Goal: Task Accomplishment & Management: Use online tool/utility

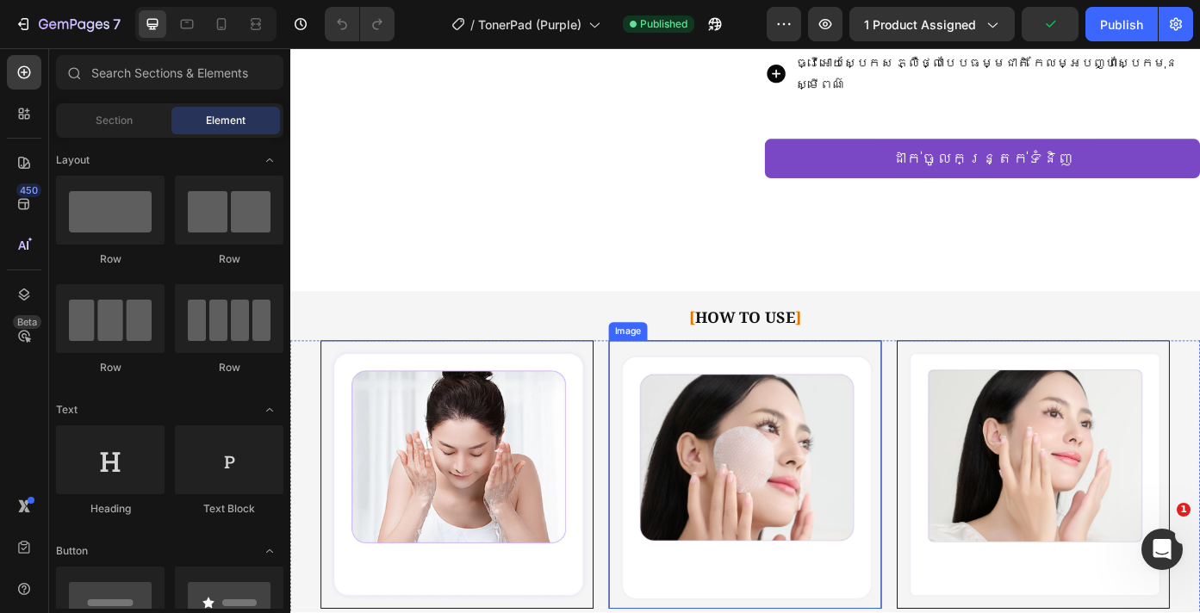
scroll to position [4176, 0]
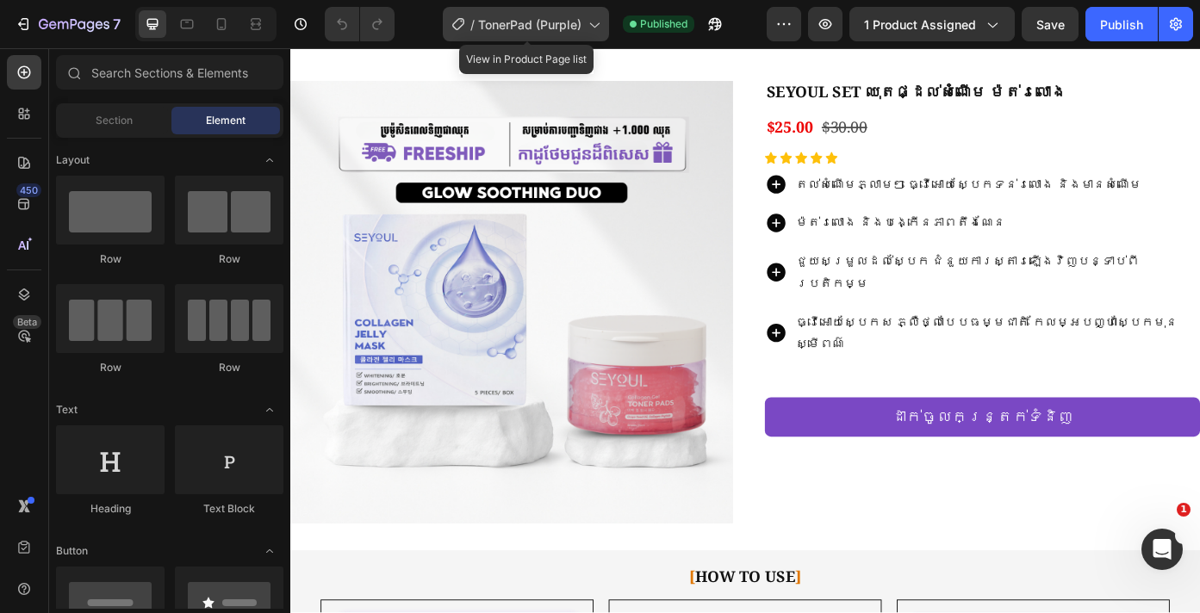
click at [494, 23] on span "TonerPad (Purple)" at bounding box center [529, 25] width 103 height 18
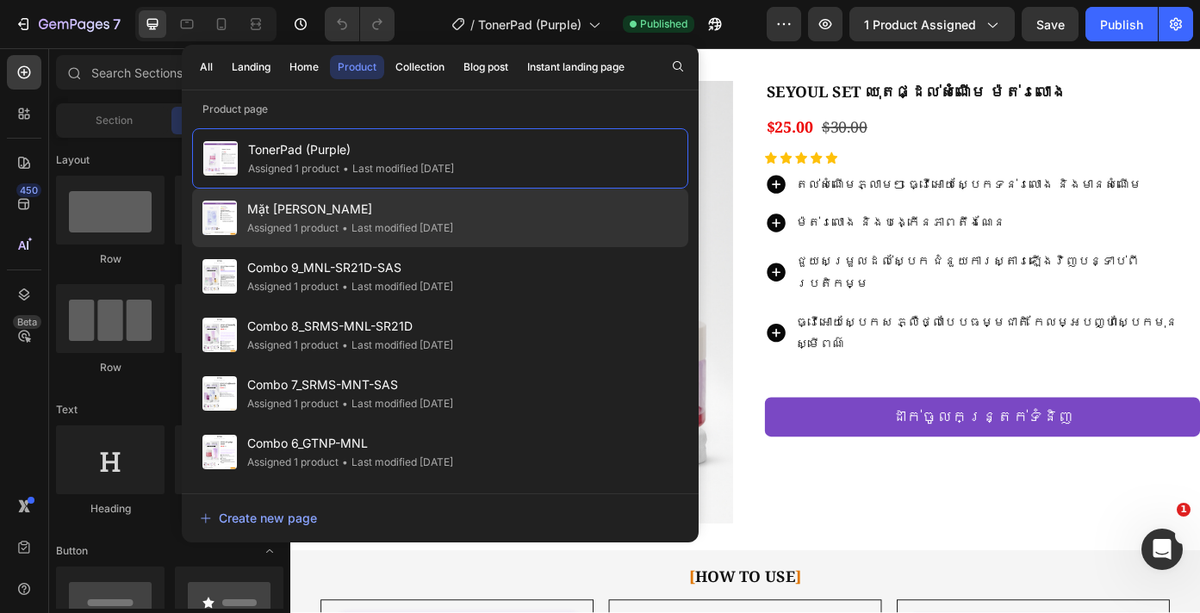
click at [433, 201] on span "Mặt nạ thạch" at bounding box center [350, 209] width 206 height 21
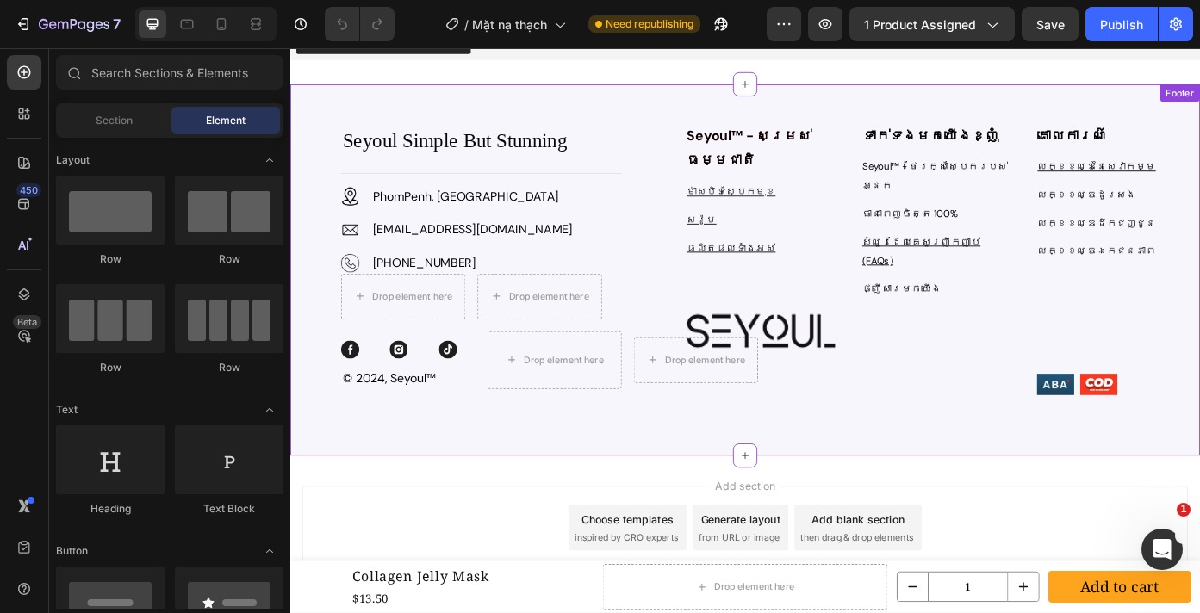
scroll to position [5546, 0]
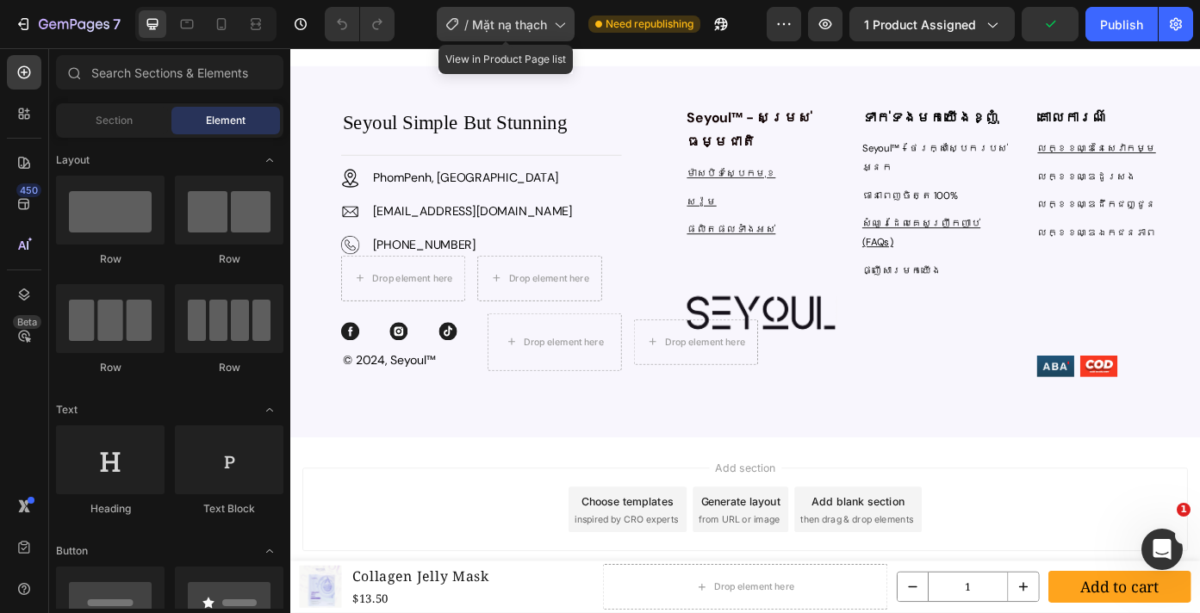
click at [550, 30] on div "/ Mặt nạ thạch" at bounding box center [506, 24] width 138 height 34
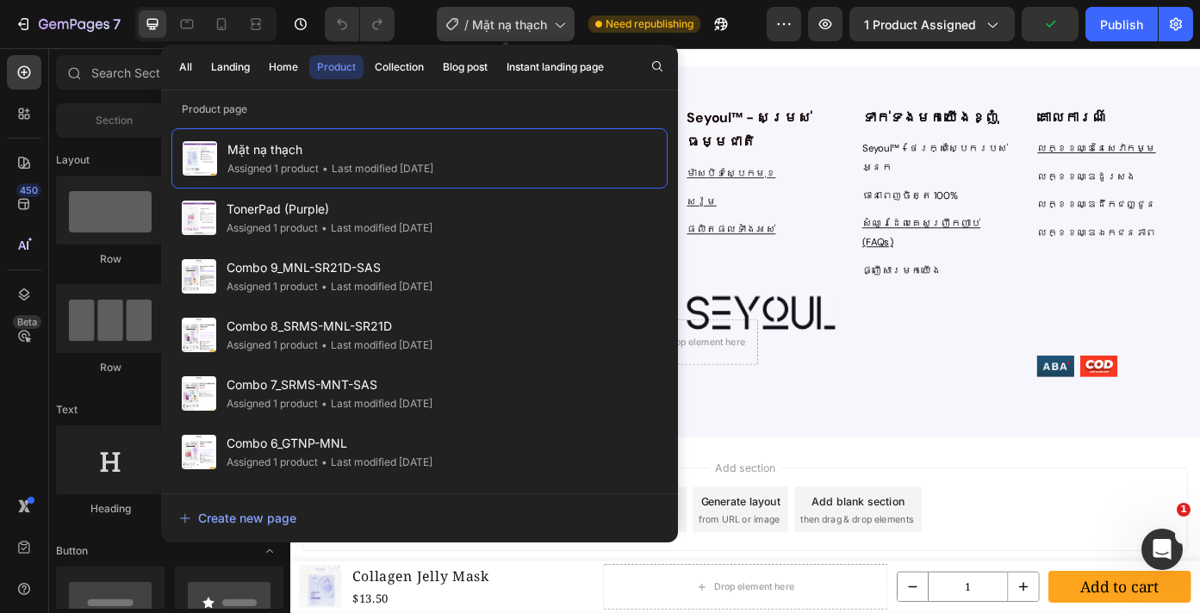
click at [551, 30] on icon at bounding box center [558, 24] width 17 height 17
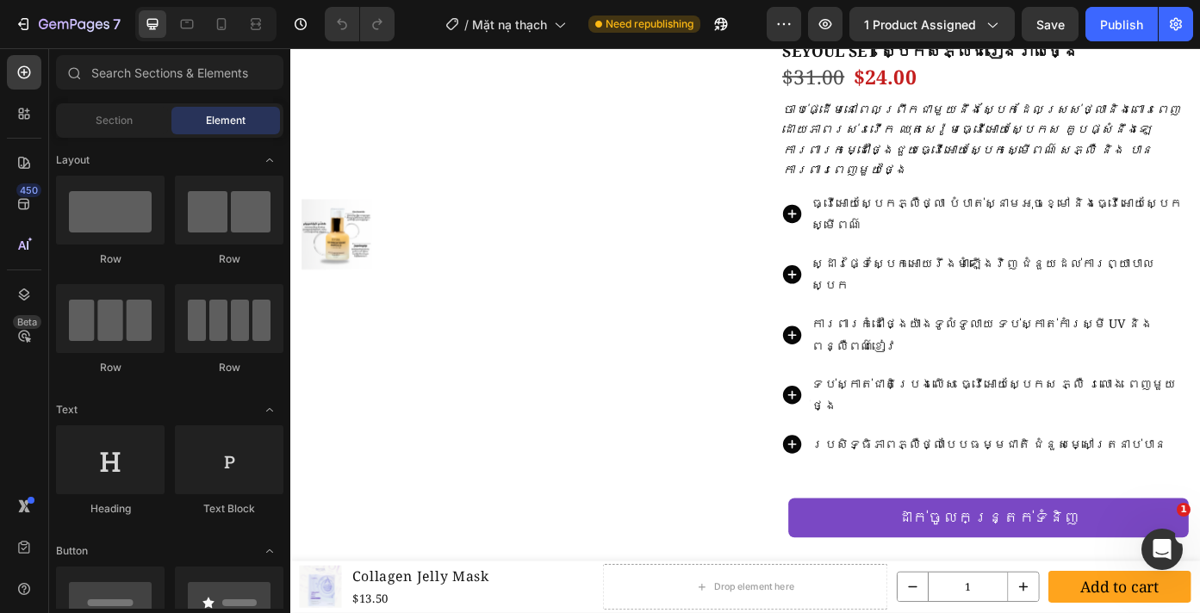
scroll to position [1557, 0]
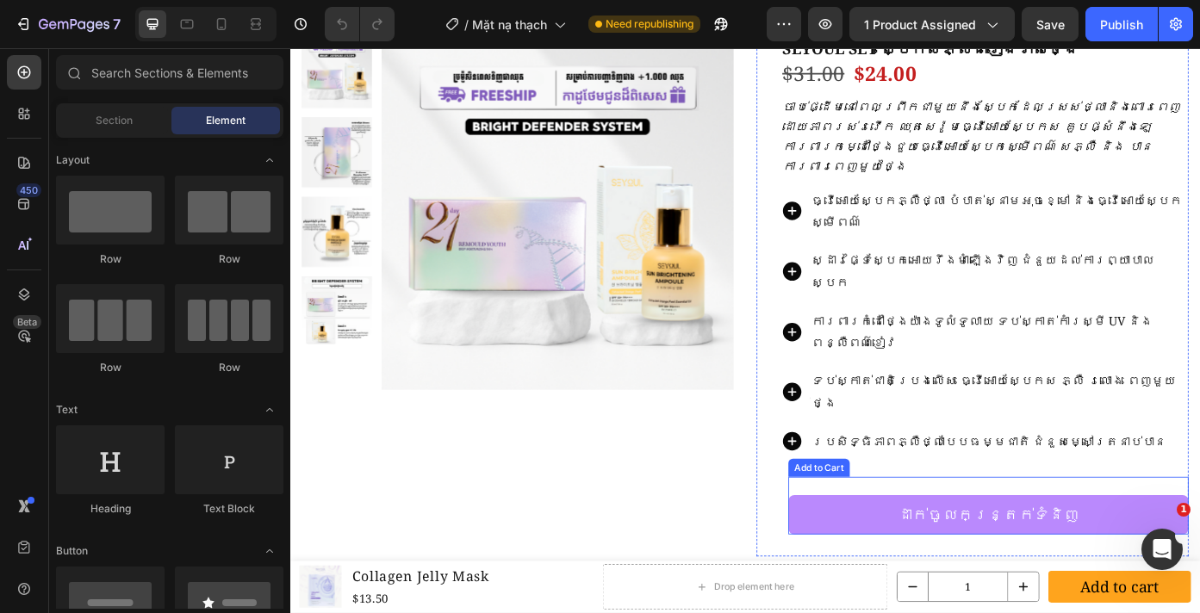
click at [890, 556] on button "ដាក់ចូលកន្ត្រក់ទំនិញ" at bounding box center [1083, 578] width 455 height 45
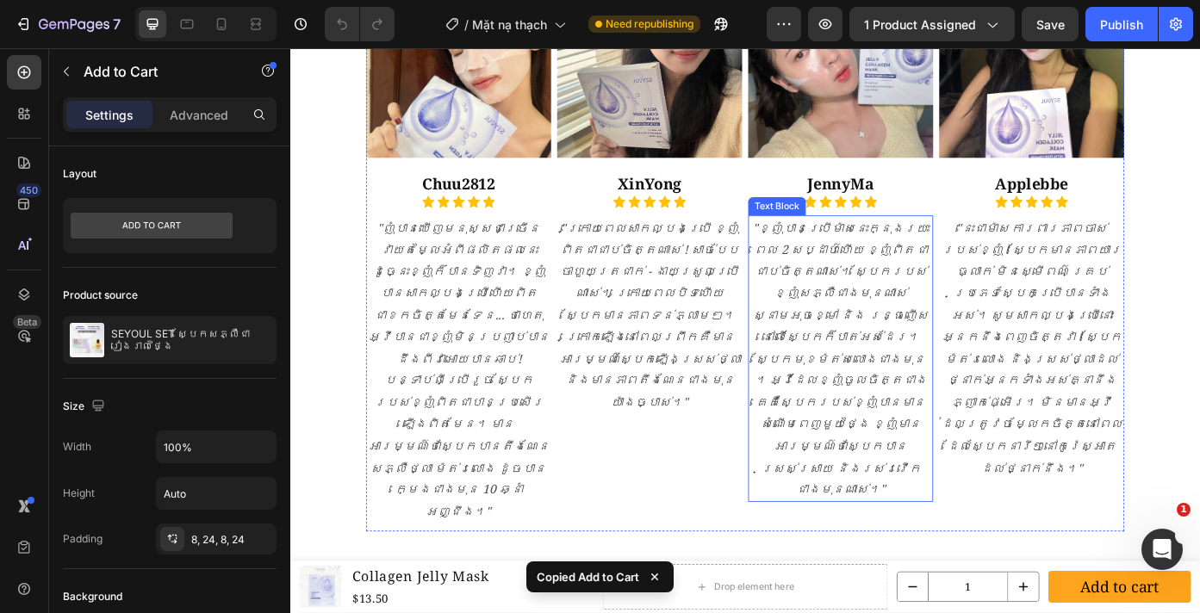
scroll to position [3118, 0]
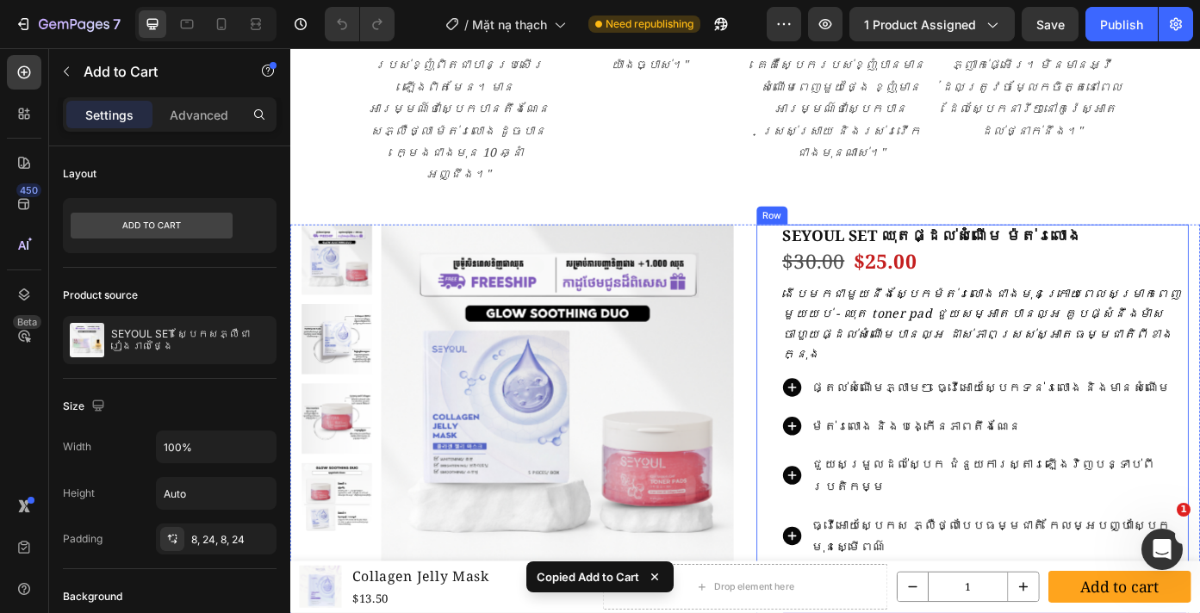
click at [966, 470] on div "SEYOUL SET ឈុតផ្ដល់សំណើម ម៉ត់រលោង Product Title $30.00 Product Price Product Pr…" at bounding box center [1079, 473] width 463 height 448
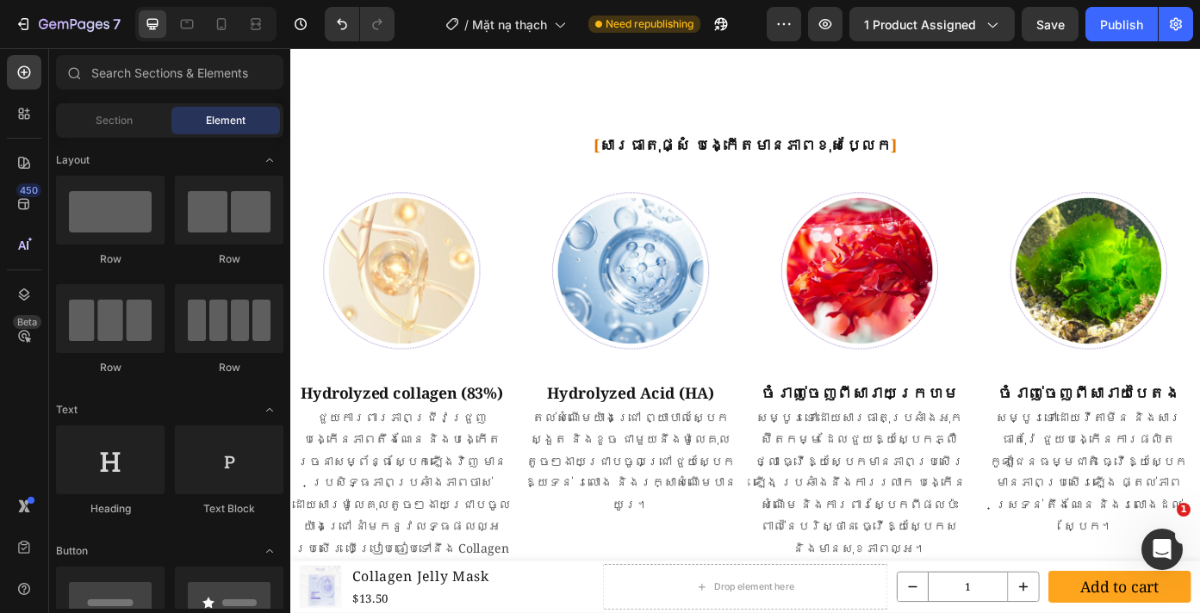
scroll to position [2250, 0]
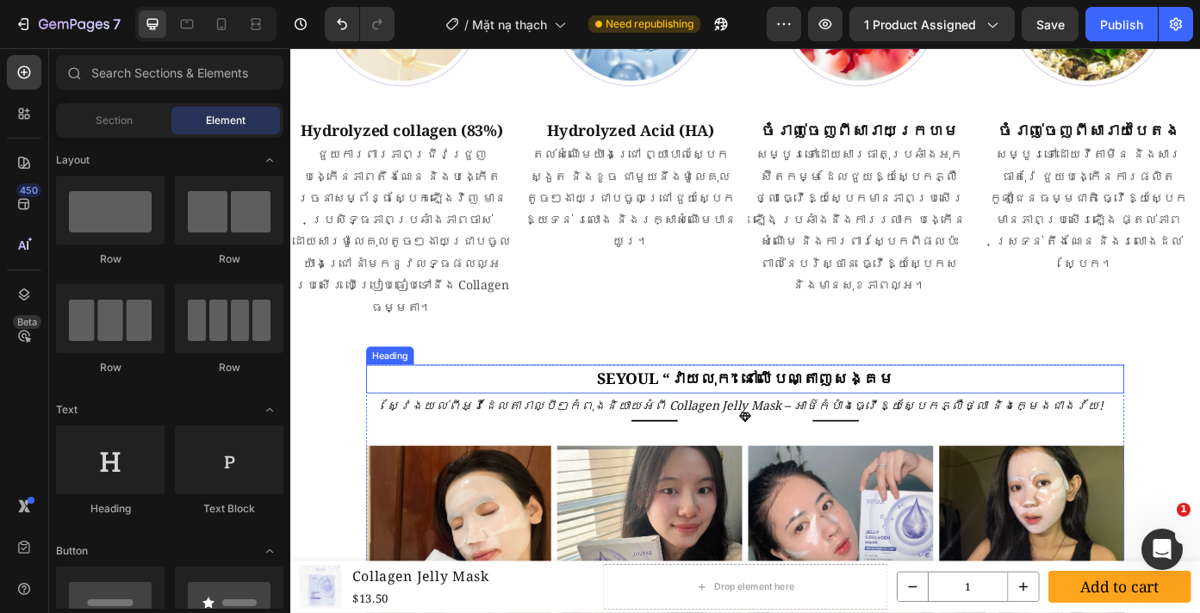
click at [839, 413] on strong "SEYOUL “វាយលុក” នៅលើបណ្តាញសង្គម" at bounding box center [807, 424] width 338 height 23
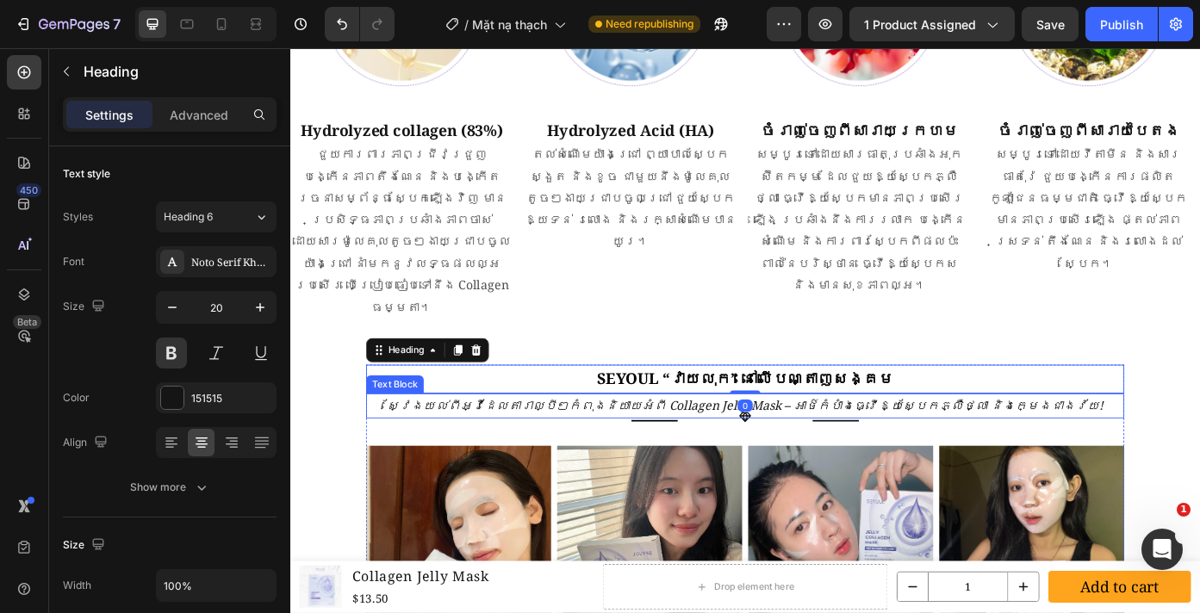
click at [769, 443] on p "ស្វែងយល់ពីអ្វីដែលតារាល្បីៗកំពុងនិយាយអំពី Collagen Jelly Mask – អាថ៌កំបាំងធ្វើឱ្…" at bounding box center [807, 455] width 858 height 25
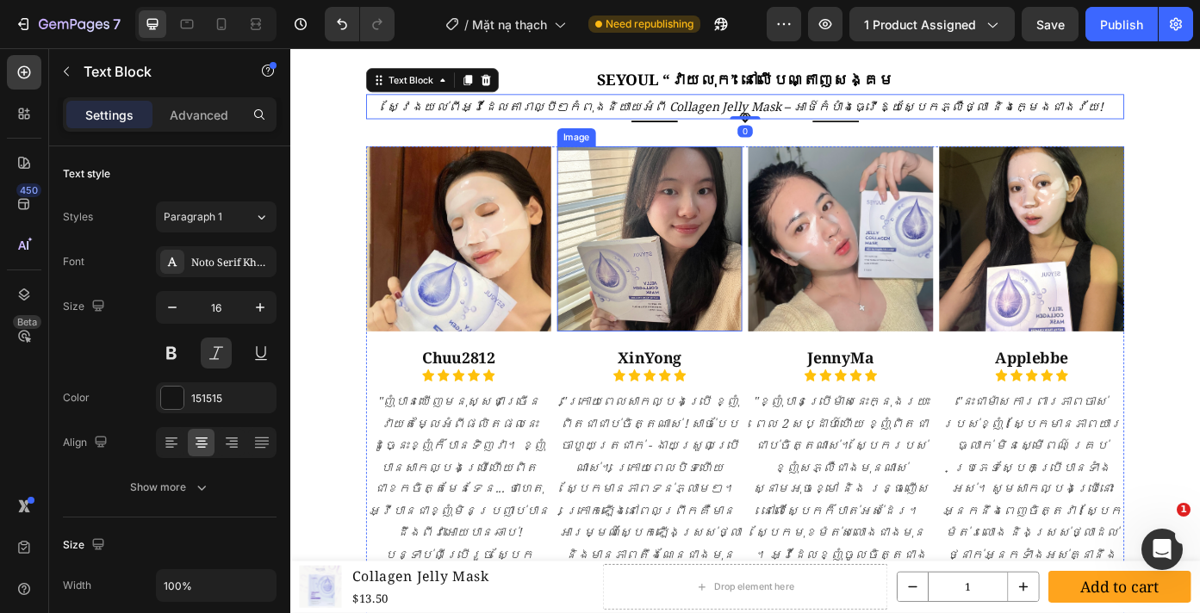
scroll to position [2979, 0]
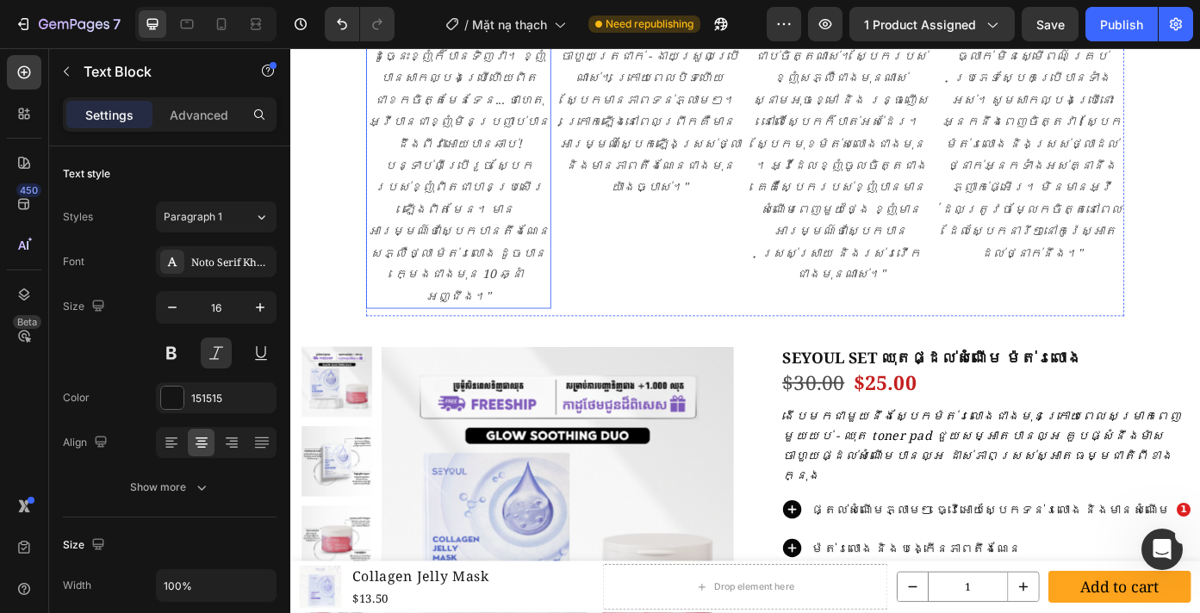
click at [499, 148] on p ""ញុំបានឃើញមនុស្សជាច្រើនវាយតម្លៃអំពីផលិតផលនេះ ដូច្នេះខ្ញុំក៏បានទិញវា។ ខ្ញុំបានសា…" at bounding box center [481, 169] width 207 height 347
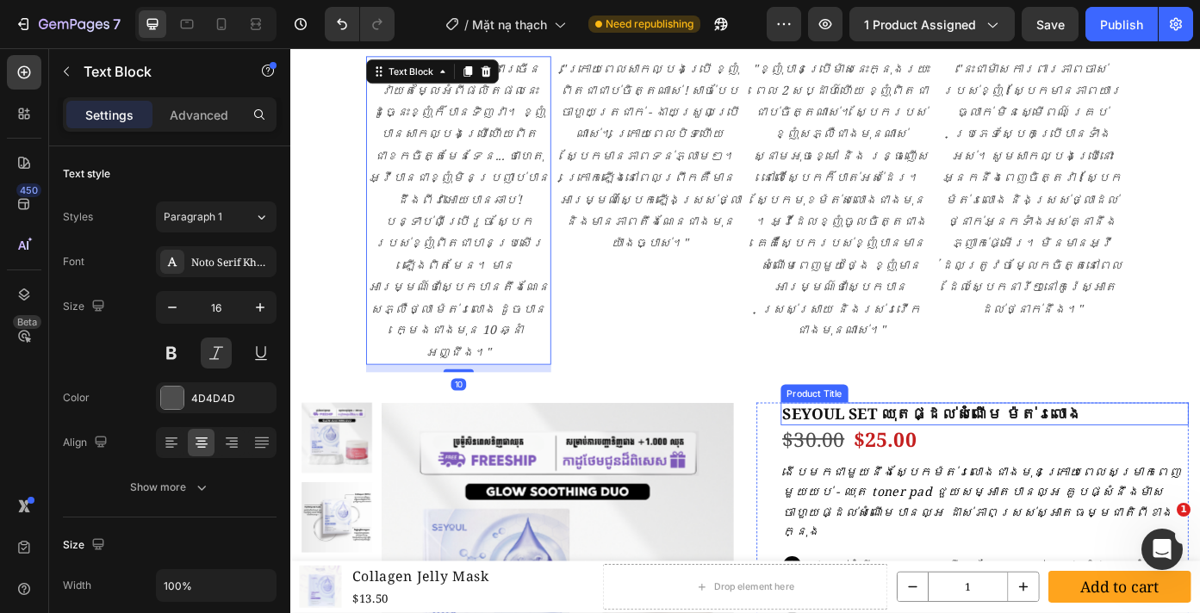
scroll to position [2915, 0]
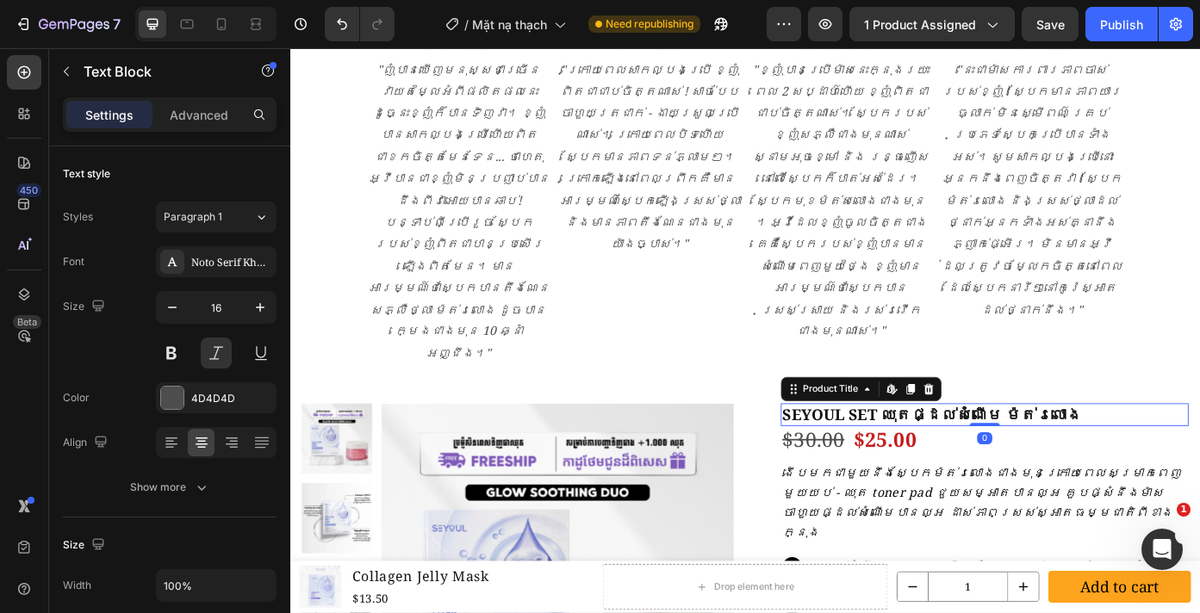
click at [939, 452] on h1 "SEYOUL SET ឈុតផ្ដល់សំណើម ម៉ត់រលោង" at bounding box center [1079, 465] width 463 height 26
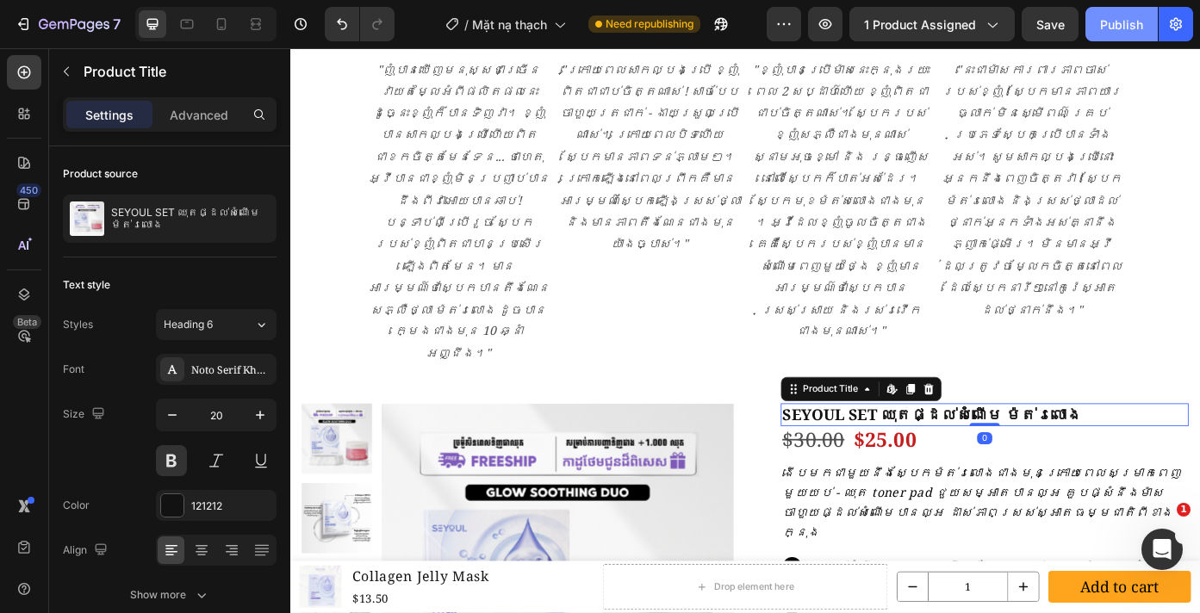
click at [1092, 29] on button "Publish" at bounding box center [1121, 24] width 72 height 34
click at [905, 26] on span "1 product assigned" at bounding box center [920, 25] width 112 height 18
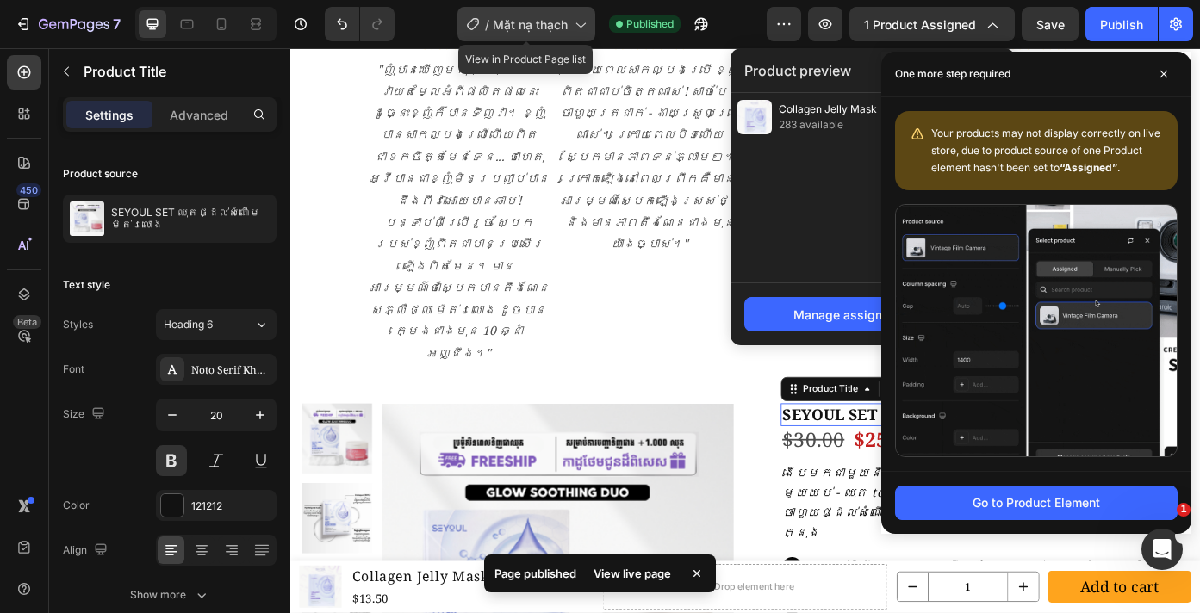
click at [562, 34] on div "/ Mặt nạ thạch" at bounding box center [526, 24] width 138 height 34
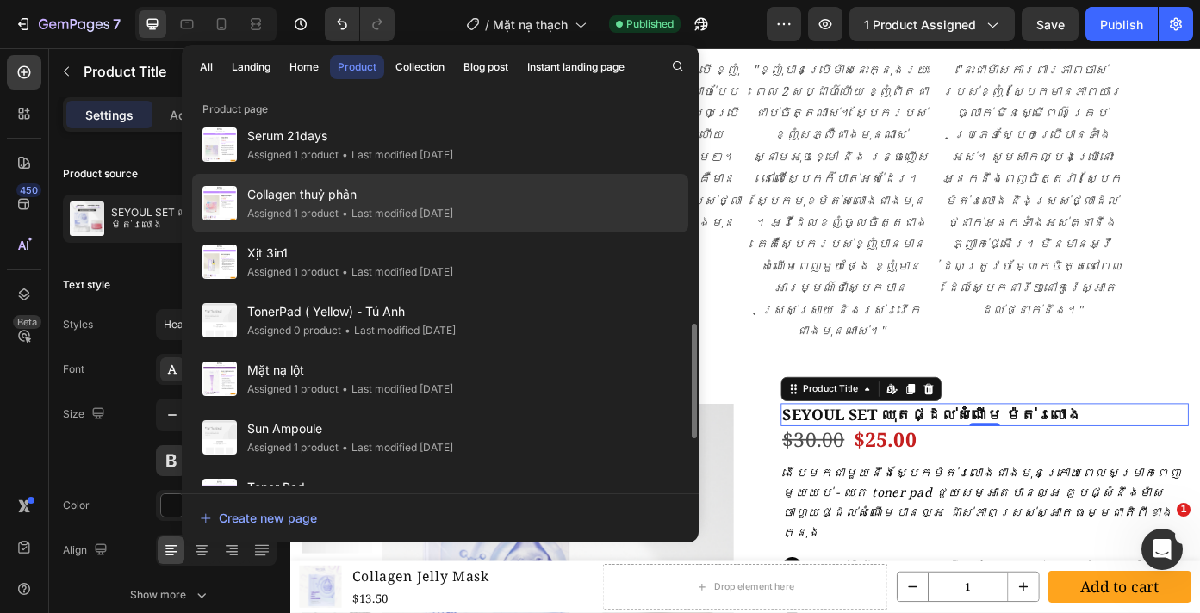
scroll to position [665, 0]
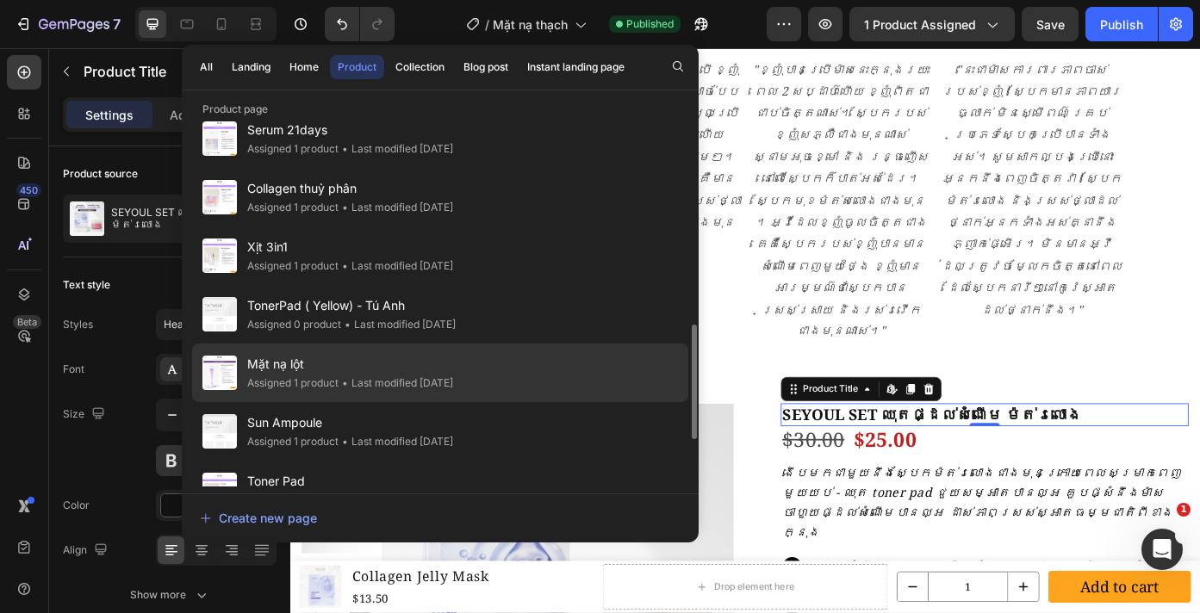
click at [500, 402] on div "Mặt nạ lột Assigned 1 product • Last modified 8 days ago" at bounding box center [440, 431] width 496 height 59
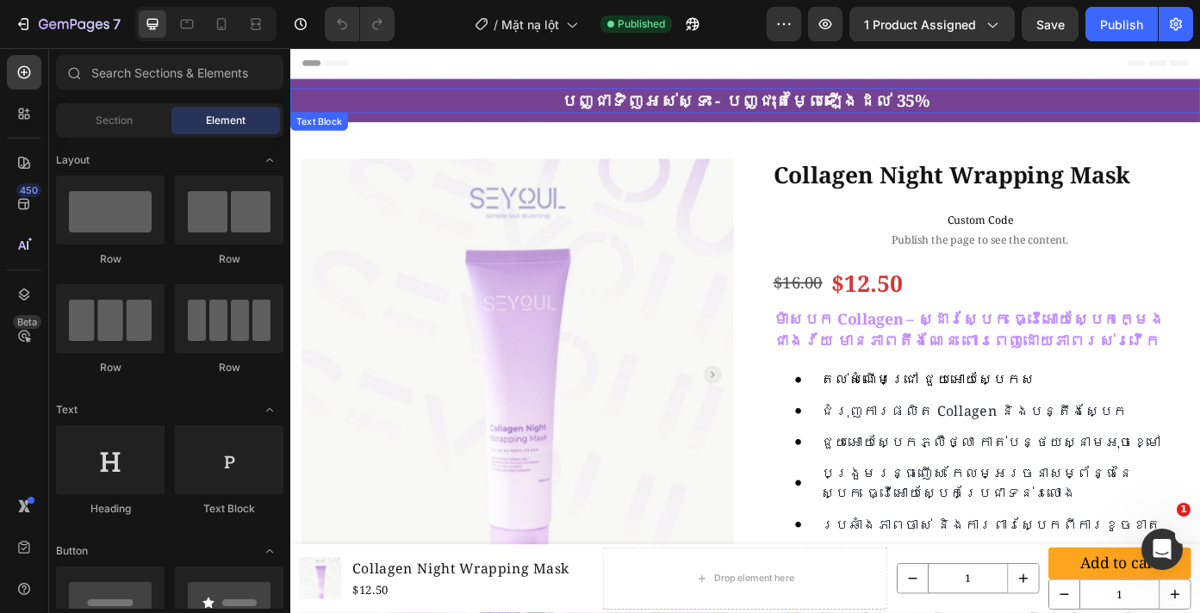
click at [765, 111] on p "បញ្ជាទិញអស់ស្ទះ - បញ្ជុះតម្លៃឡើងដល់ 35%" at bounding box center [807, 108] width 1030 height 25
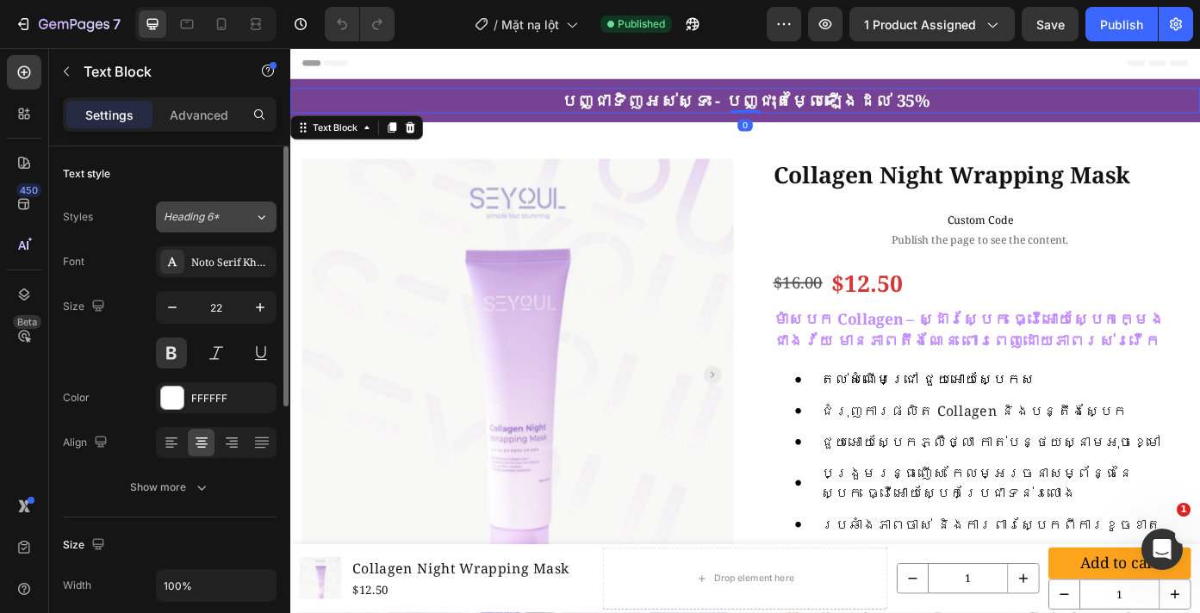
click at [204, 223] on span "Heading 6*" at bounding box center [192, 217] width 56 height 16
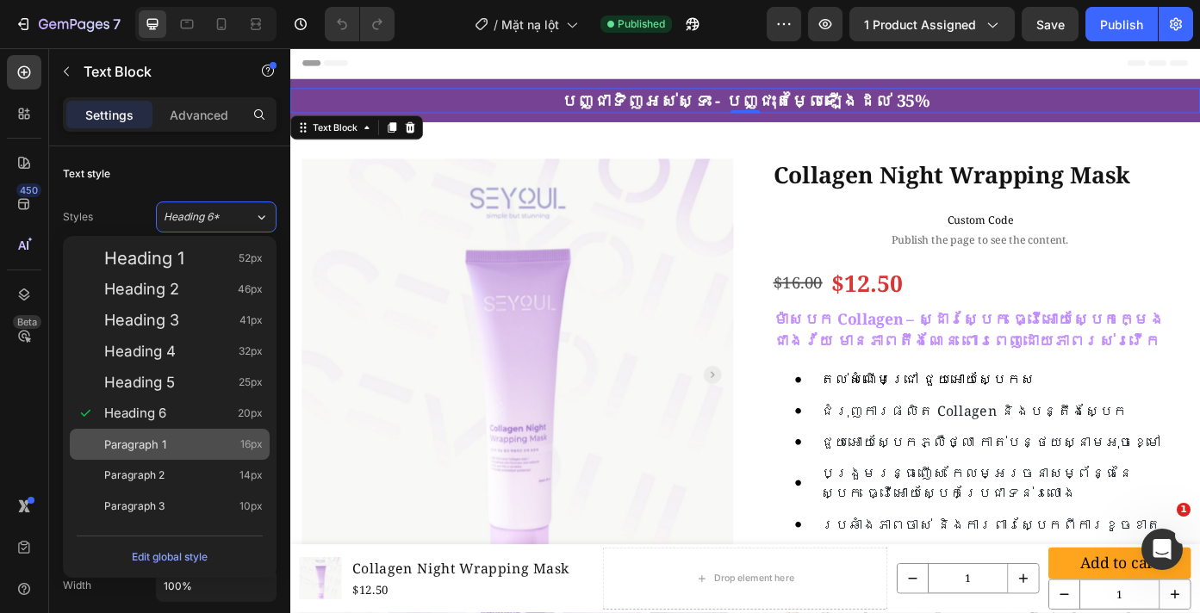
click at [159, 446] on span "Paragraph 1" at bounding box center [135, 444] width 62 height 17
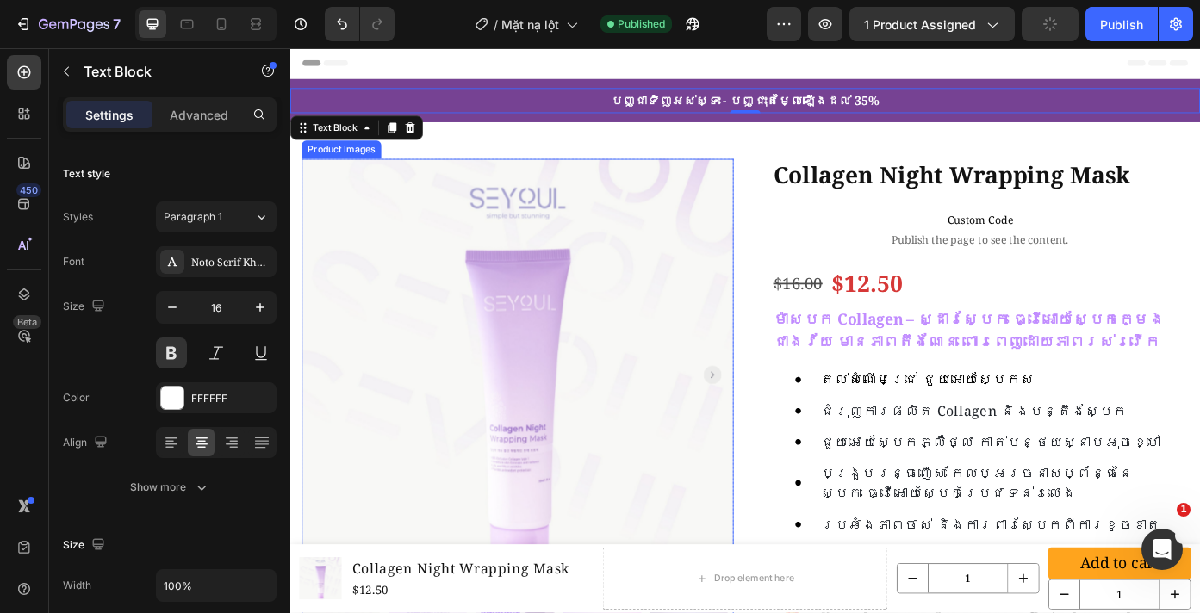
type input "22"
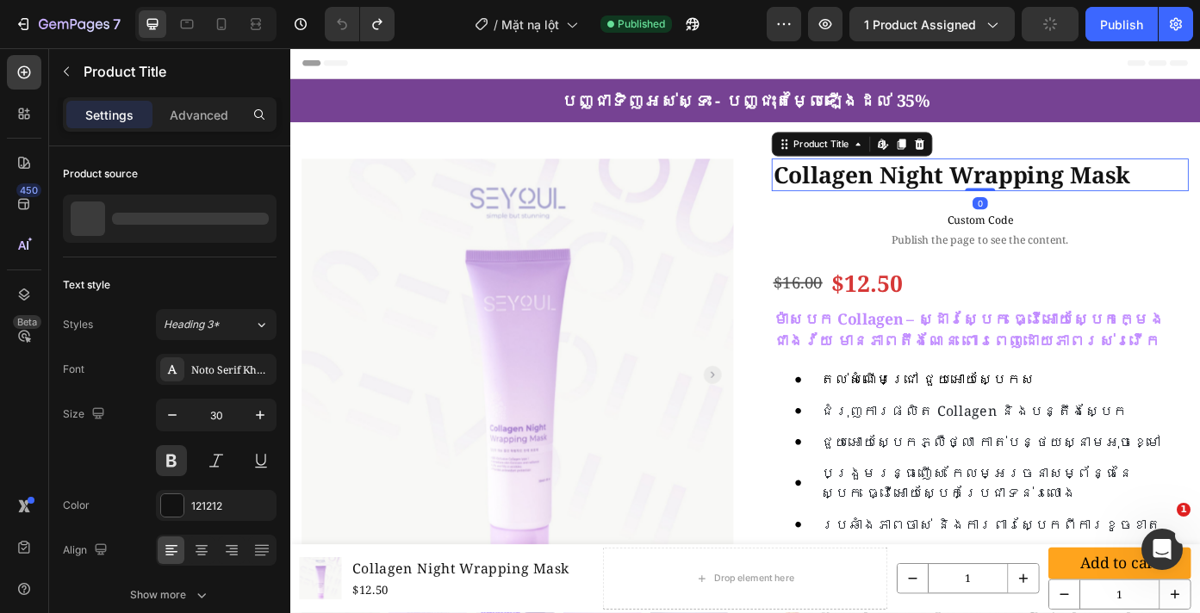
click at [984, 197] on h1 "Collagen Night Wrapping Mask" at bounding box center [1074, 192] width 474 height 37
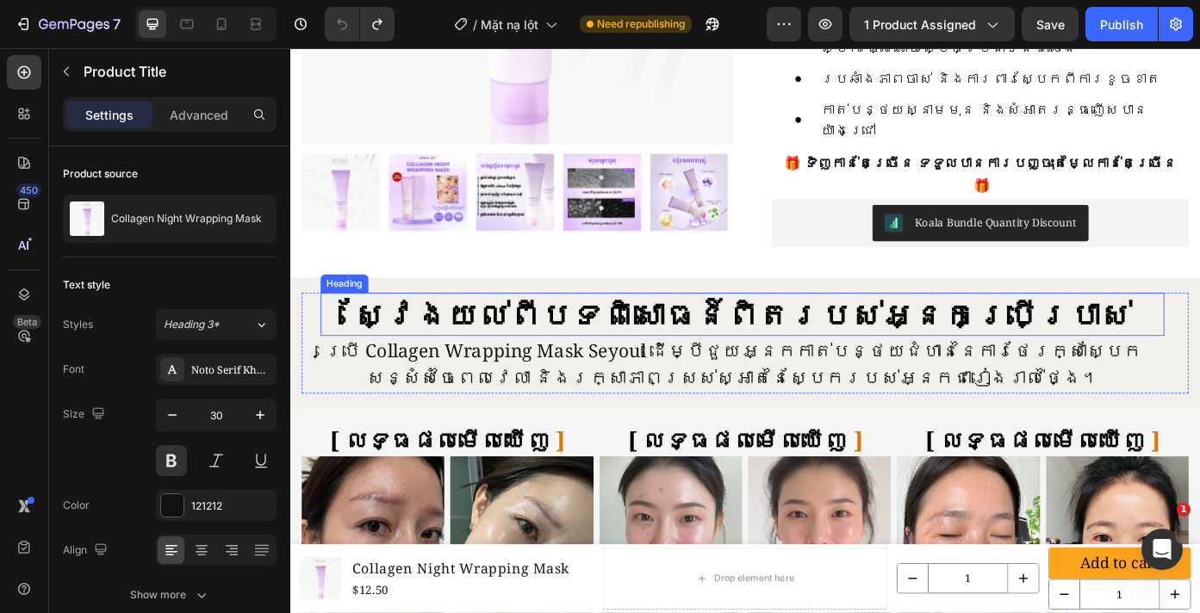
scroll to position [560, 0]
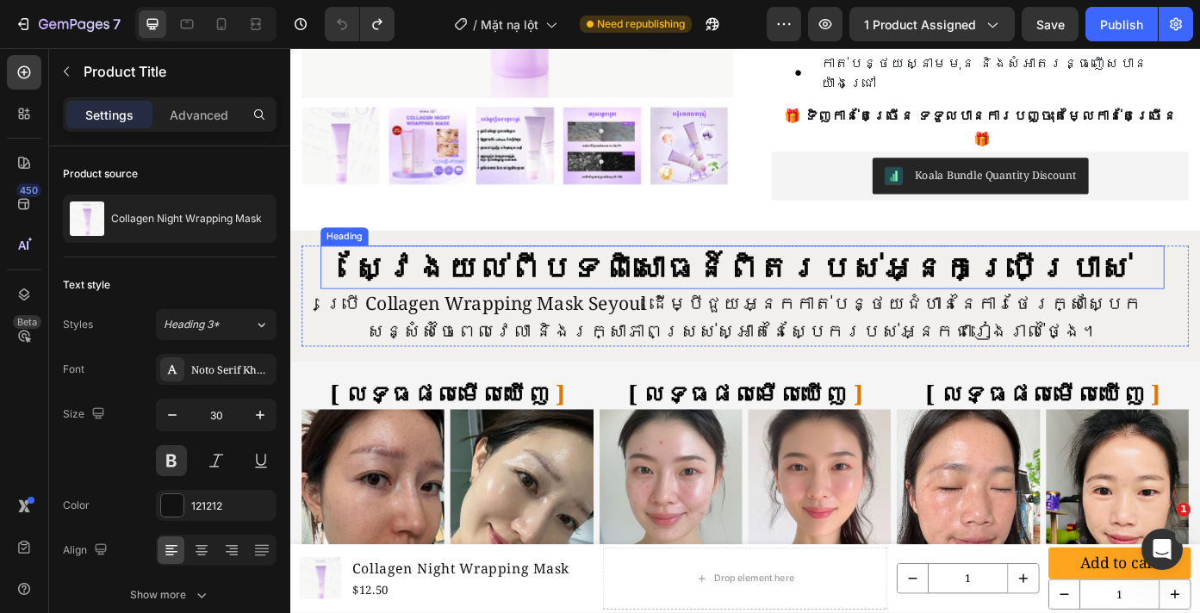
click at [742, 278] on h2 "ស្វែងយល់ពីបទពិសោធន៍ពិតរបស់អ្នកប្រើប្រាស់" at bounding box center [804, 297] width 959 height 49
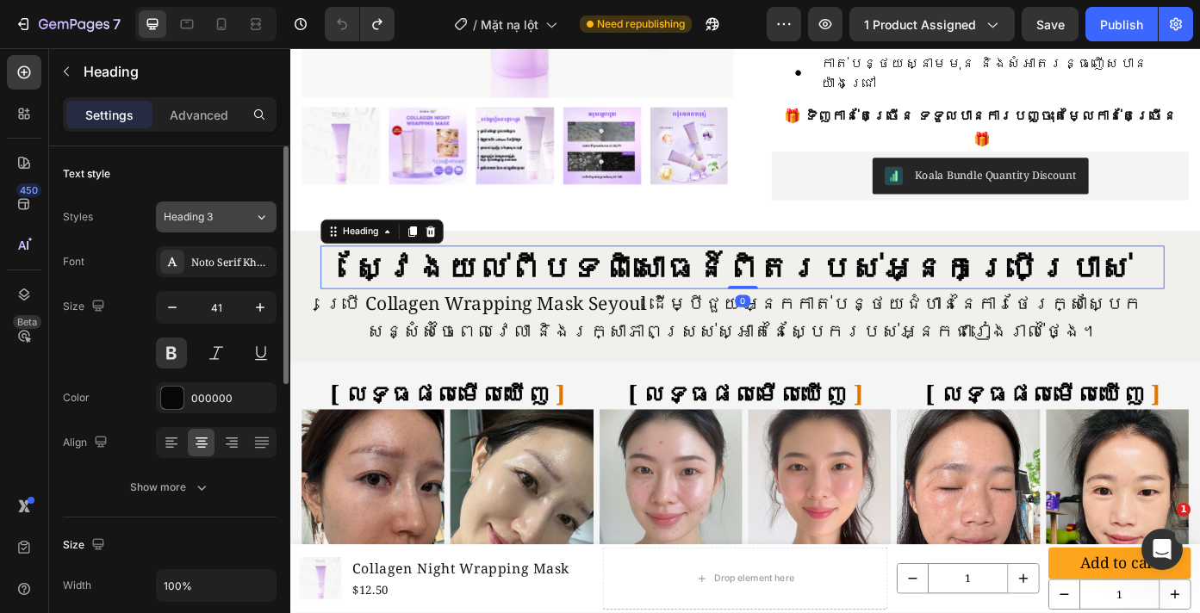
click at [220, 219] on div "Heading 3" at bounding box center [199, 217] width 70 height 16
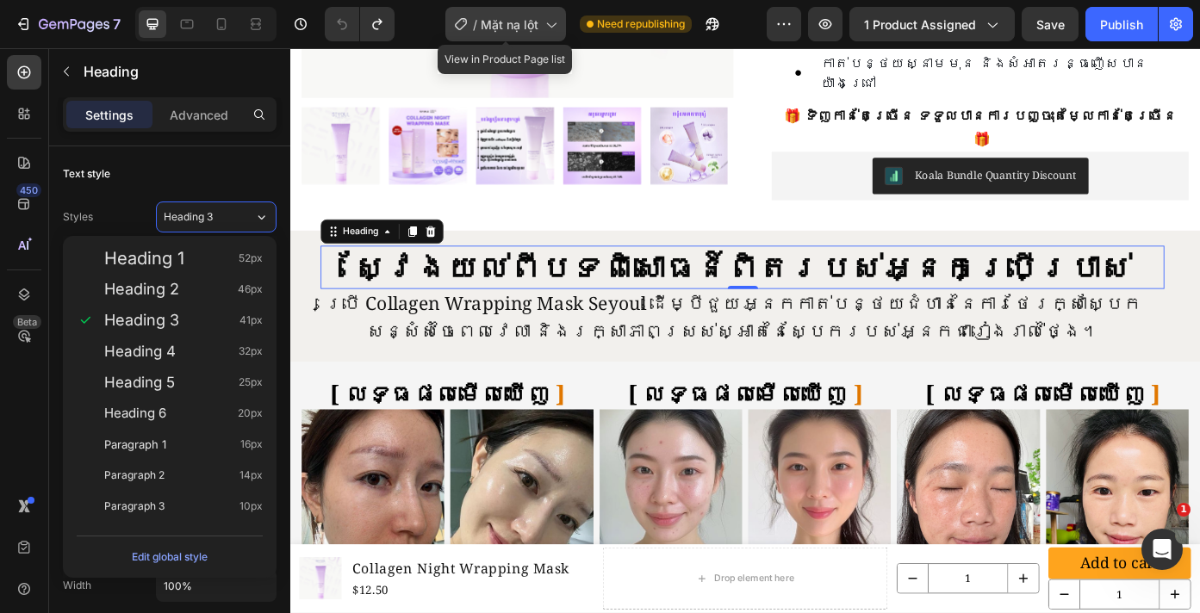
click at [482, 31] on span "Mặt nạ lột" at bounding box center [510, 25] width 58 height 18
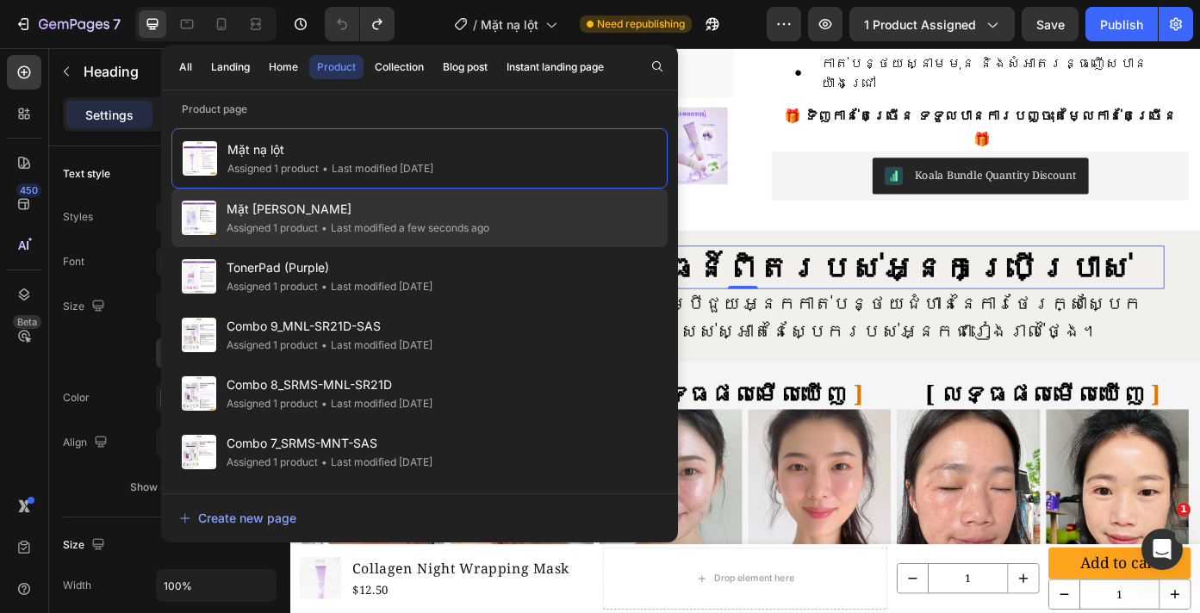
click at [344, 227] on div "• Last modified a few seconds ago" at bounding box center [403, 228] width 171 height 17
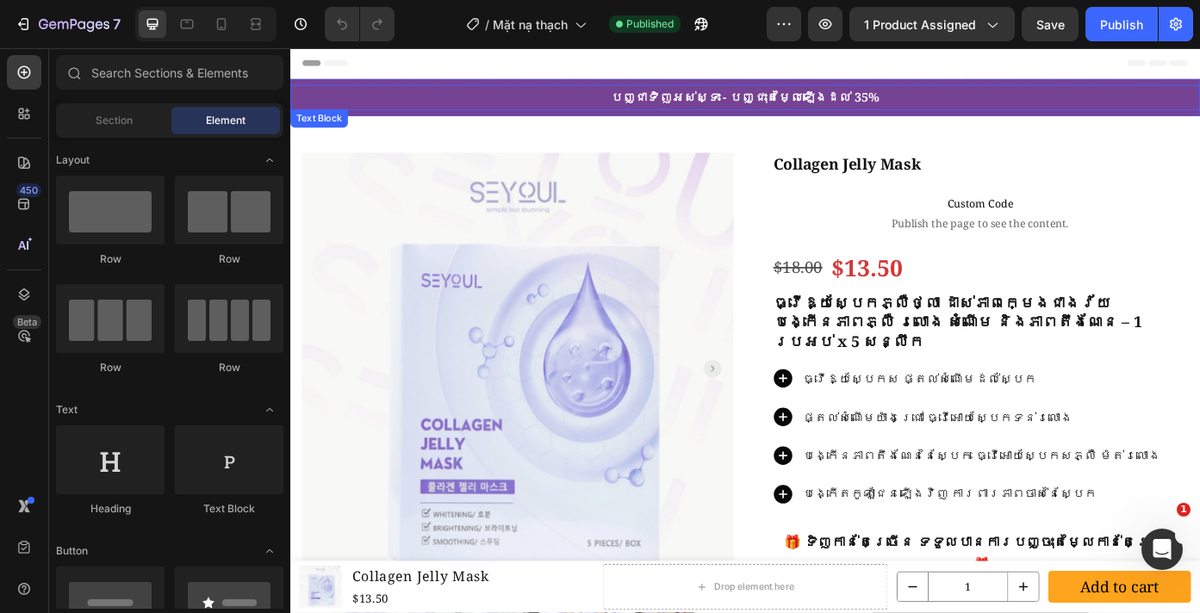
click at [802, 103] on p "បញ្ជាទិញអស់ស្ទះ - បញ្ជុះតម្លៃឡើងដល់ 35%" at bounding box center [807, 104] width 1030 height 25
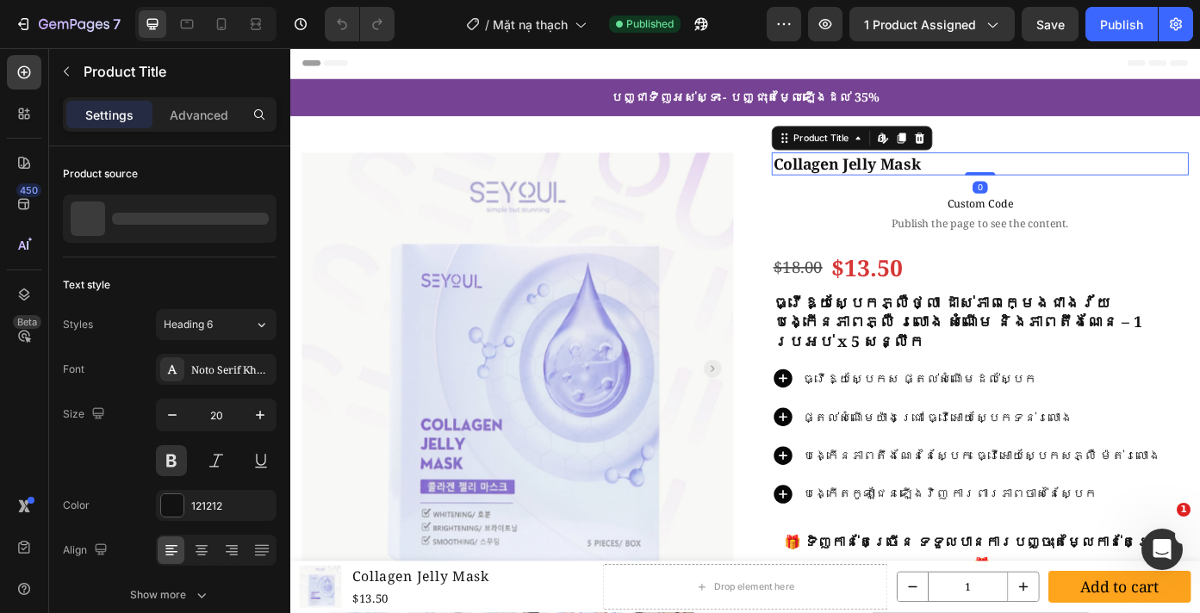
click at [872, 182] on h1 "Collagen Jelly Mask" at bounding box center [1074, 180] width 474 height 26
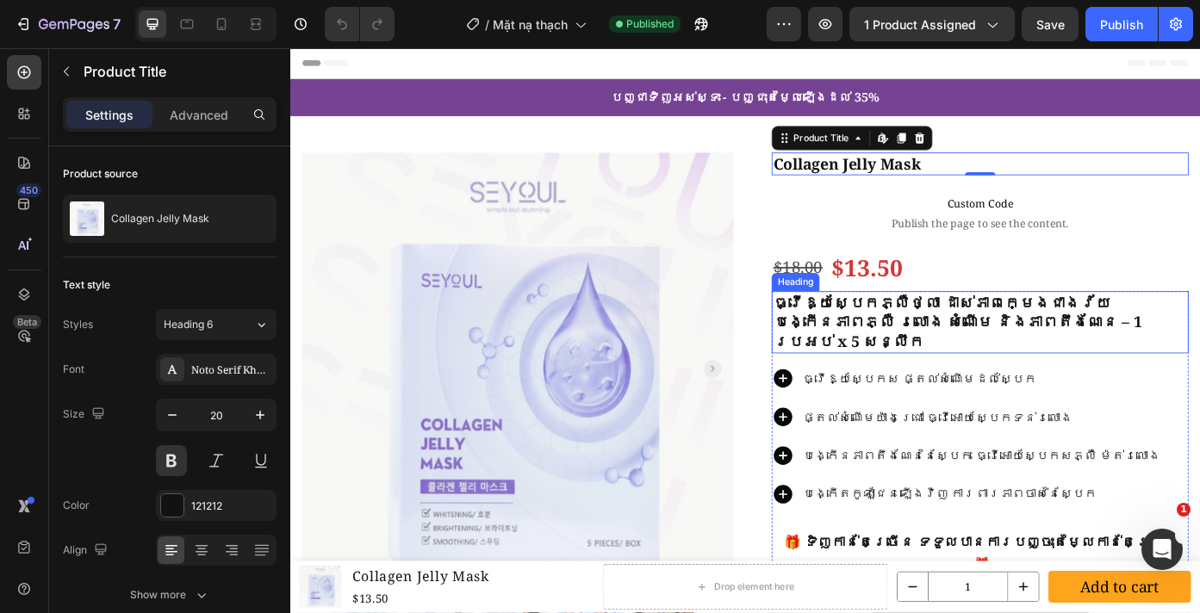
click at [956, 338] on h2 "ធ្វើឱ្យស្បែកភ្លឺថ្លា ដាស់ភាពក្មេងជាងវ័យ បង្កើនភាពភ្លឺ រលោង សំណើម និងភាពតឹងណែន –…" at bounding box center [1074, 360] width 474 height 71
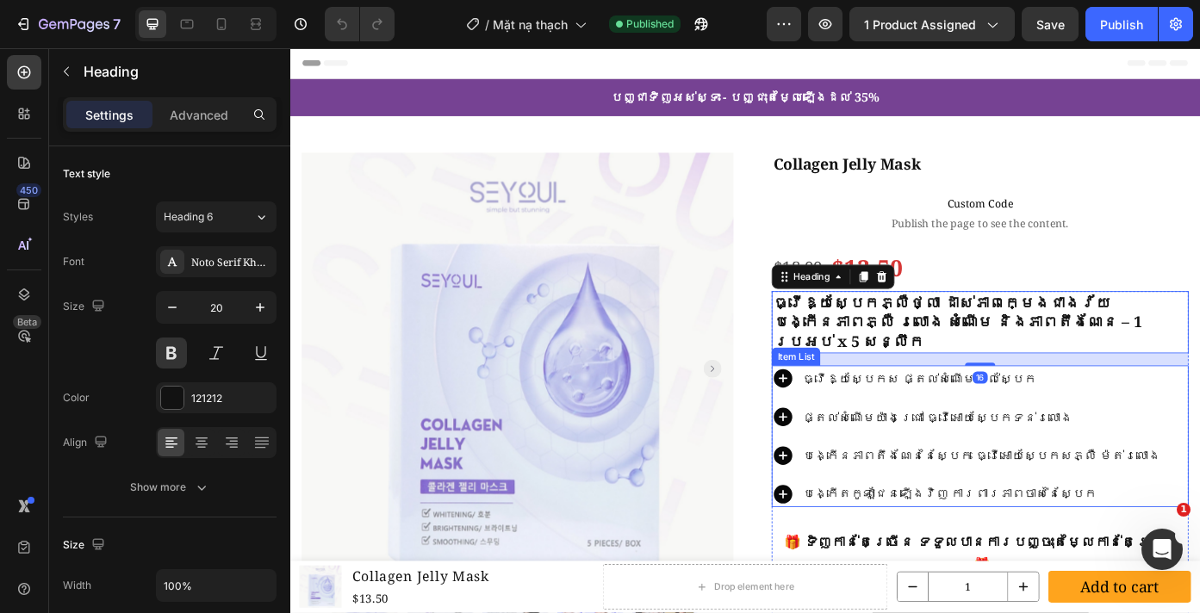
click at [908, 419] on p "ធ្វើឱ្យស្បែកស ផ្តល់សំណើមដល់ស្បែក" at bounding box center [1075, 424] width 407 height 25
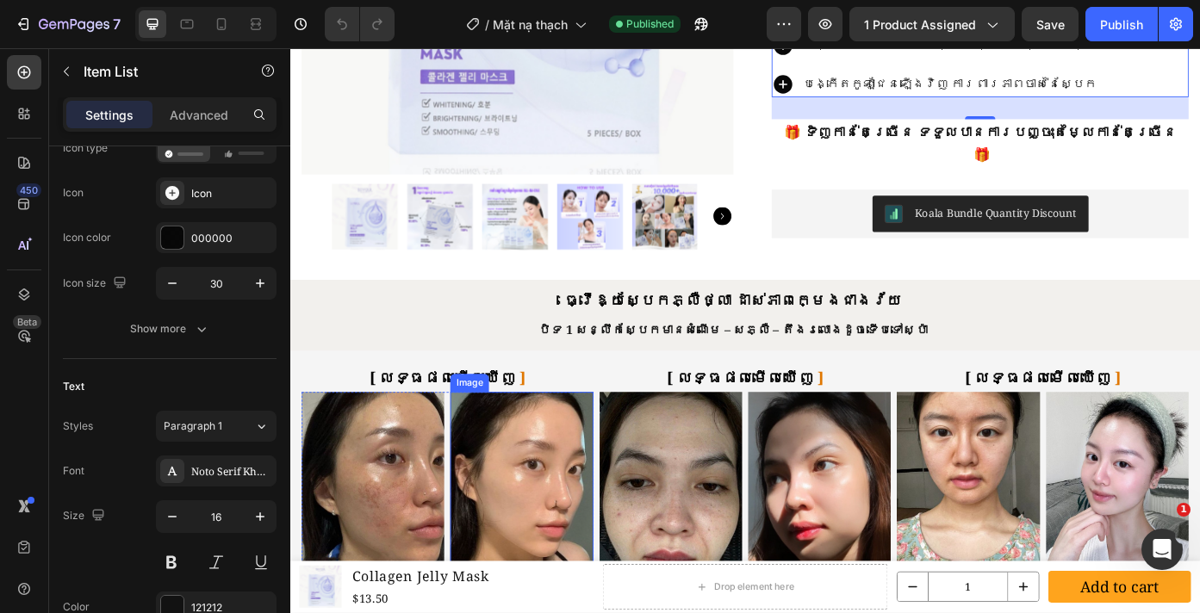
scroll to position [502, 0]
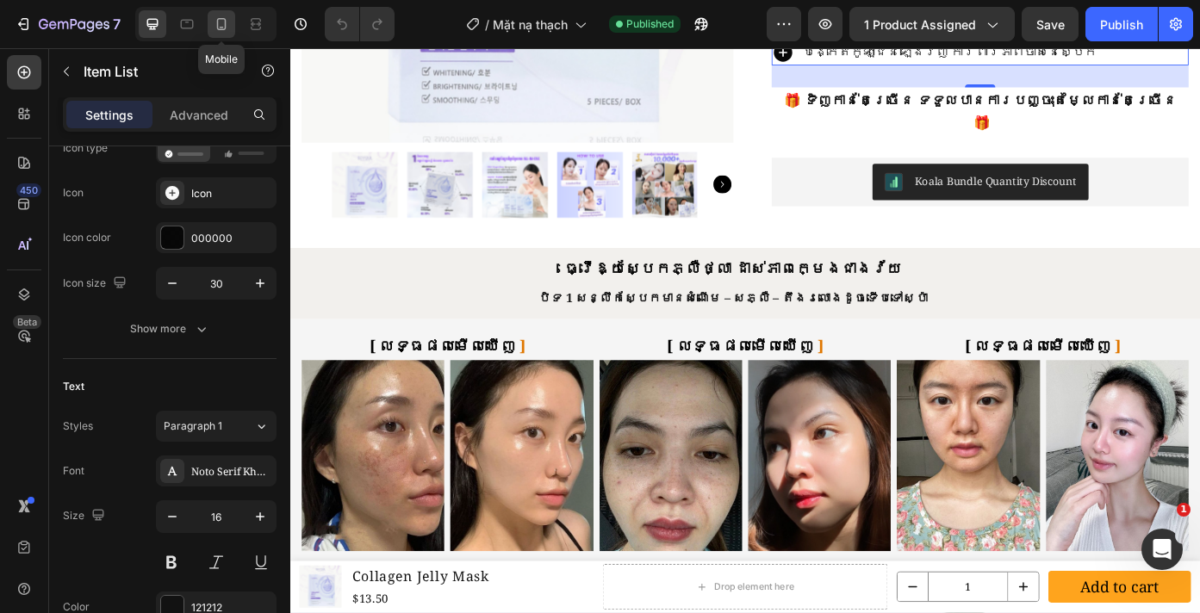
click at [219, 28] on icon at bounding box center [221, 24] width 9 height 12
type input "18"
type input "14"
type input "0"
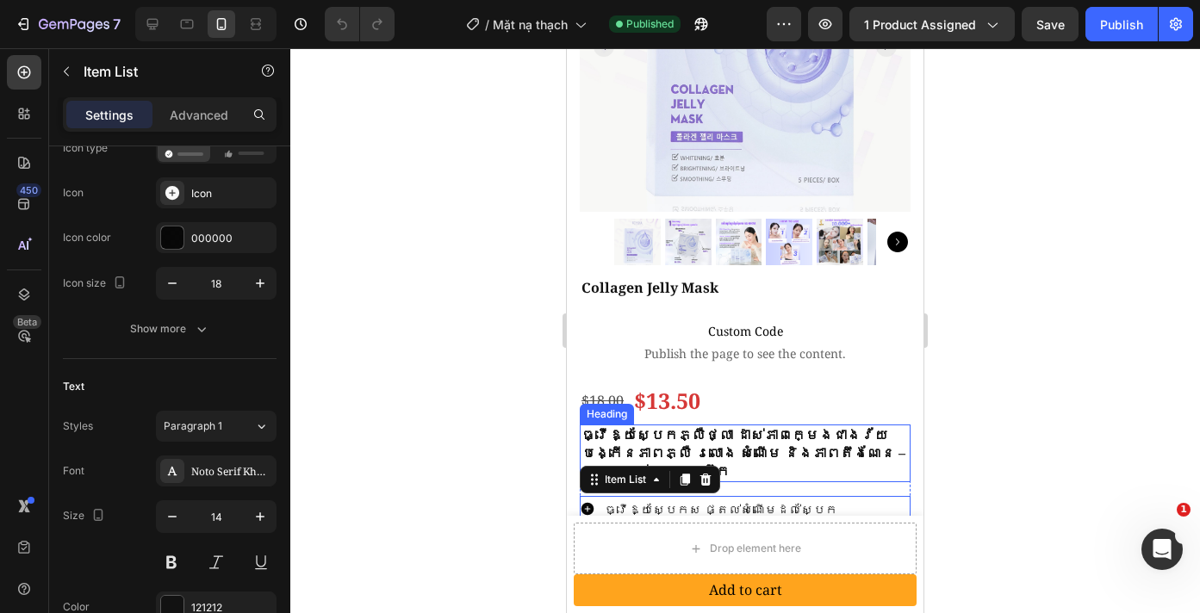
scroll to position [254, 0]
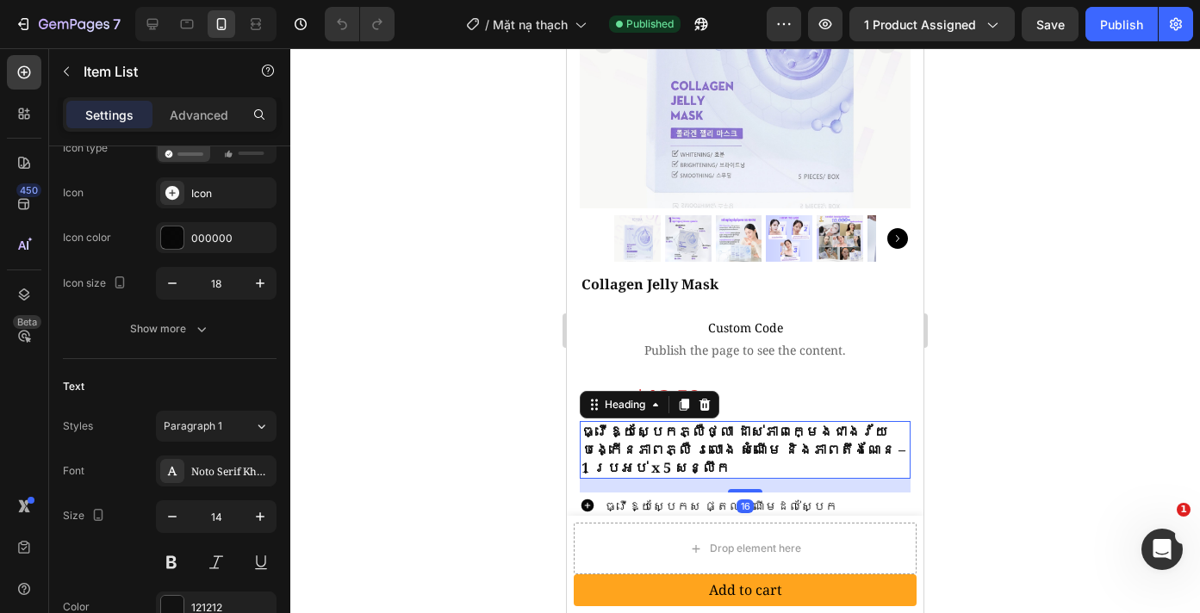
click at [757, 442] on h2 "ធ្វើឱ្យស្បែកភ្លឺថ្លា ដាស់ភាពក្មេងជាងវ័យ បង្កើនភាពភ្លឺ រលោង សំណើម និងភាពតឹងណែន –…" at bounding box center [745, 449] width 331 height 57
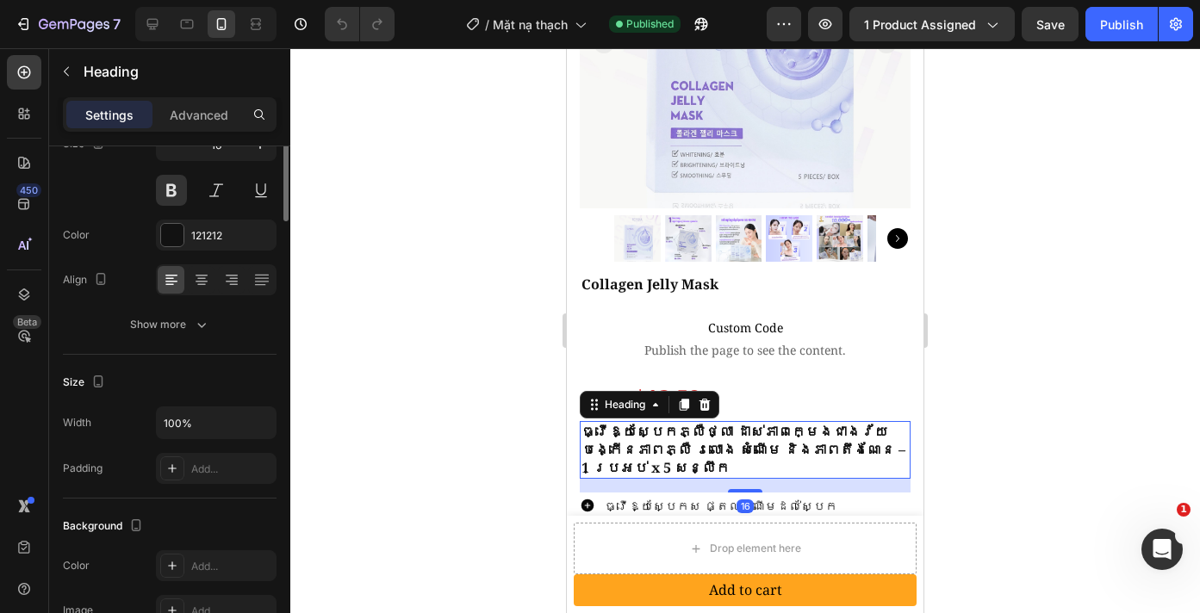
scroll to position [0, 0]
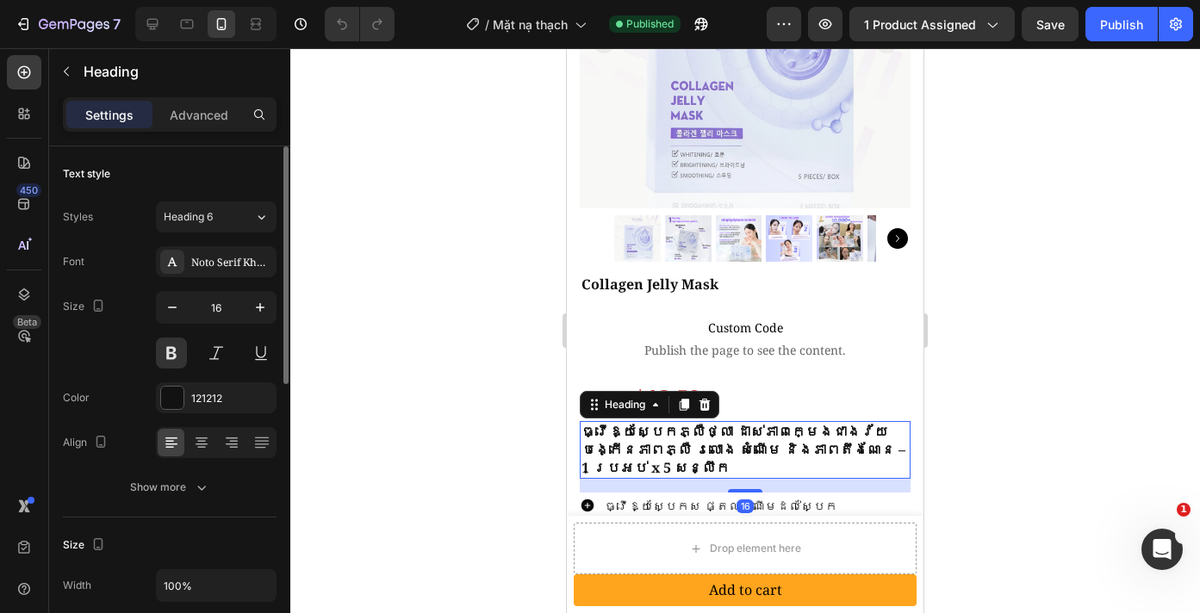
click at [757, 442] on h2 "ធ្វើឱ្យស្បែកភ្លឺថ្លា ដាស់ភាពក្មេងជាងវ័យ បង្កើនភាពភ្លឺ រលោង សំណើម និងភាពតឹងណែន –…" at bounding box center [745, 449] width 331 height 57
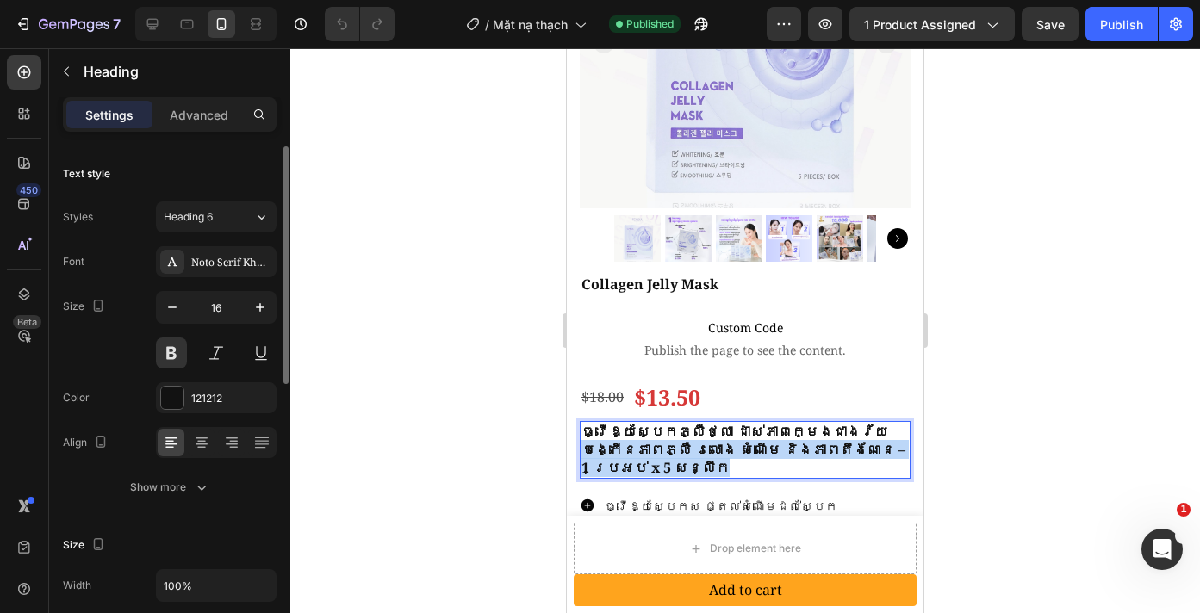
click at [757, 442] on p "ធ្វើឱ្យស្បែកភ្លឺថ្លា ដាស់ភាពក្មេងជាងវ័យ បង្កើនភាពភ្លឺ រលោង សំណើម និងភាពតឹងណែន –…" at bounding box center [744, 449] width 327 height 53
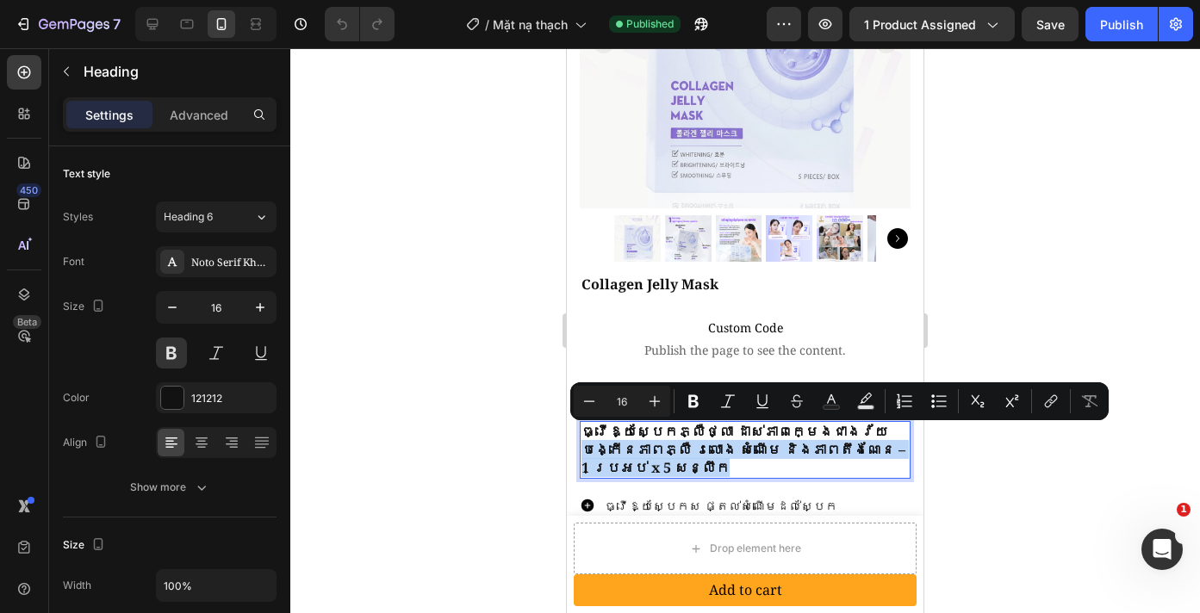
click at [716, 445] on p "ធ្វើឱ្យស្បែកភ្លឺថ្លា ដាស់ភាពក្មេងជាងវ័យ បង្កើនភាពភ្លឺ រលោង សំណើម និងភាពតឹងណែន –…" at bounding box center [744, 449] width 327 height 53
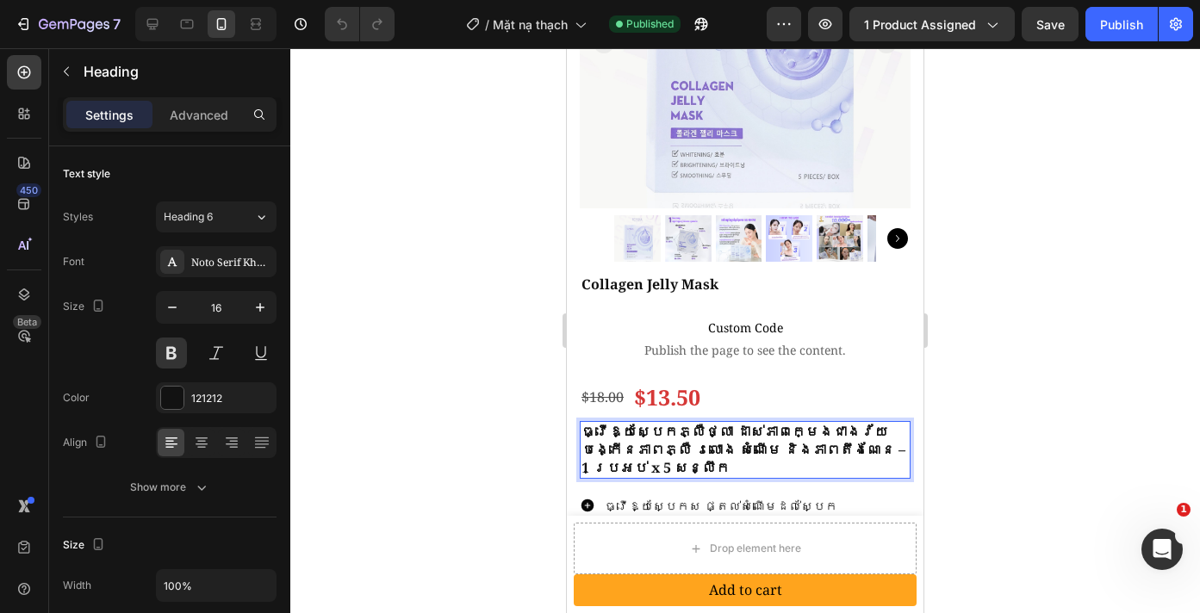
click at [711, 426] on p "ធ្វើឱ្យស្បែកភ្លឺថ្លា ដាស់ភាពក្មេងជាងវ័យ បង្កើនភាពភ្លឺ រលោង សំណើម និងភាពតឹងណែន –…" at bounding box center [744, 449] width 327 height 53
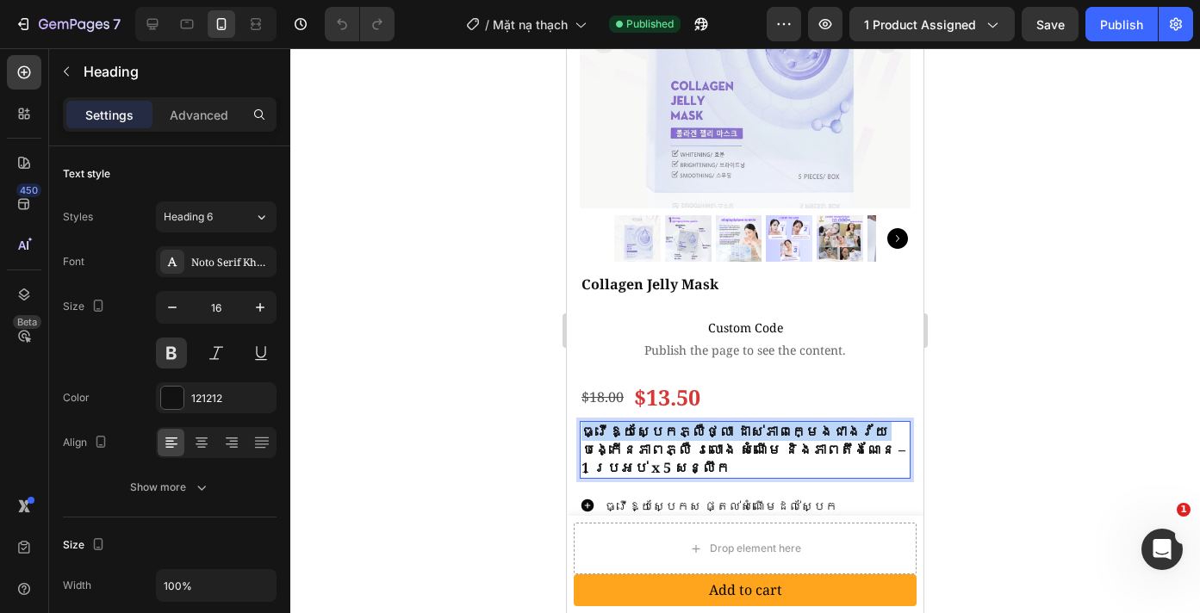
click at [711, 426] on p "ធ្វើឱ្យស្បែកភ្លឺថ្លា ដាស់ភាពក្មេងជាងវ័យ បង្កើនភាពភ្លឺ រលោង សំណើម និងភាពតឹងណែន –…" at bounding box center [744, 449] width 327 height 53
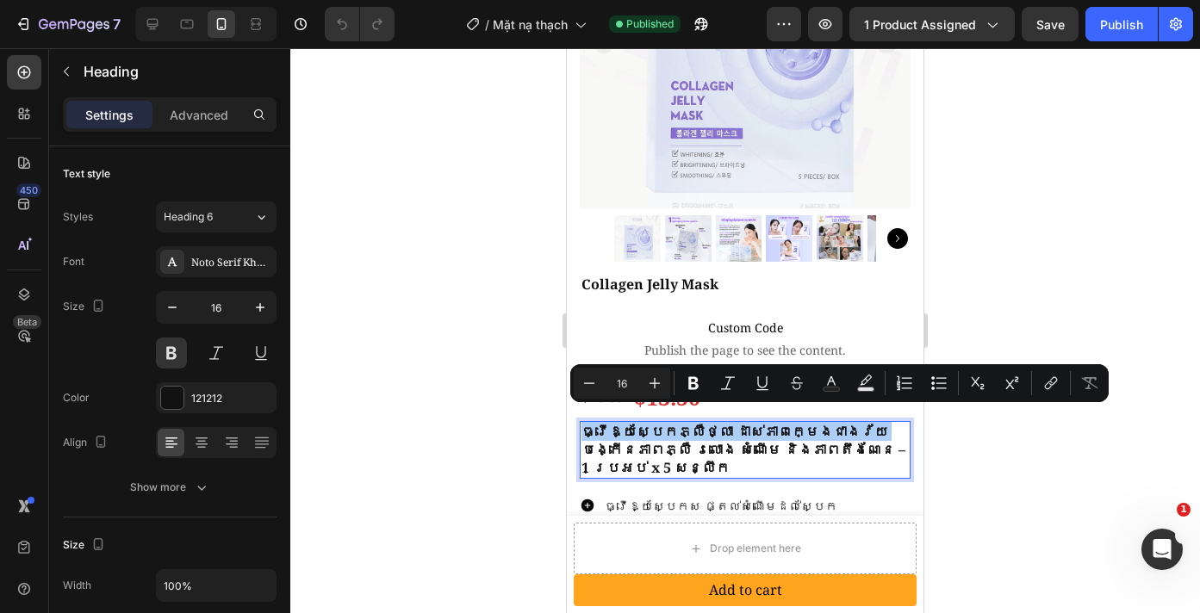
click at [1049, 450] on div at bounding box center [745, 330] width 910 height 565
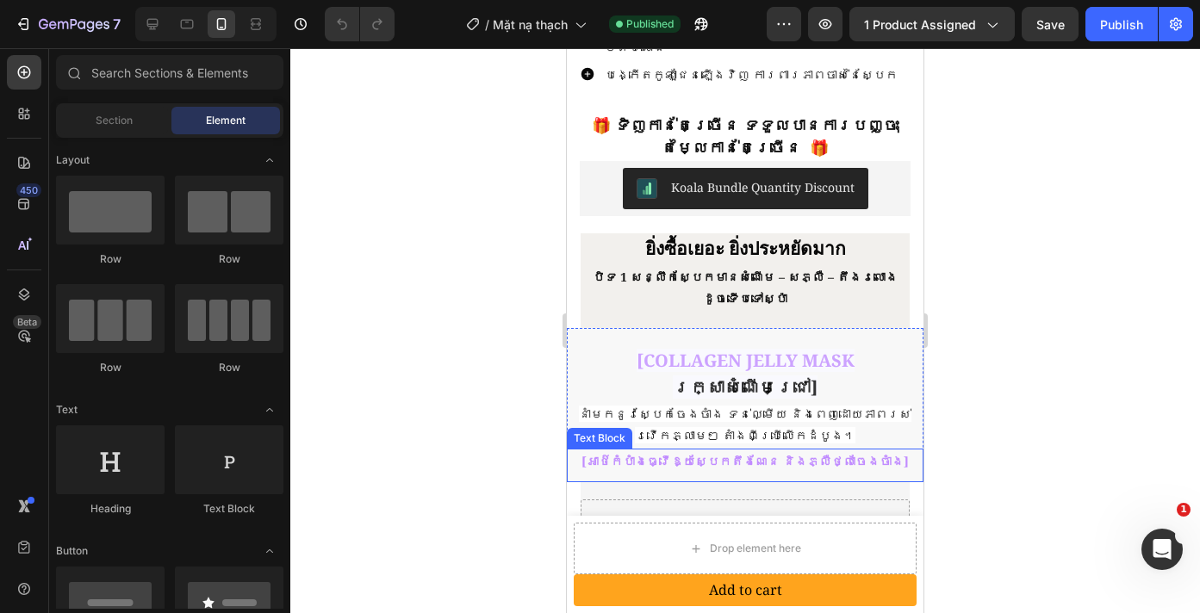
scroll to position [789, 0]
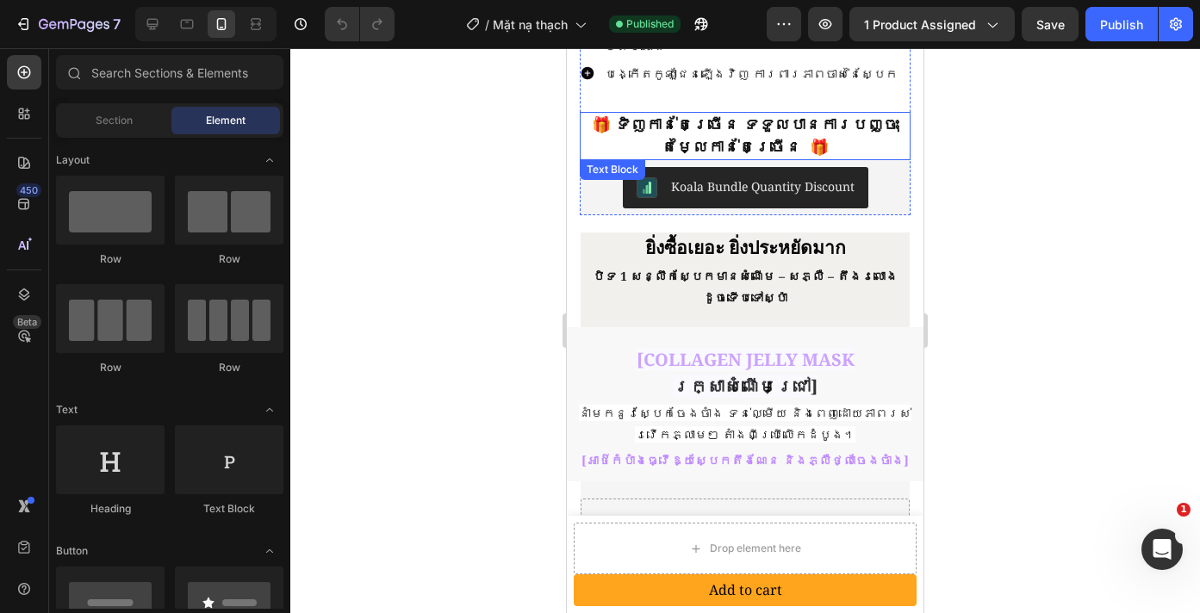
click at [736, 114] on strong "🎁 ទិញកាន់តែច្រើន ទទួលបានការបញ្ចុះតម្លៃកាន់តែច្រើន 🎁" at bounding box center [745, 135] width 307 height 43
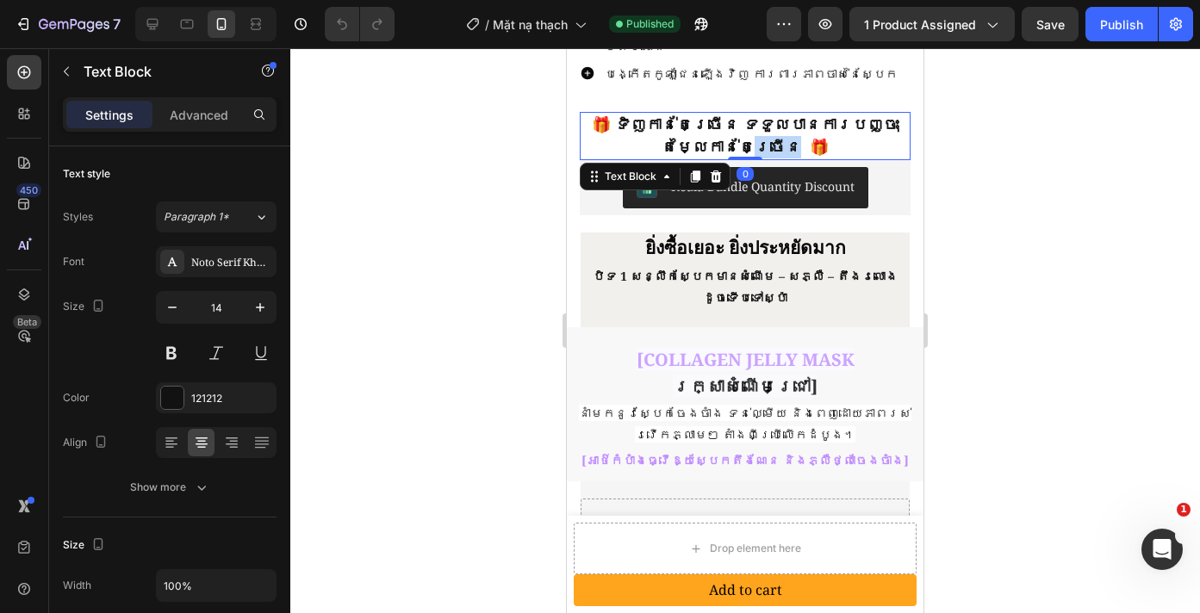
click at [737, 114] on strong "🎁 ទិញកាន់តែច្រើន ទទួលបានការបញ្ចុះតម្លៃកាន់តែច្រើន 🎁" at bounding box center [745, 135] width 307 height 43
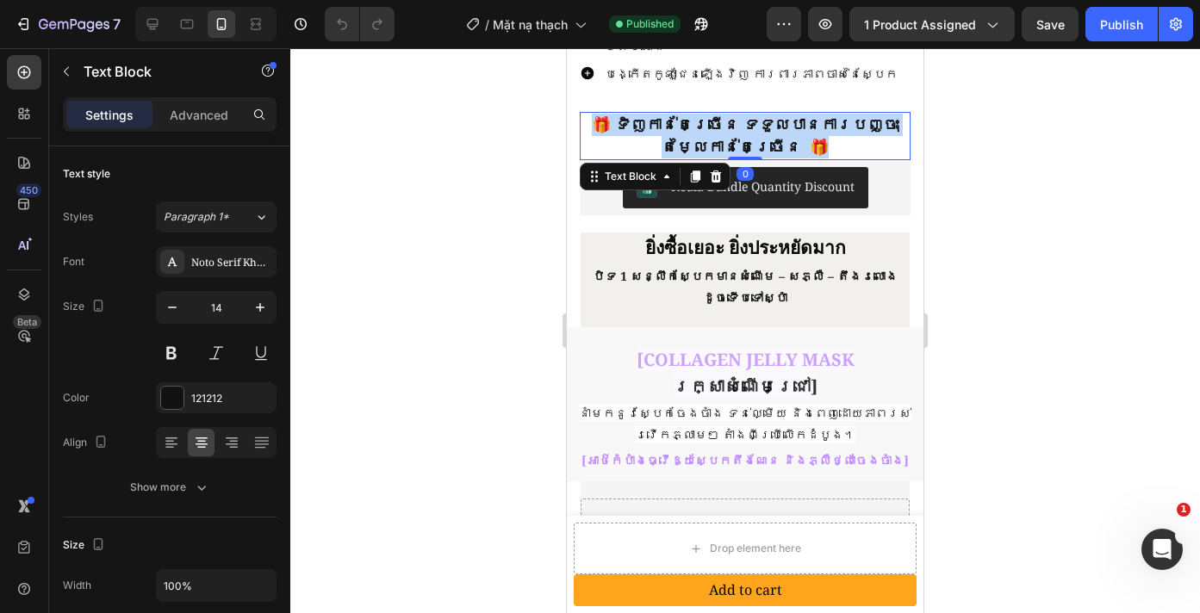
click at [738, 114] on strong "🎁 ទិញកាន់តែច្រើន ទទួលបានការបញ្ចុះតម្លៃកាន់តែច្រើន 🎁" at bounding box center [745, 135] width 307 height 43
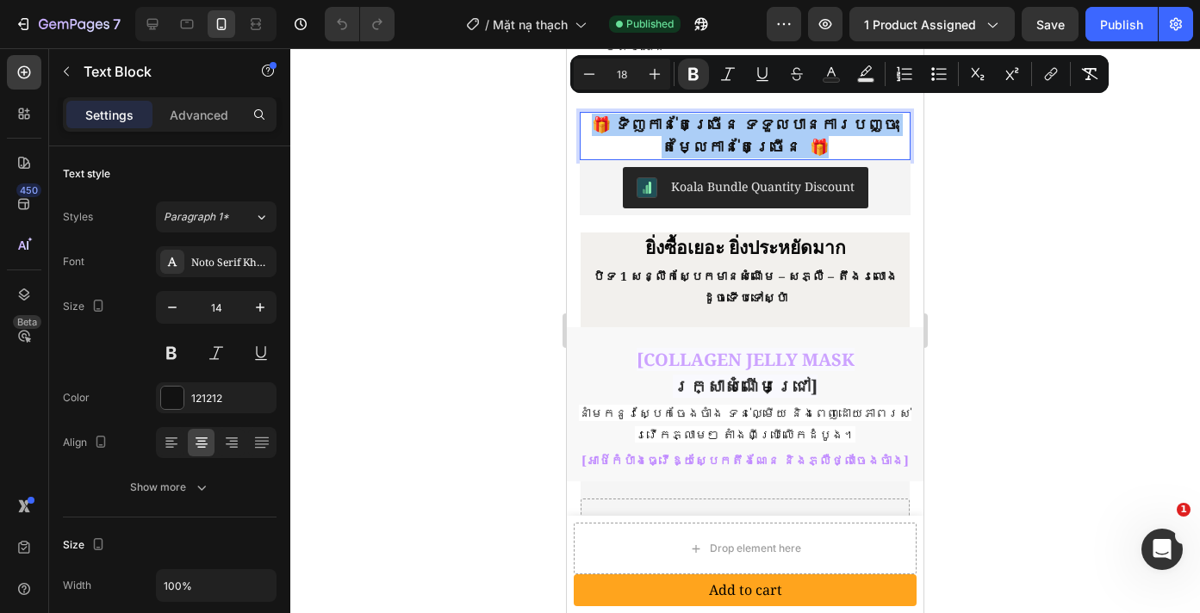
click at [1016, 196] on div at bounding box center [745, 330] width 910 height 565
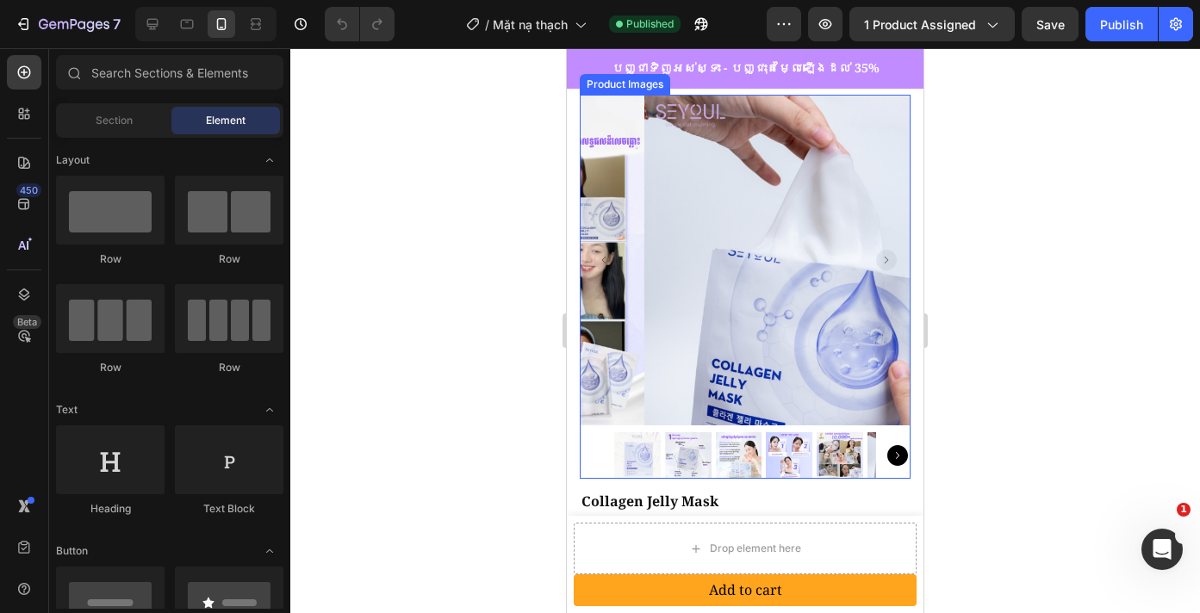
scroll to position [40, 0]
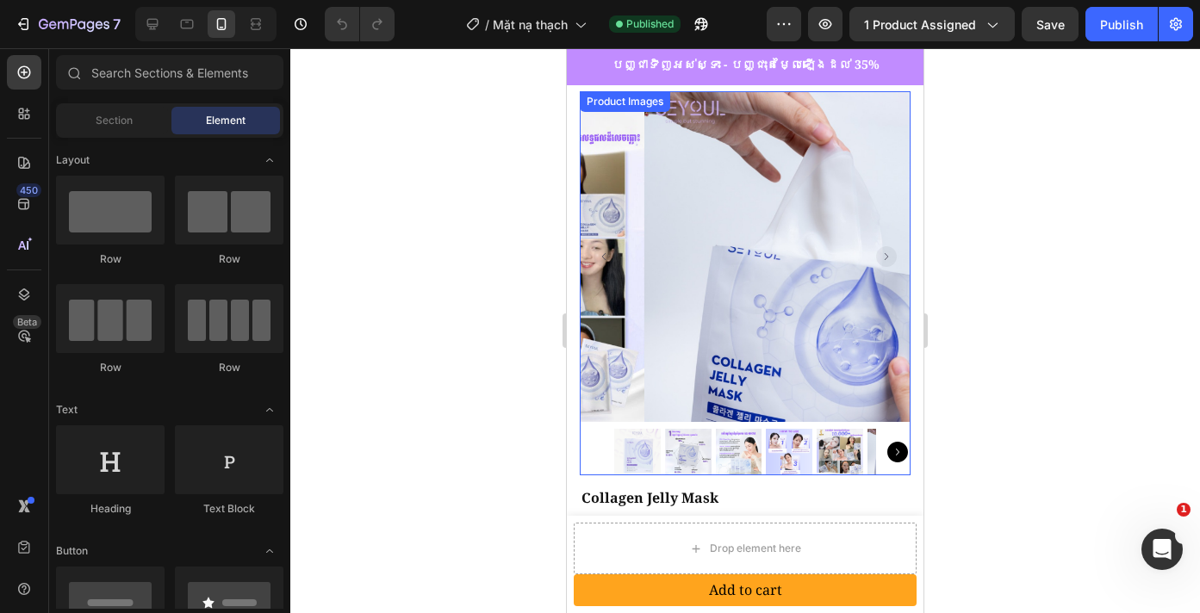
click at [644, 228] on img at bounding box center [809, 256] width 331 height 331
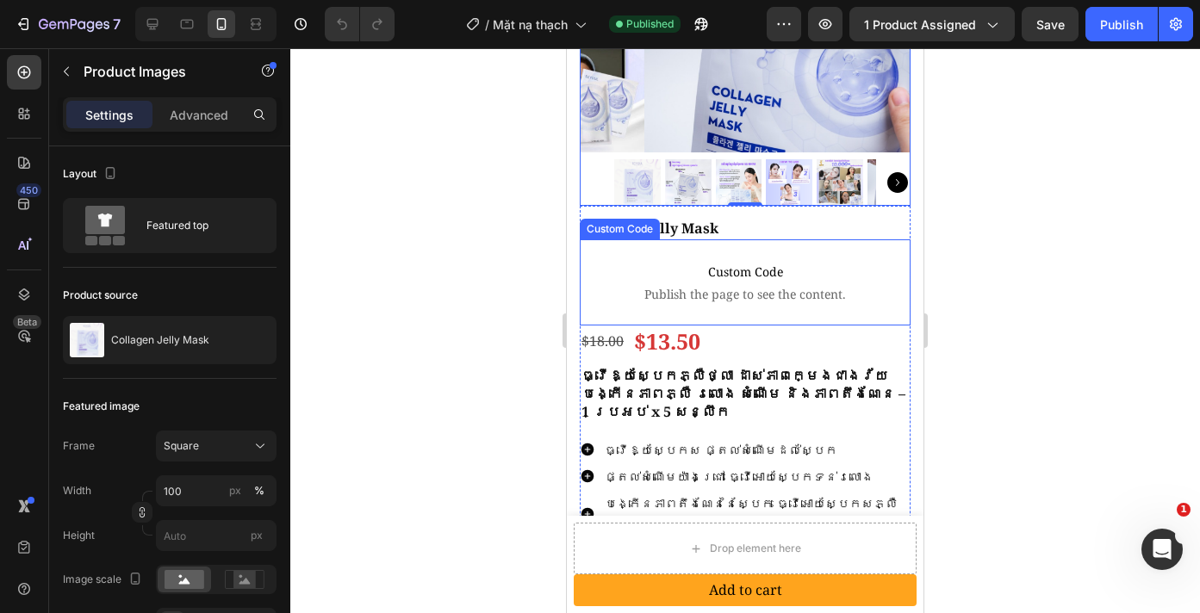
scroll to position [409, 0]
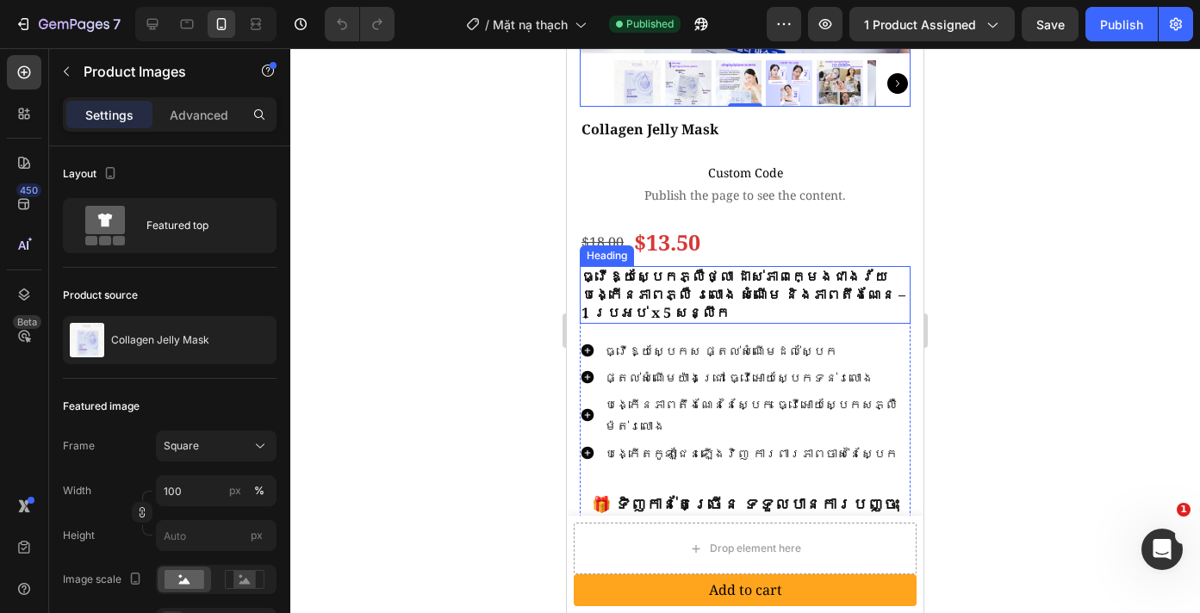
click at [649, 272] on h2 "ធ្វើឱ្យស្បែកភ្លឺថ្លា ដាស់ភាពក្មេងជាងវ័យ បង្កើនភាពភ្លឺ រលោង សំណើម និងភាពតឹងណែន –…" at bounding box center [745, 294] width 331 height 57
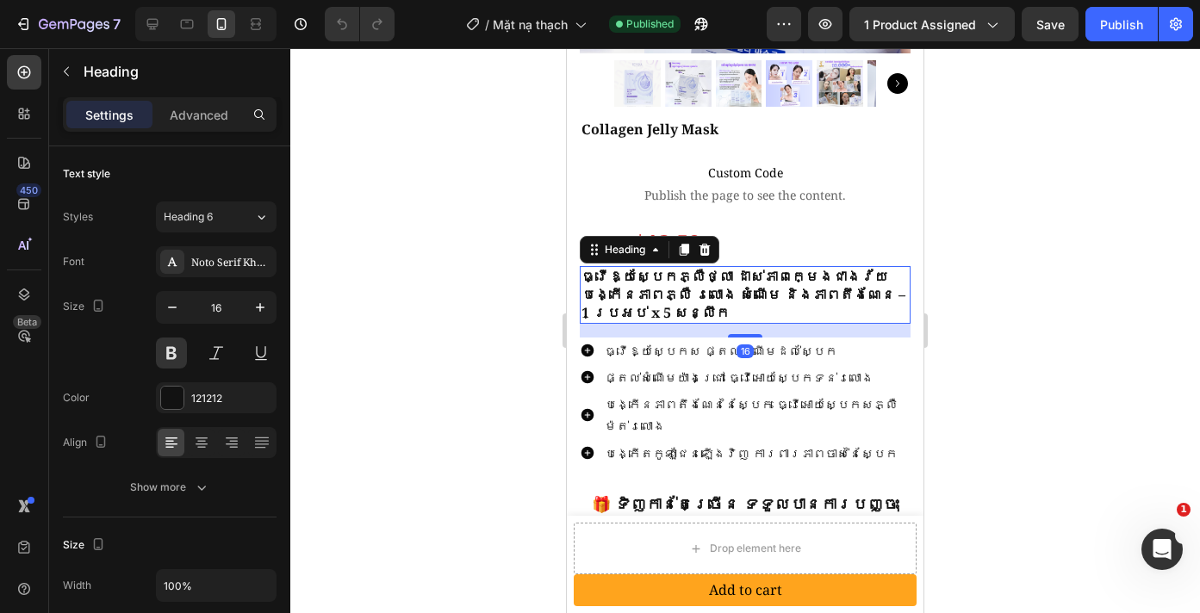
click at [649, 272] on h2 "ធ្វើឱ្យស្បែកភ្លឺថ្លា ដាស់ភាពក្មេងជាងវ័យ បង្កើនភាពភ្លឺ រលោង សំណើម និងភាពតឹងណែន –…" at bounding box center [745, 294] width 331 height 57
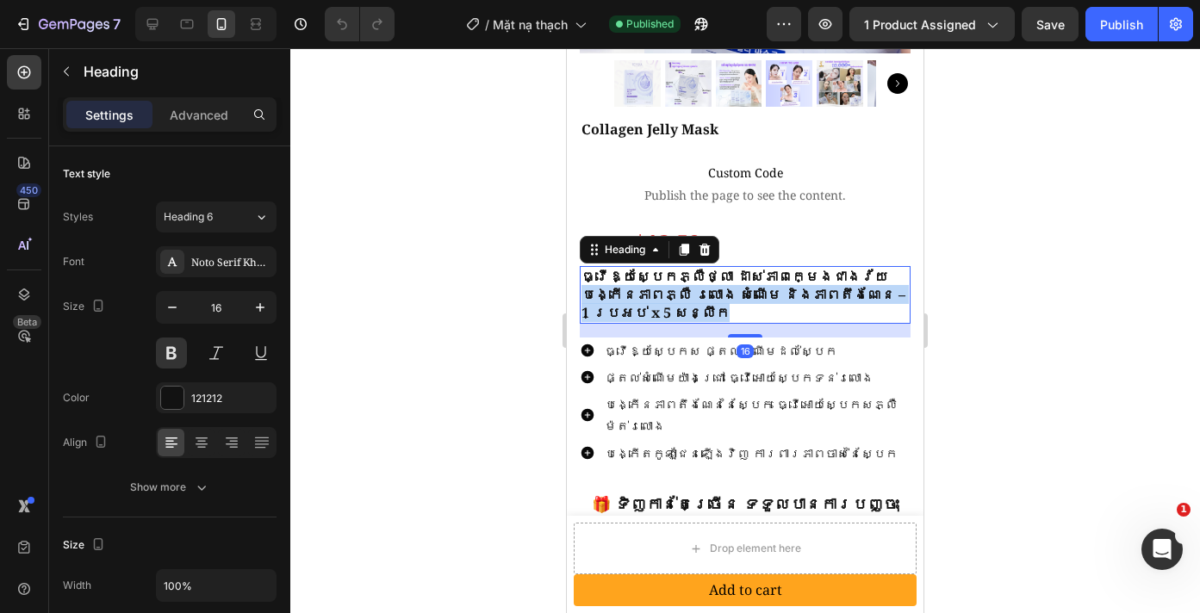
click at [649, 272] on p "ធ្វើឱ្យស្បែកភ្លឺថ្លា ដាស់ភាពក្មេងជាងវ័យ បង្កើនភាពភ្លឺ រលោង សំណើម និងភាពតឹងណែន –…" at bounding box center [744, 294] width 327 height 53
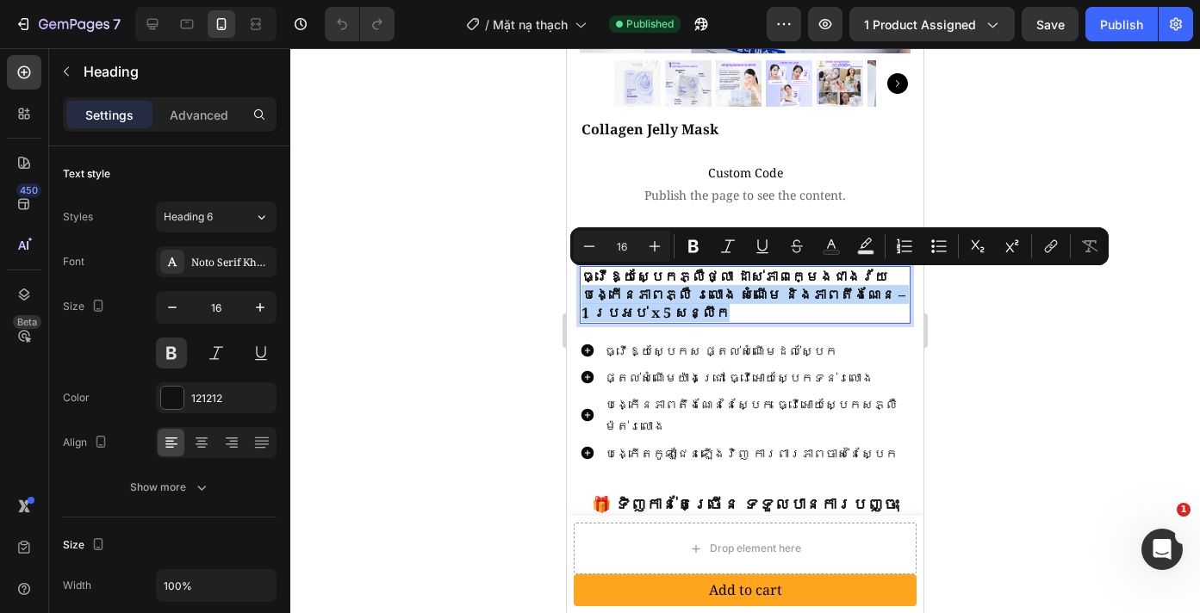
click at [742, 296] on p "ធ្វើឱ្យស្បែកភ្លឺថ្លា ដាស់ភាពក្មេងជាងវ័យ បង្កើនភាពភ្លឺ រលោង សំណើម និងភាពតឹងណែន –…" at bounding box center [744, 294] width 327 height 53
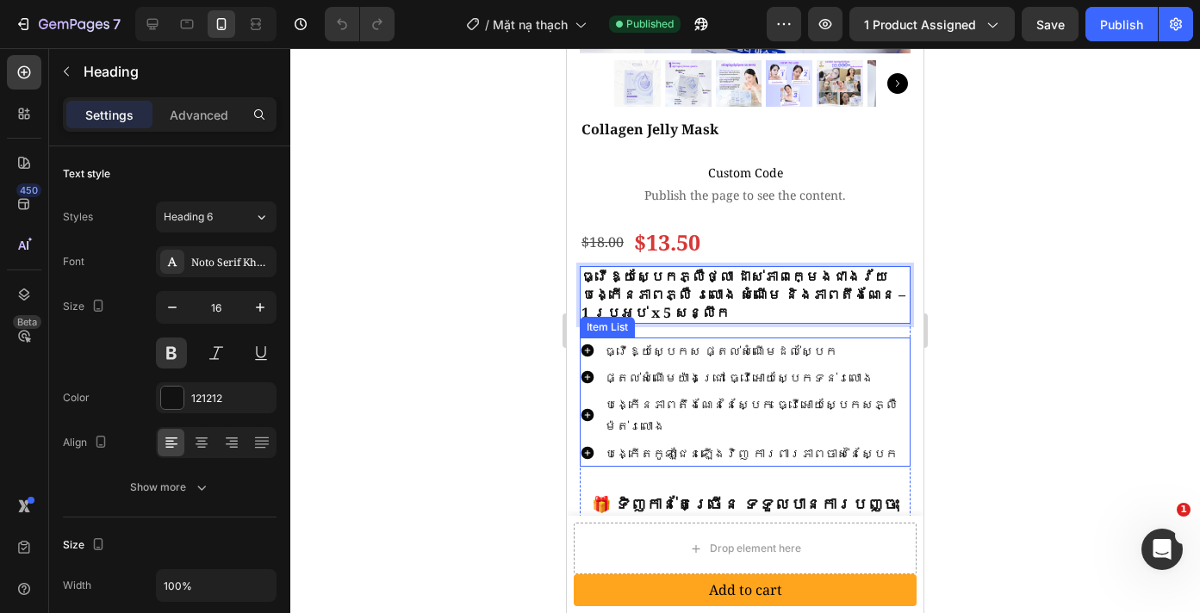
drag, startPoint x: 990, startPoint y: 379, endPoint x: 315, endPoint y: 300, distance: 679.9
click at [990, 379] on div at bounding box center [745, 330] width 910 height 565
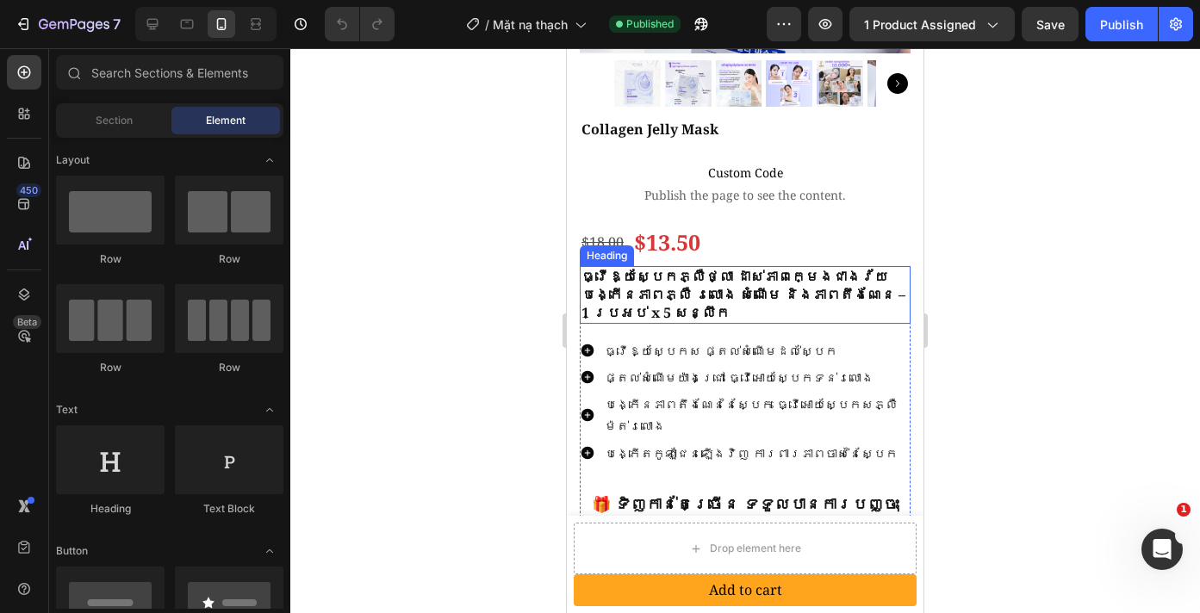
click at [711, 286] on p "ធ្វើឱ្យស្បែកភ្លឺថ្លា ដាស់ភាពក្មេងជាងវ័យ បង្កើនភាពភ្លឺ រលោង សំណើម និងភាពតឹងណែន –…" at bounding box center [744, 294] width 327 height 53
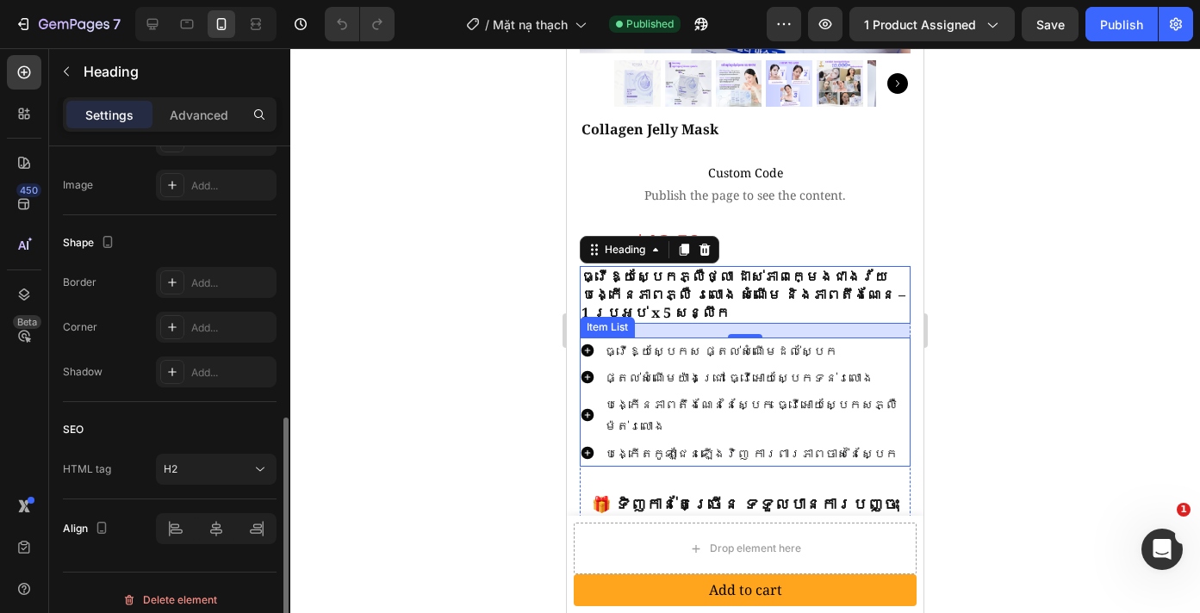
scroll to position [602, 0]
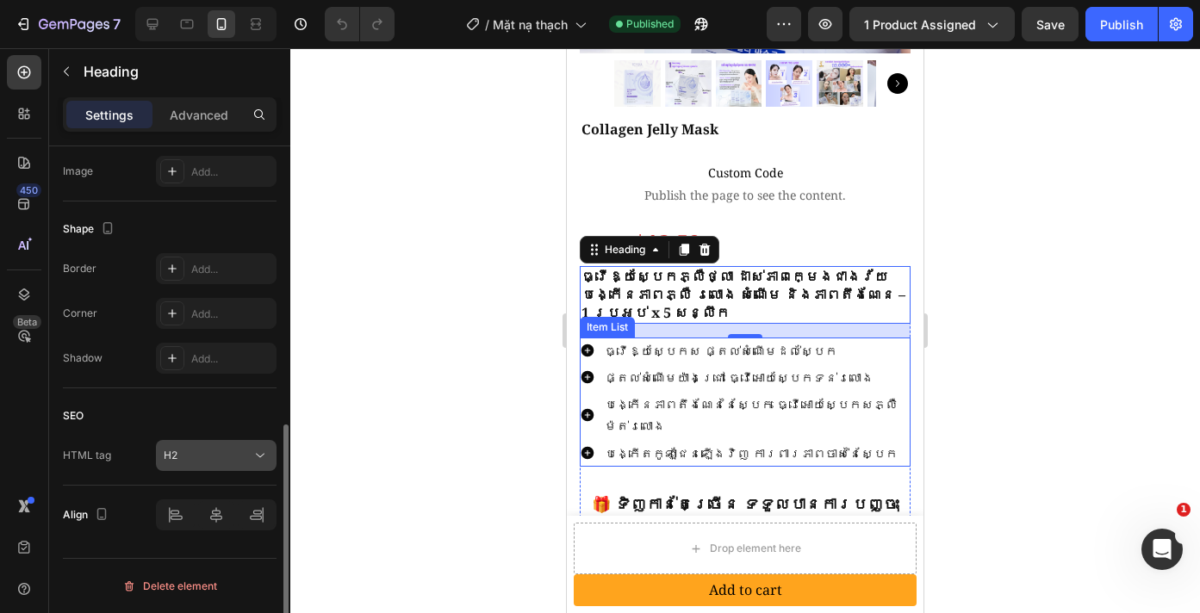
click at [230, 458] on div "H2" at bounding box center [208, 456] width 88 height 16
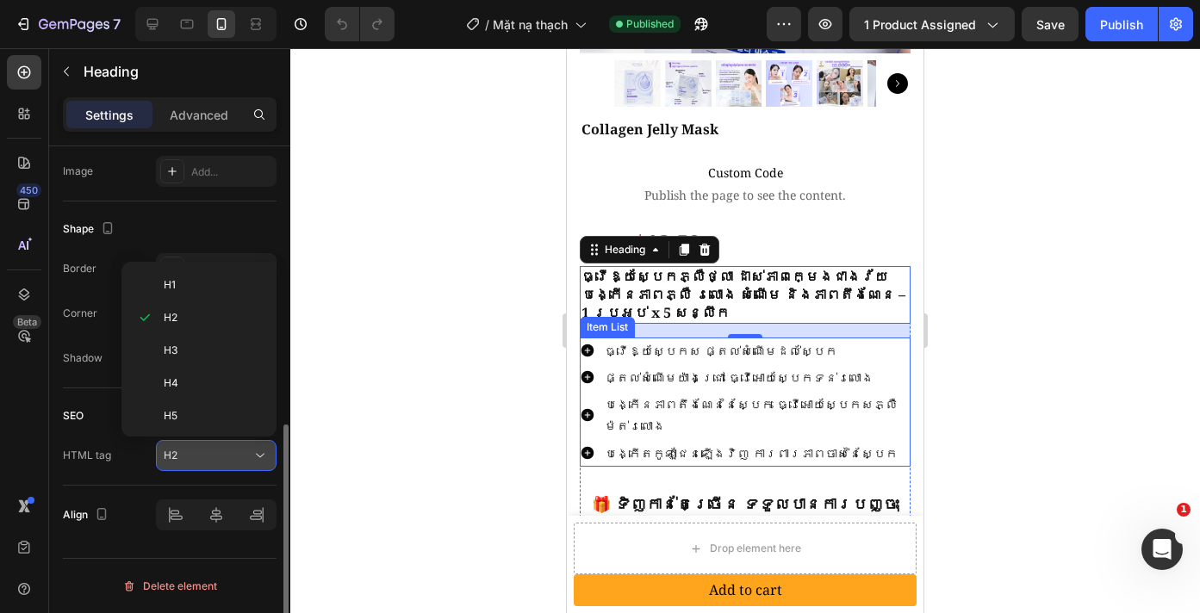
click at [230, 458] on div "H2" at bounding box center [208, 456] width 88 height 16
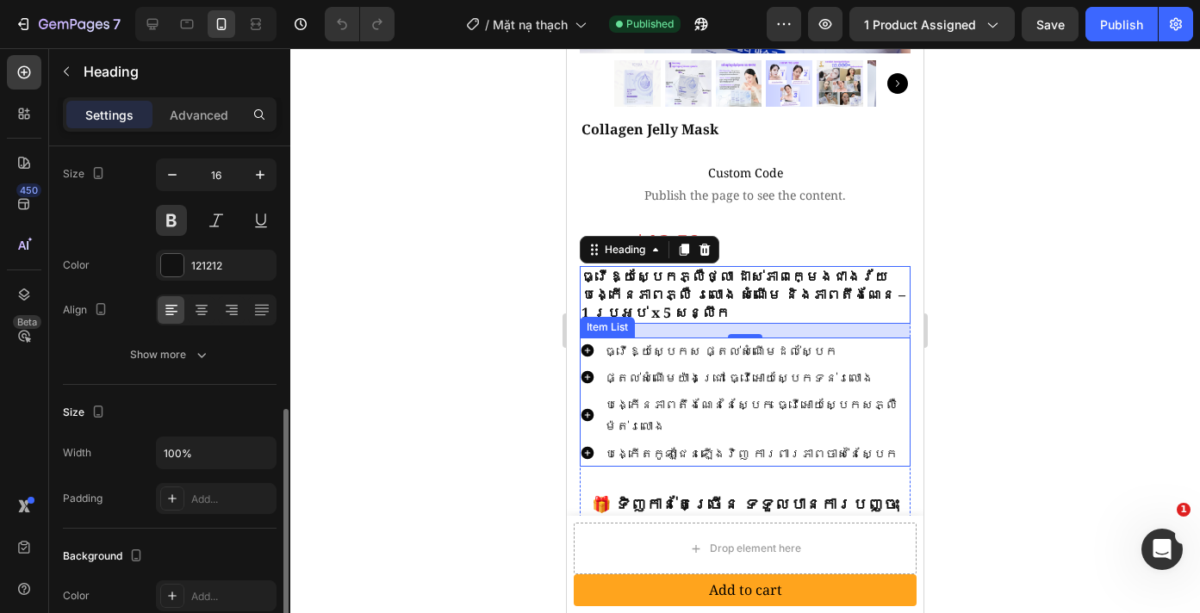
scroll to position [0, 0]
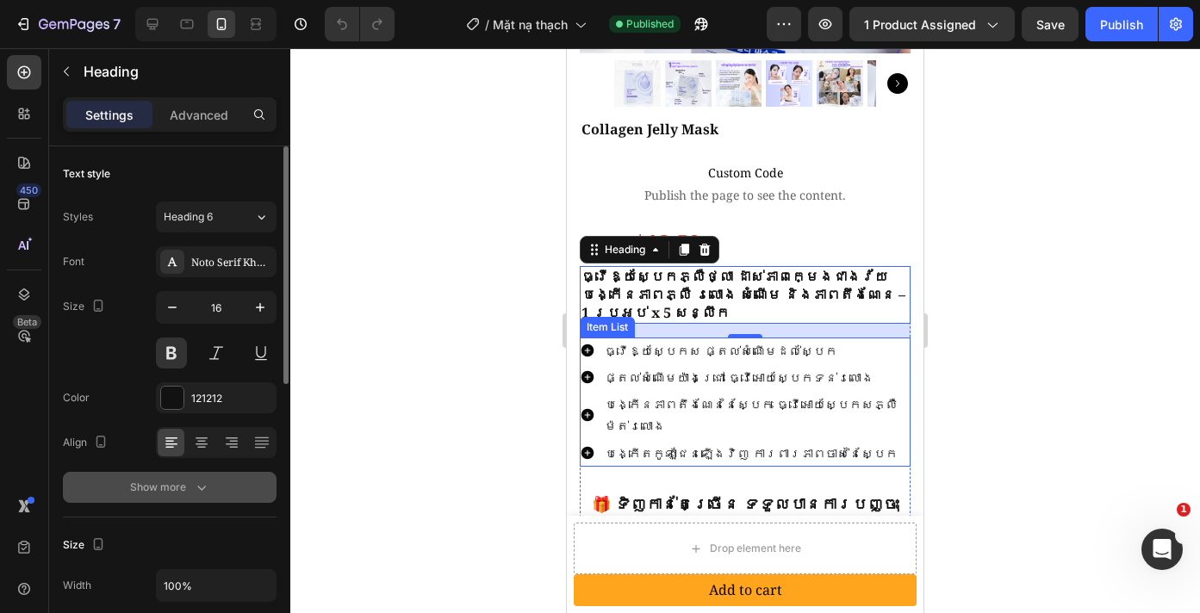
click at [200, 487] on icon "button" at bounding box center [201, 487] width 17 height 17
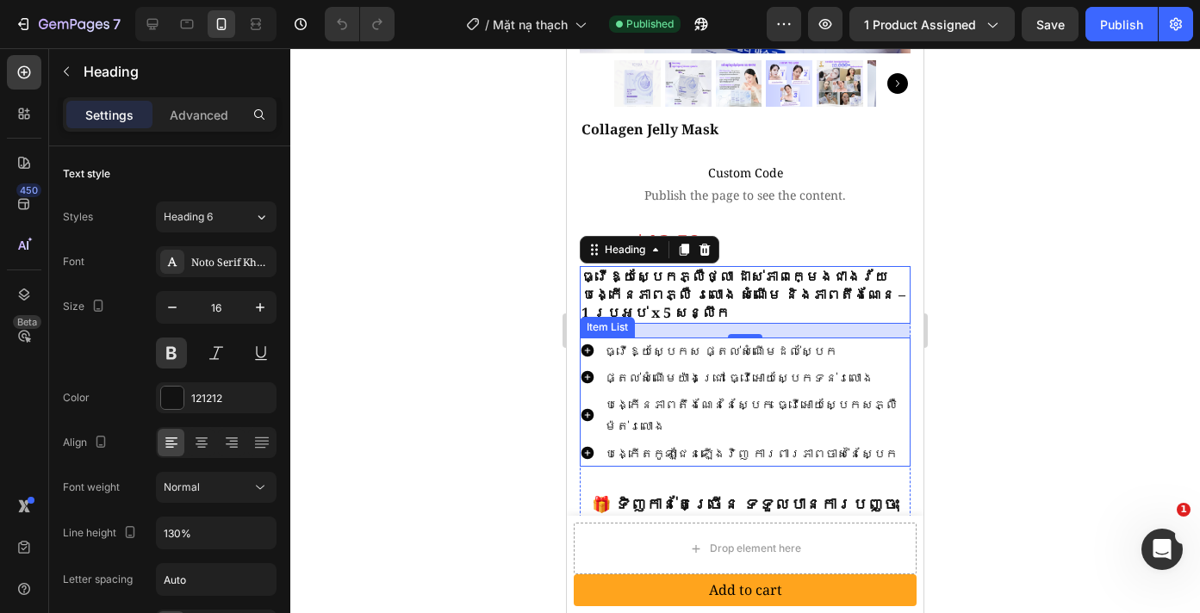
click at [685, 340] on p "ធ្វើឱ្យស្បែកស ផ្តល់សំណើមដល់ស្បែក" at bounding box center [756, 351] width 303 height 22
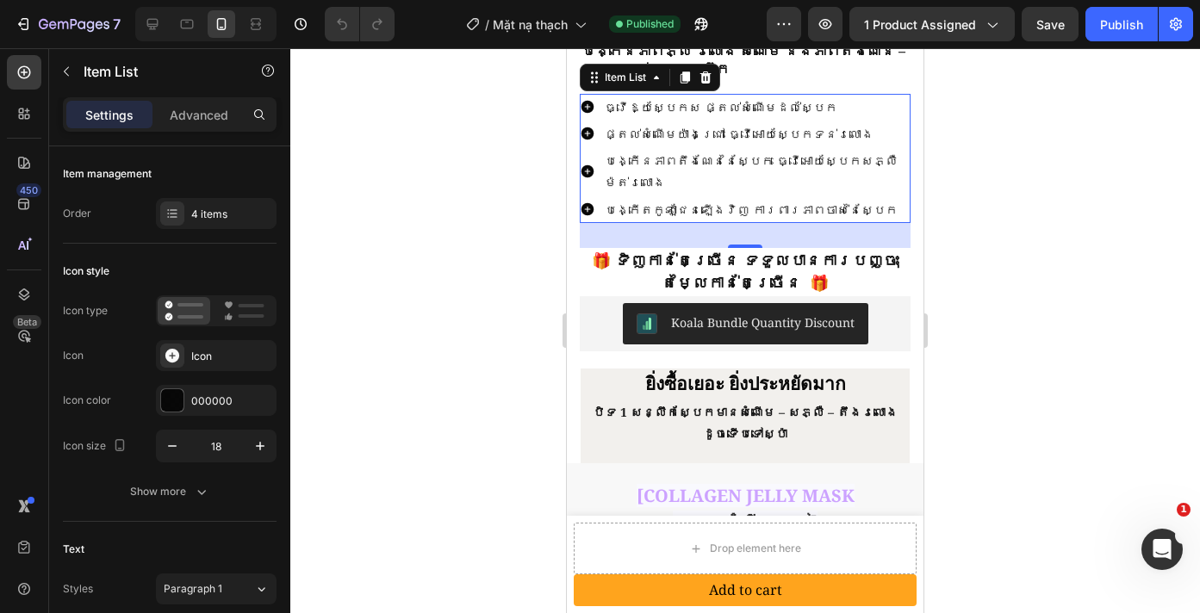
scroll to position [3, 0]
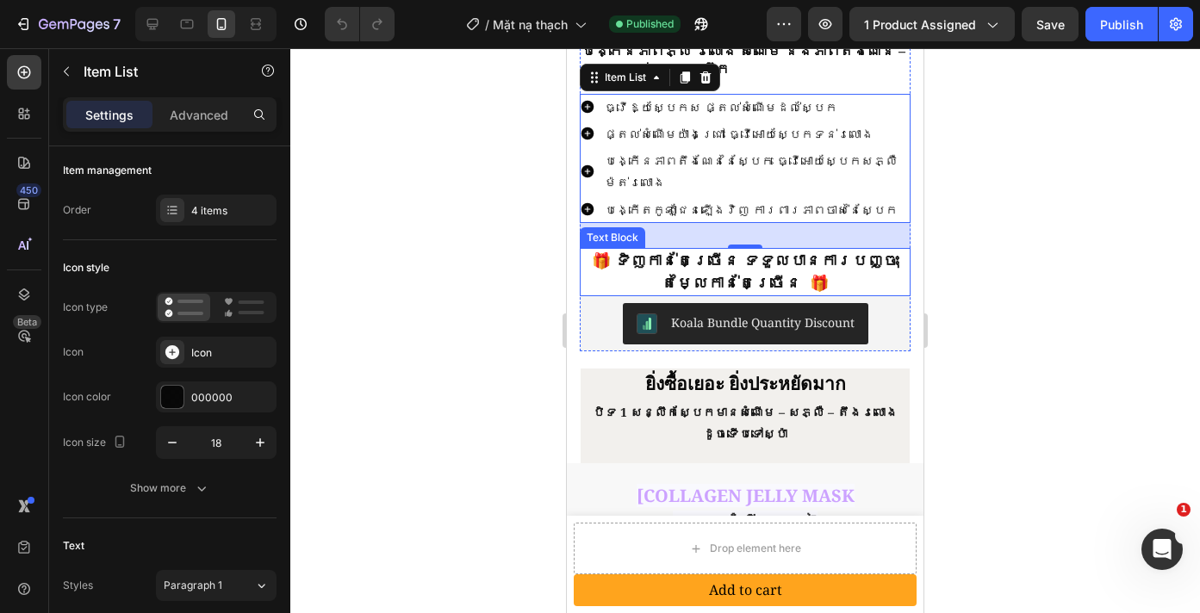
click at [698, 250] on strong "🎁 ទិញកាន់តែច្រើន ទទួលបានការបញ្ចុះតម្លៃកាន់តែច្រើន 🎁" at bounding box center [745, 271] width 307 height 43
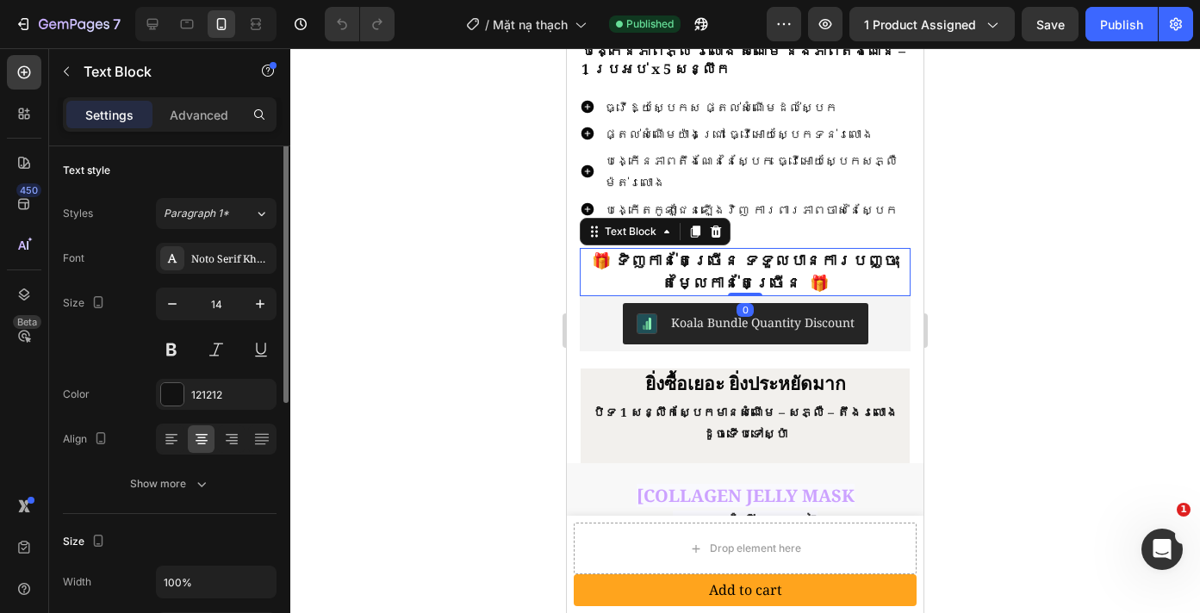
scroll to position [0, 0]
click at [698, 250] on strong "🎁 ទិញកាន់តែច្រើន ទទួលបានការបញ្ចុះតម្លៃកាន់តែច្រើន 🎁" at bounding box center [745, 271] width 307 height 43
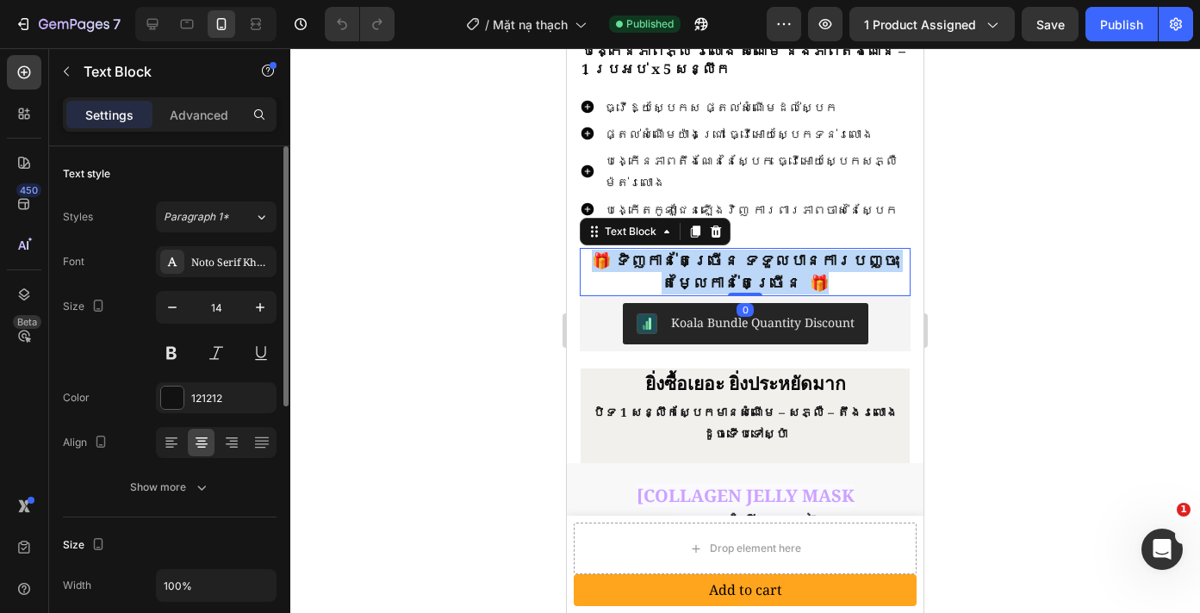
click at [698, 250] on strong "🎁 ទិញកាន់តែច្រើន ទទួលបានការបញ្ចុះតម្លៃកាន់តែច្រើន 🎁" at bounding box center [745, 271] width 307 height 43
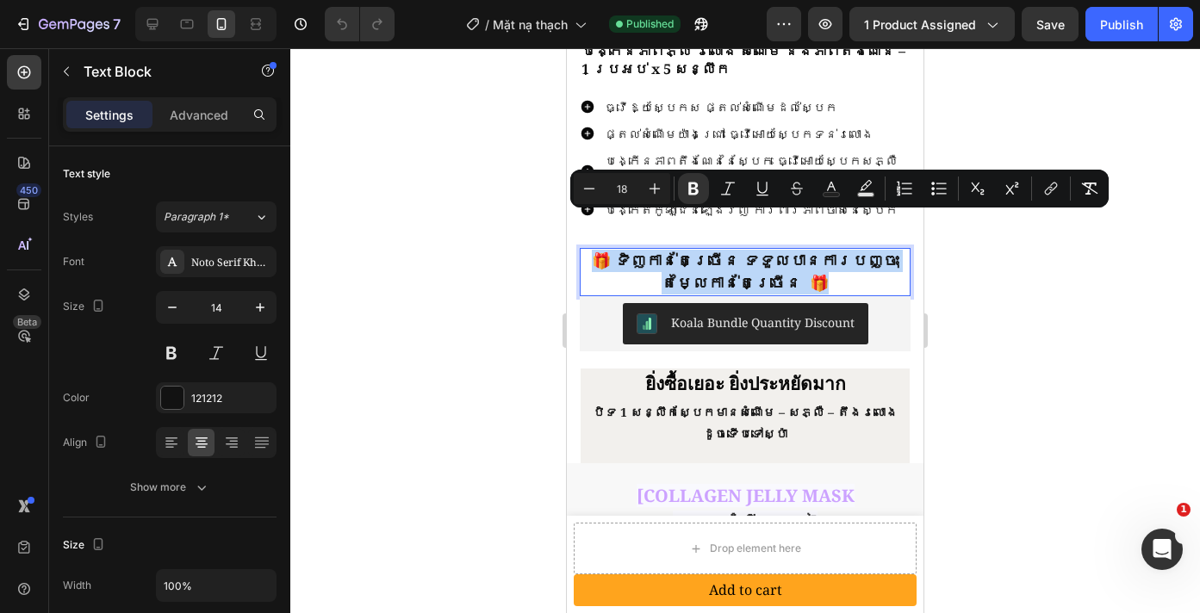
click at [700, 250] on strong "🎁 ទិញកាន់តែច្រើន ទទួលបានការបញ្ចុះតម្លៃកាន់តែច្រើន 🎁" at bounding box center [745, 271] width 307 height 43
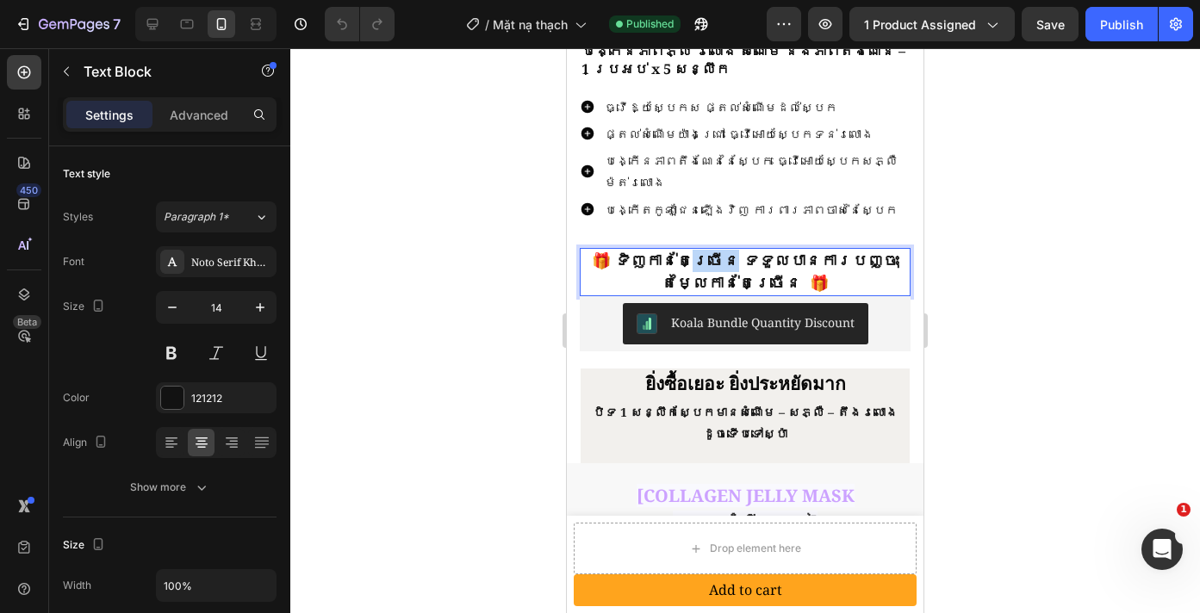
click at [700, 250] on strong "🎁 ទិញកាន់តែច្រើន ទទួលបានការបញ្ចុះតម្លៃកាន់តែច្រើន 🎁" at bounding box center [745, 271] width 307 height 43
click at [721, 250] on strong "🎁 ទិញកាន់តែច្រើន ទទួលបានការបញ្ចុះតម្លៃកាន់តែច្រើន 🎁" at bounding box center [745, 271] width 307 height 43
click at [744, 250] on strong "🎁 ទិញកាន់តែច្រើន ទទួលបានការបញ្ចុះតម្លៃកាន់តែច្រើន 🎁" at bounding box center [745, 271] width 307 height 43
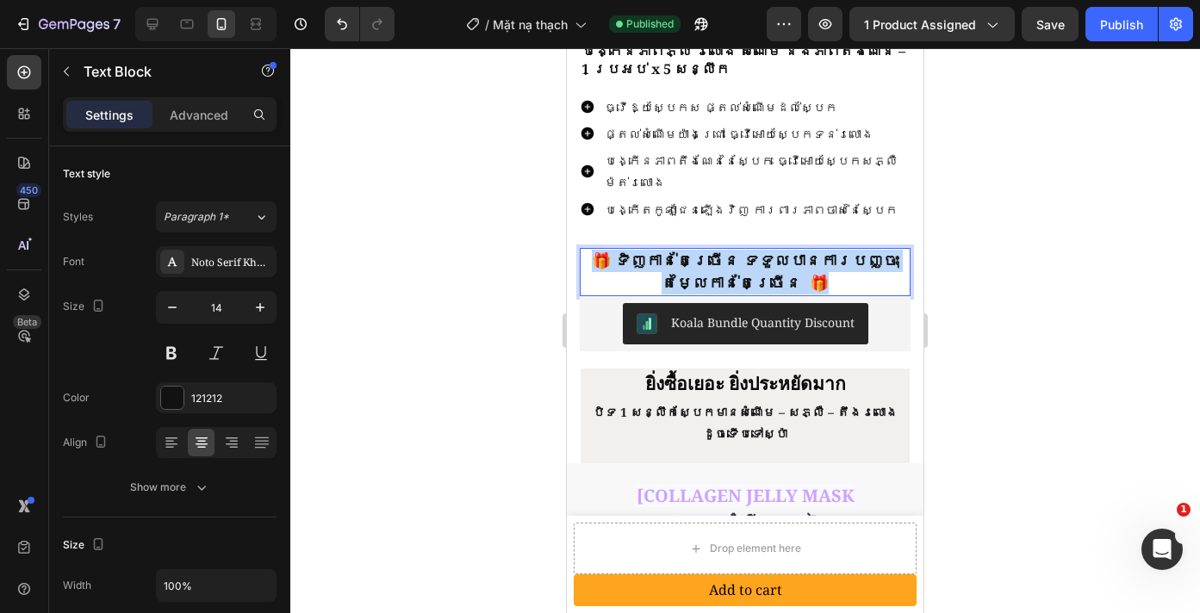
click at [744, 250] on strong "🎁 ទិញកាន់តែច្រើន ទទួលបានការបញ្ចុះតម្លៃកាន់តែច្រើន 🎁" at bounding box center [745, 271] width 307 height 43
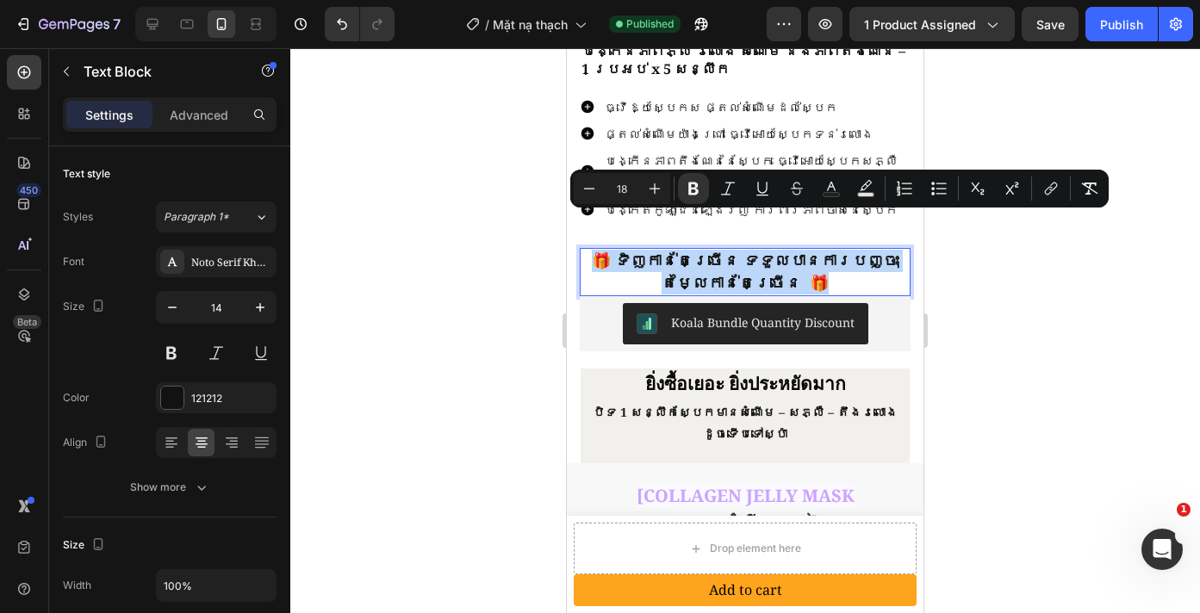
click at [748, 250] on strong "🎁 ទិញកាន់តែច្រើន ទទួលបានការបញ្ចុះតម្លៃកាន់តែច្រើន 🎁" at bounding box center [745, 271] width 307 height 43
drag, startPoint x: 761, startPoint y: 249, endPoint x: 668, endPoint y: 232, distance: 95.4
click at [621, 250] on strong "🎁 ទិញកាន់តែច្រើន ទទួលបានការបញ្ចុះតម្លៃកាន់តែច្រើន 🎁" at bounding box center [745, 271] width 307 height 43
click at [767, 250] on strong "🎁 ទិញកាន់តែច្រើន ទទួលបានការបញ្ចុះតម្លៃកាន់តែច្រើន 🎁" at bounding box center [745, 271] width 307 height 43
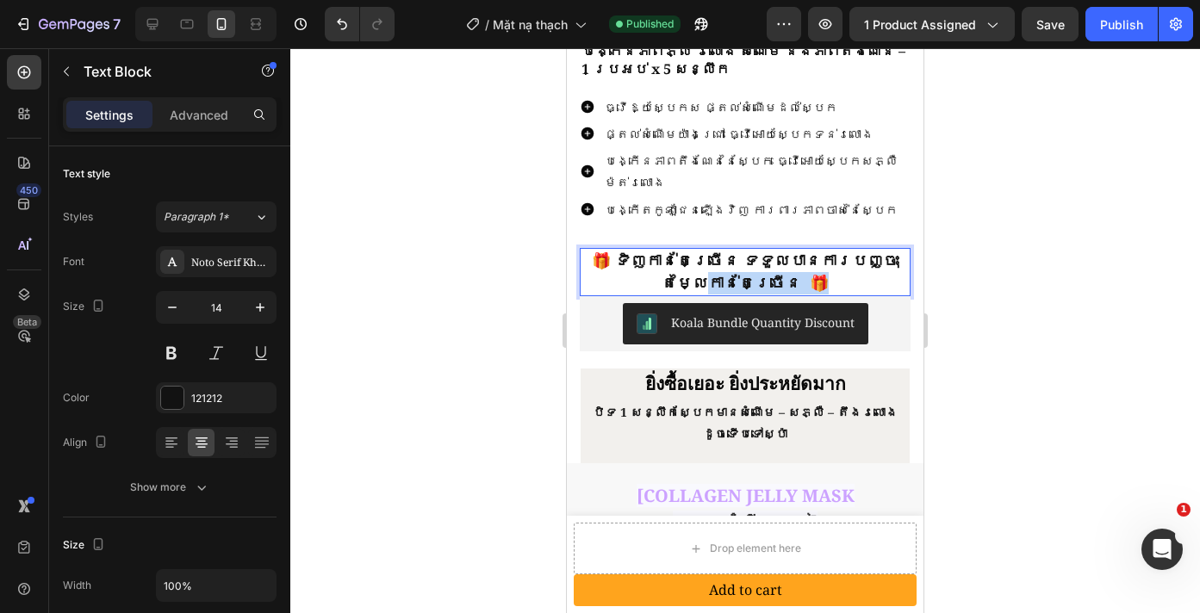
drag, startPoint x: 790, startPoint y: 249, endPoint x: 675, endPoint y: 240, distance: 114.9
click at [675, 250] on p "🎁 ទិញកាន់តែច្រើន ទទួលបានការបញ្ចុះតម្លៃកាន់តែច្រើន 🎁" at bounding box center [744, 272] width 327 height 45
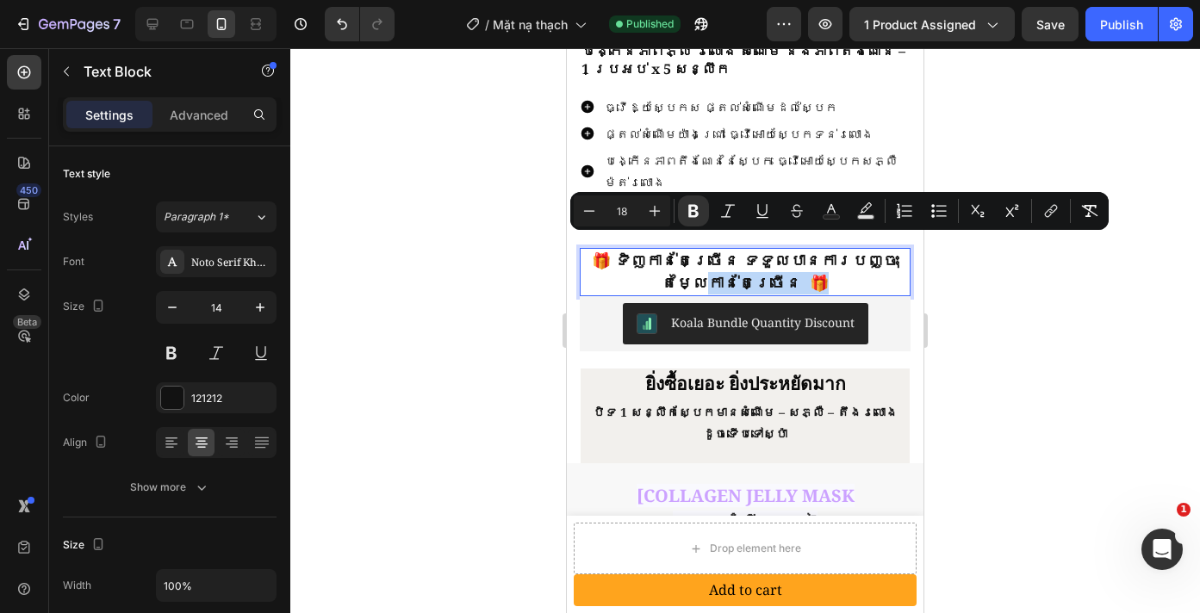
click at [716, 250] on strong "🎁 ទិញកាន់តែច្រើន ទទួលបានការបញ្ចុះតម្លៃកាន់តែច្រើន 🎁" at bounding box center [745, 271] width 307 height 43
click at [767, 250] on strong "🎁 ទិញកាន់តែច្រើន ទទួលបានការបញ្ចុះតម្លៃកាន់តែច្រើន 🎁" at bounding box center [745, 271] width 307 height 43
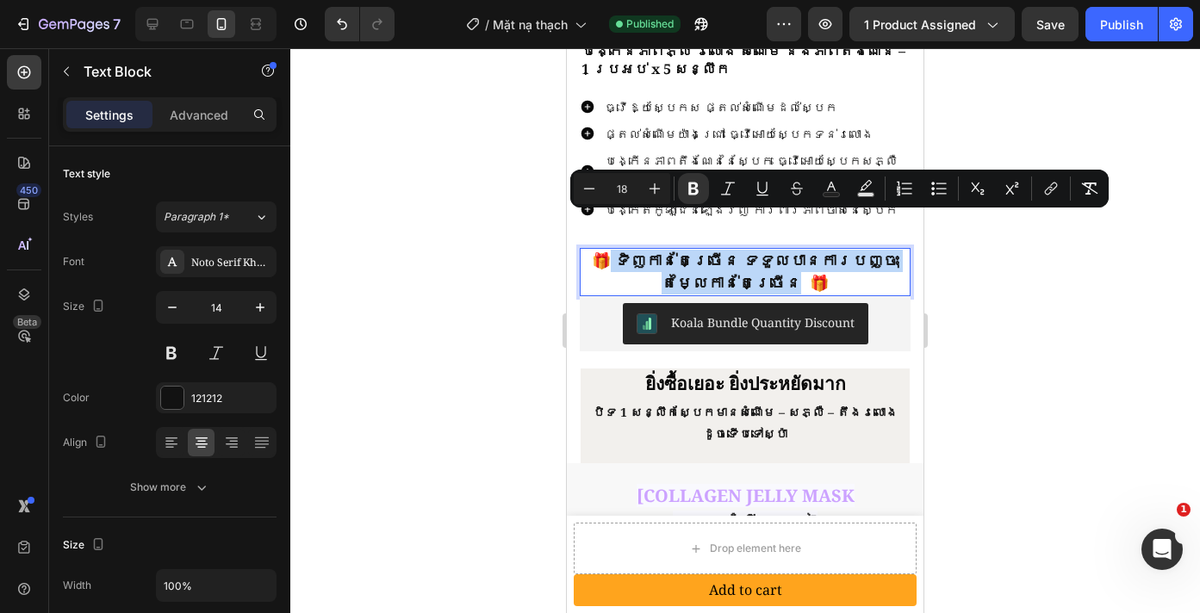
drag, startPoint x: 764, startPoint y: 250, endPoint x: 613, endPoint y: 229, distance: 152.1
click at [613, 250] on strong "🎁 ទិញកាន់តែច្រើន ទទួលបានការបញ្ចុះតម្លៃកាន់តែច្រើន 🎁" at bounding box center [745, 271] width 307 height 43
copy strong "ទិញកាន់តែច្រើន ទទួលបានការបញ្ចុះតម្លៃកាន់តែច្រើន"
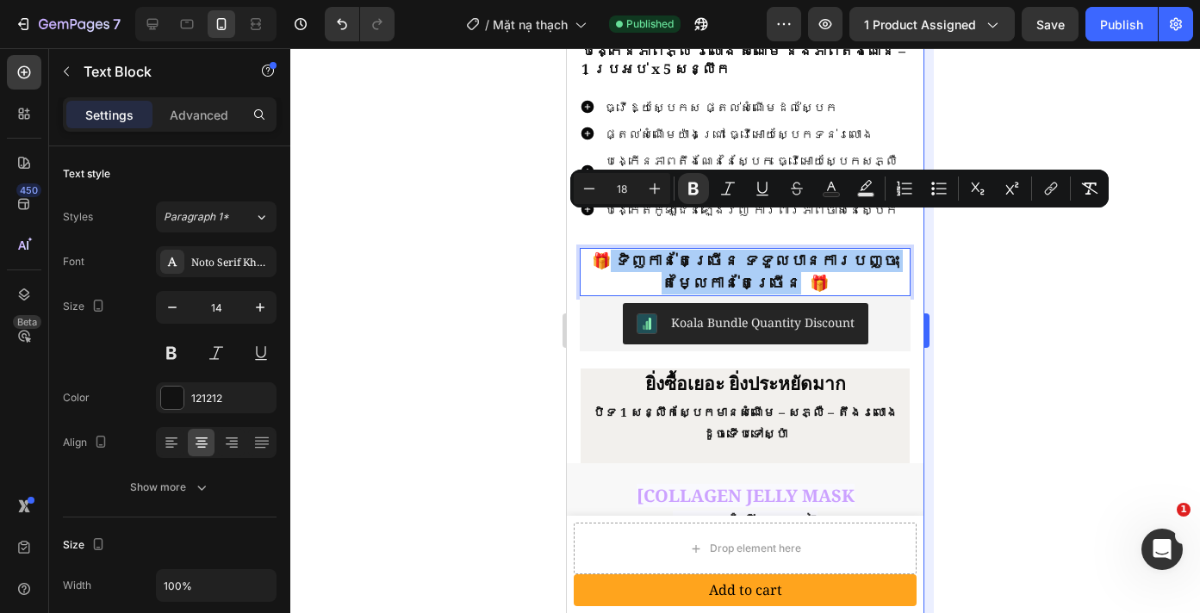
drag, startPoint x: 953, startPoint y: 276, endPoint x: 925, endPoint y: 270, distance: 29.1
click at [953, 275] on div at bounding box center [745, 330] width 910 height 565
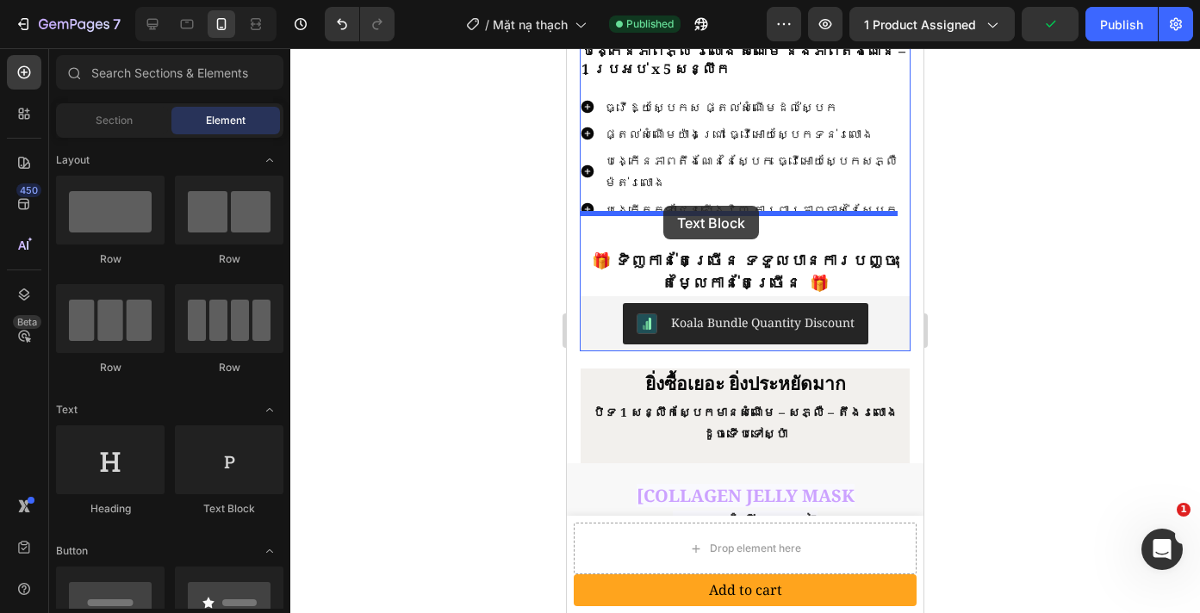
drag, startPoint x: 798, startPoint y: 525, endPoint x: 663, endPoint y: 206, distance: 347.0
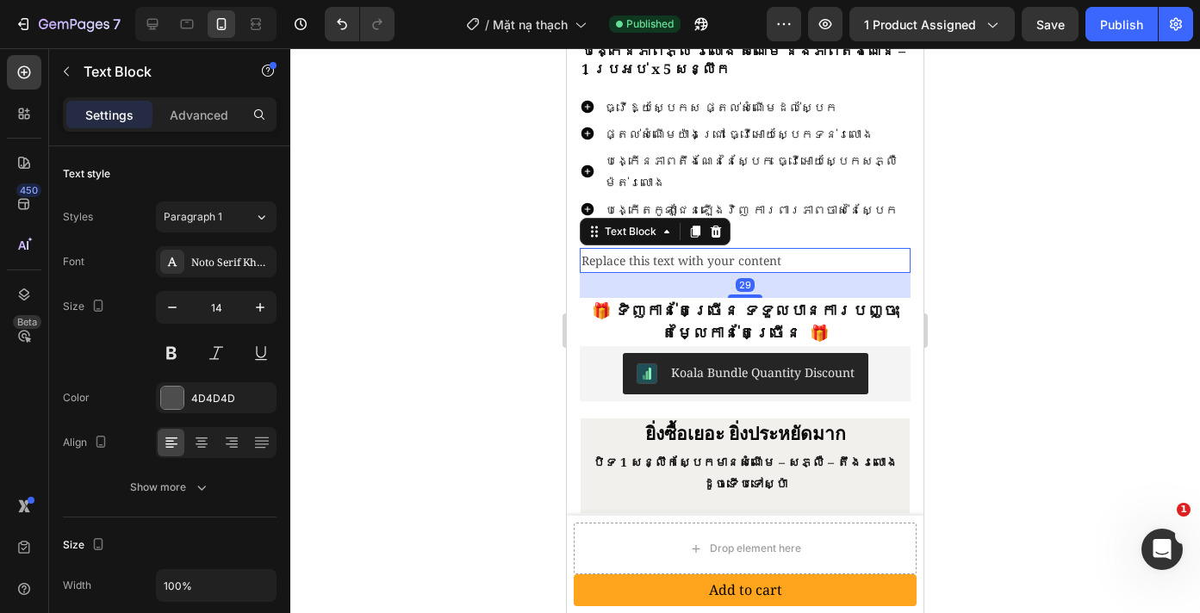
click at [696, 248] on div "Replace this text with your content" at bounding box center [745, 260] width 331 height 25
click at [696, 250] on p "Replace this text with your content" at bounding box center [744, 261] width 327 height 22
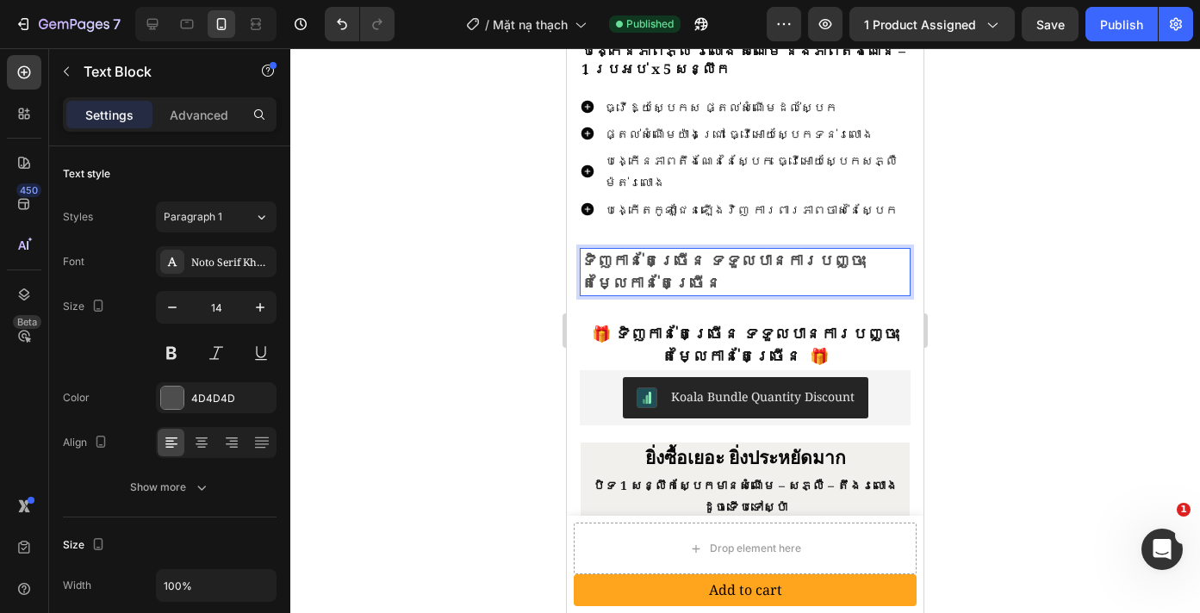
click at [591, 250] on strong "ទិញកាន់តែច្រើន ទទួលបានការបញ្ចុះតម្លៃកាន់តែច្រើន" at bounding box center [722, 271] width 283 height 43
click at [588, 250] on strong "ទិញកាន់តែច្រើន ទទួលបានការបញ្ចុះតម្លៃកាន់តែច្រើន" at bounding box center [722, 271] width 283 height 43
click at [677, 250] on strong "ទិញកាន់តែច្រើន ទទួលបានការបញ្ចុះតម្លៃកាន់តែច្រើន" at bounding box center [722, 271] width 283 height 43
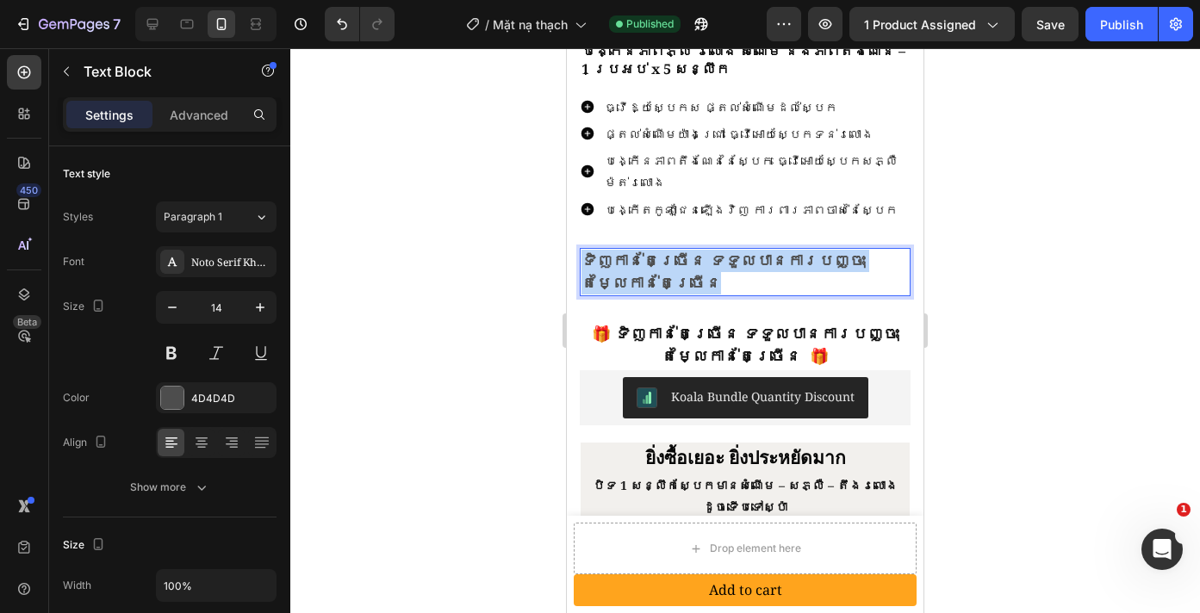
click at [677, 250] on strong "ទិញកាន់តែច្រើន ទទួលបានការបញ្ចុះតម្លៃកាន់តែច្រើន" at bounding box center [722, 271] width 283 height 43
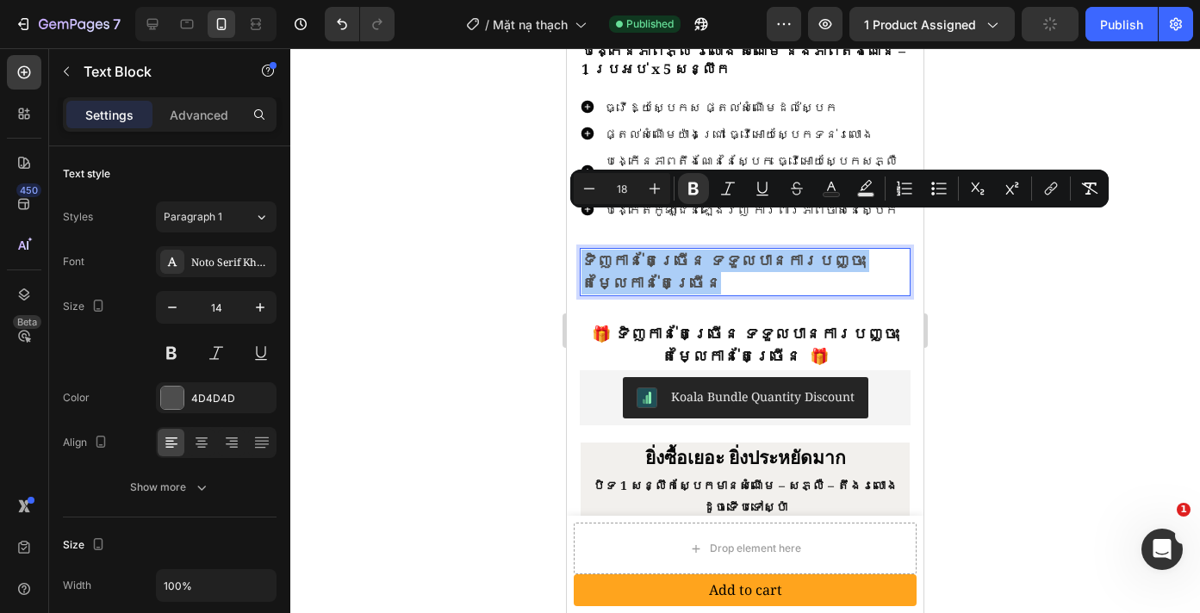
click at [1019, 275] on div at bounding box center [745, 330] width 910 height 565
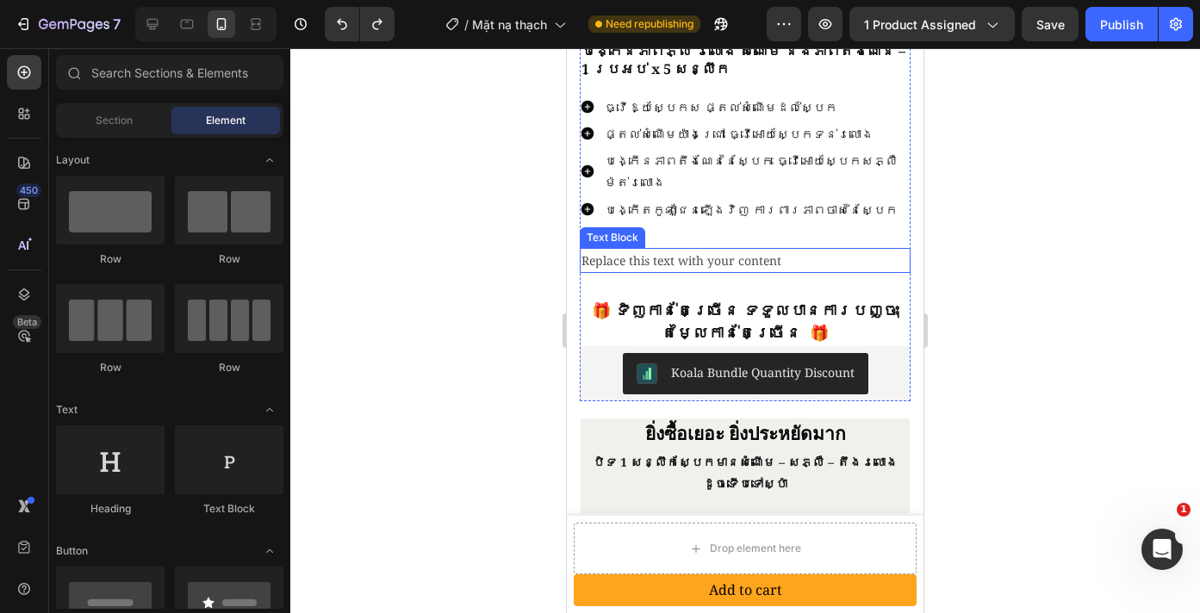
click at [684, 248] on div "Replace this text with your content" at bounding box center [745, 260] width 331 height 25
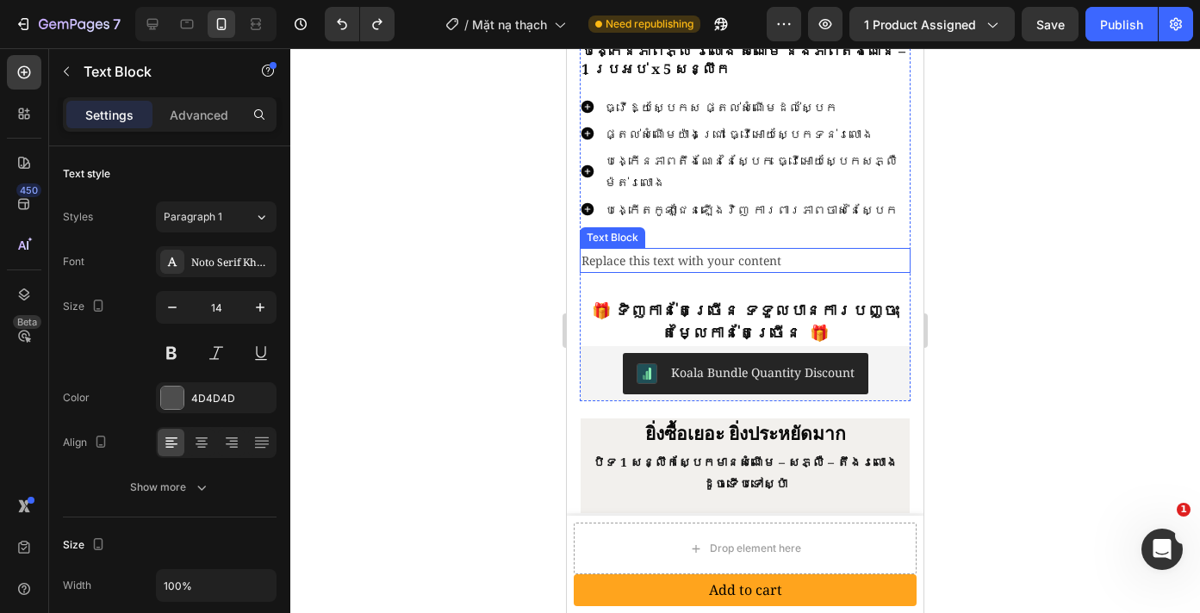
click at [684, 248] on div "Replace this text with your content" at bounding box center [745, 260] width 331 height 25
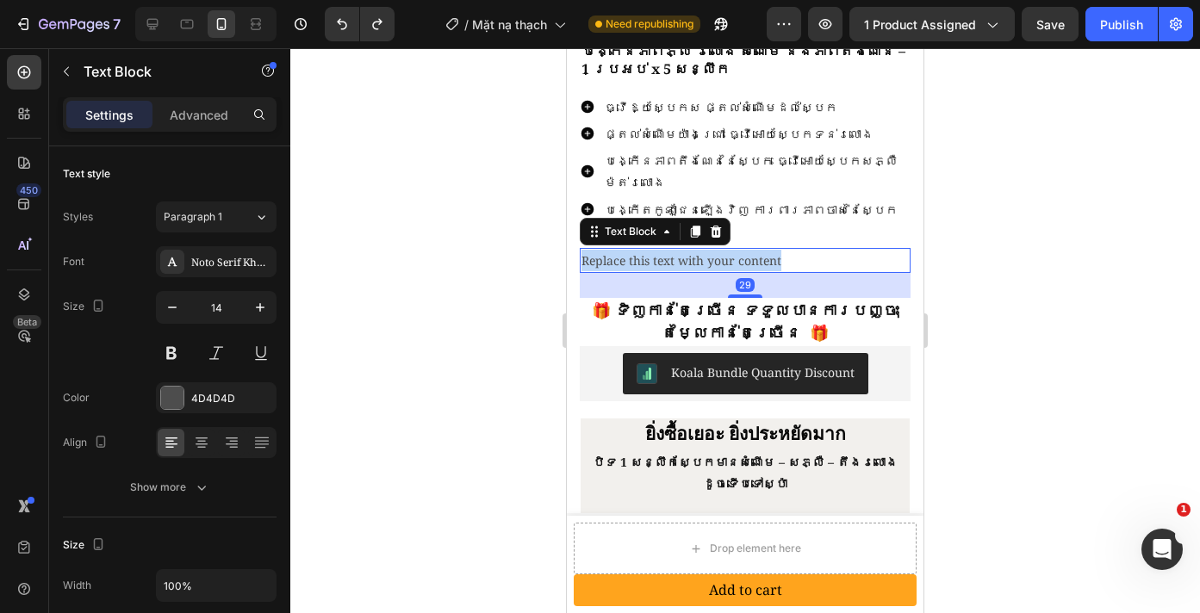
click at [684, 250] on p "Replace this text with your content" at bounding box center [744, 261] width 327 height 22
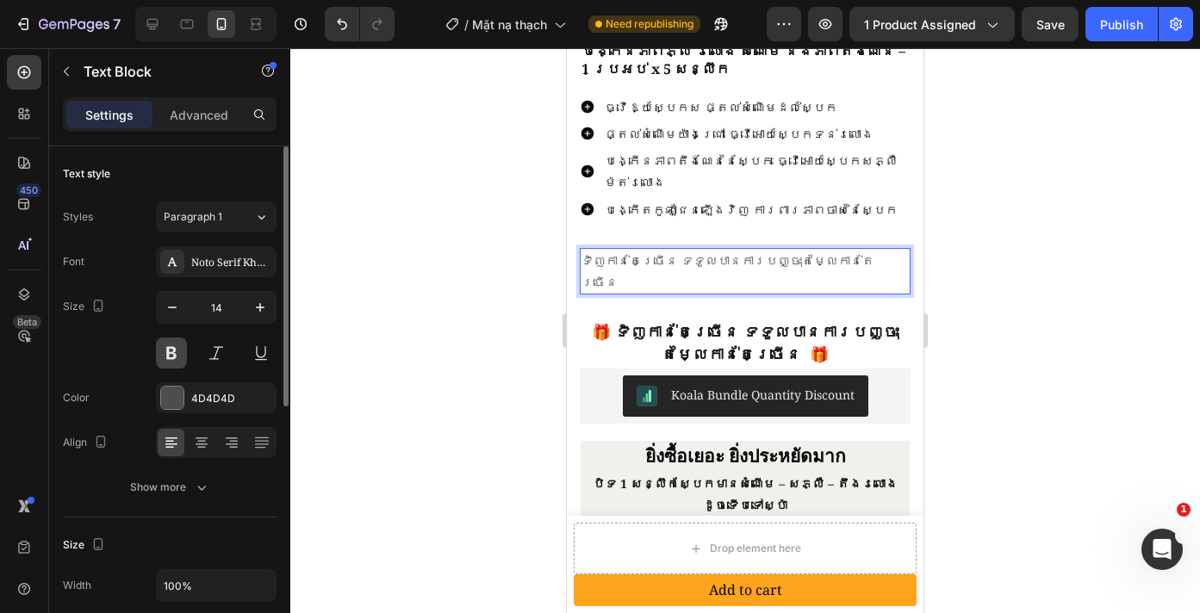
click at [160, 353] on button at bounding box center [171, 353] width 31 height 31
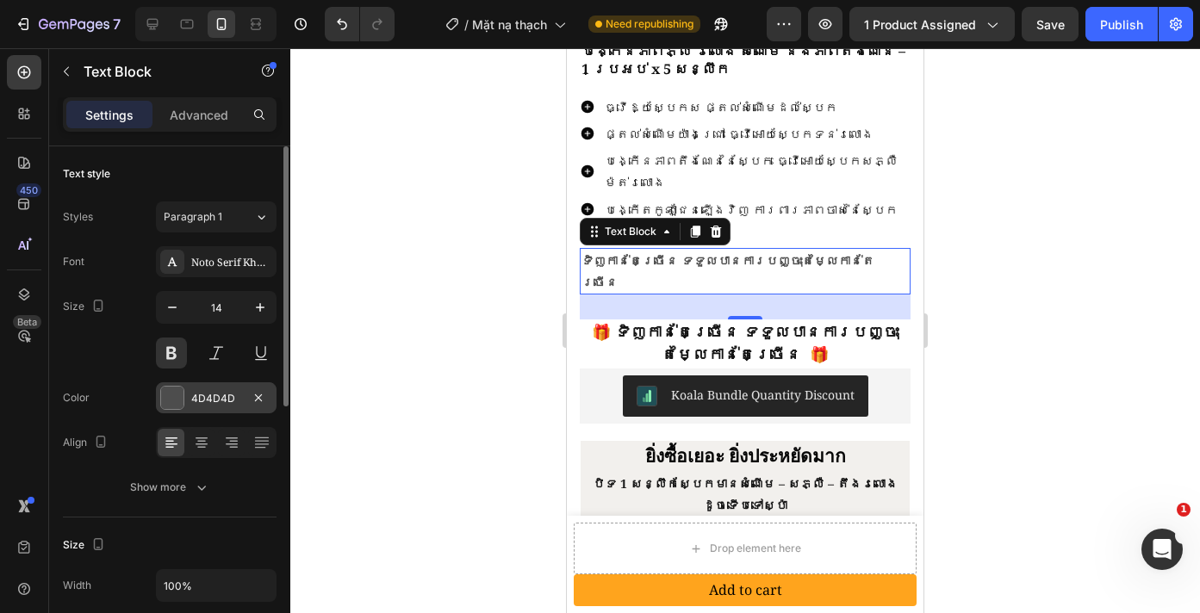
click at [188, 406] on div "4D4D4D" at bounding box center [216, 397] width 121 height 31
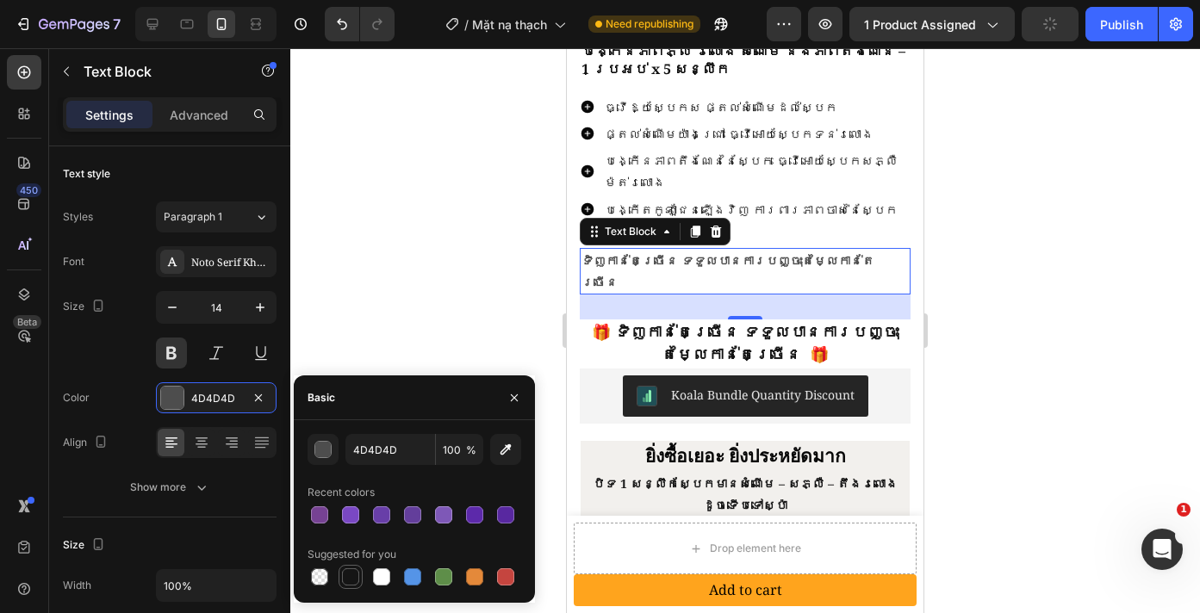
drag, startPoint x: 345, startPoint y: 575, endPoint x: 124, endPoint y: 278, distance: 370.0
click at [345, 575] on div at bounding box center [350, 576] width 17 height 17
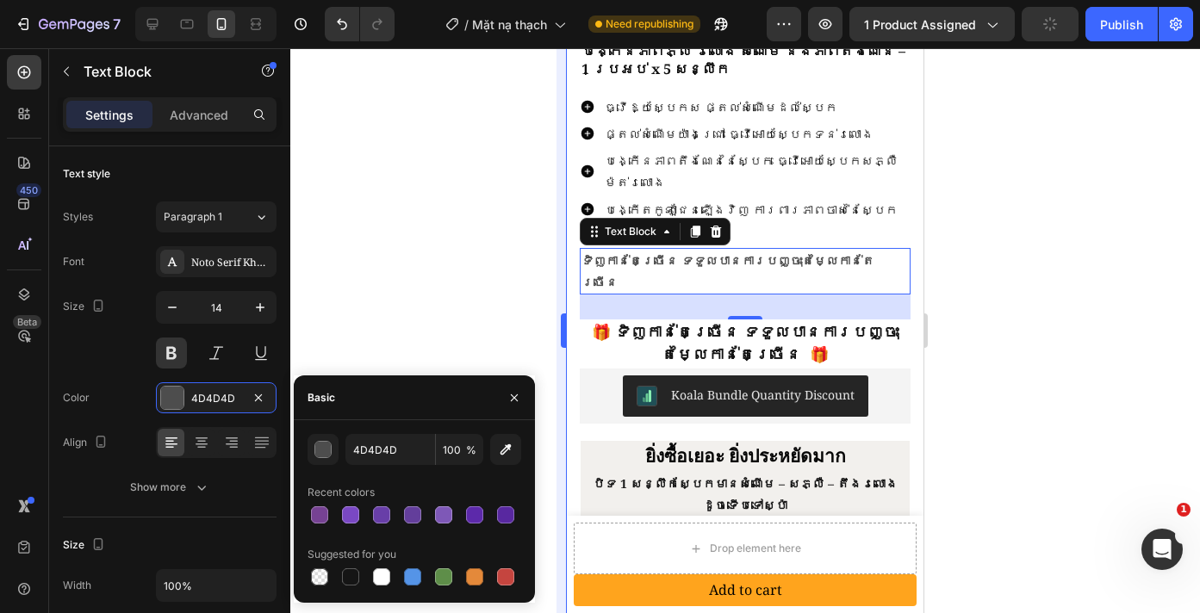
type input "151515"
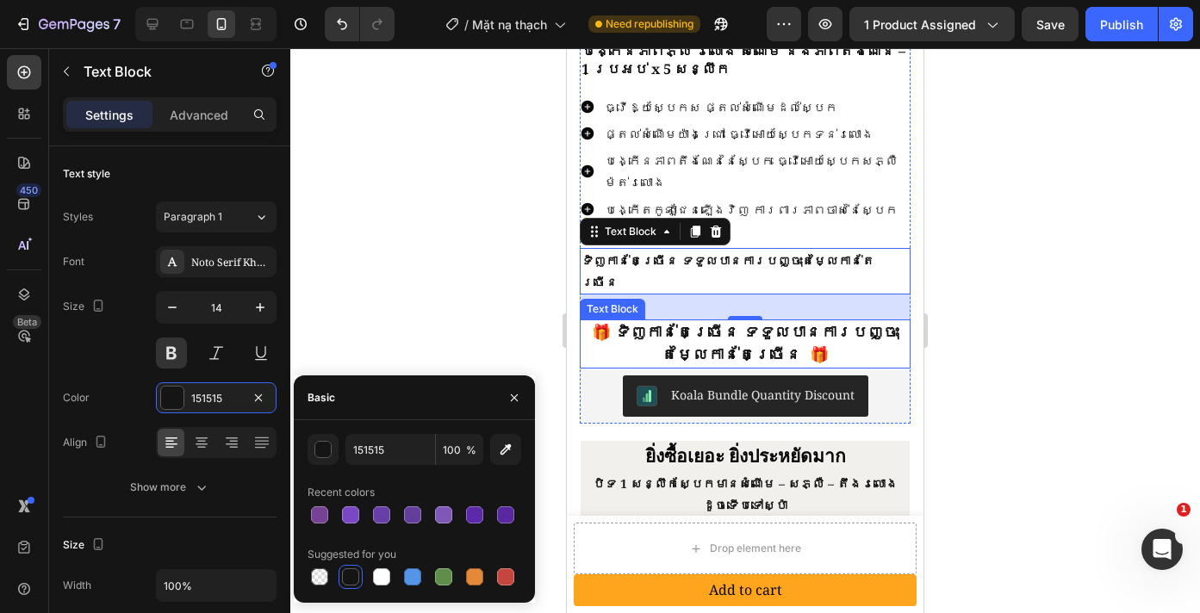
click at [608, 321] on strong "🎁 ទិញកាន់តែច្រើន ទទួលបានការបញ្ចុះតម្លៃកាន់តែច្រើន 🎁" at bounding box center [745, 342] width 307 height 43
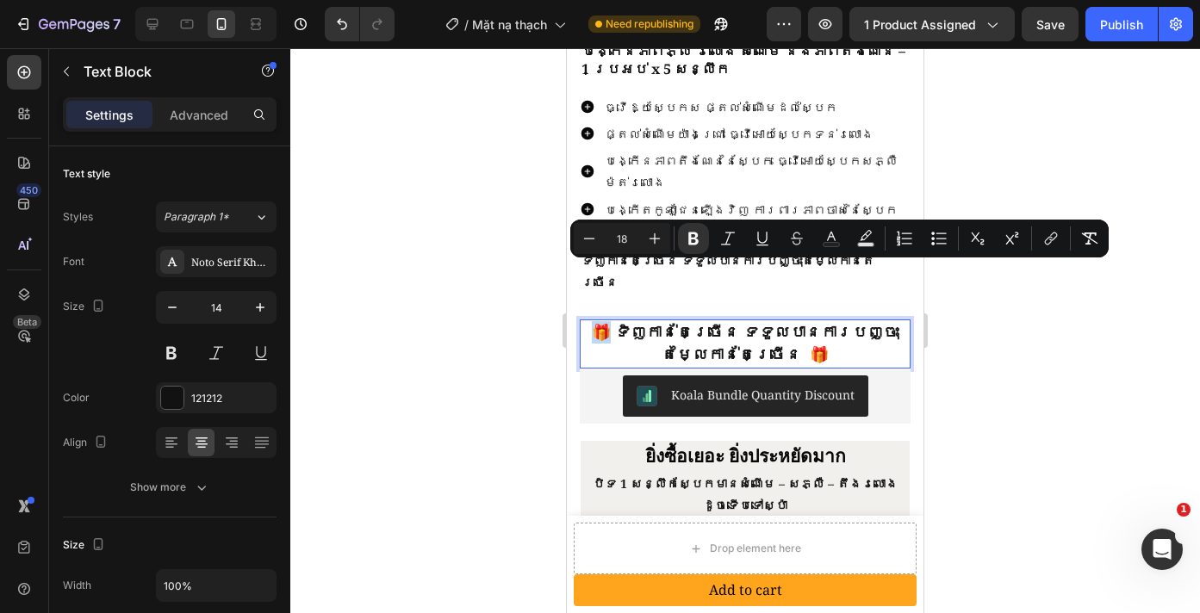
drag, startPoint x: 616, startPoint y: 276, endPoint x: 603, endPoint y: 277, distance: 12.9
click at [603, 321] on strong "🎁 ទិញកាន់តែច្រើន ទទួលបានការបញ្ចុះតម្លៃកាន់តែច្រើន 🎁" at bounding box center [745, 342] width 307 height 43
copy strong "🎁"
drag, startPoint x: 1157, startPoint y: 312, endPoint x: 281, endPoint y: 208, distance: 882.0
click at [1157, 312] on div at bounding box center [745, 330] width 910 height 565
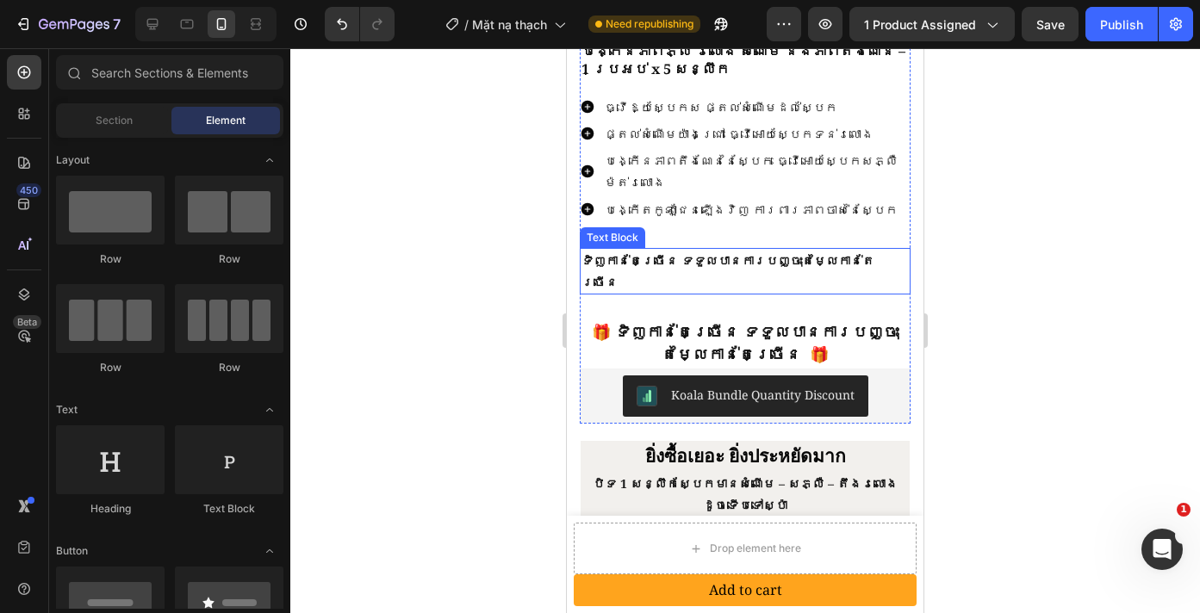
click at [708, 250] on p "ទិញកាន់តែច្រើន ទទួលបានការបញ្ចុះតម្លៃកាន់តែច្រើន" at bounding box center [744, 271] width 327 height 43
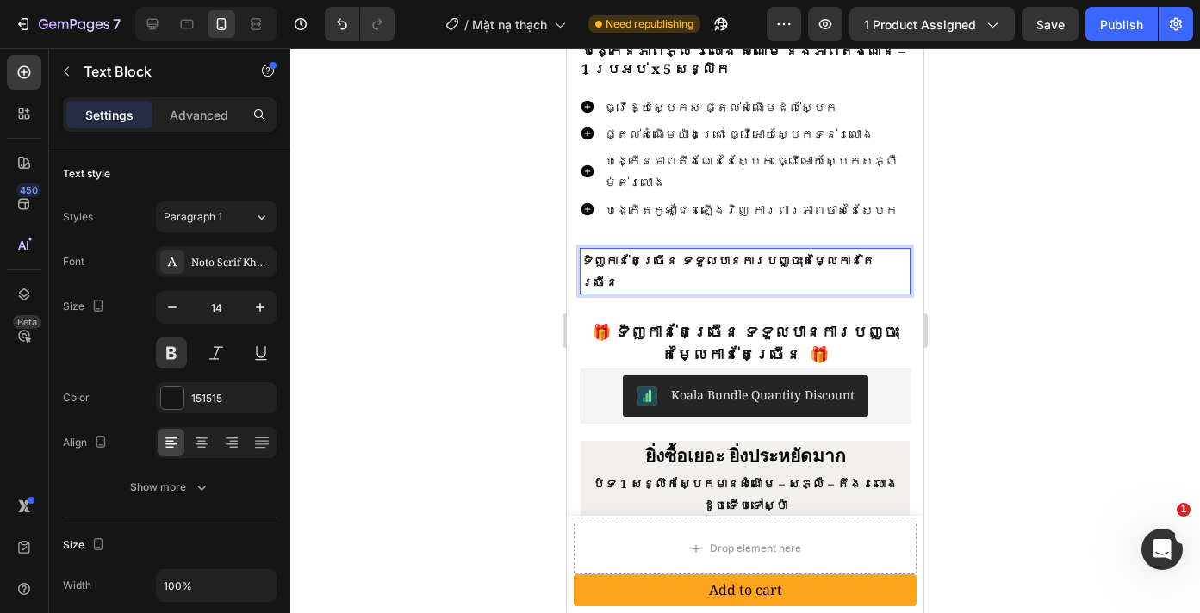
click at [840, 250] on p "ទិញកាន់តែច្រើន ទទួលបានការបញ្ចុះតម្លៃកាន់តែច្រើន" at bounding box center [744, 271] width 327 height 43
click at [589, 250] on p "ទិញកាន់តែច្រើន ទទួលបានការបញ្ចុះតម្លៃកាន់តែច្រើន 🎁" at bounding box center [744, 272] width 327 height 44
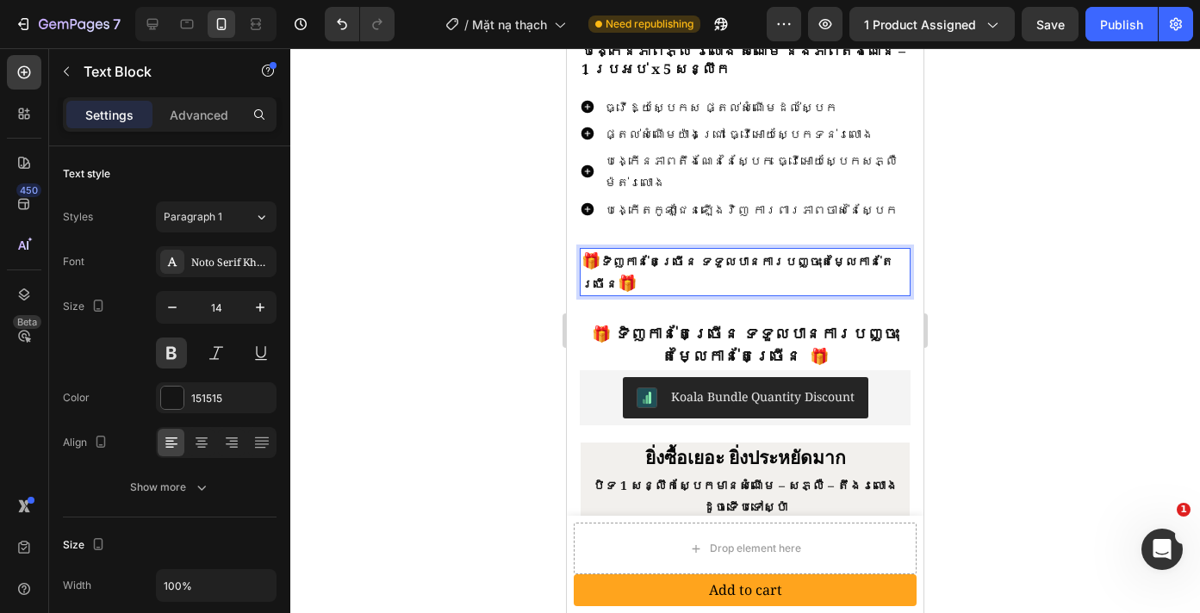
click at [636, 272] on strong "🎁" at bounding box center [627, 282] width 19 height 21
click at [982, 276] on div at bounding box center [745, 330] width 910 height 565
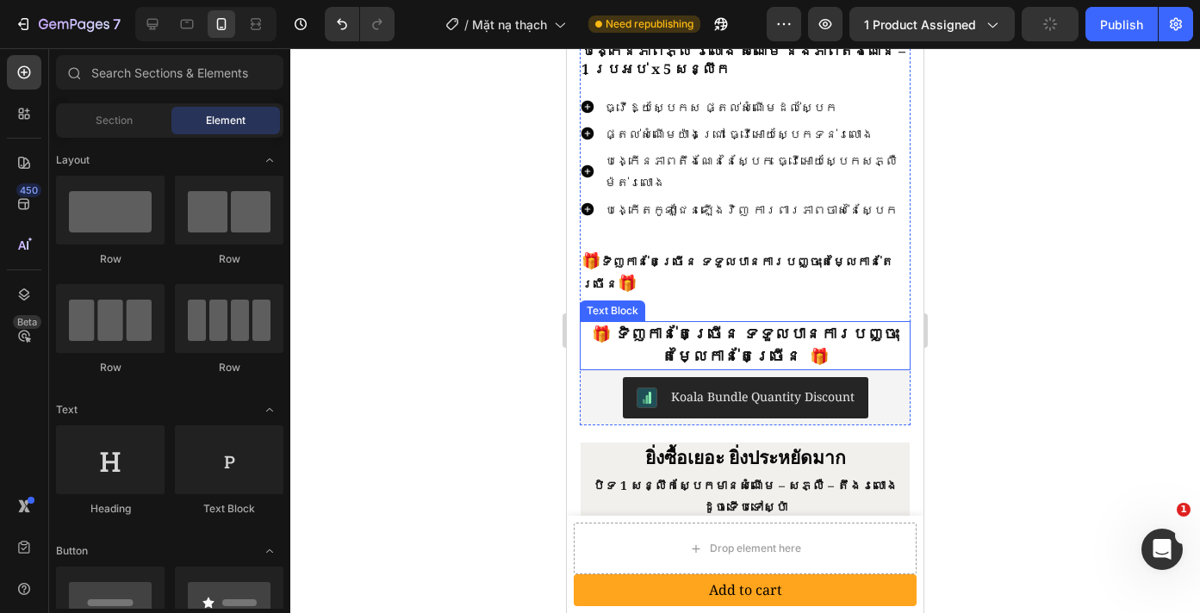
click at [693, 323] on strong "🎁 ទិញកាន់តែច្រើន ទទួលបានការបញ្ចុះតម្លៃកាន់តែច្រើន 🎁" at bounding box center [745, 344] width 307 height 43
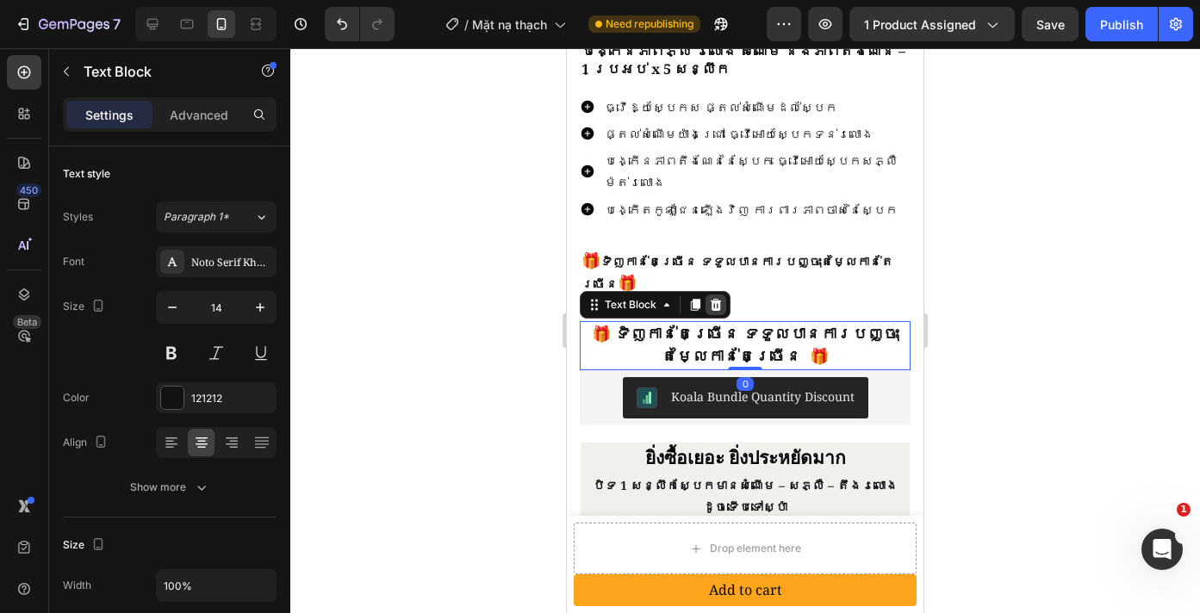
click at [724, 295] on div at bounding box center [715, 305] width 21 height 21
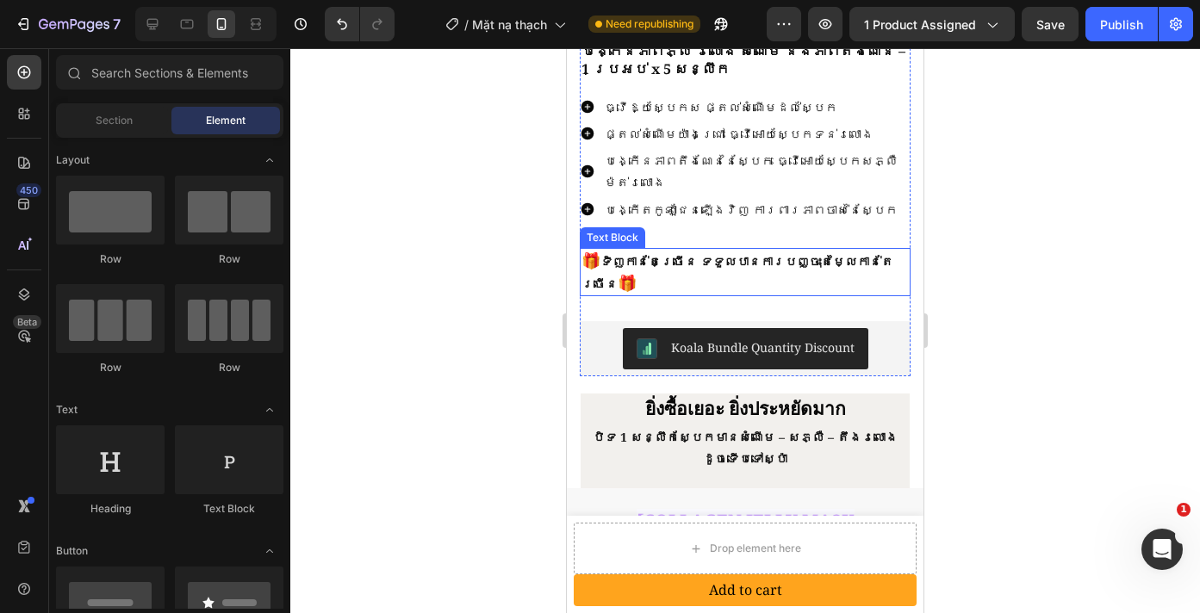
click at [710, 250] on p "🎁 ទិញកាន់តែច្រើន ទទួលបានការបញ្ចុះតម្លៃកាន់តែច្រើន 🎁" at bounding box center [744, 272] width 327 height 45
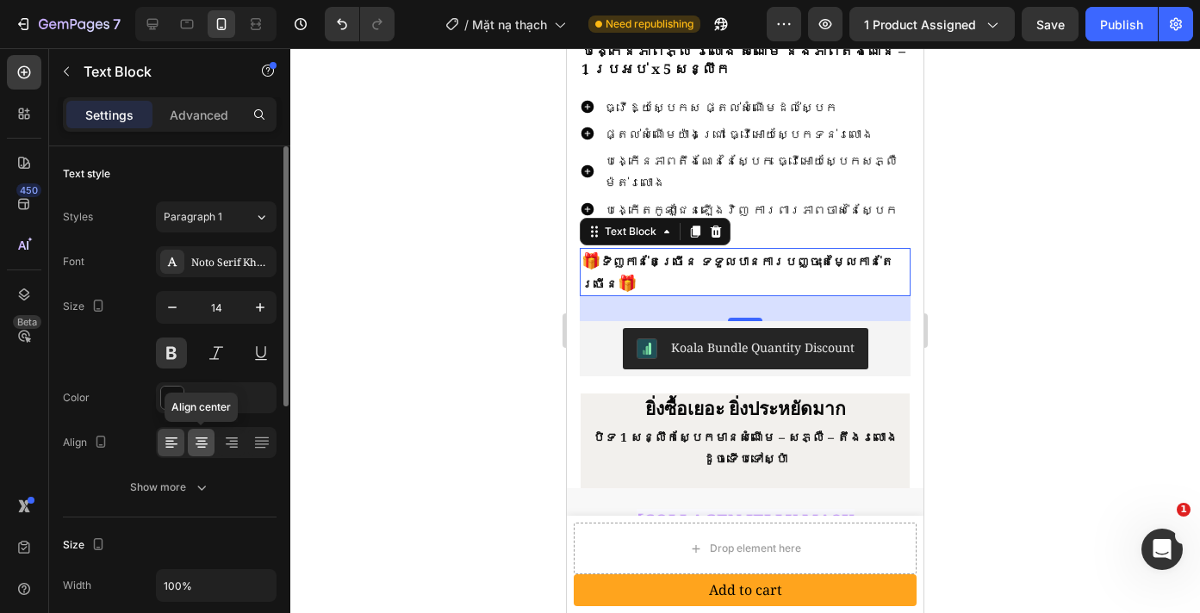
click at [202, 443] on icon at bounding box center [201, 442] width 17 height 17
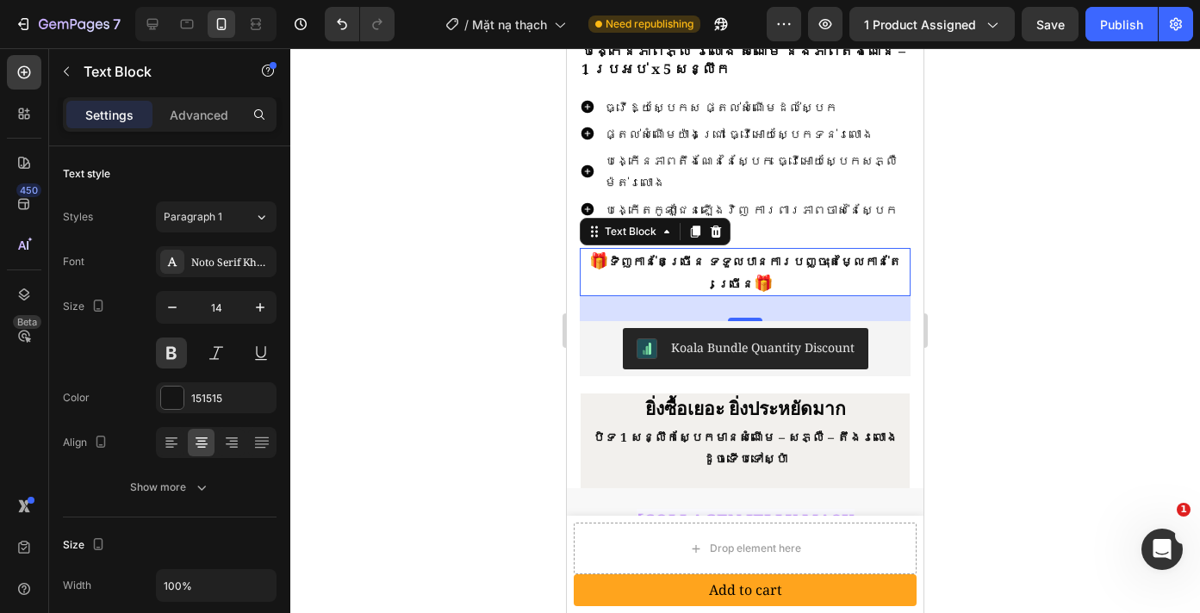
click at [1011, 313] on div at bounding box center [745, 330] width 910 height 565
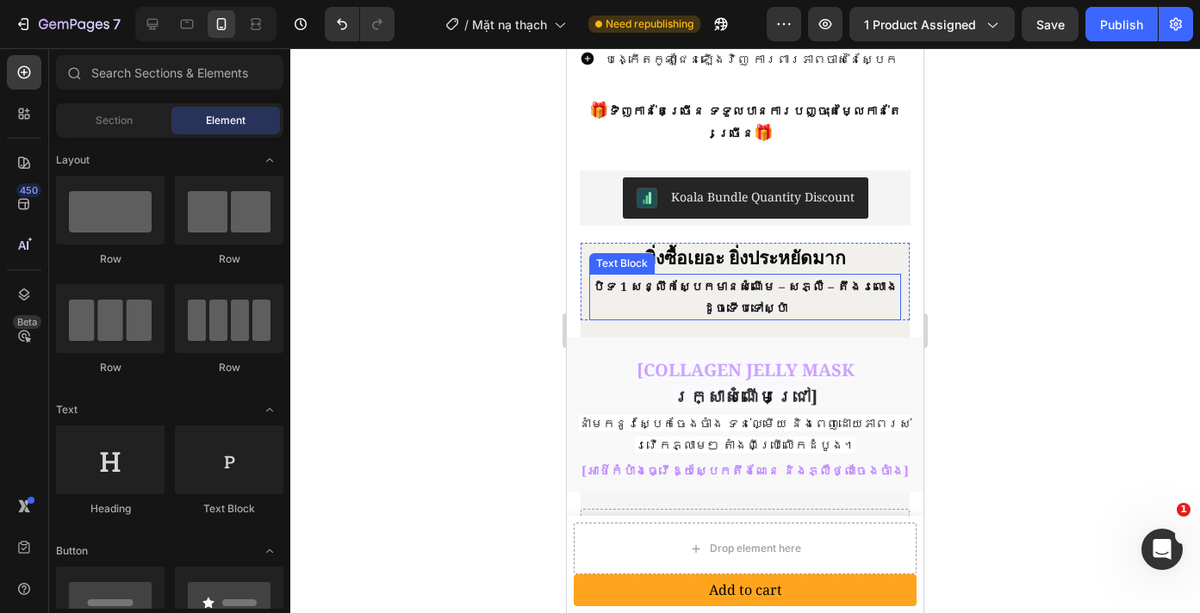
scroll to position [804, 0]
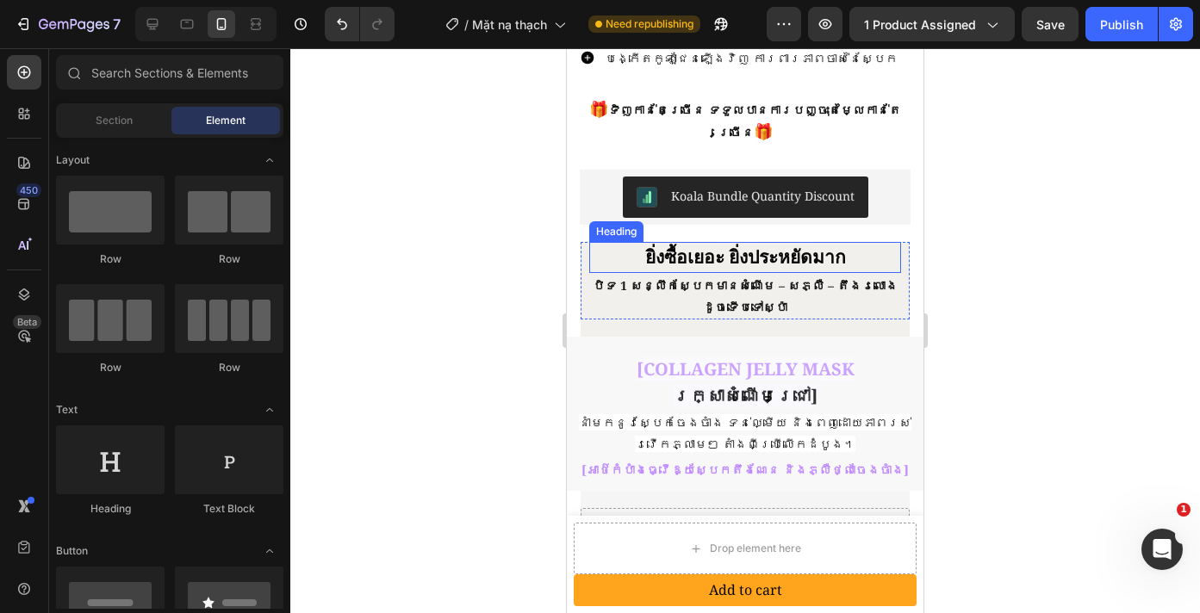
click at [716, 242] on h2 "ยิ่งซื้อเยอะ ยิ่งประหยัดมาก" at bounding box center [745, 257] width 312 height 31
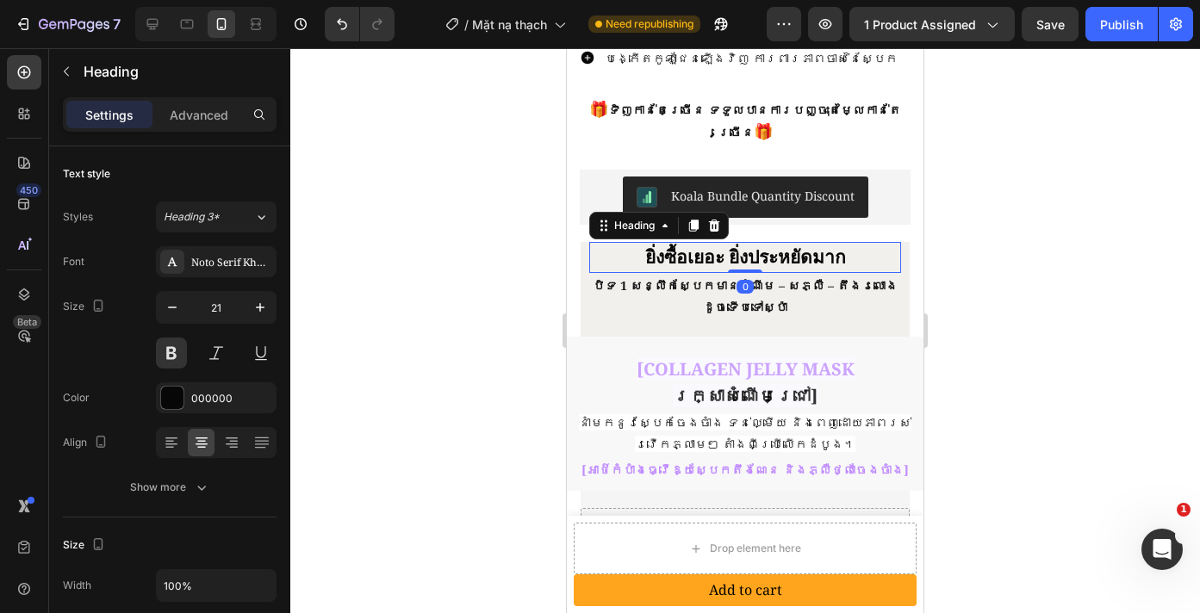
click at [716, 242] on h2 "ยิ่งซื้อเยอะ ยิ่งประหยัดมาก" at bounding box center [745, 257] width 312 height 31
click at [716, 244] on p "ยิ่งซื้อเยอะ ยิ่งประหยัดมาก" at bounding box center [745, 258] width 308 height 28
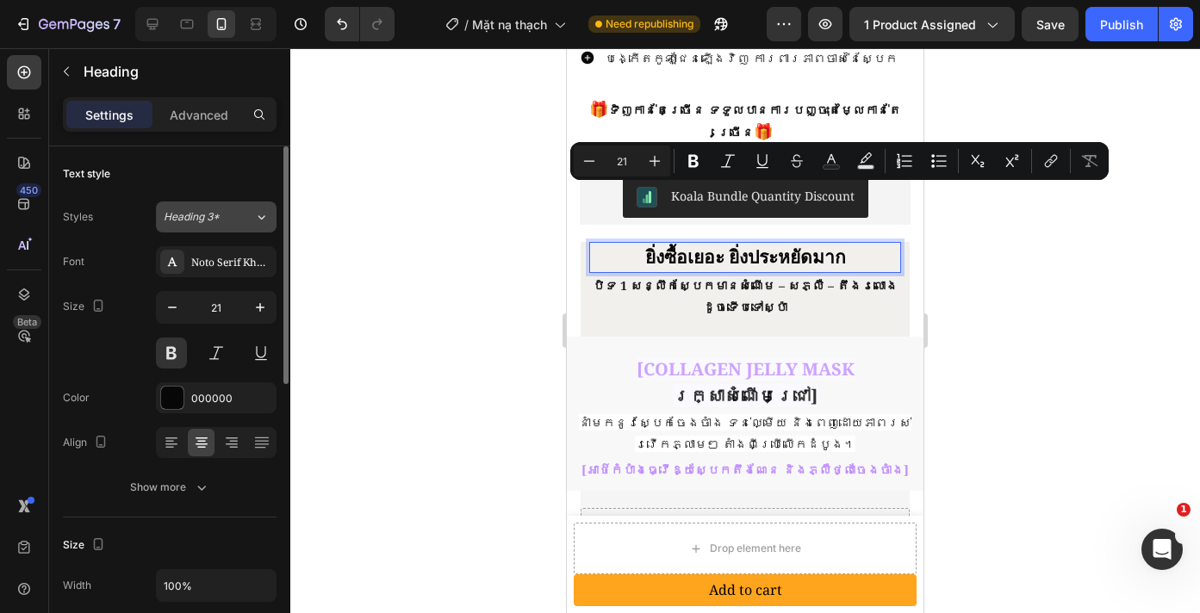
click at [202, 220] on span "Heading 3*" at bounding box center [192, 217] width 56 height 16
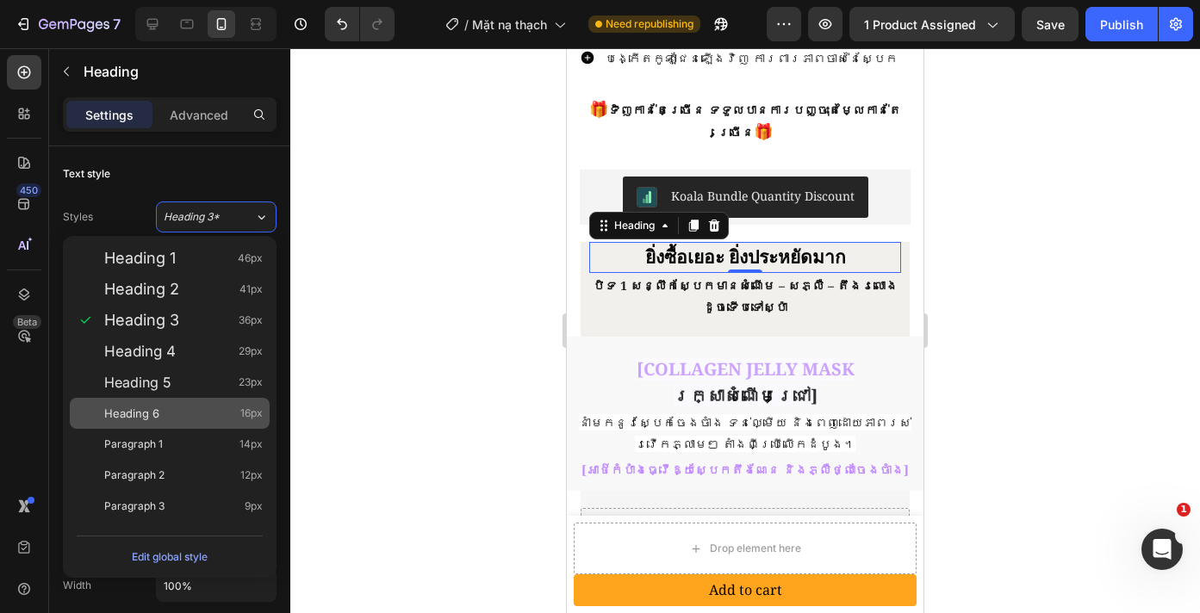
click at [153, 410] on span "Heading 6" at bounding box center [131, 413] width 55 height 17
type input "16"
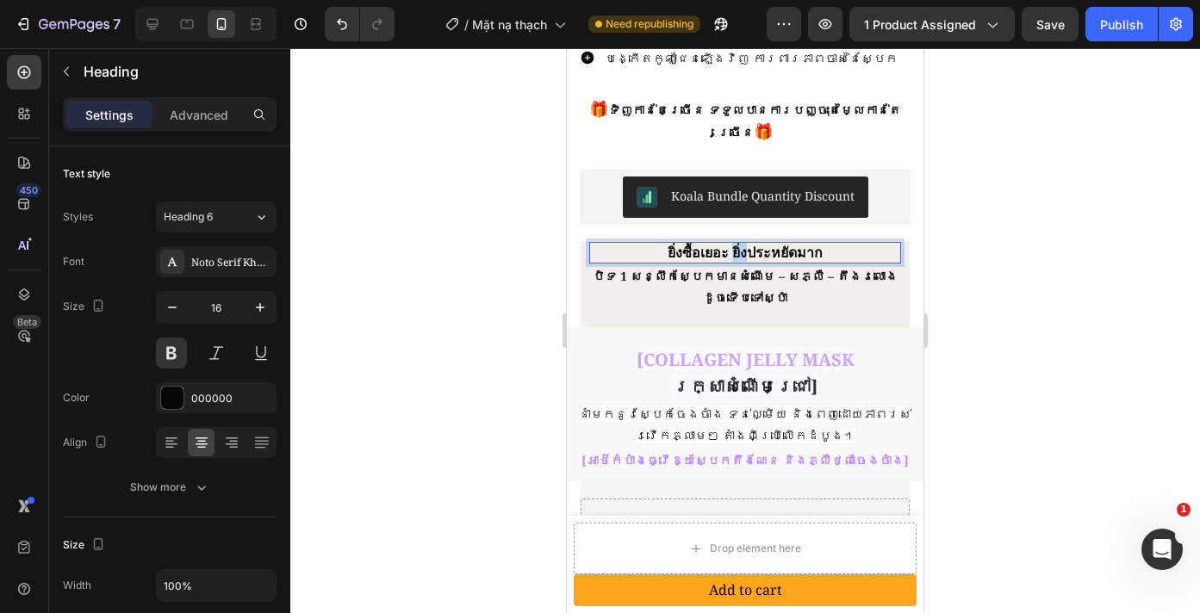
click at [730, 244] on p "ยิ่งซื้อเยอะ ยิ่งประหยัดมาก" at bounding box center [745, 253] width 308 height 18
drag, startPoint x: 976, startPoint y: 251, endPoint x: 324, endPoint y: 207, distance: 653.5
click at [976, 251] on div at bounding box center [745, 330] width 910 height 565
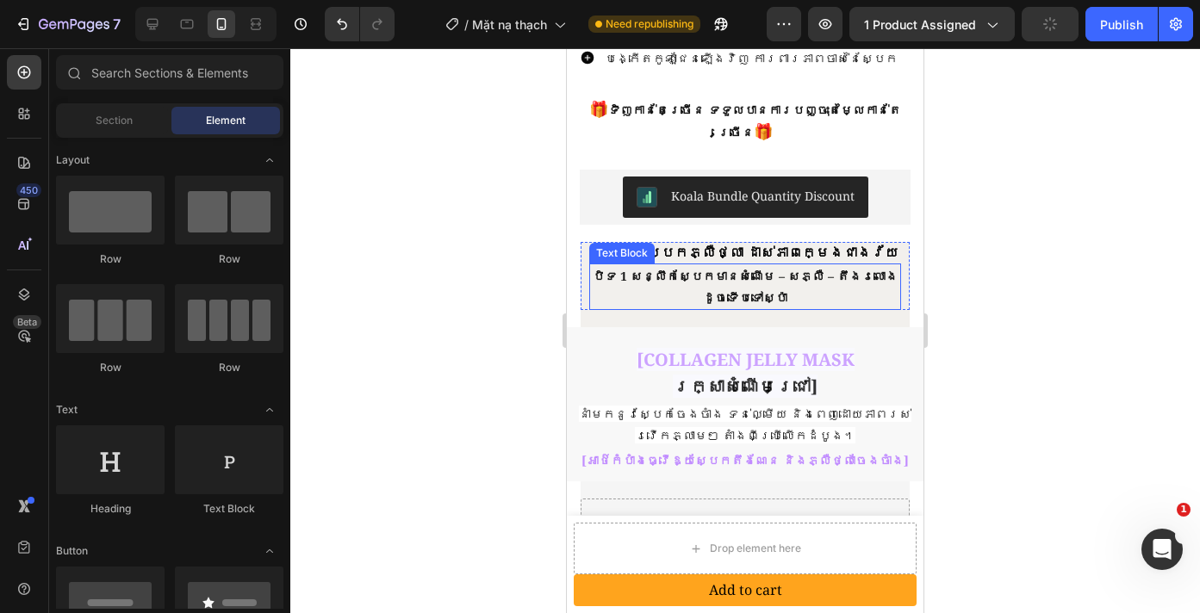
click at [707, 265] on p "បិទ 1 សន្លឹកស្បែកមានសំណើម – សភ្លឺ – តឹងរលោងដូចទើបទៅស្ប៉ា" at bounding box center [745, 286] width 308 height 43
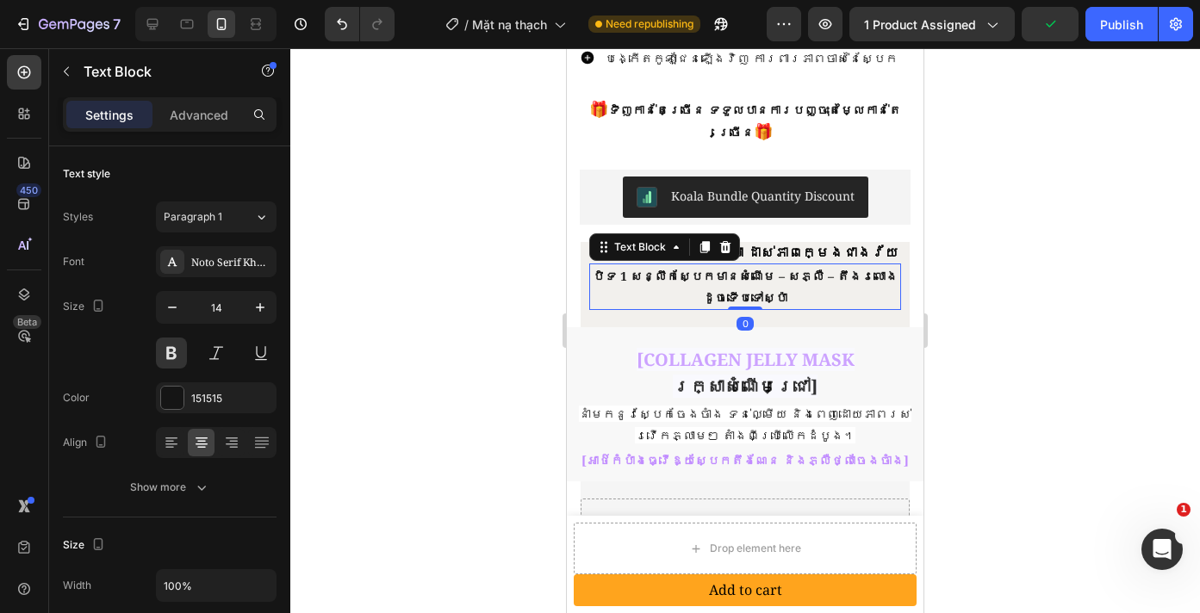
click at [674, 265] on p "បិទ 1 សន្លឹកស្បែកមានសំណើម – សភ្លឺ – តឹងរលោងដូចទើបទៅស្ប៉ា" at bounding box center [745, 286] width 308 height 43
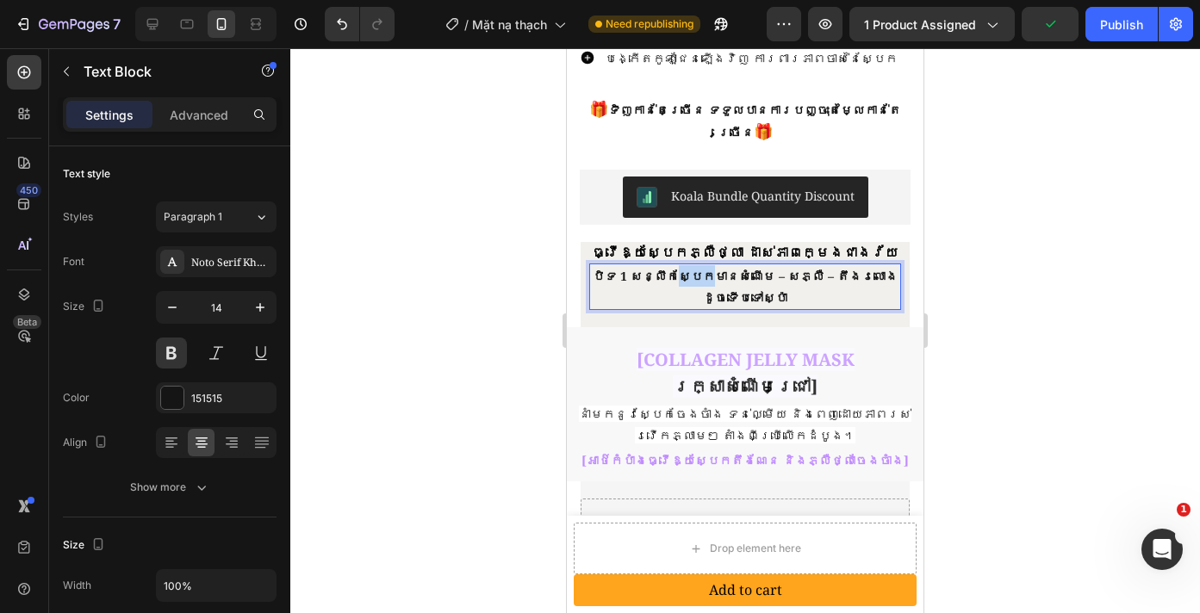
click at [674, 265] on p "បិទ 1 សន្លឹកស្បែកមានសំណើម – សភ្លឺ – តឹងរលោងដូចទើបទៅស្ប៉ា" at bounding box center [745, 286] width 308 height 43
click at [1038, 305] on div at bounding box center [745, 330] width 910 height 565
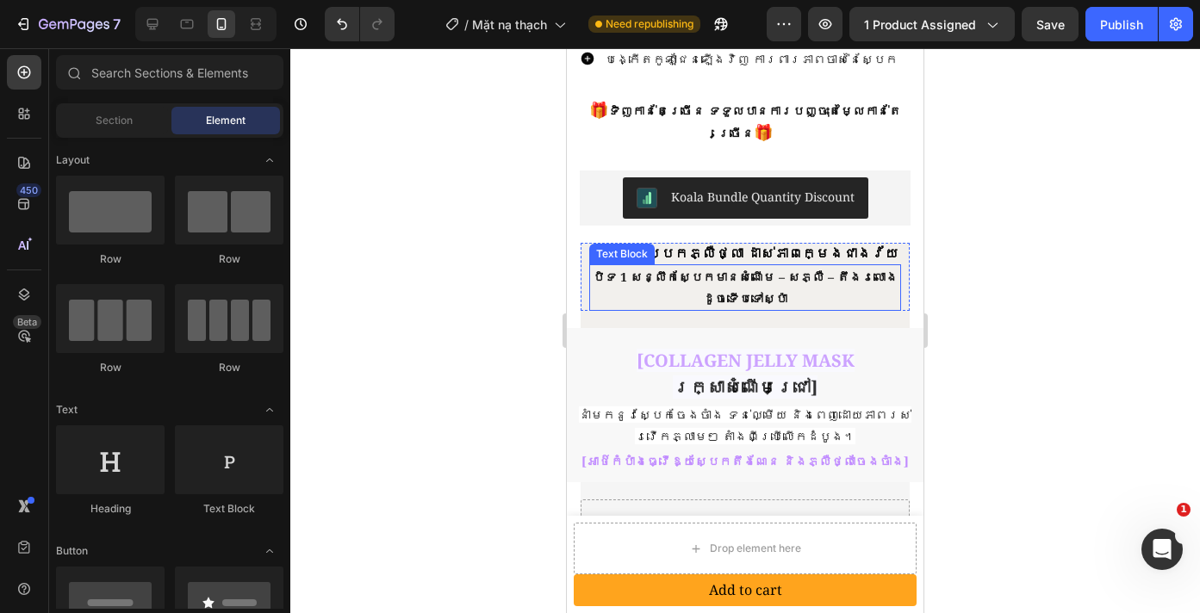
scroll to position [897, 0]
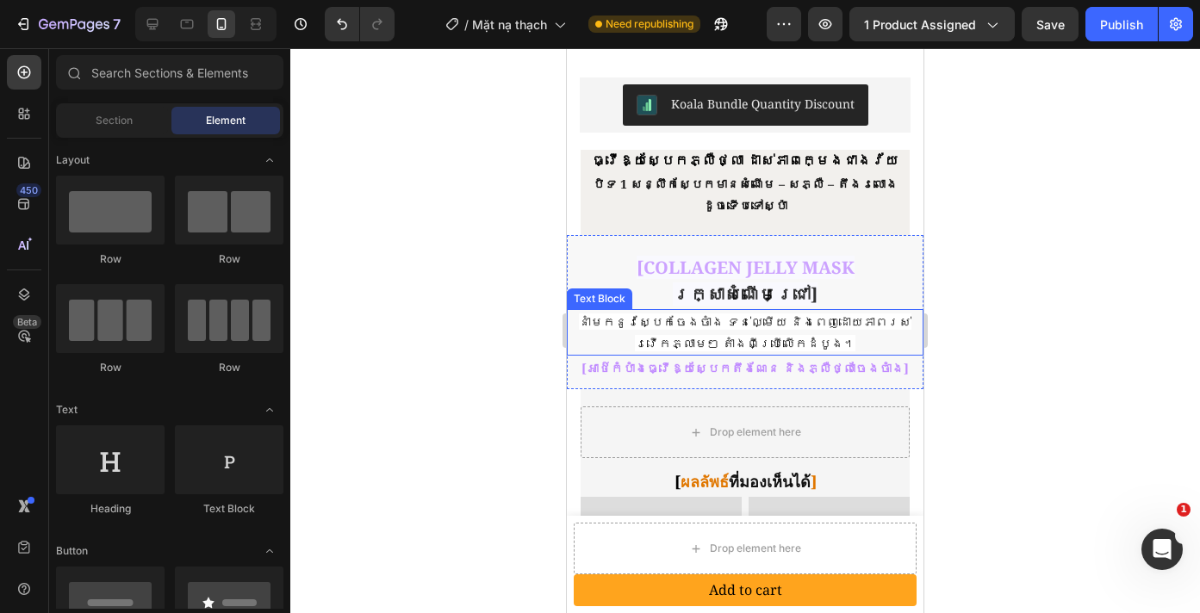
click at [782, 314] on span "នាំមកនូវស្បែកចែងចាំង ទន់ល្មើយ និងពេញដោយភាពរស់រវើកភ្លាមៗ តាំងពីប្រើលើកដំបូង។" at bounding box center [745, 333] width 332 height 38
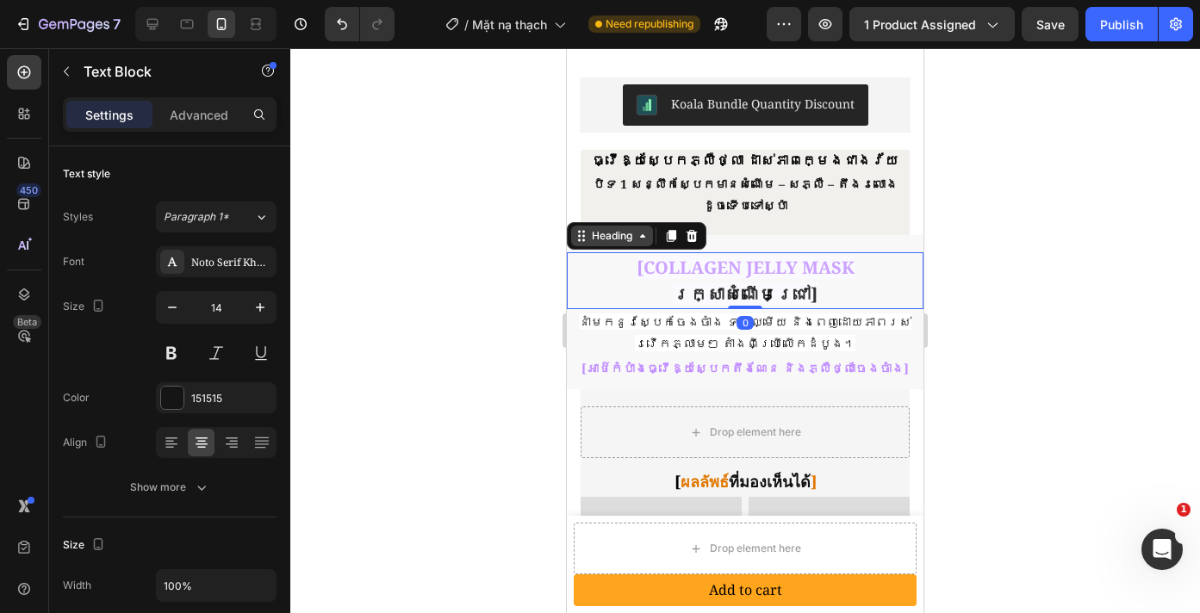
click at [604, 228] on div "Heading" at bounding box center [611, 236] width 47 height 16
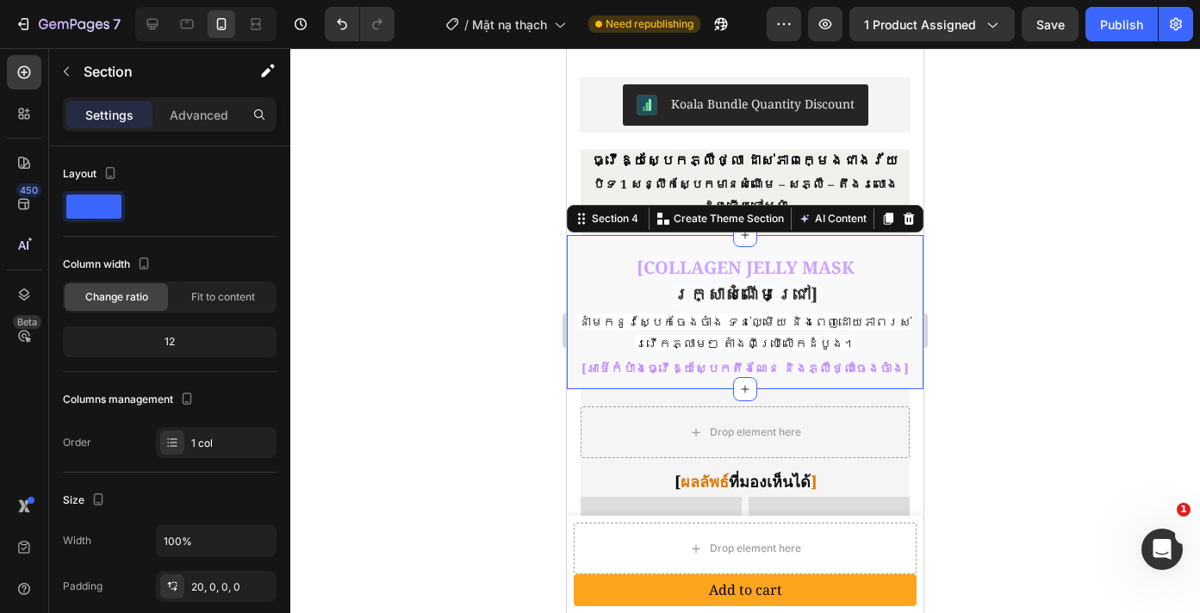
click at [826, 235] on div "[COLLAGEN JELLY MASK រក្សាសំណើមជ្រៅ] Heading នាំមកនូវស្បែកចែងចាំង ទន់ល្មើយ និងព…" at bounding box center [745, 312] width 357 height 154
click at [903, 213] on icon at bounding box center [908, 219] width 11 height 12
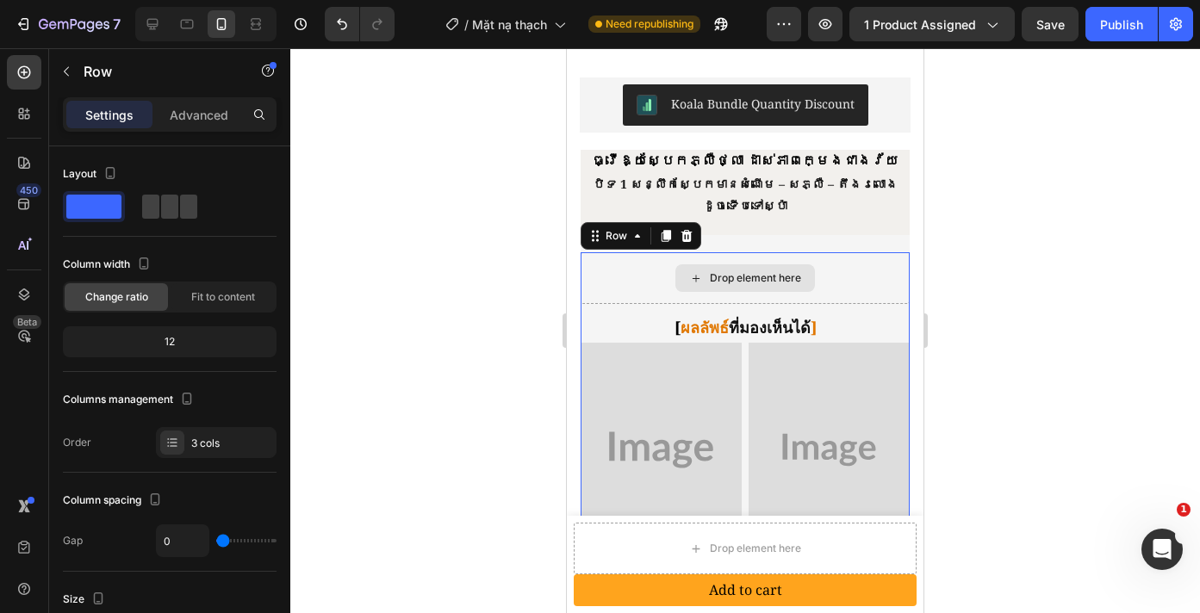
click at [850, 252] on div "Drop element here" at bounding box center [745, 278] width 329 height 52
click at [848, 252] on div "Drop element here" at bounding box center [745, 278] width 329 height 52
click at [612, 252] on div "Drop element here" at bounding box center [745, 278] width 329 height 52
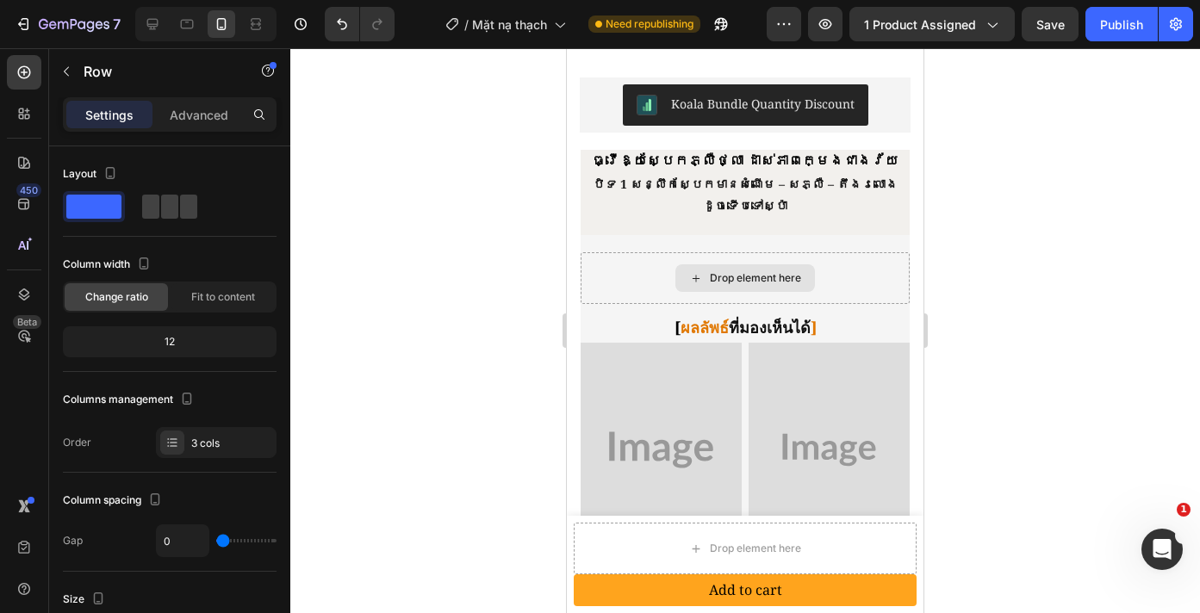
click at [797, 264] on div "Drop element here" at bounding box center [745, 278] width 140 height 28
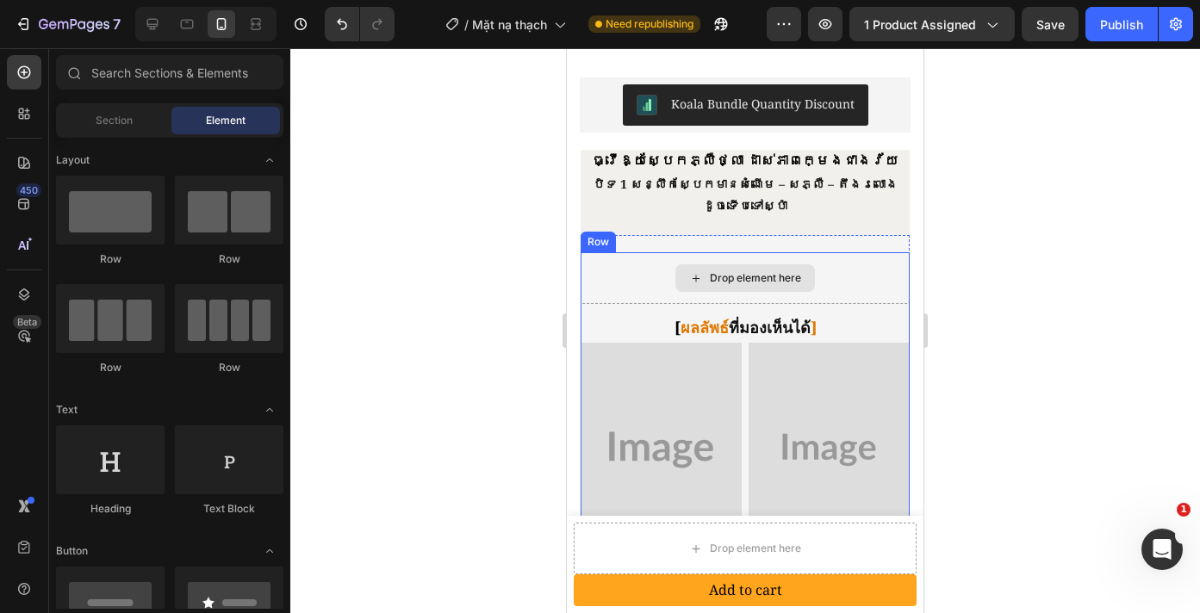
click at [617, 252] on div "Drop element here" at bounding box center [745, 278] width 329 height 52
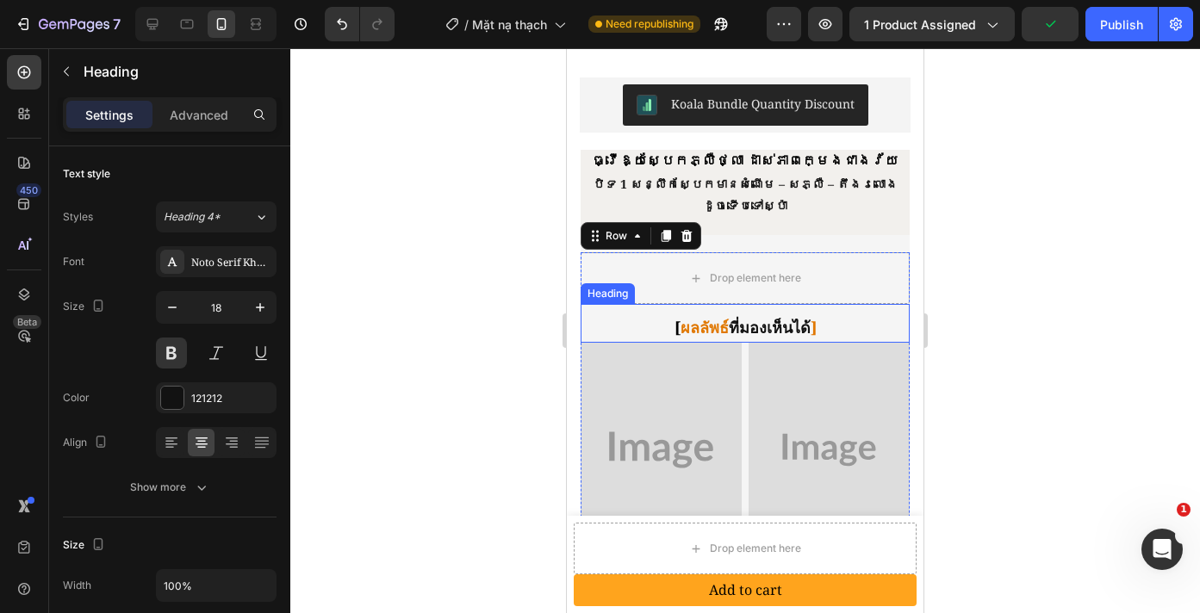
click at [840, 313] on h2 "[ ผลลัพธ์ ที่มองเห็นได้ ]" at bounding box center [745, 328] width 329 height 30
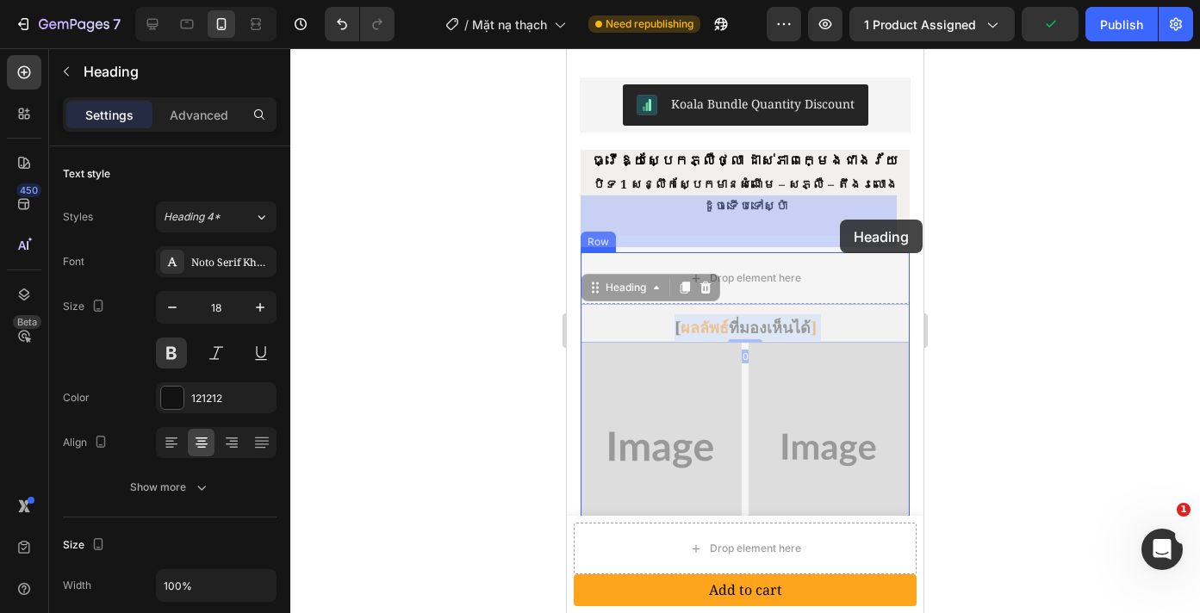
drag, startPoint x: 840, startPoint y: 265, endPoint x: 840, endPoint y: 220, distance: 45.6
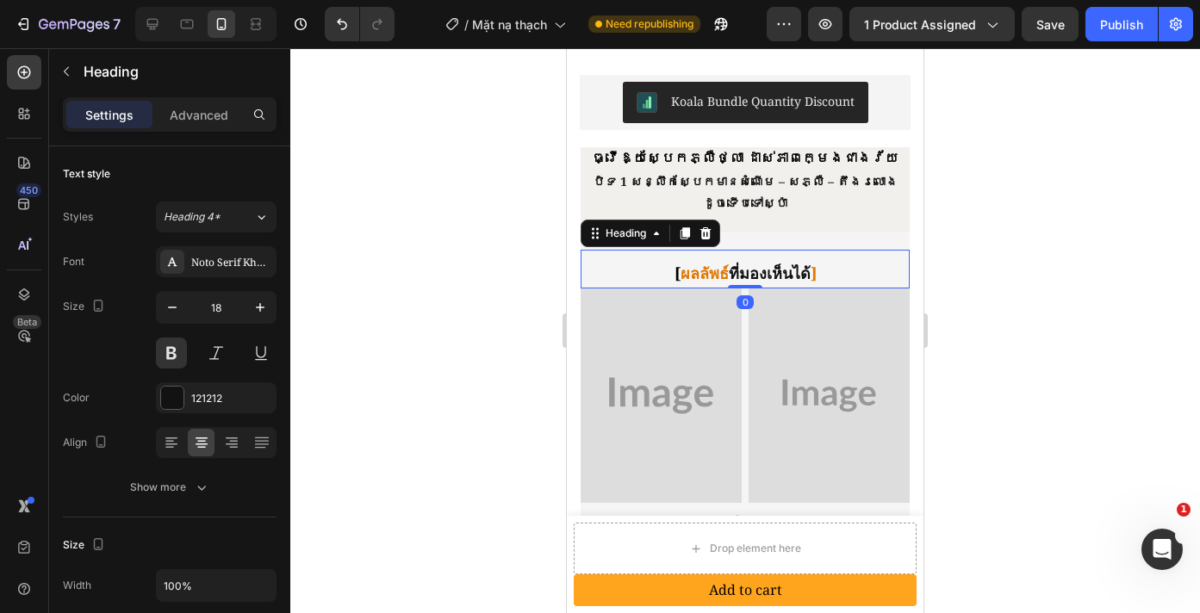
scroll to position [900, 0]
drag, startPoint x: 1027, startPoint y: 295, endPoint x: 1021, endPoint y: 288, distance: 9.8
click at [1027, 295] on div at bounding box center [745, 330] width 910 height 565
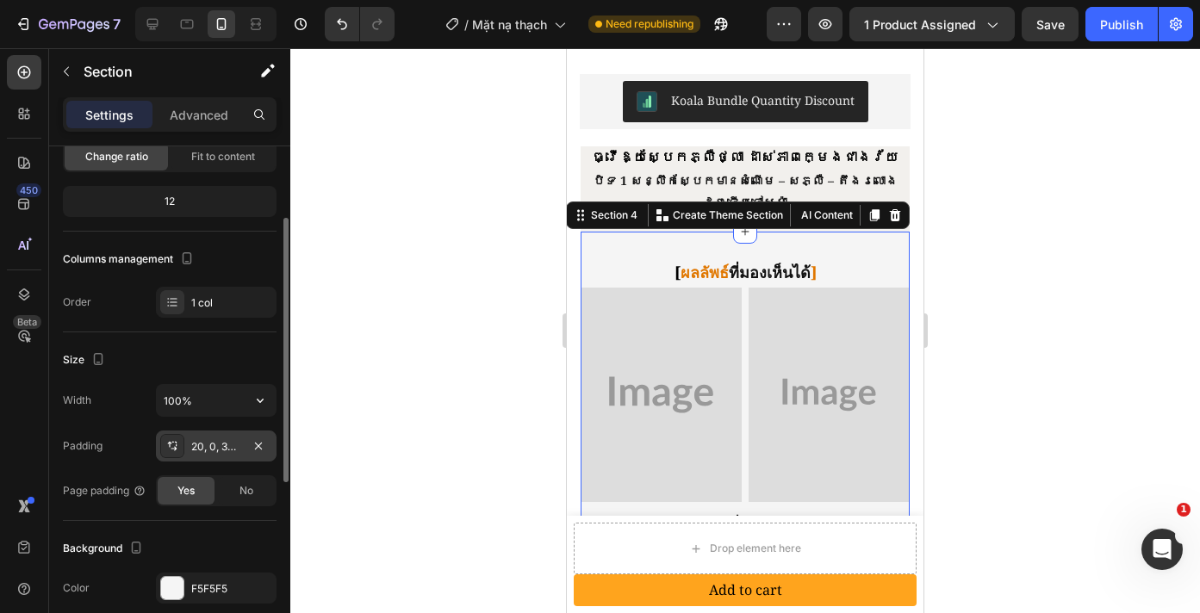
scroll to position [144, 0]
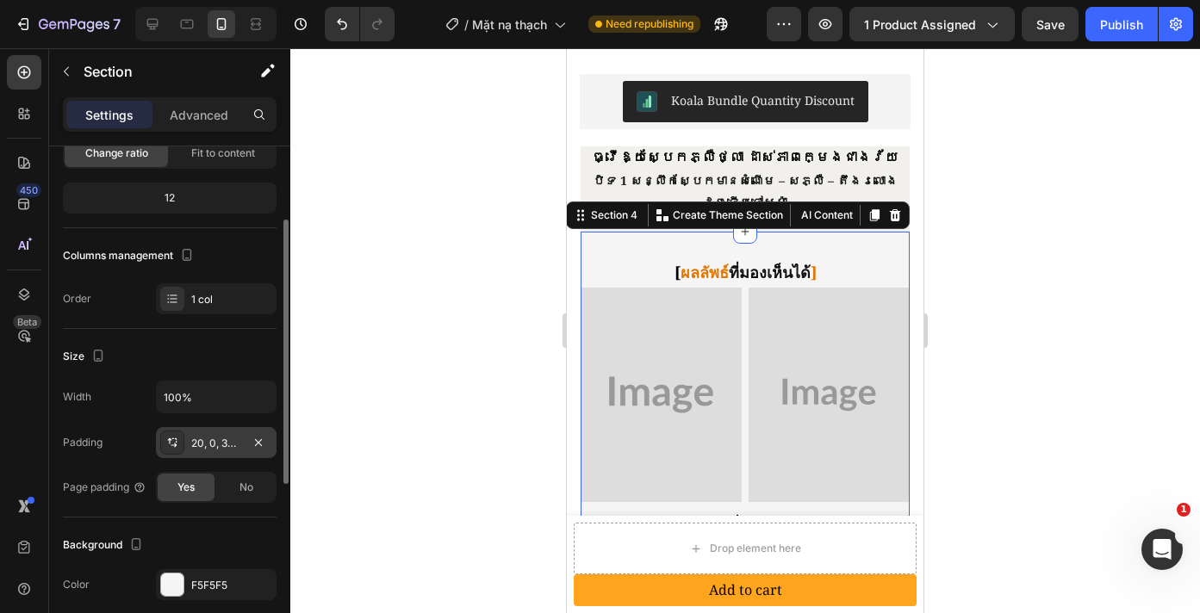
click at [209, 438] on div "20, 0, 32, 0" at bounding box center [216, 444] width 50 height 16
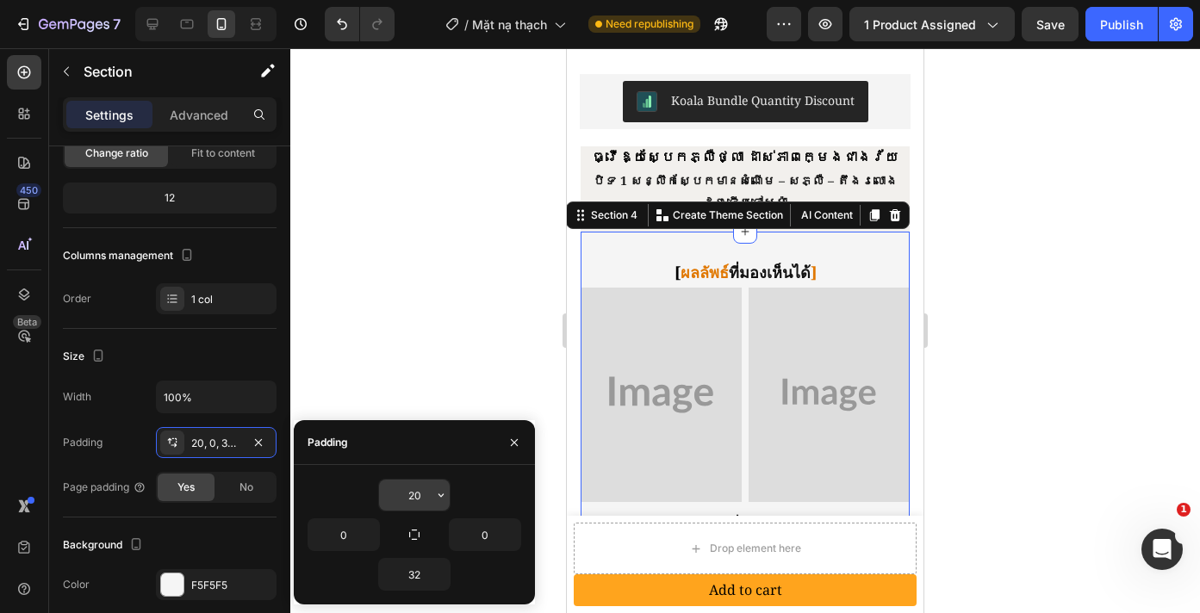
click at [419, 498] on input "20" at bounding box center [414, 495] width 71 height 31
type input "0"
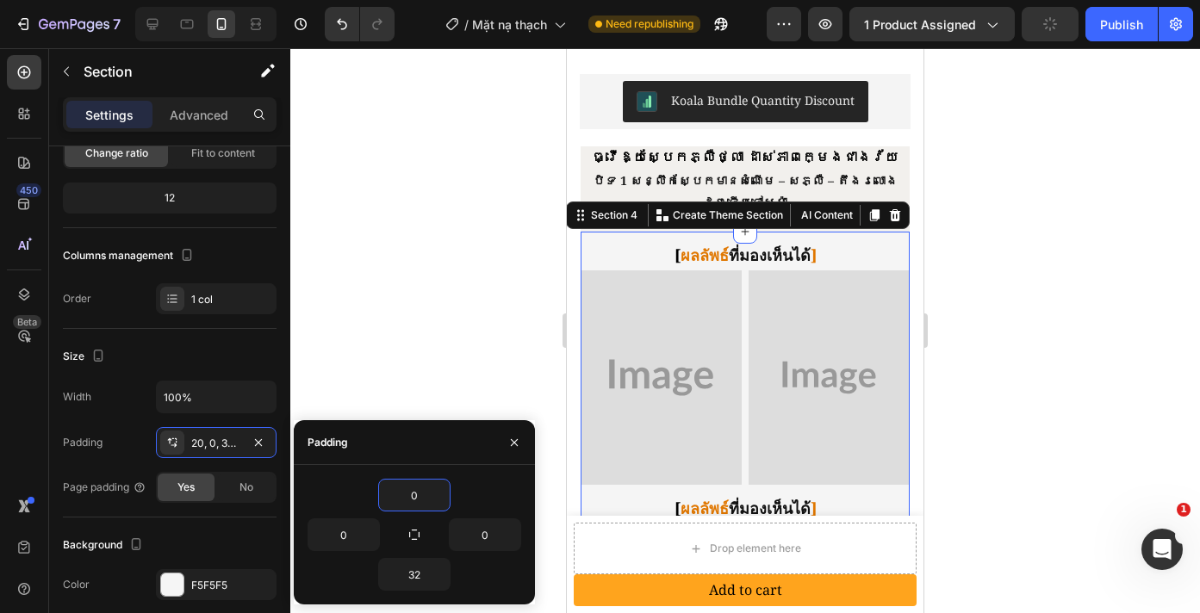
click at [1076, 366] on div at bounding box center [745, 330] width 910 height 565
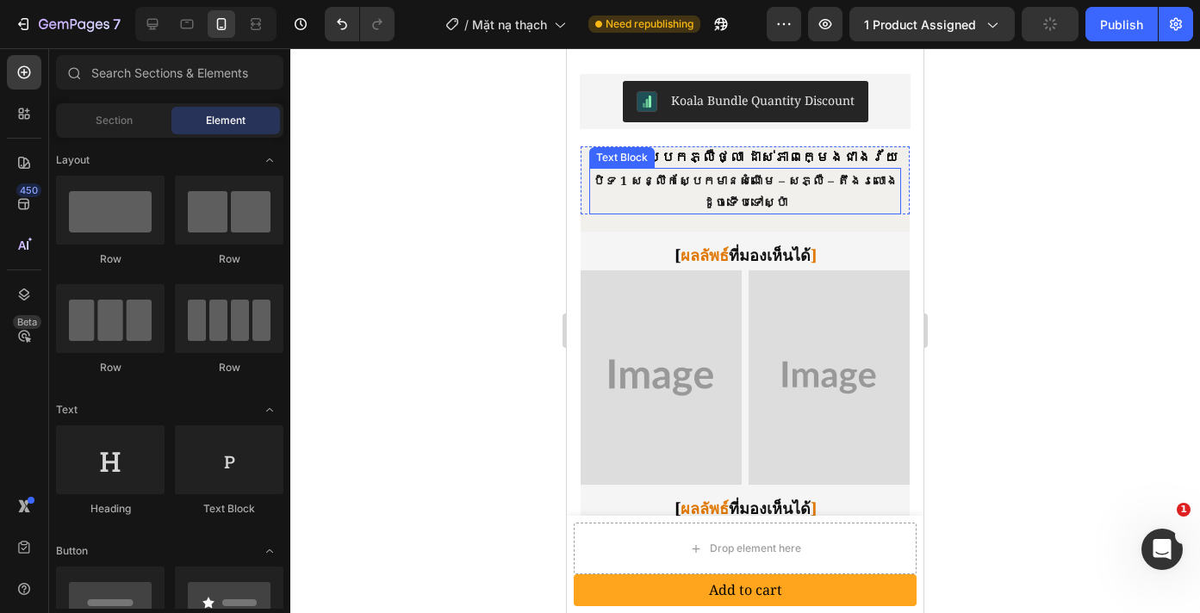
click at [810, 170] on p "បិទ 1 សន្លឹកស្បែកមានសំណើម – សភ្លឺ – តឹងរលោងដូចទើបទៅស្ប៉ា" at bounding box center [745, 191] width 308 height 43
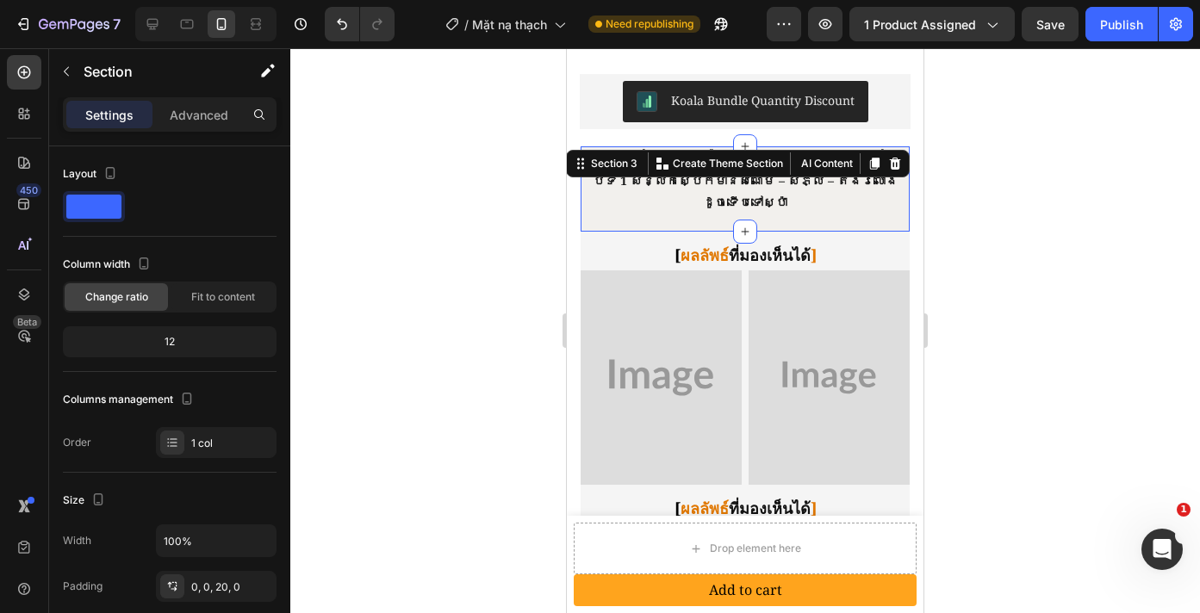
click at [805, 165] on div "ធ្វើឱ្យស្បែកភ្លឺថ្លា ដាស់ភាពក្មេងជាងវ័យ Heading ធ្វើឱ្យស្បែកភ្លឺថ្លា ដាស់ភាពក្ម…" at bounding box center [745, 188] width 329 height 85
click at [225, 587] on div "0, 0, 20, 0" at bounding box center [216, 588] width 50 height 16
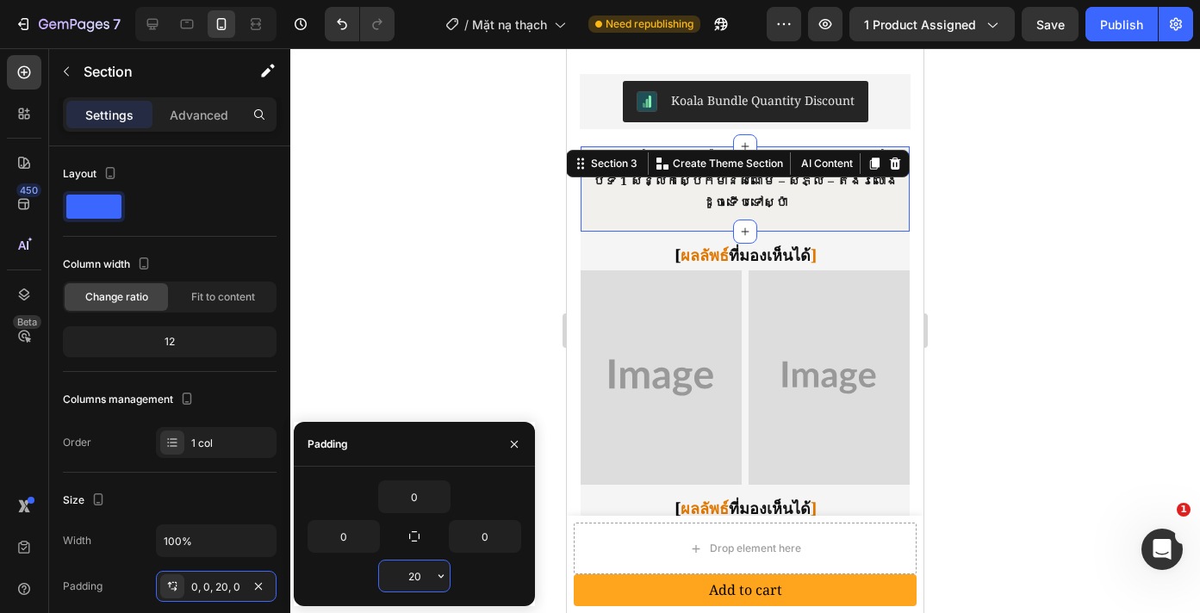
click at [407, 581] on input "20" at bounding box center [414, 576] width 71 height 31
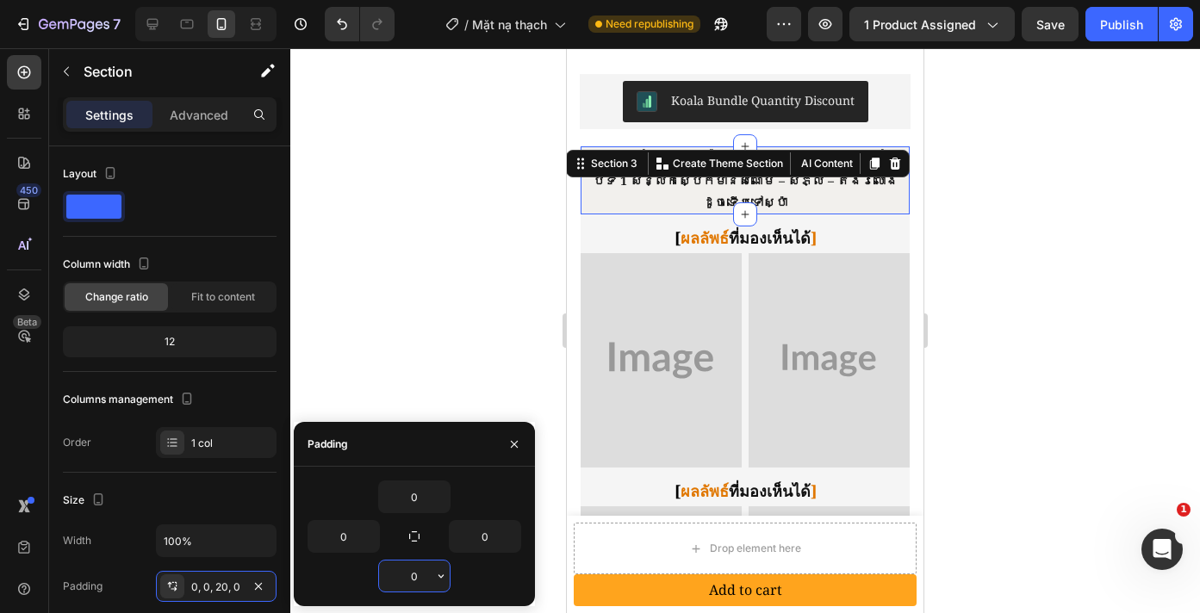
type input "0"
click at [1129, 320] on div at bounding box center [745, 330] width 910 height 565
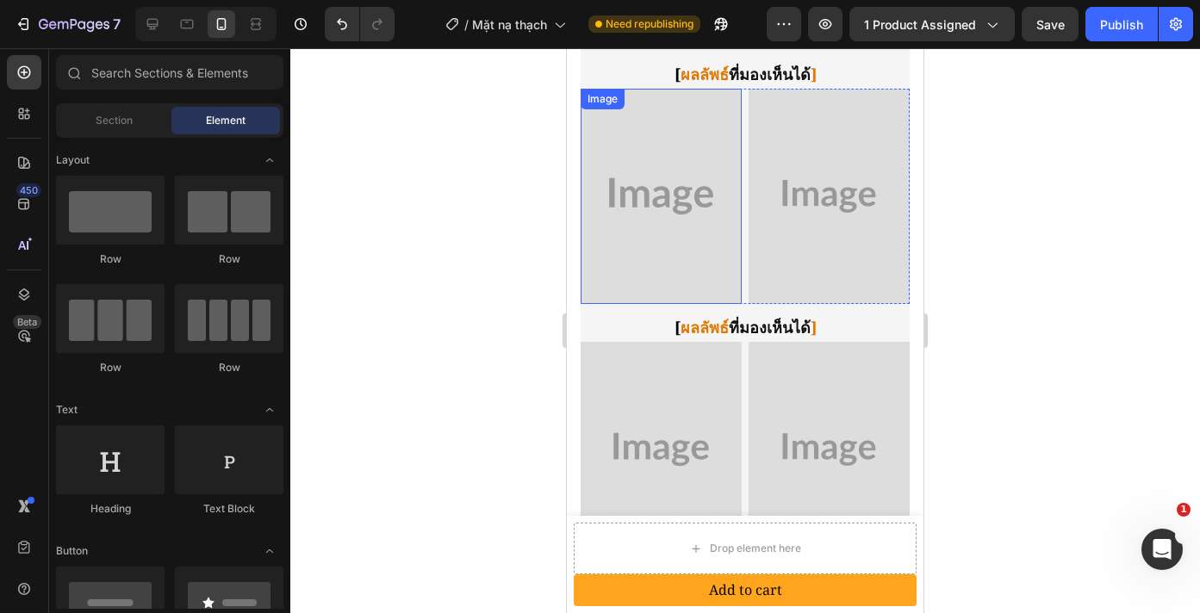
scroll to position [987, 0]
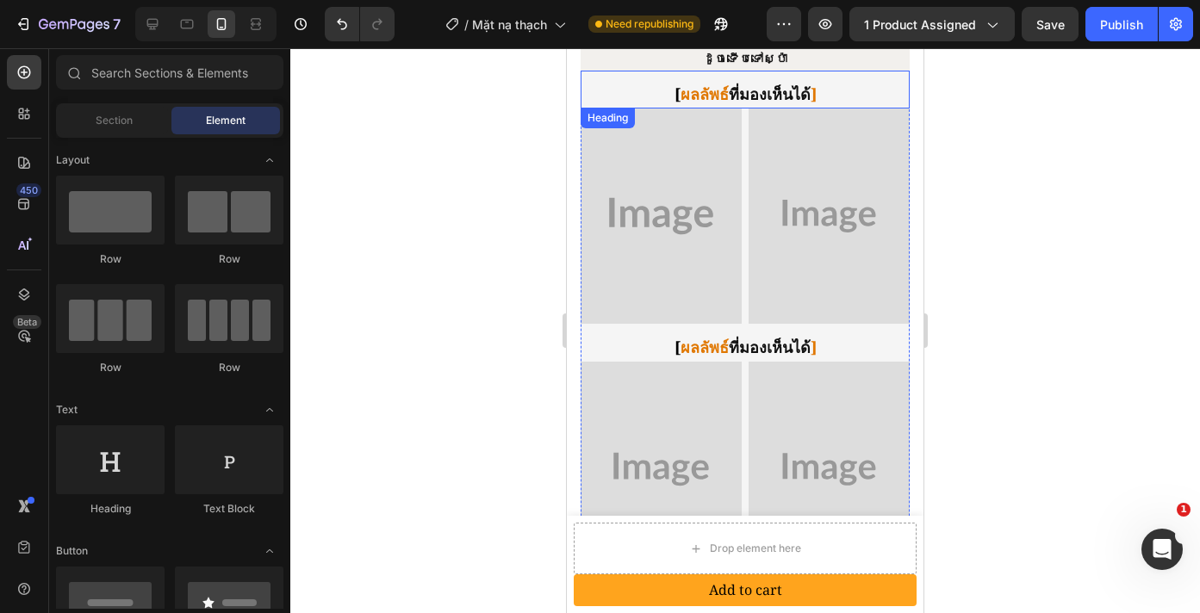
click at [742, 91] on h2 "[ ผลลัพธ์ ที่มองเห็นได้ ]" at bounding box center [745, 94] width 329 height 30
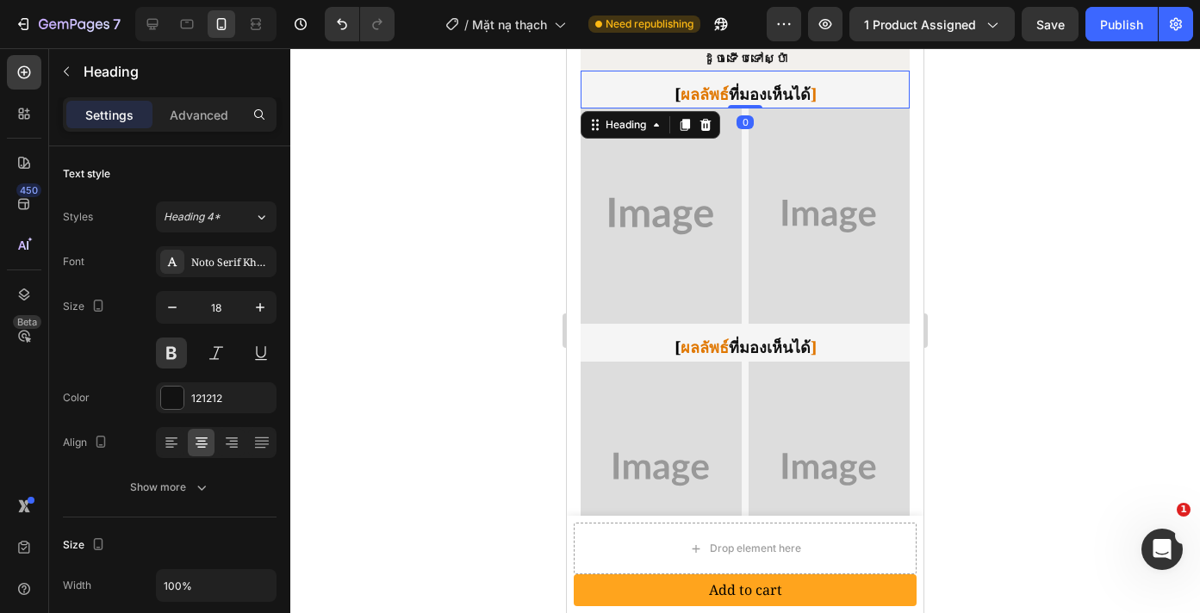
click at [742, 91] on h2 "[ ผลลัพธ์ ที่มองเห็นได้ ]" at bounding box center [745, 94] width 329 height 30
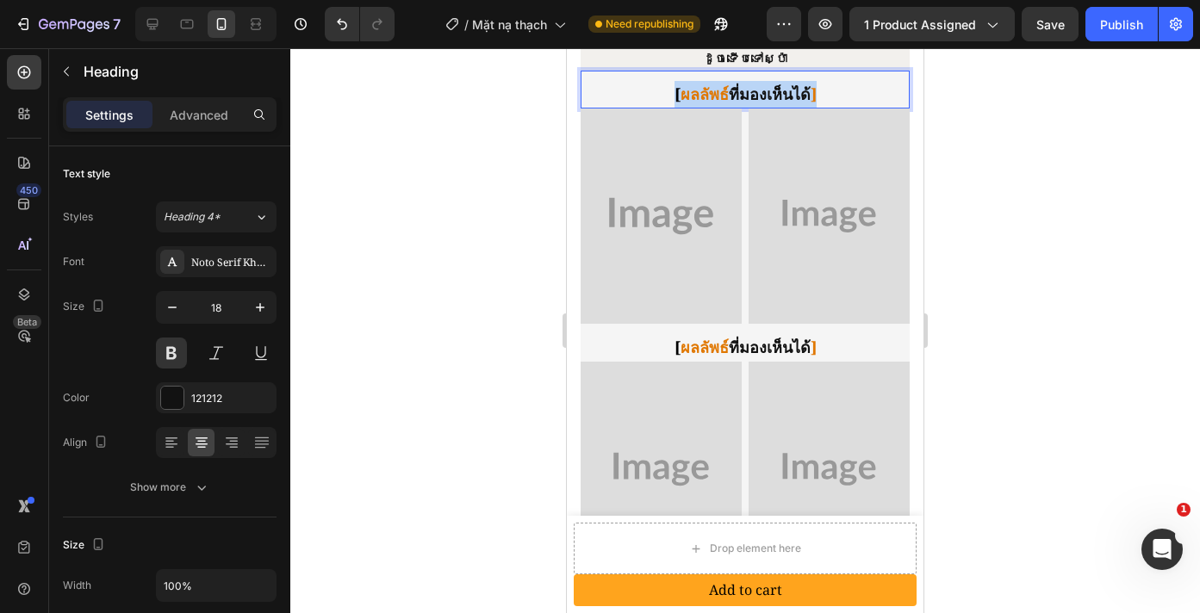
click at [742, 91] on p "[ ผลลัพธ์ ที่มองเห็นได้ ]" at bounding box center [745, 94] width 326 height 27
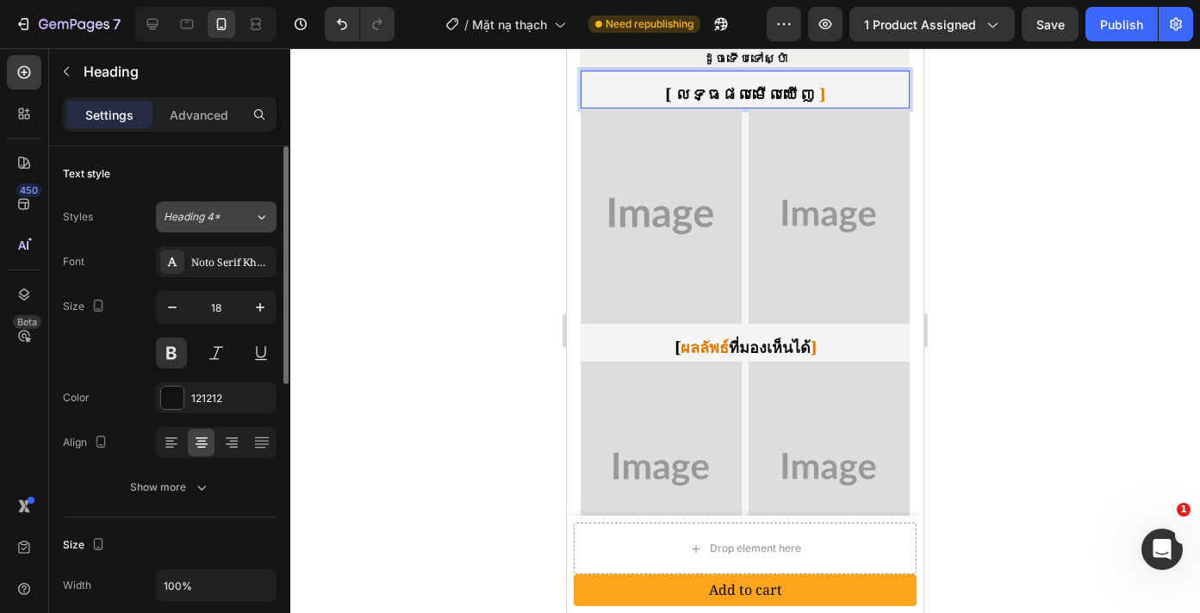
click at [216, 213] on span "Heading 4*" at bounding box center [192, 217] width 57 height 16
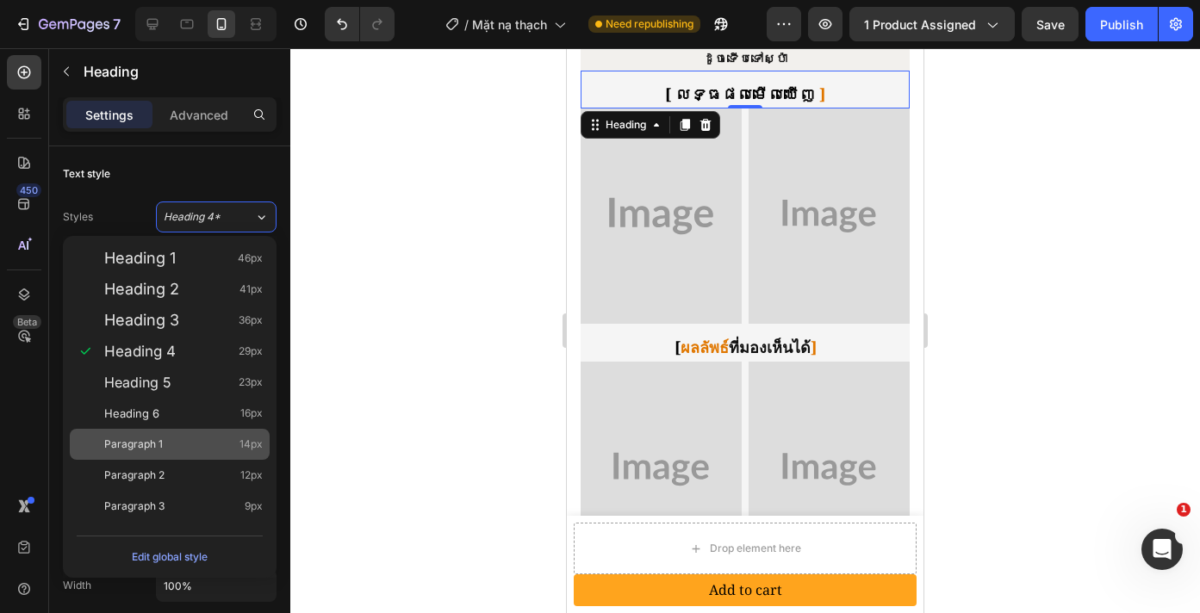
click at [170, 432] on div "Paragraph 1 14px" at bounding box center [170, 444] width 200 height 31
type input "14"
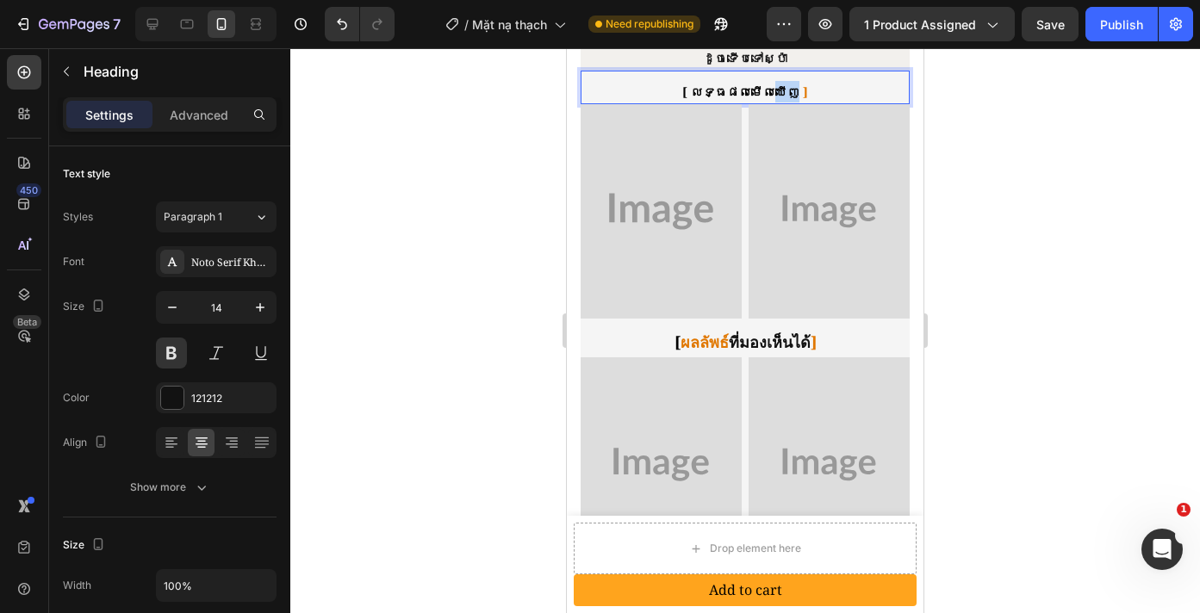
click at [767, 87] on span "លទ្ធផលមើលឃើញ" at bounding box center [745, 92] width 109 height 16
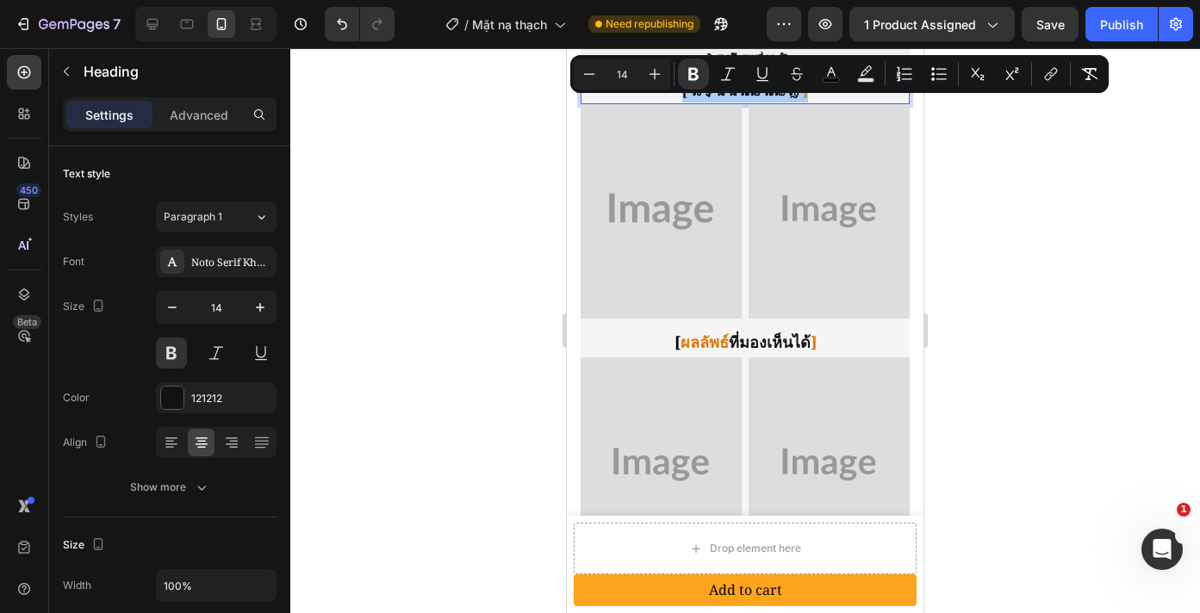
click at [1052, 205] on div at bounding box center [745, 330] width 910 height 565
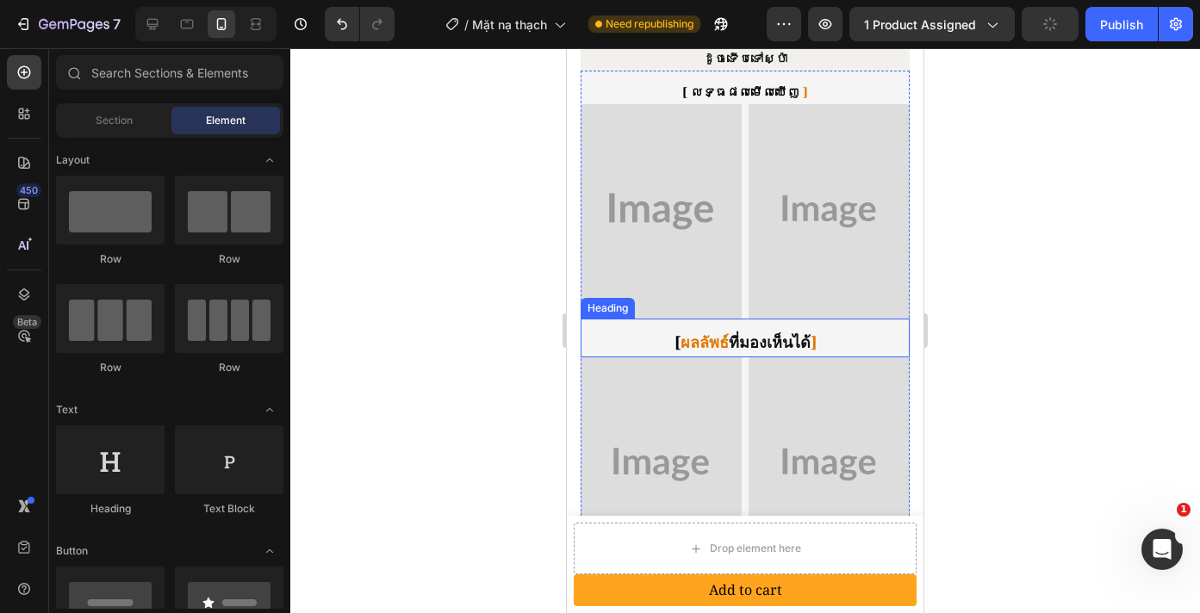
click at [723, 327] on h2 "[ ผลลัพธ์ ที่มองเห็นได้ ]" at bounding box center [745, 342] width 329 height 30
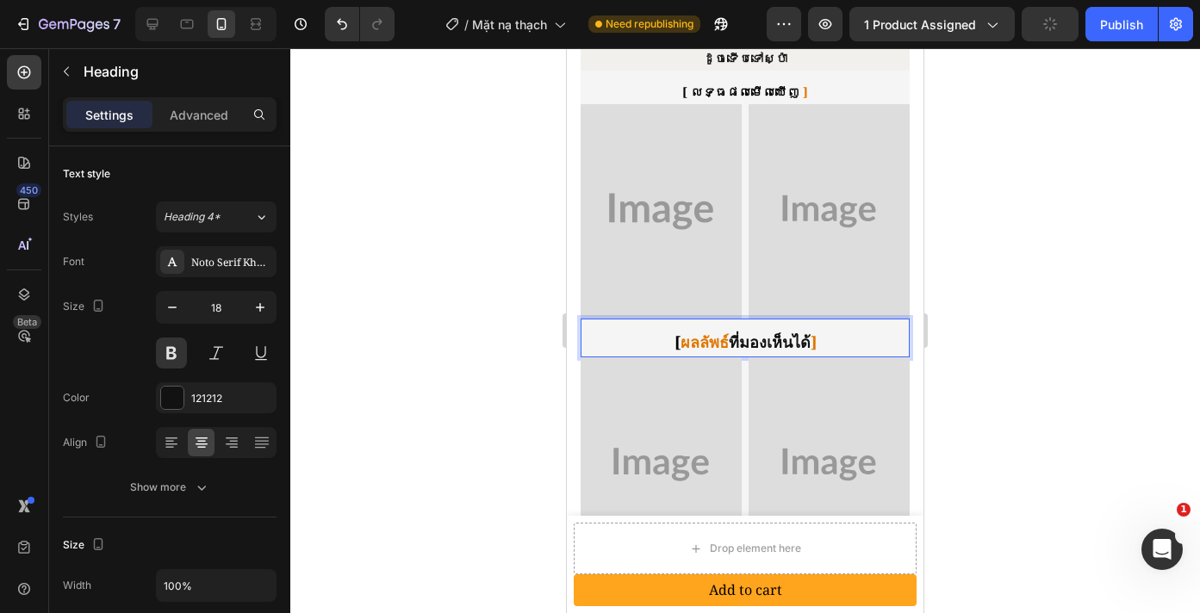
click at [723, 327] on h2 "[ ผลลัพธ์ ที่มองเห็นได้ ]" at bounding box center [745, 342] width 329 height 30
click at [723, 329] on p "[ ผลลัพธ์ ที่มองเห็นได้ ]" at bounding box center [745, 342] width 326 height 27
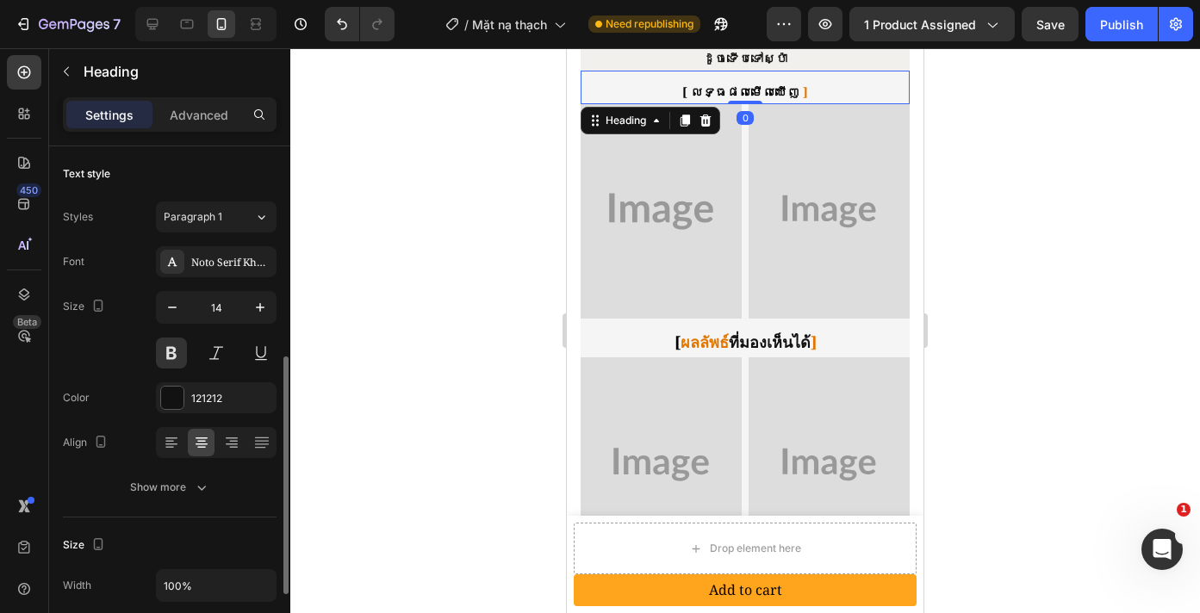
click at [796, 90] on p "⁠⁠⁠⁠⁠⁠⁠ [ លទ្ធផលមើលឃើញ ]" at bounding box center [745, 92] width 326 height 22
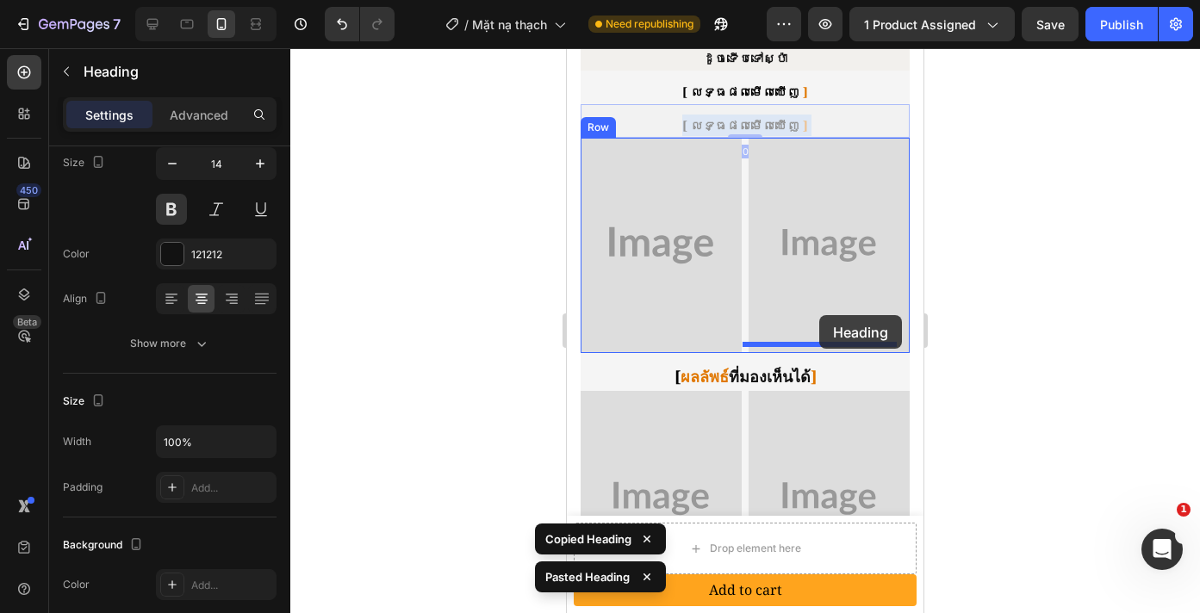
drag, startPoint x: 836, startPoint y: 124, endPoint x: 819, endPoint y: 315, distance: 192.0
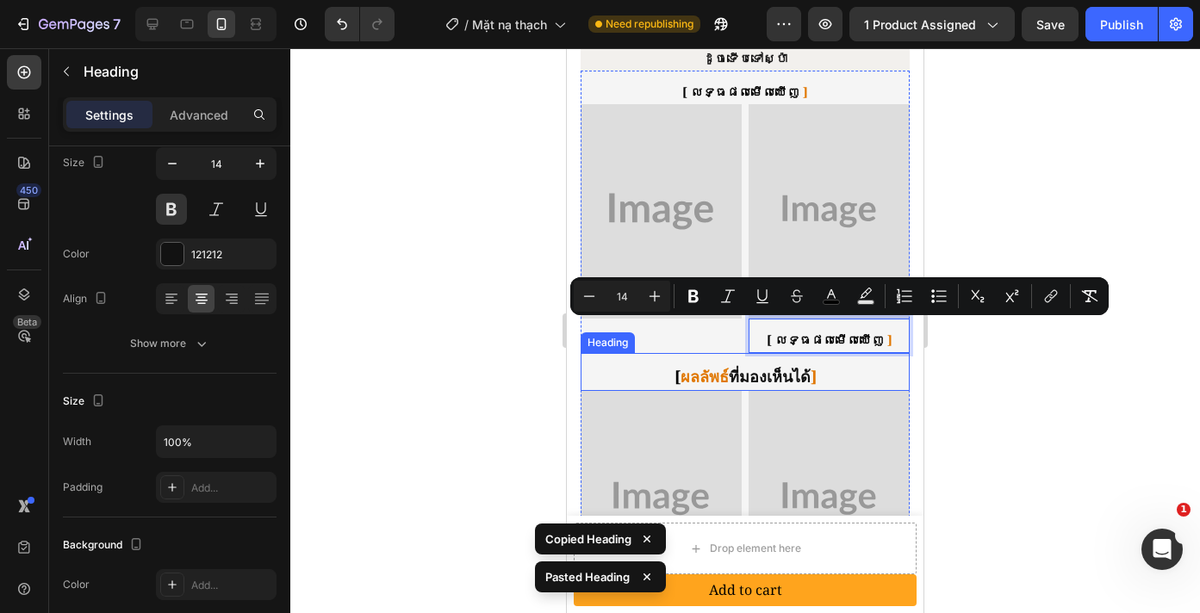
drag, startPoint x: 849, startPoint y: 333, endPoint x: 683, endPoint y: 349, distance: 167.0
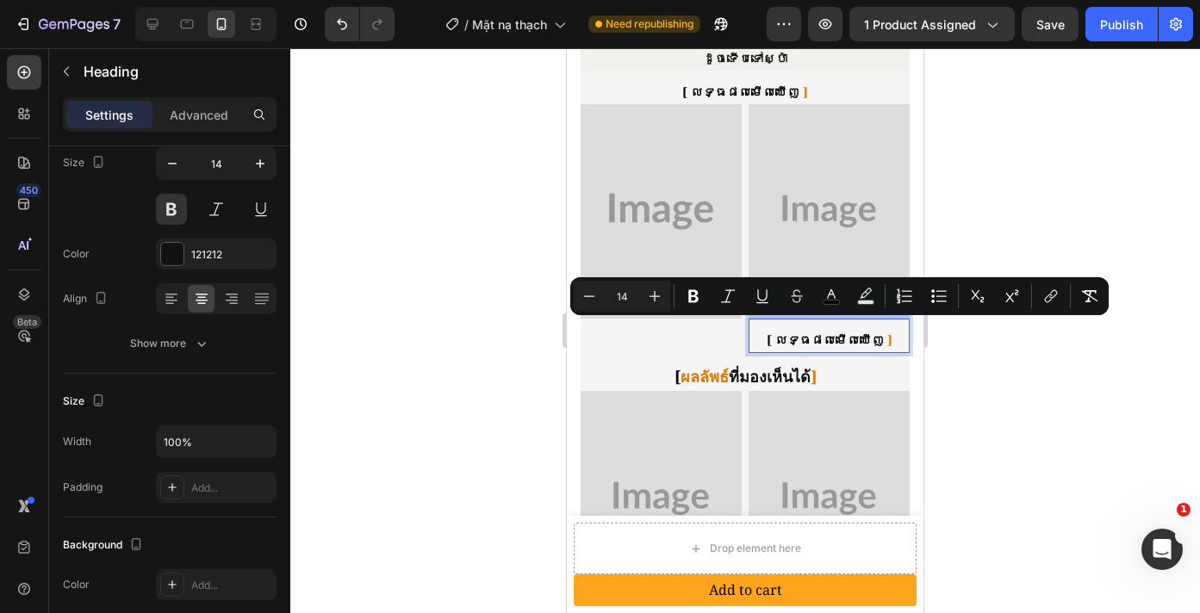
click at [1028, 400] on div at bounding box center [745, 330] width 910 height 565
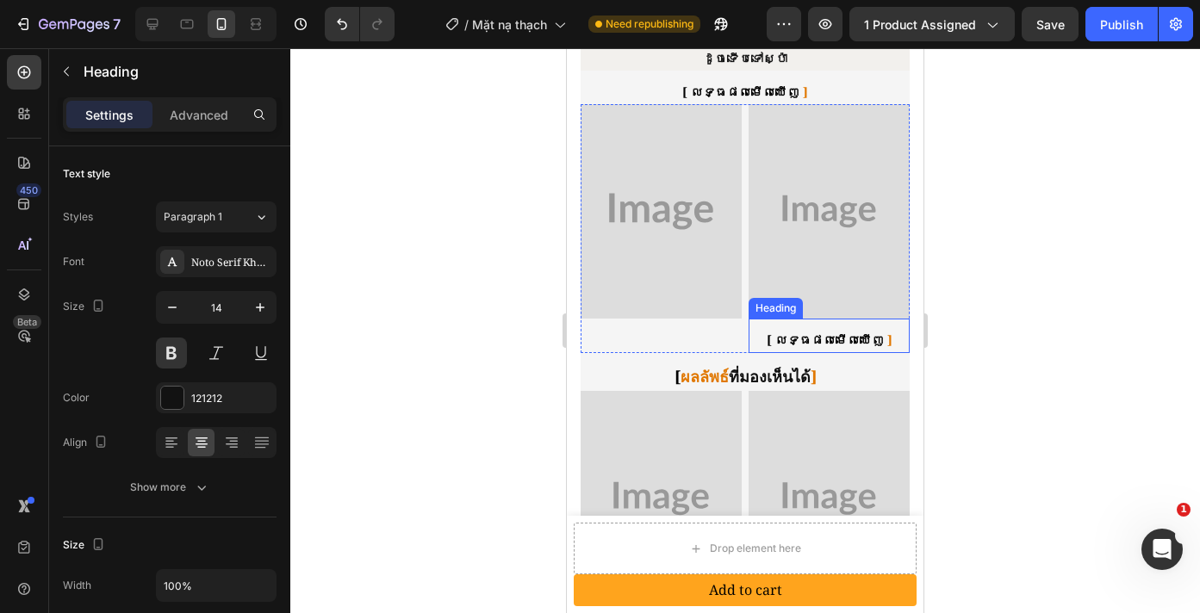
click at [823, 332] on span "លទ្ធផលមើលឃើញ" at bounding box center [829, 340] width 109 height 16
click at [868, 298] on icon at bounding box center [873, 302] width 11 height 12
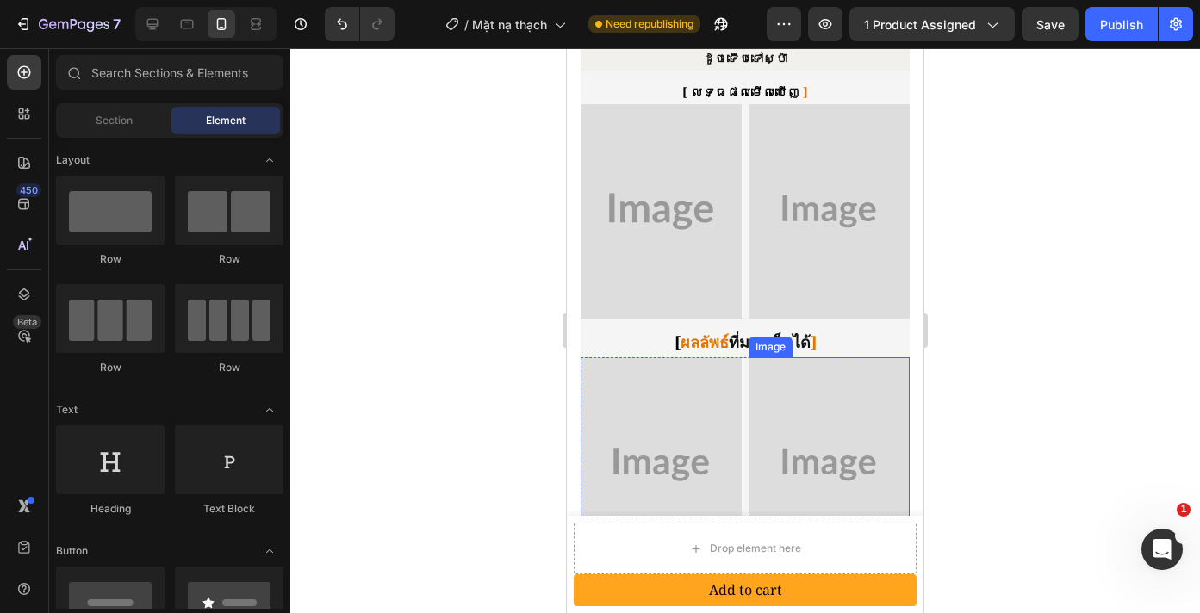
click at [748, 337] on div "Image" at bounding box center [770, 347] width 44 height 21
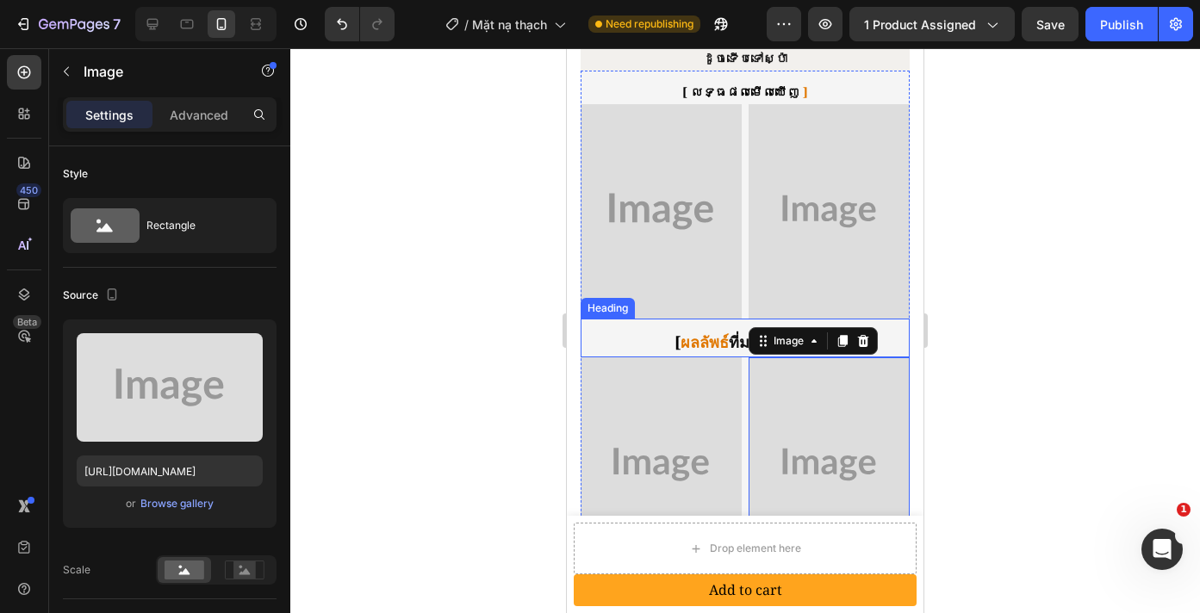
click at [731, 332] on p "⁠⁠⁠⁠⁠⁠⁠ [ ผลลัพธ์ ที่มองเห็นได้ ]" at bounding box center [745, 342] width 326 height 27
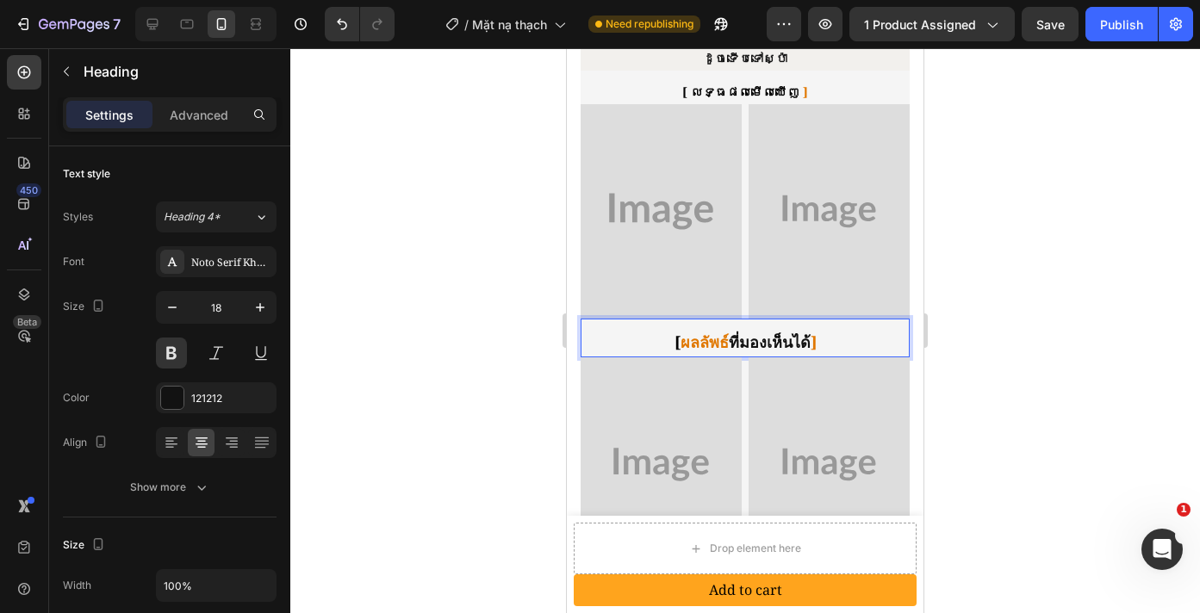
click at [731, 332] on p "[ ผลลัพธ์ ที่มองเห็นได้ ]" at bounding box center [745, 342] width 326 height 27
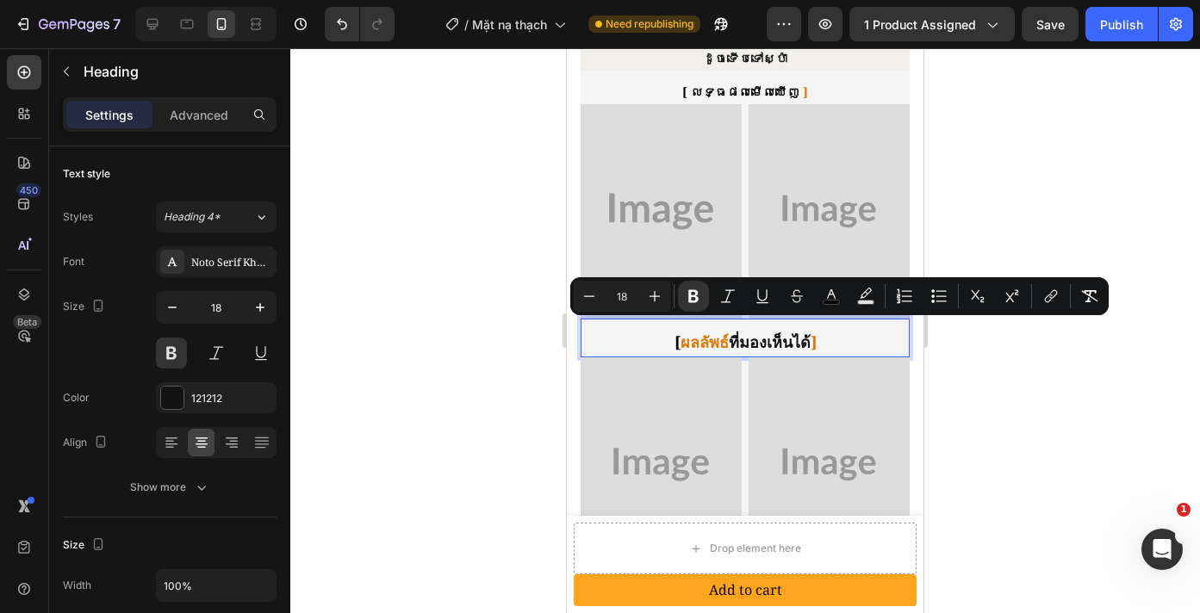
click at [729, 332] on p "[ ผลลัพธ์ ที่มองเห็นได้ ]" at bounding box center [745, 342] width 326 height 27
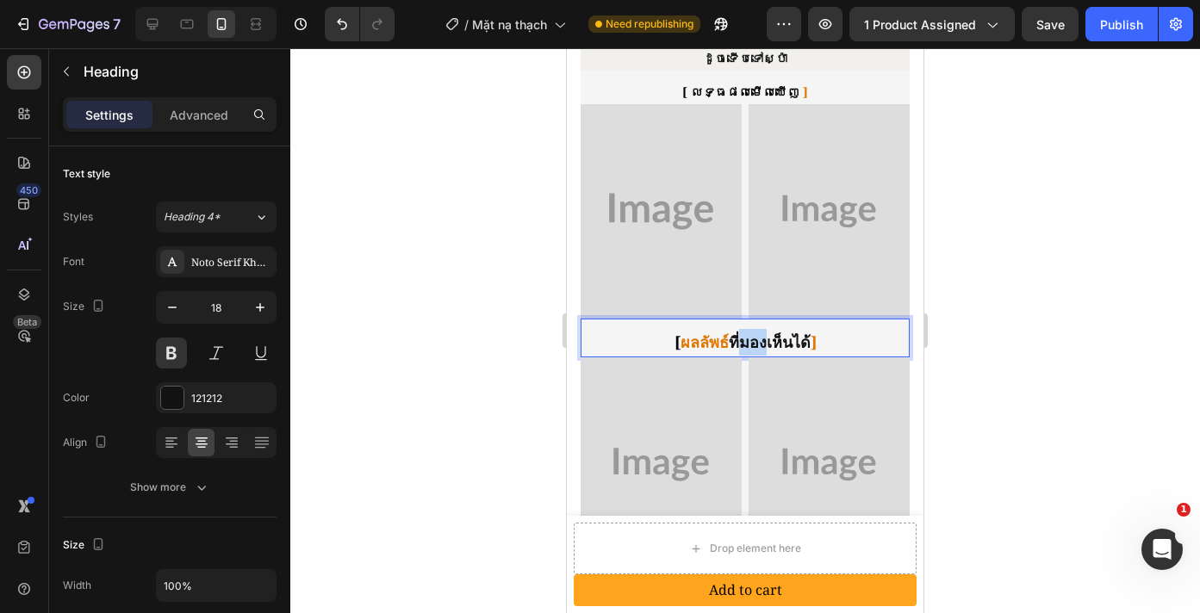
click at [729, 332] on p "[ ผลลัพธ์ ที่มองเห็นได้ ]" at bounding box center [745, 342] width 326 height 27
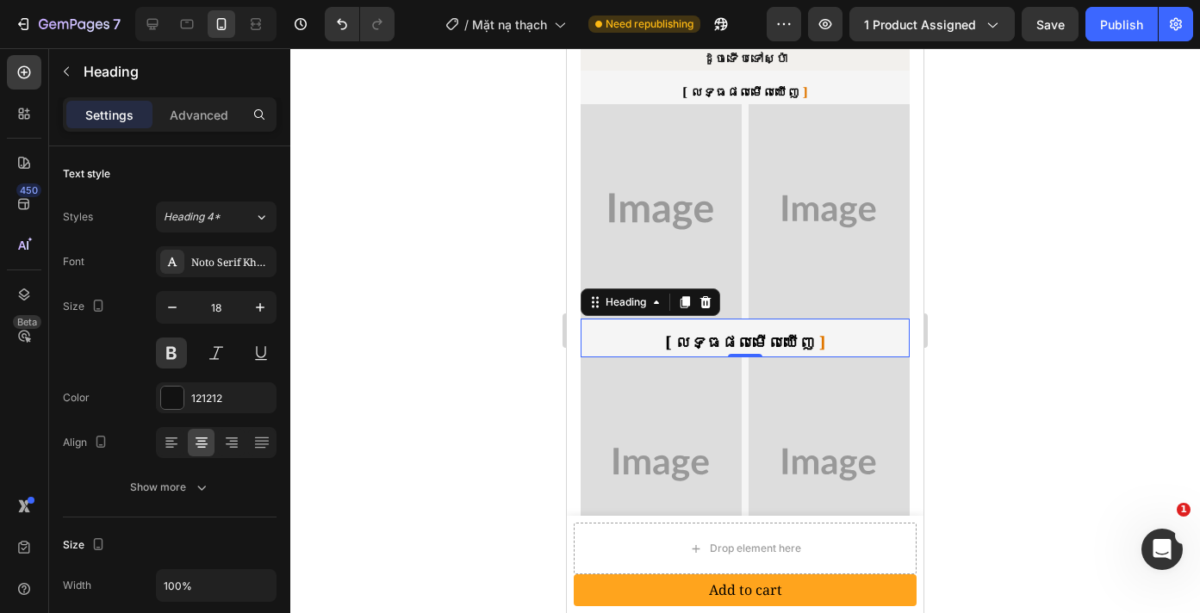
drag, startPoint x: 960, startPoint y: 380, endPoint x: 272, endPoint y: 310, distance: 691.7
click at [960, 380] on div at bounding box center [745, 330] width 910 height 565
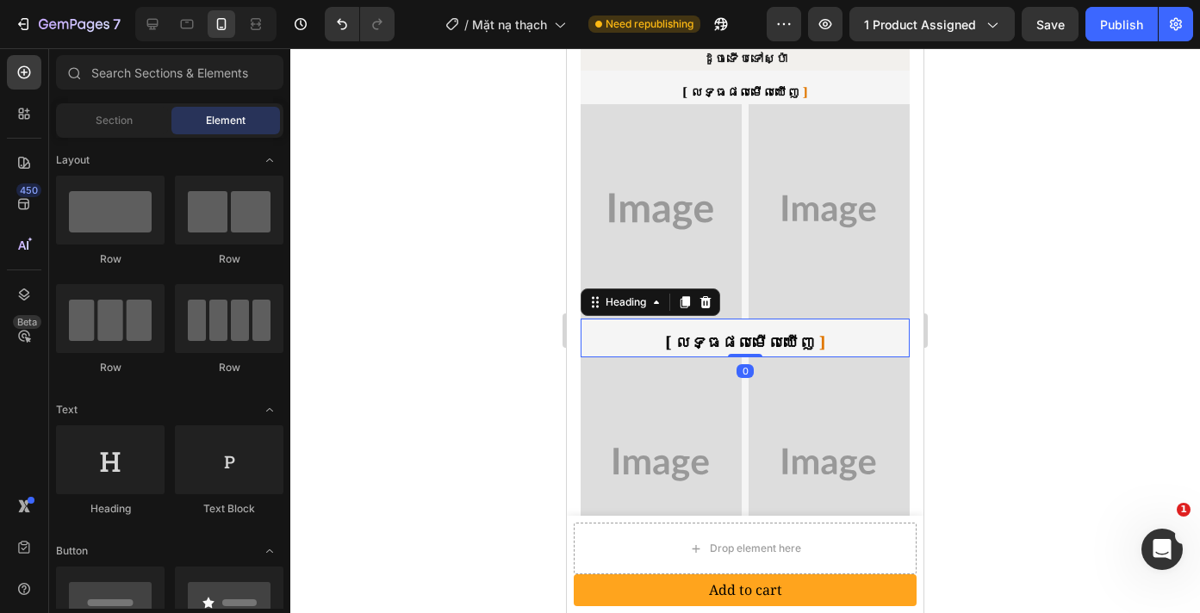
click at [718, 332] on span "លទ្ធផលមើលឃើញ" at bounding box center [745, 342] width 140 height 21
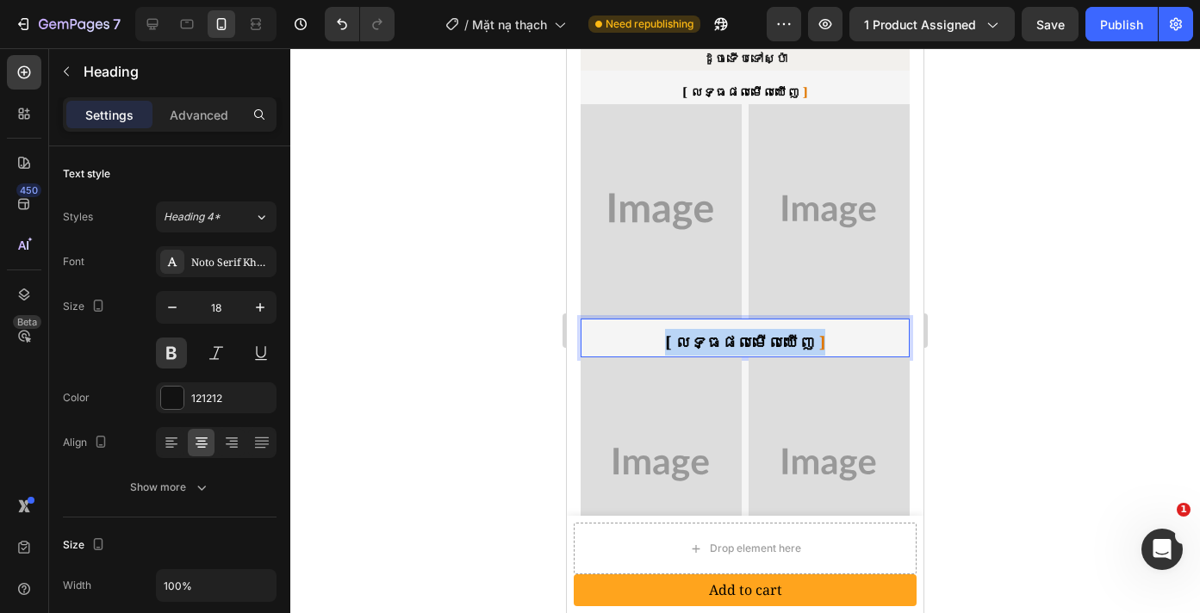
click at [718, 332] on span "លទ្ធផលមើលឃើញ" at bounding box center [745, 342] width 140 height 21
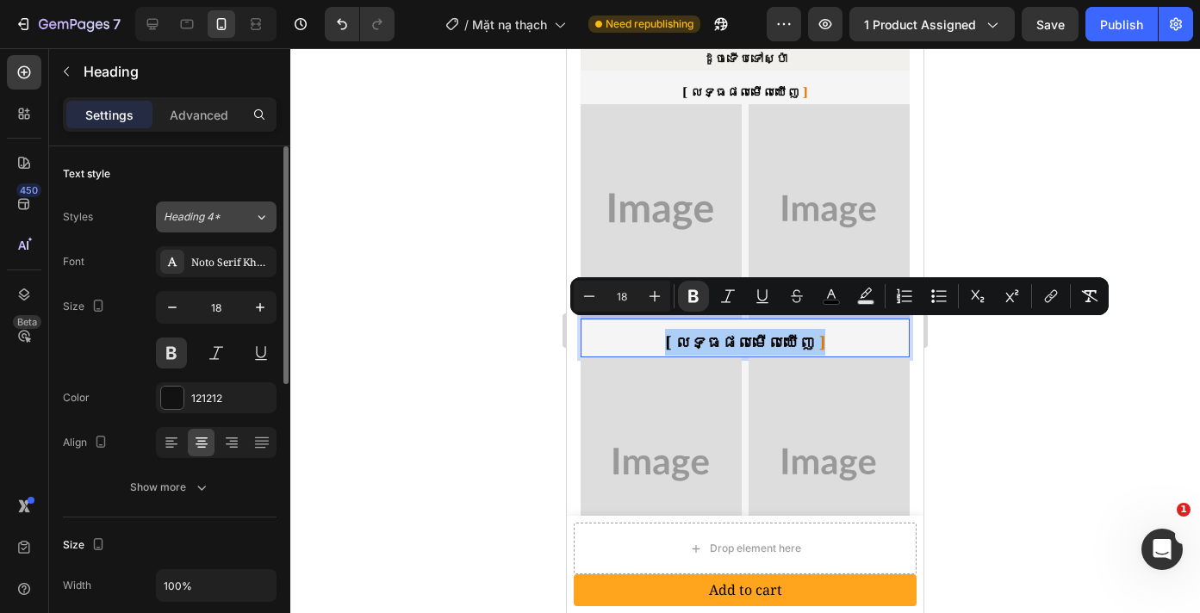
click at [217, 219] on span "Heading 4*" at bounding box center [192, 217] width 57 height 16
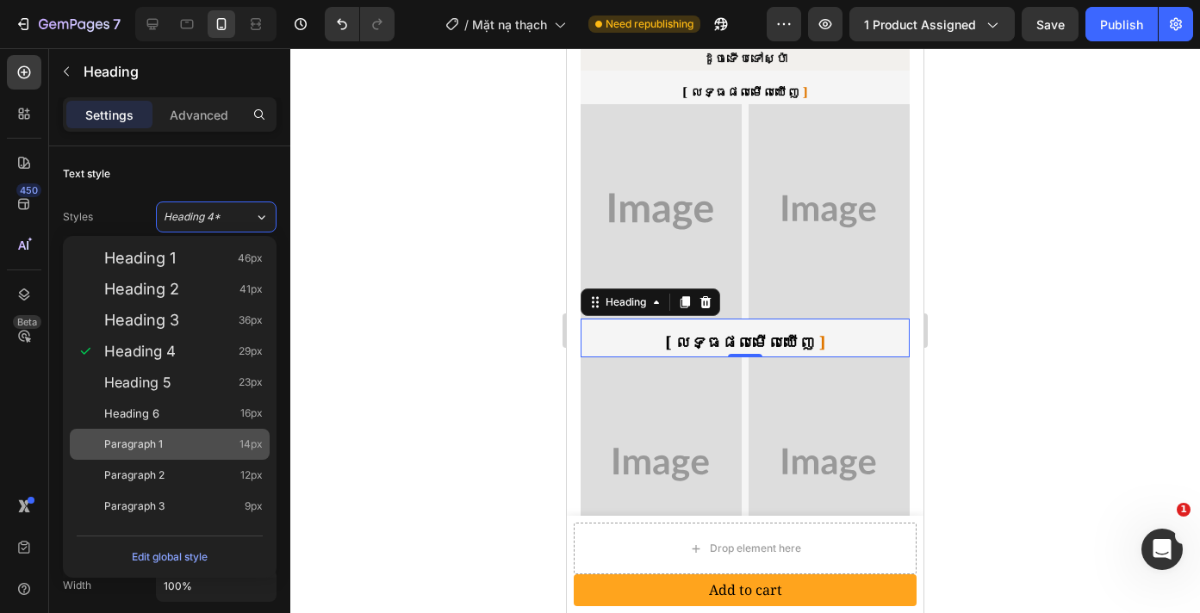
click at [169, 435] on div "Paragraph 1 14px" at bounding box center [170, 444] width 200 height 31
type input "14"
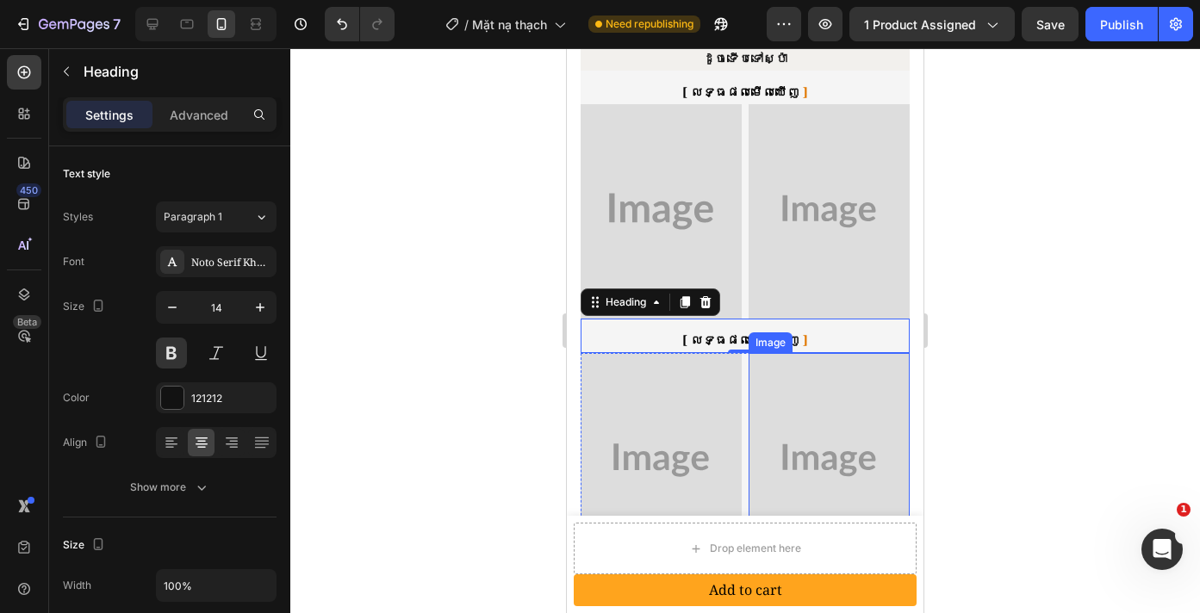
click at [1015, 349] on div at bounding box center [745, 330] width 910 height 565
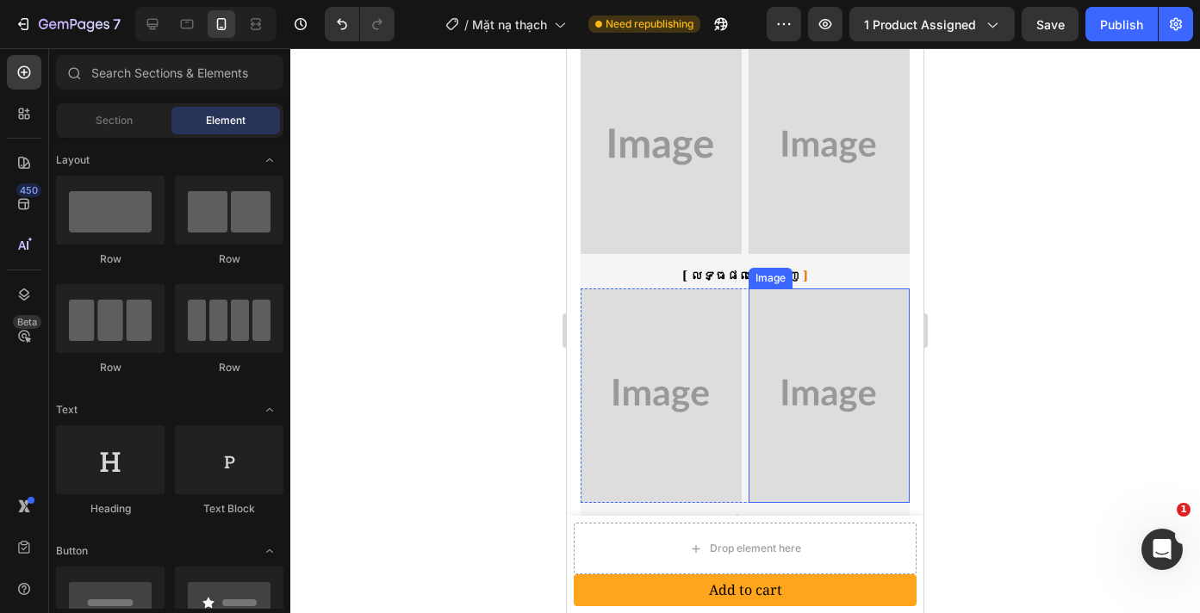
scroll to position [1135, 0]
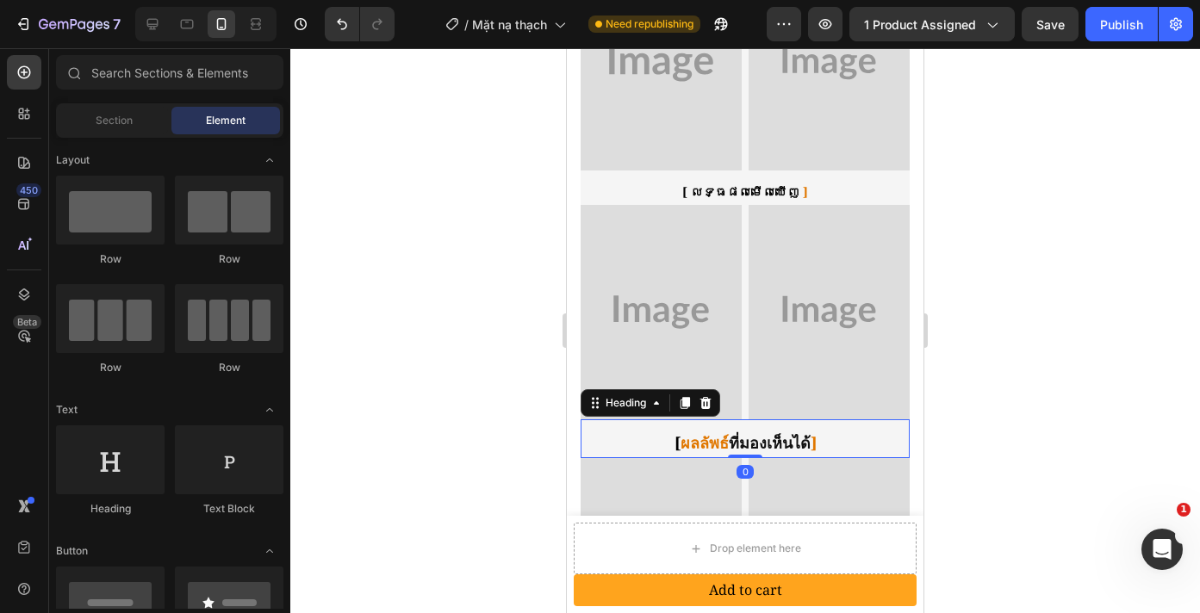
click at [748, 429] on h2 "[ ผลลัพธ์ ที่มองเห็นได้ ]" at bounding box center [745, 443] width 329 height 30
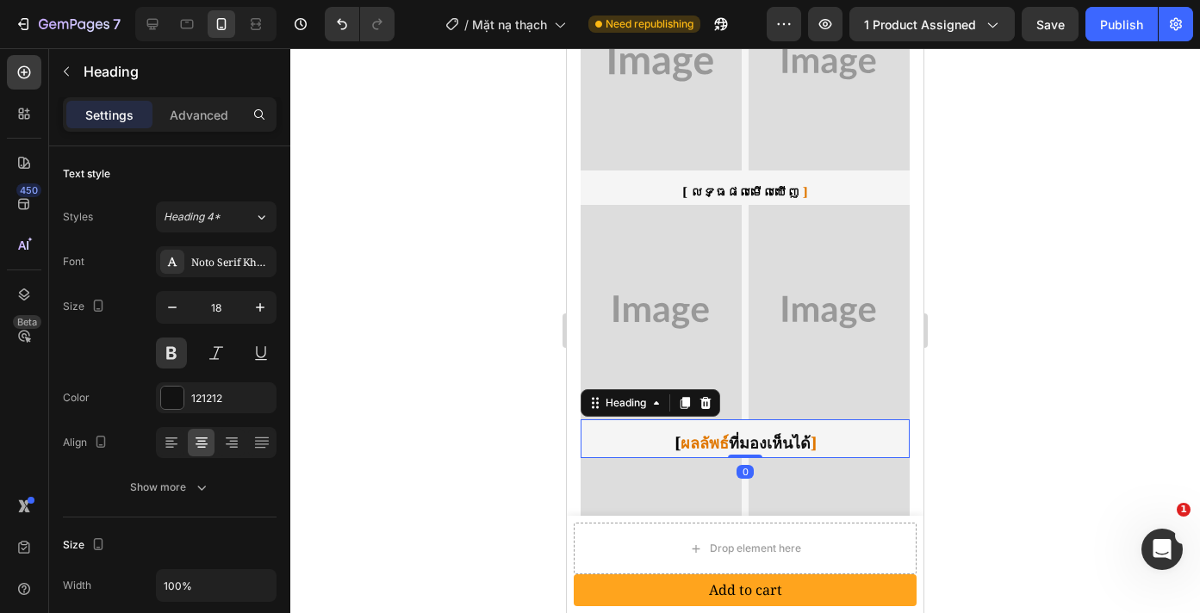
click at [748, 429] on h2 "[ ผลลัพธ์ ที่มองเห็นได้ ]" at bounding box center [745, 443] width 329 height 30
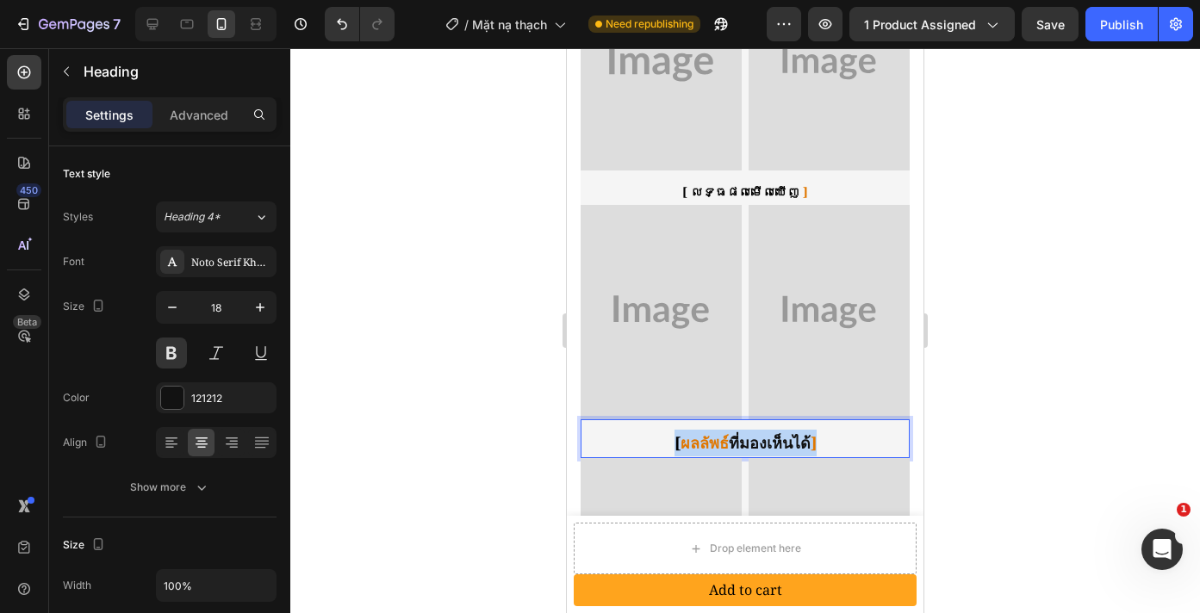
click at [748, 430] on p "[ ผลลัพธ์ ที่มองเห็นได้ ]" at bounding box center [745, 443] width 326 height 27
click at [987, 430] on div at bounding box center [745, 330] width 910 height 565
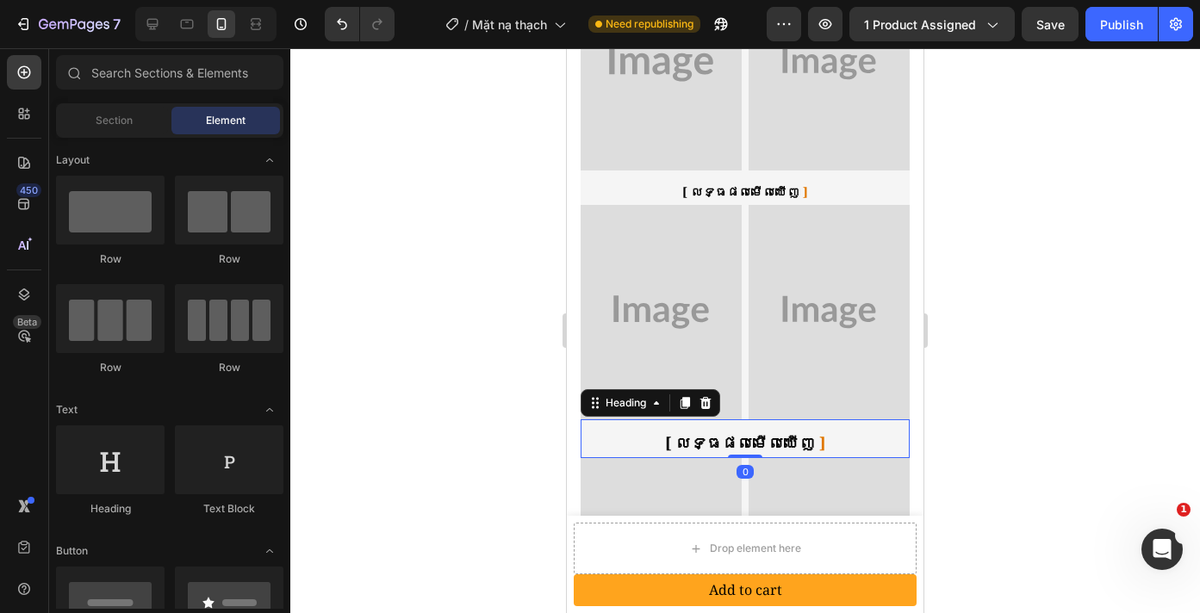
click at [693, 432] on span "លទ្ធផលមើលឃើញ" at bounding box center [745, 442] width 140 height 21
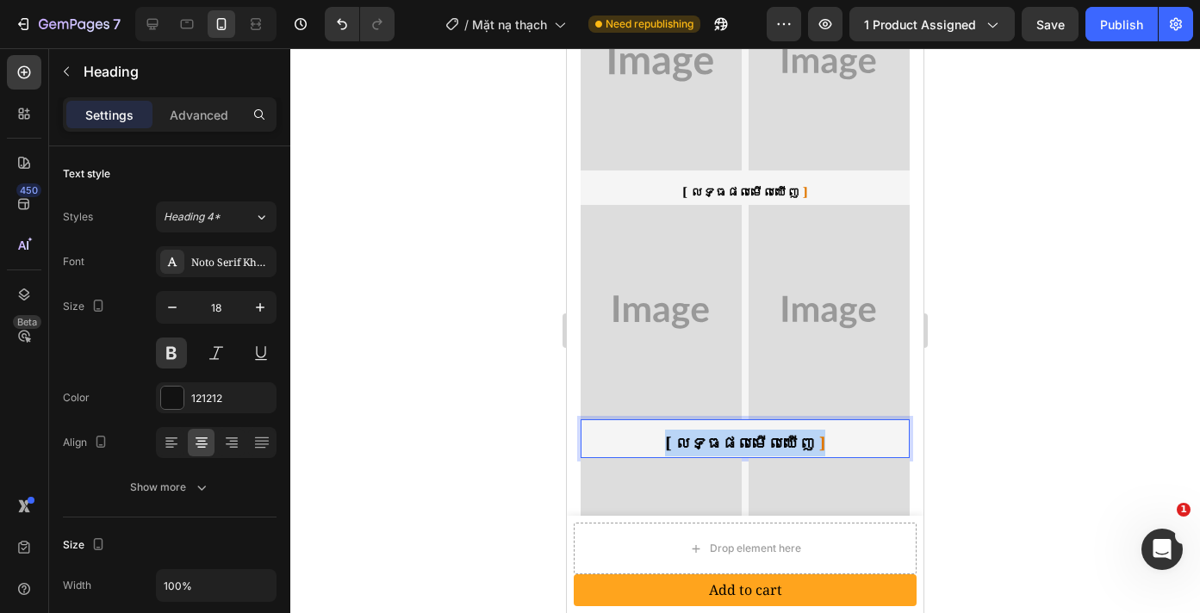
click at [693, 432] on span "លទ្ធផលមើលឃើញ" at bounding box center [745, 442] width 140 height 21
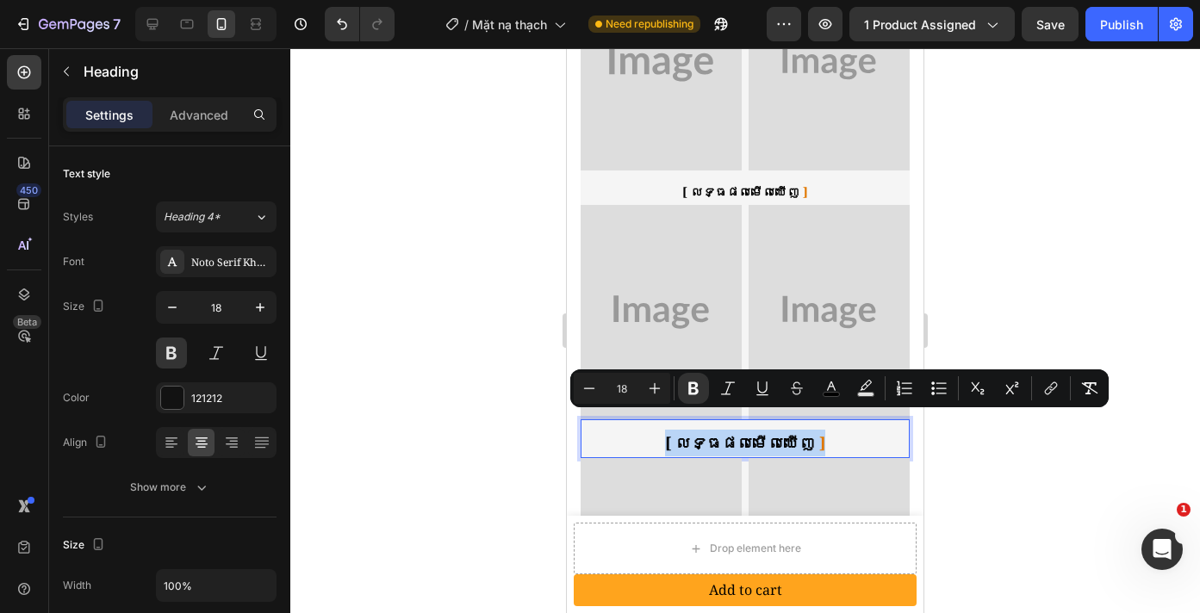
click at [693, 432] on span "លទ្ធផលមើលឃើញ" at bounding box center [745, 442] width 140 height 21
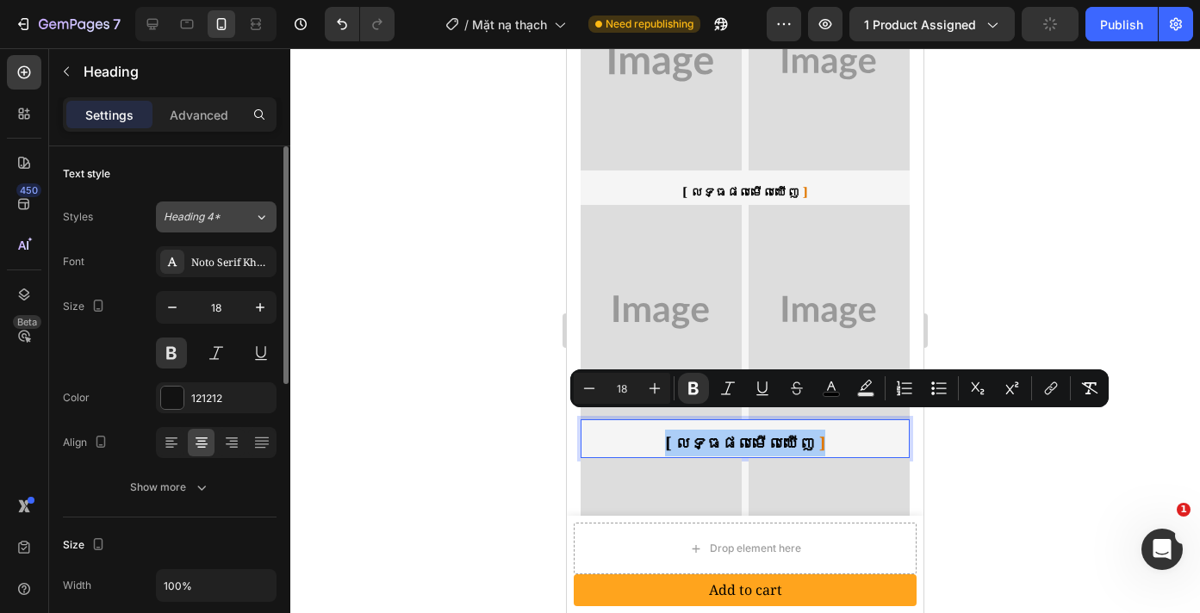
drag, startPoint x: 210, startPoint y: 221, endPoint x: 212, endPoint y: 230, distance: 8.8
click at [211, 221] on span "Heading 4*" at bounding box center [192, 217] width 57 height 16
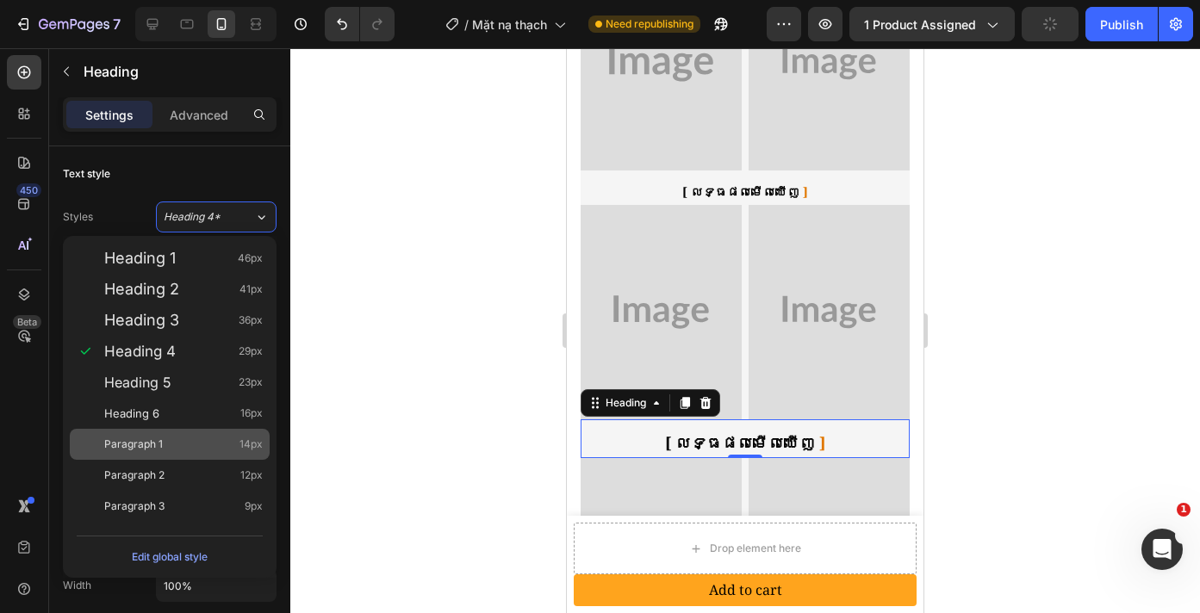
click at [211, 440] on div "Paragraph 1 14px" at bounding box center [183, 444] width 158 height 17
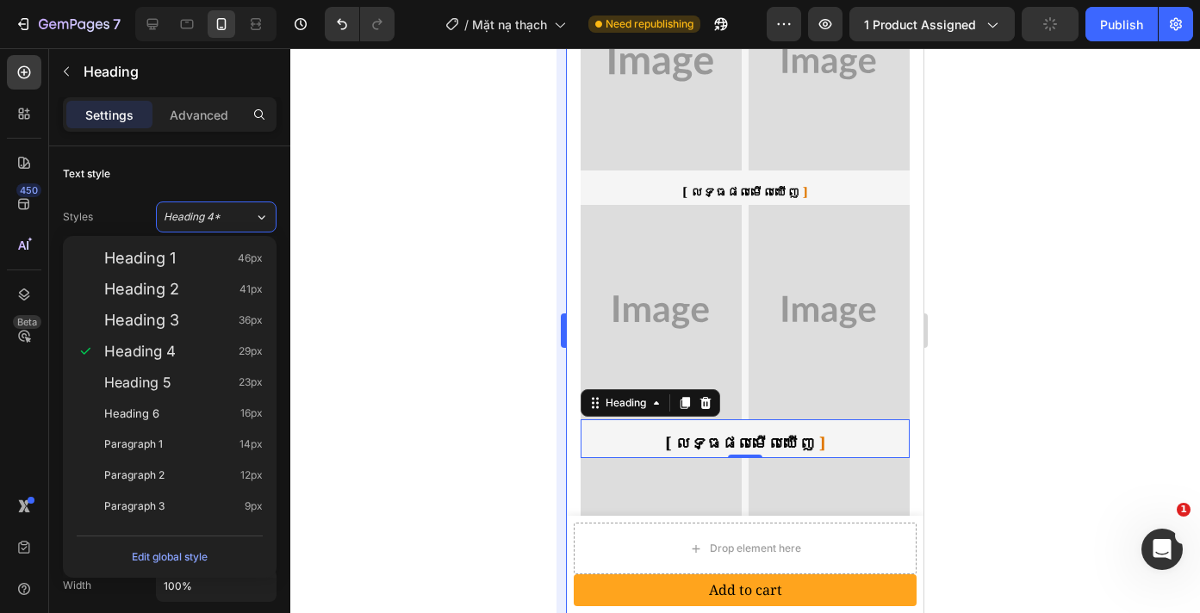
type input "14"
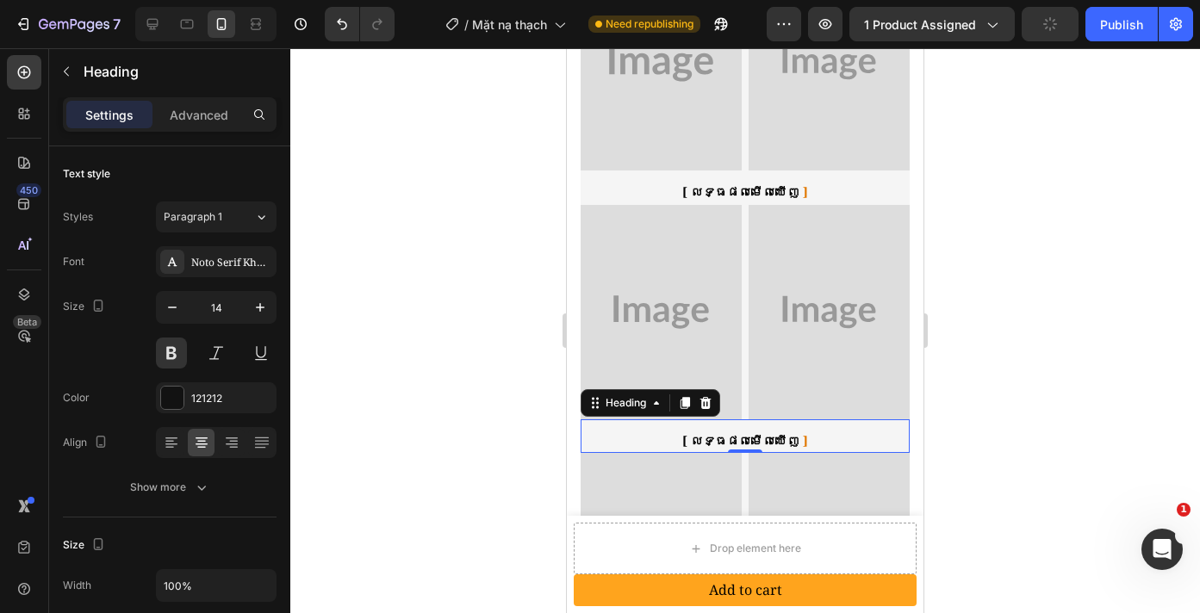
click at [1046, 388] on div at bounding box center [745, 330] width 910 height 565
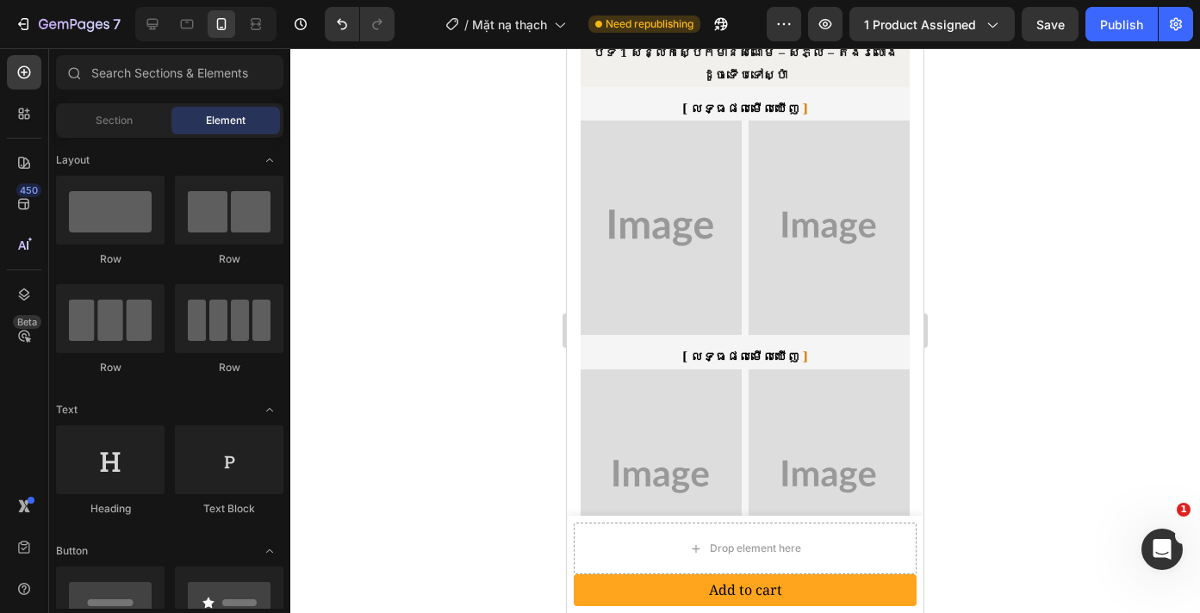
scroll to position [943, 0]
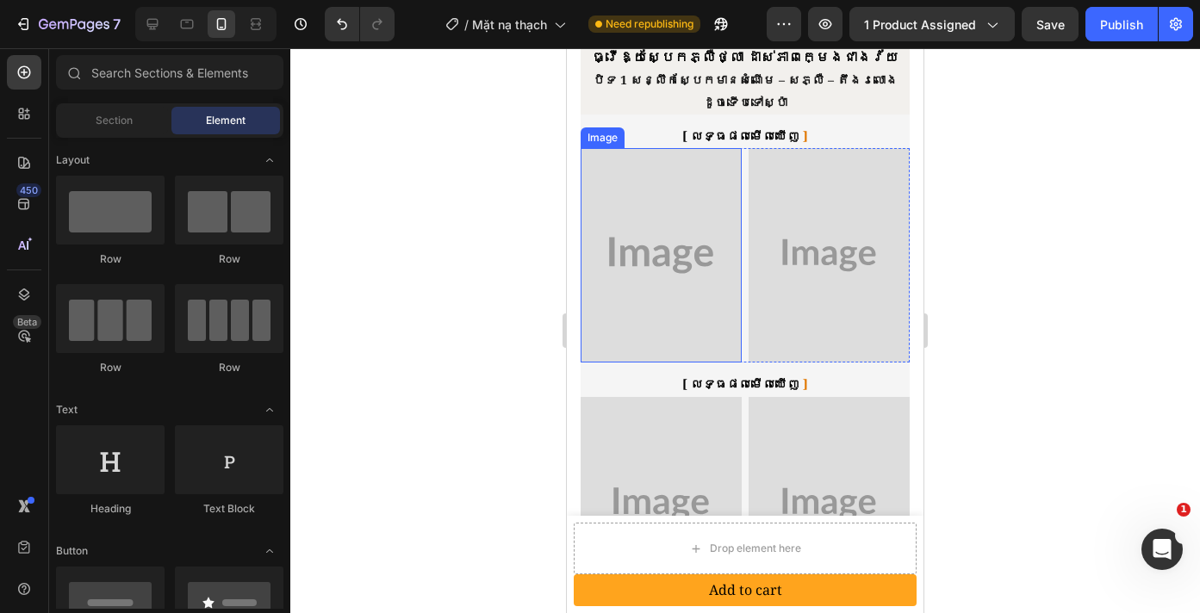
click at [710, 314] on img at bounding box center [661, 255] width 161 height 214
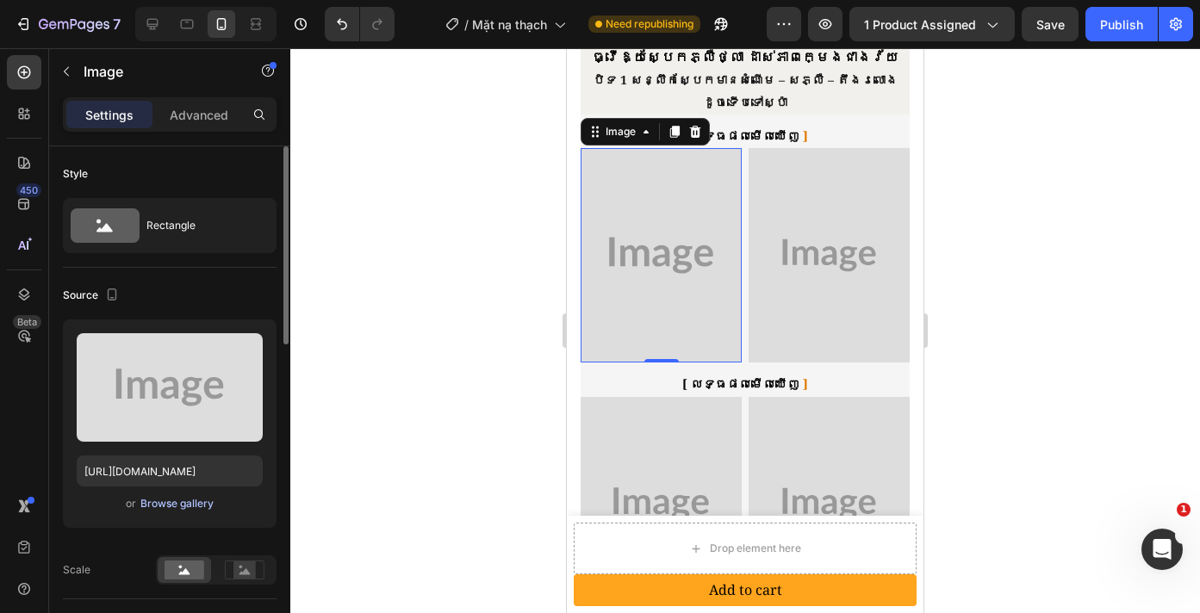
click at [155, 500] on div "Browse gallery" at bounding box center [176, 504] width 73 height 16
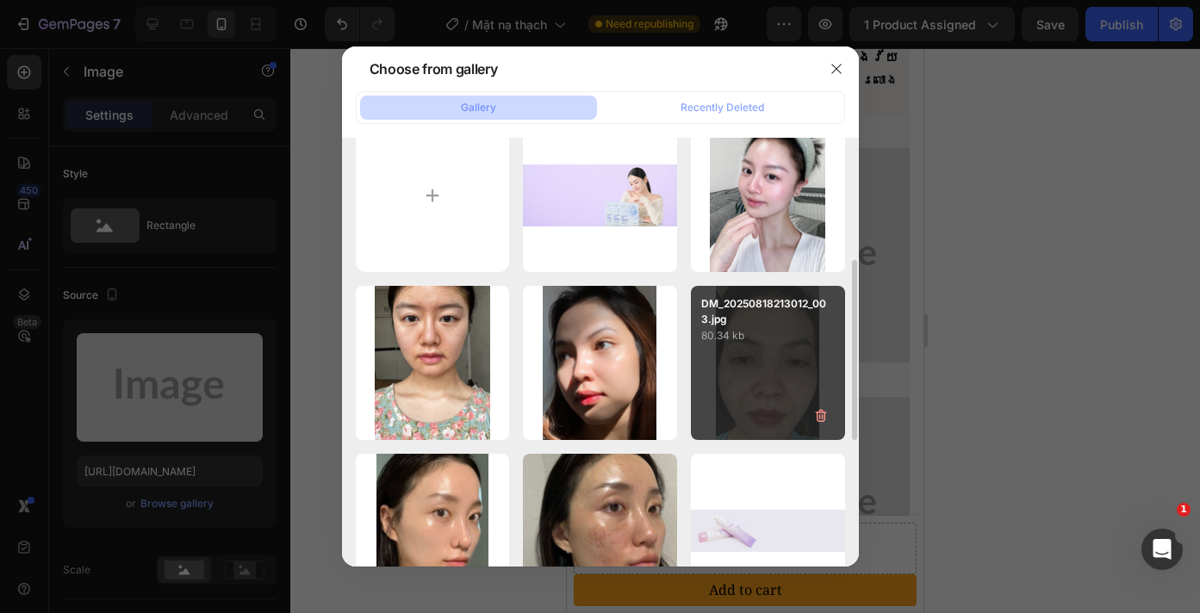
scroll to position [109, 0]
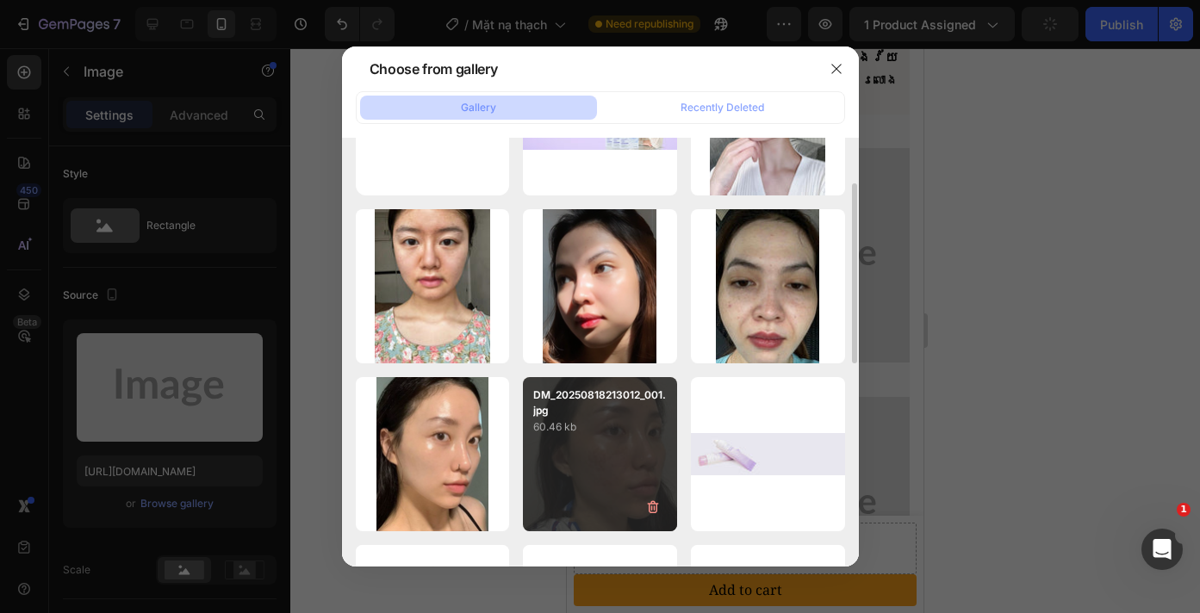
click at [642, 450] on div "DM_20250818213012_001.jpg 60.46 kb" at bounding box center [600, 454] width 154 height 154
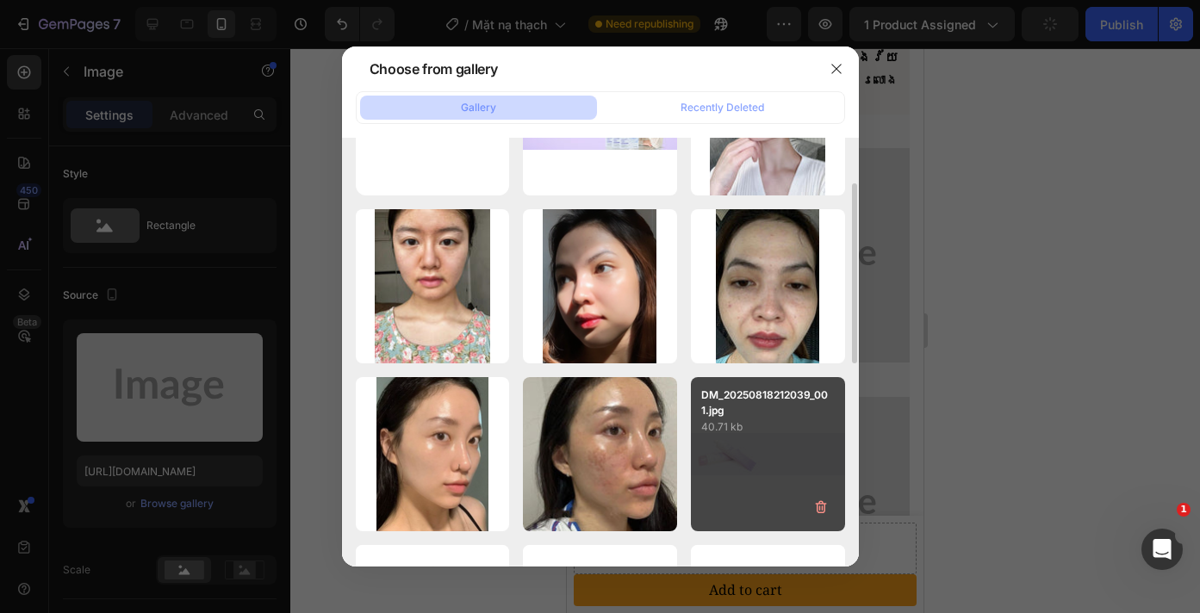
type input "https://cdn.shopify.com/s/files/1/0693/4829/4845/files/gempages_560265856190251…"
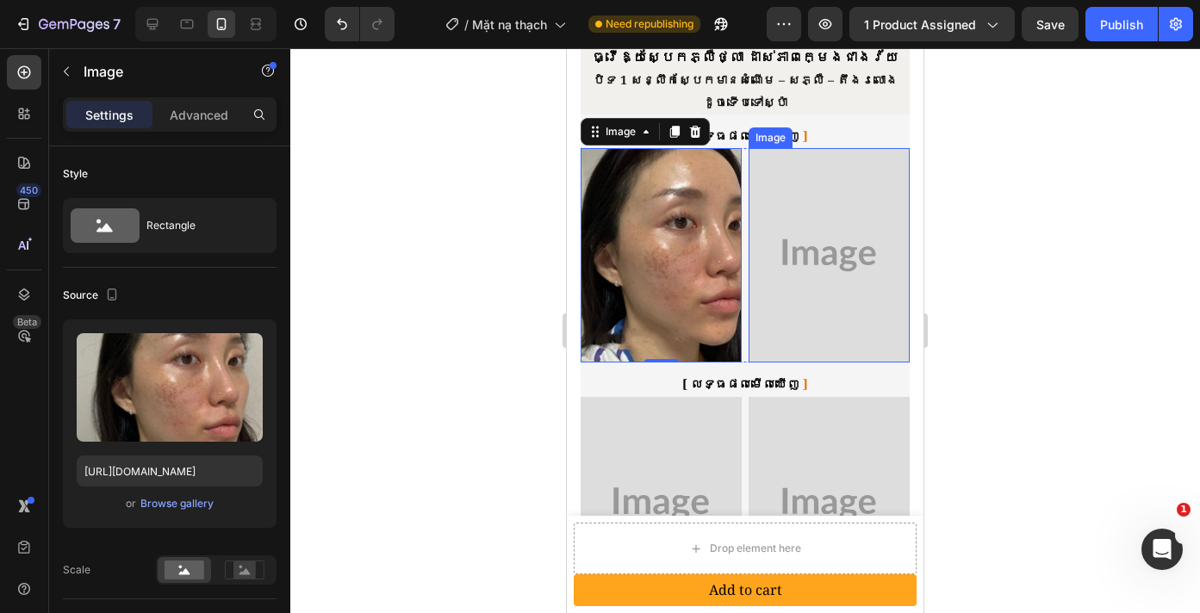
click at [810, 278] on img at bounding box center [828, 255] width 161 height 214
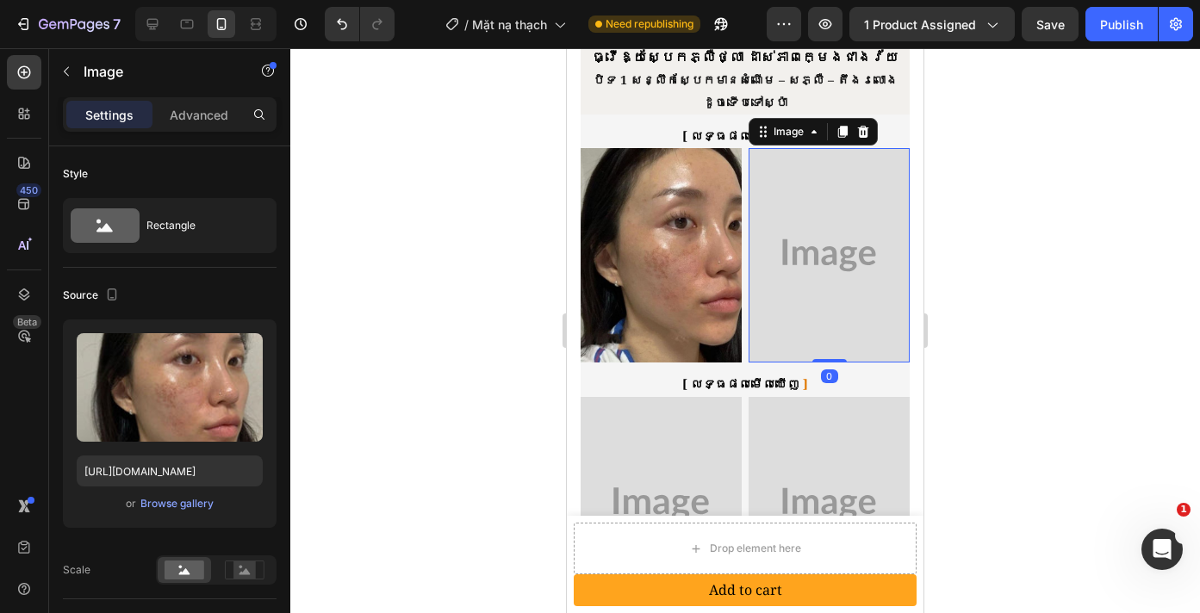
scroll to position [144, 0]
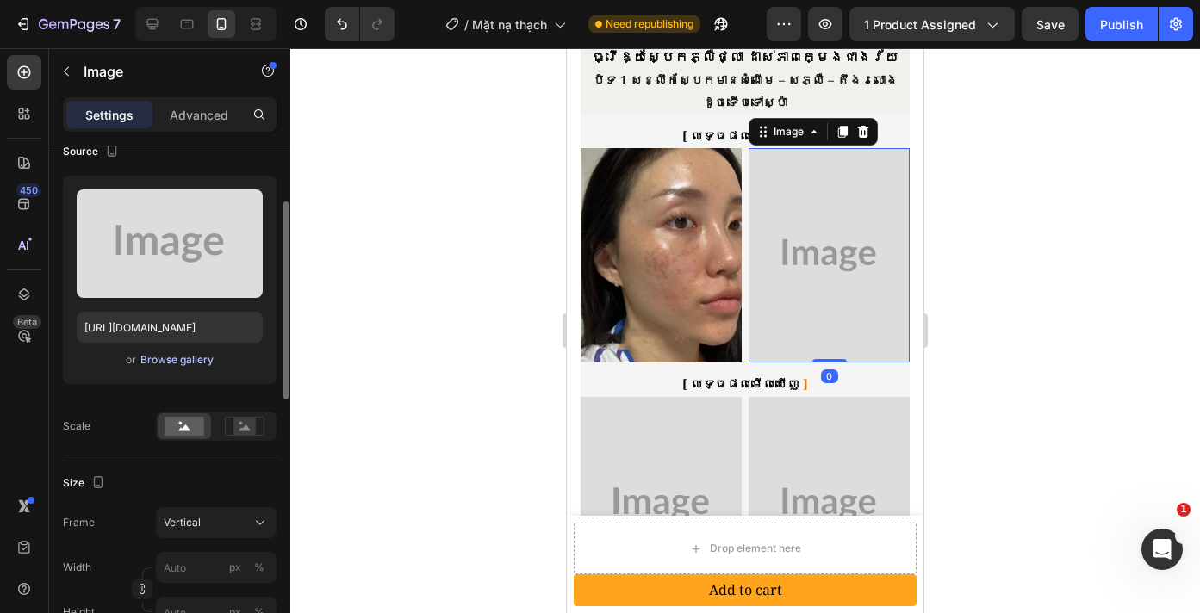
click at [171, 355] on div "Browse gallery" at bounding box center [176, 360] width 73 height 16
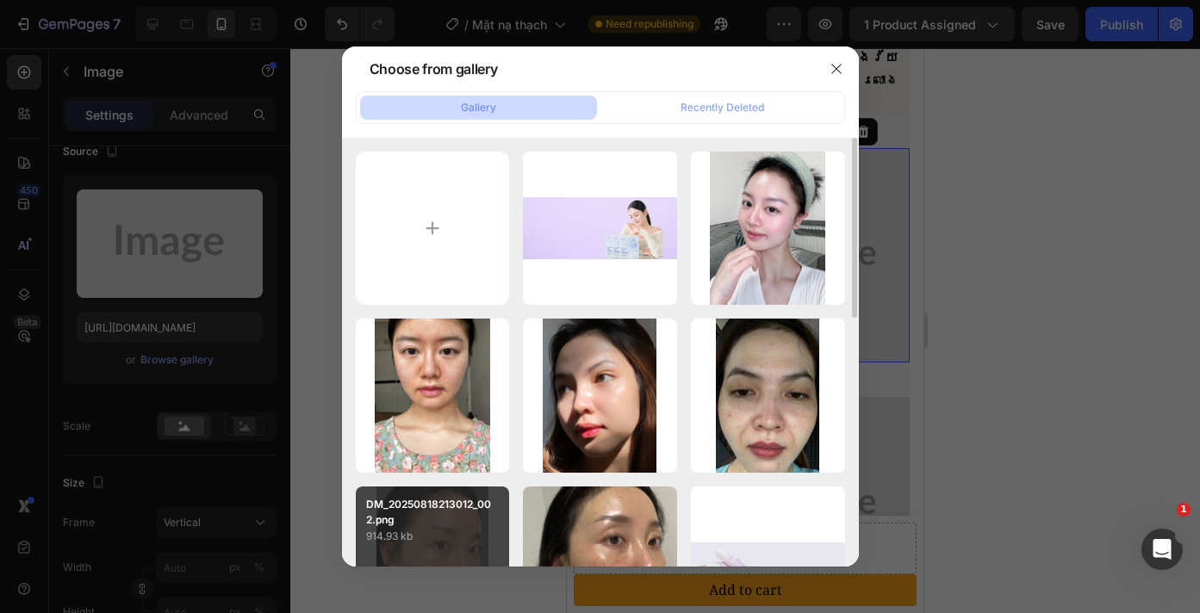
click at [473, 522] on p "DM_20250818213012_002.png" at bounding box center [433, 512] width 134 height 31
type input "https://cdn.shopify.com/s/files/1/0693/4829/4845/files/gempages_560265856190251…"
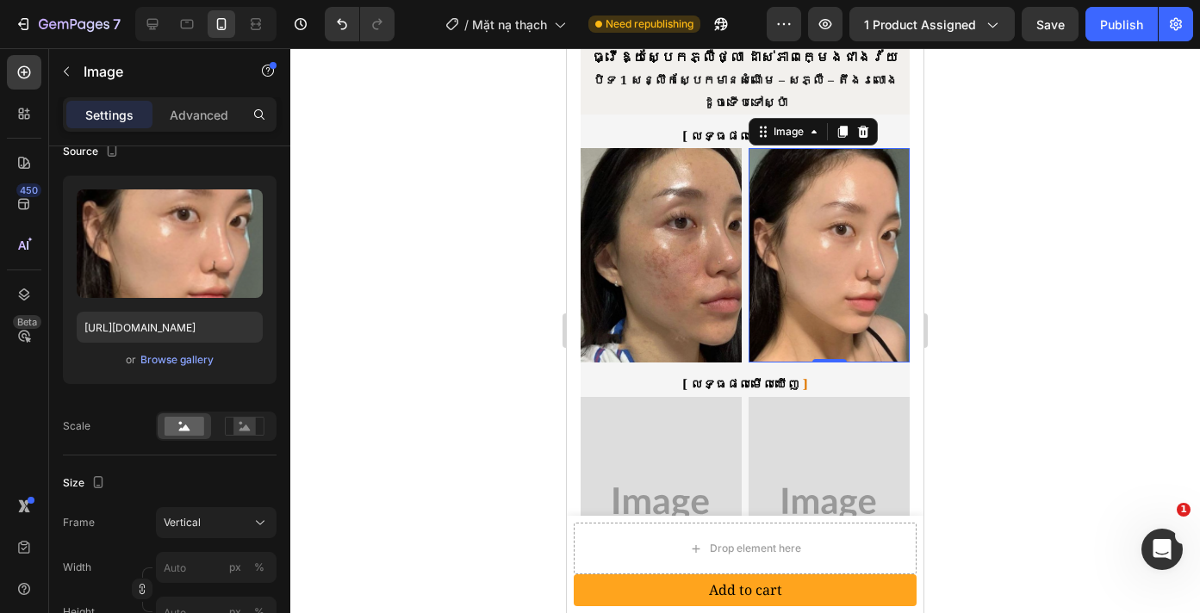
click at [1008, 314] on div at bounding box center [745, 330] width 910 height 565
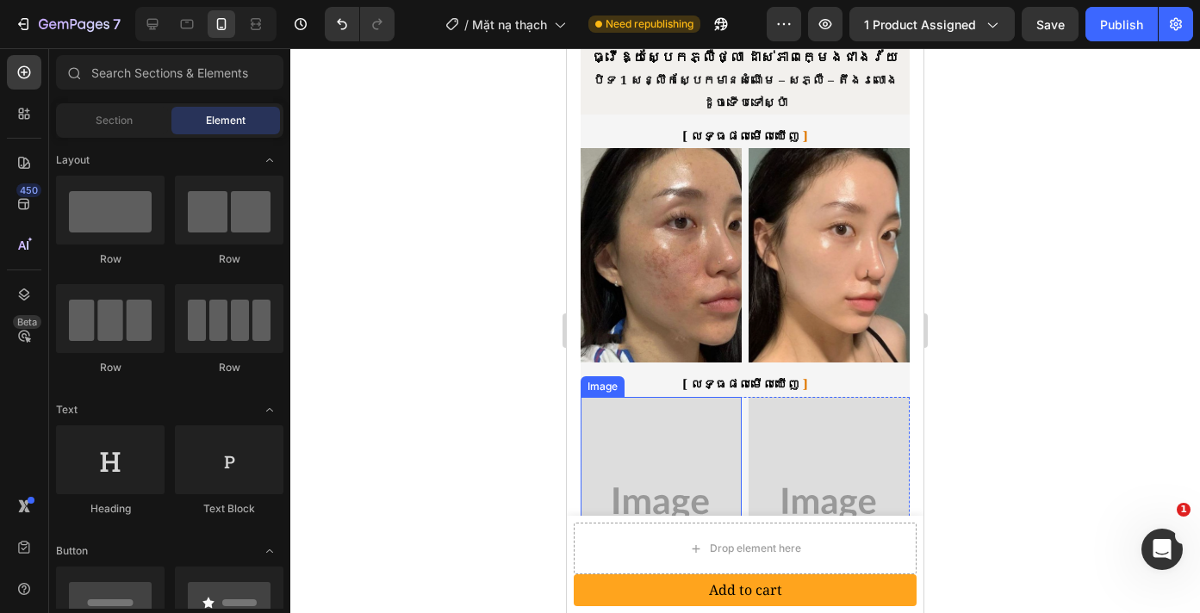
click at [644, 435] on img at bounding box center [661, 504] width 161 height 214
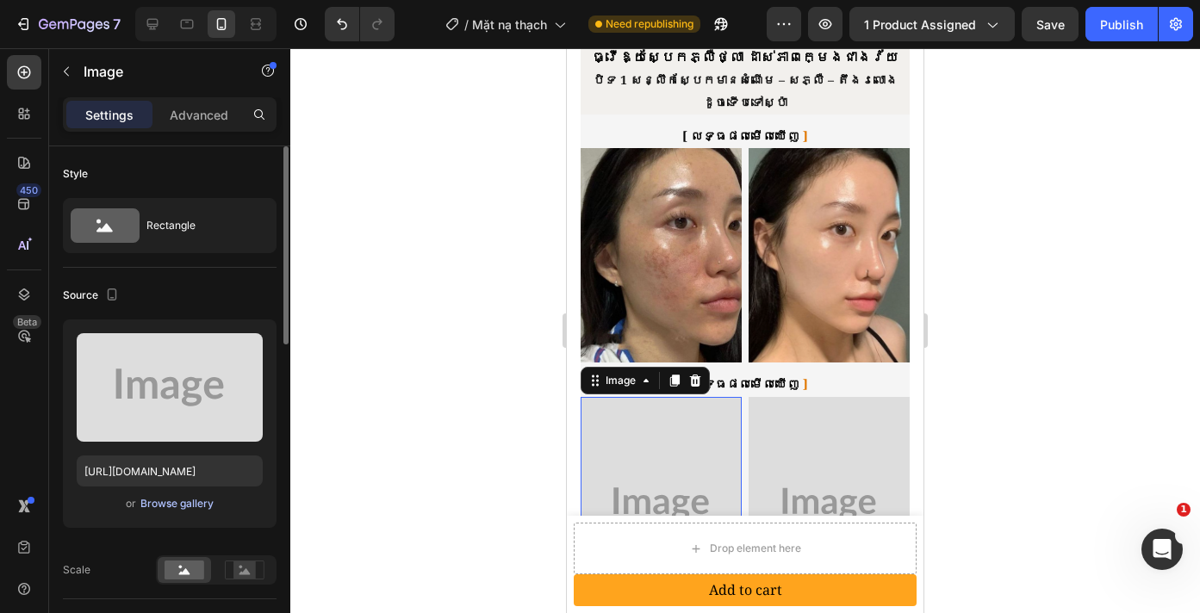
click at [161, 504] on div "Browse gallery" at bounding box center [176, 504] width 73 height 16
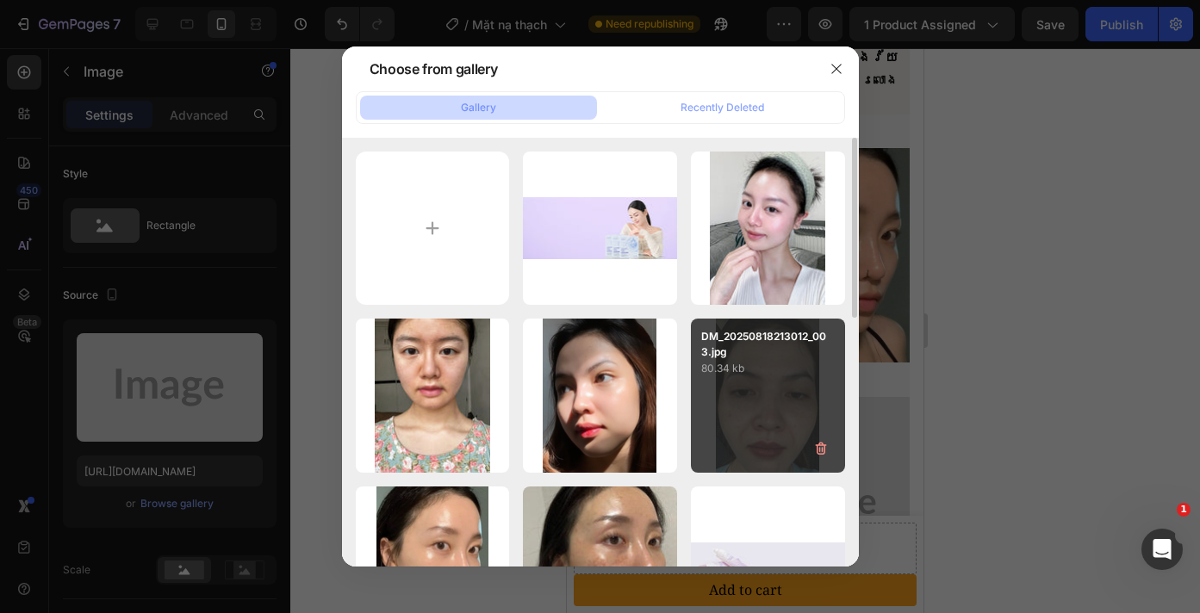
scroll to position [148, 0]
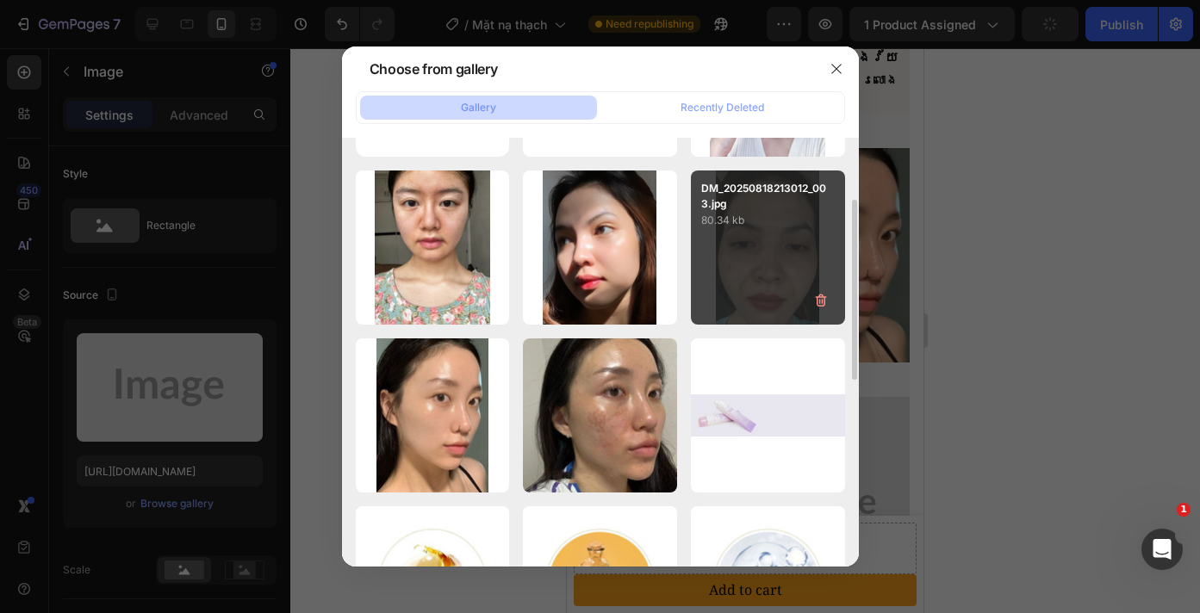
click at [754, 276] on div "DM_20250818213012_003.jpg 80.34 kb" at bounding box center [768, 248] width 154 height 154
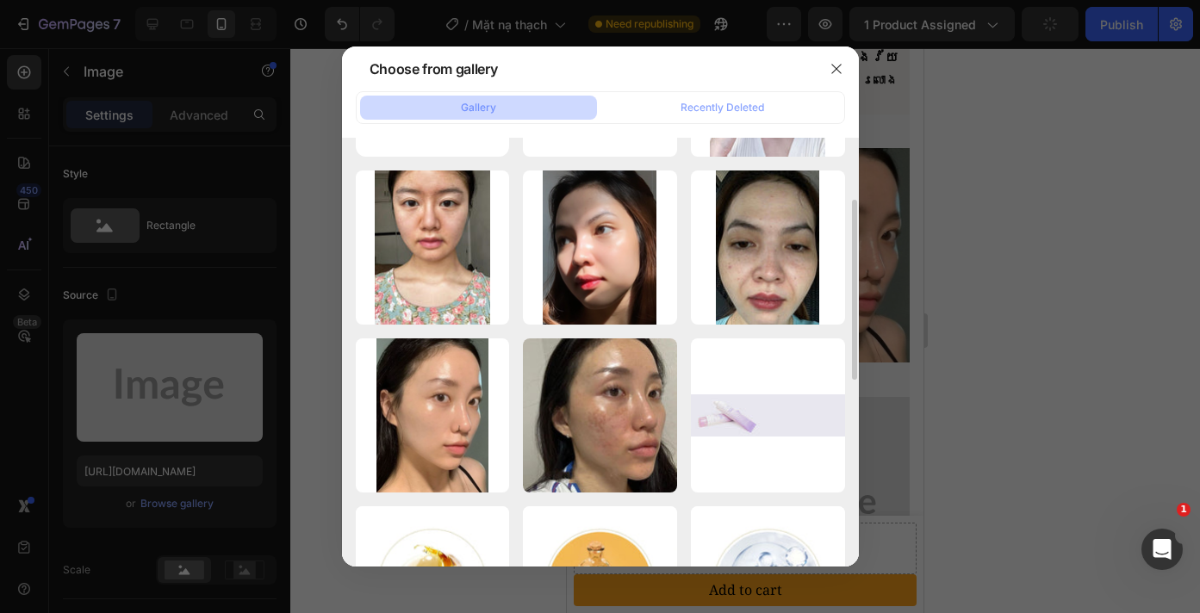
type input "https://cdn.shopify.com/s/files/1/0693/4829/4845/files/gempages_560265856190251…"
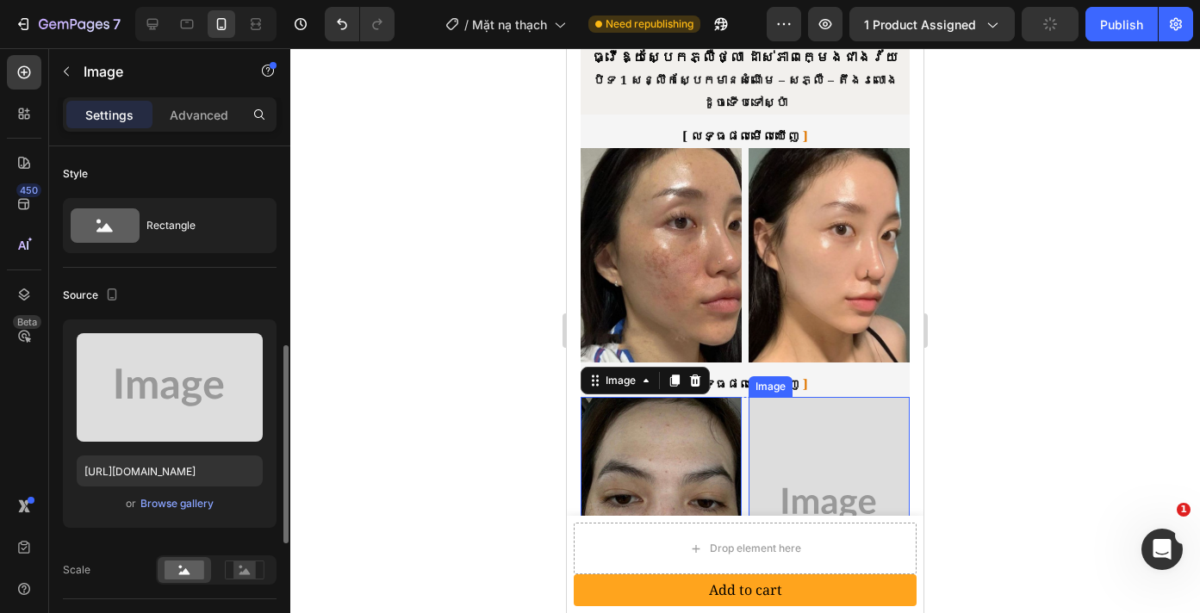
click at [859, 444] on img at bounding box center [828, 504] width 161 height 214
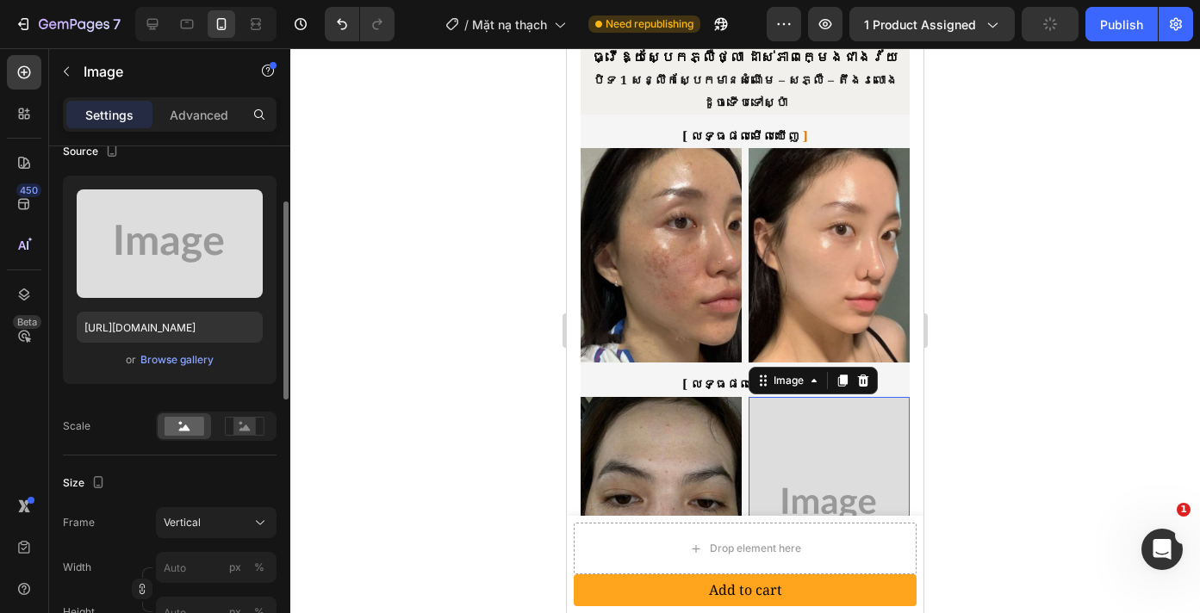
click at [175, 369] on div "or Browse gallery" at bounding box center [170, 360] width 186 height 21
click at [178, 363] on div "Browse gallery" at bounding box center [176, 360] width 73 height 16
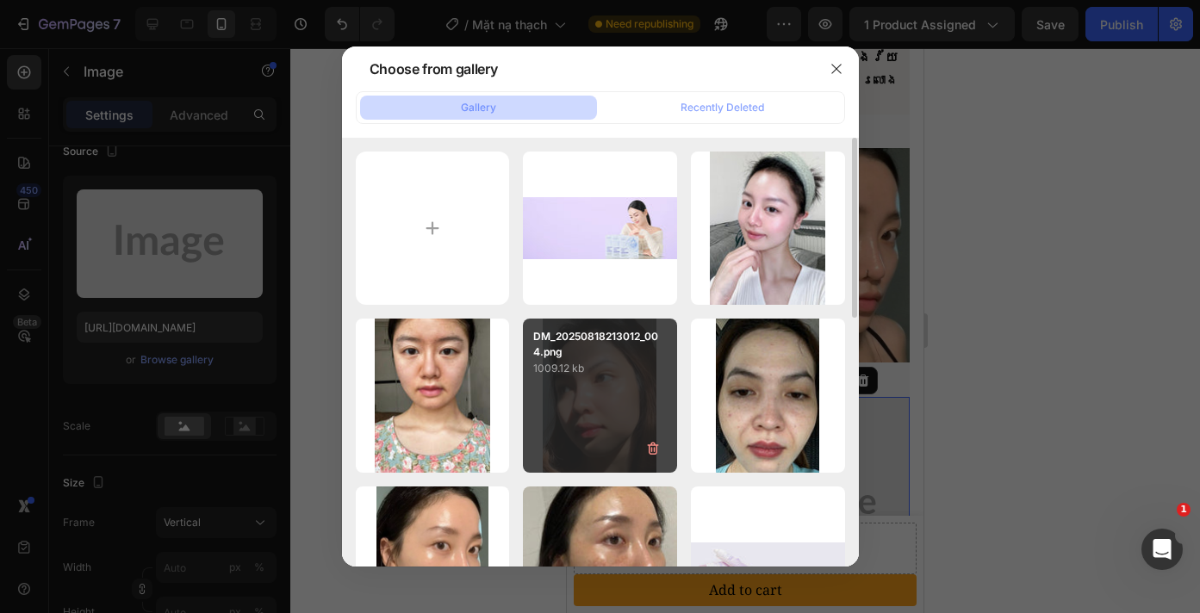
click at [655, 369] on p "1009.12 kb" at bounding box center [600, 368] width 134 height 17
type input "https://cdn.shopify.com/s/files/1/0693/4829/4845/files/gempages_560265856190251…"
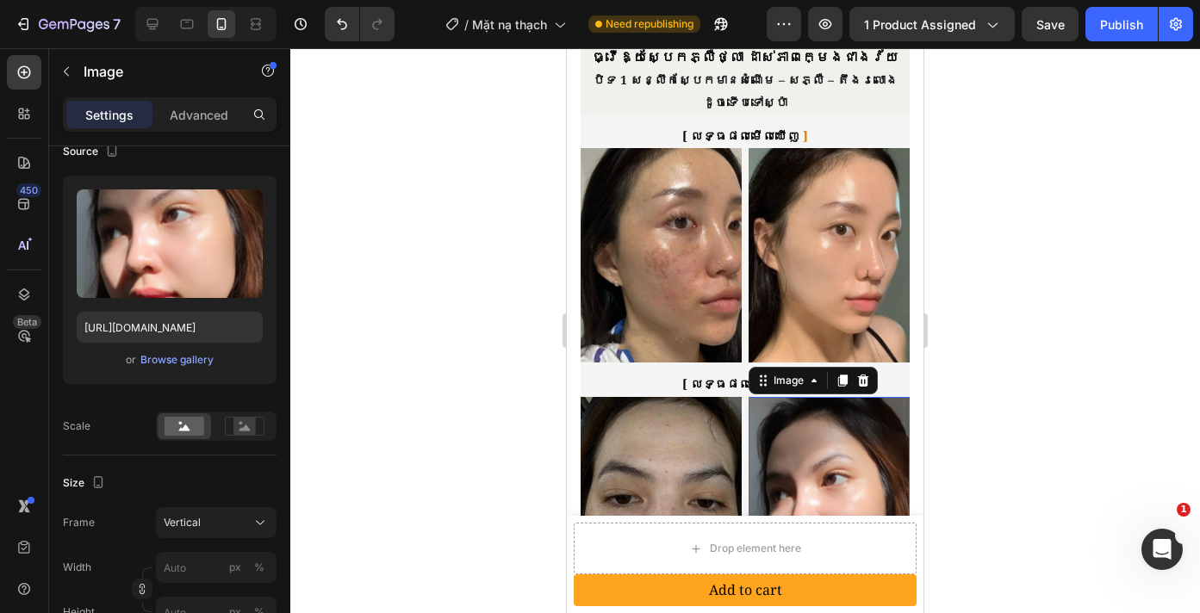
click at [1005, 401] on div at bounding box center [745, 330] width 910 height 565
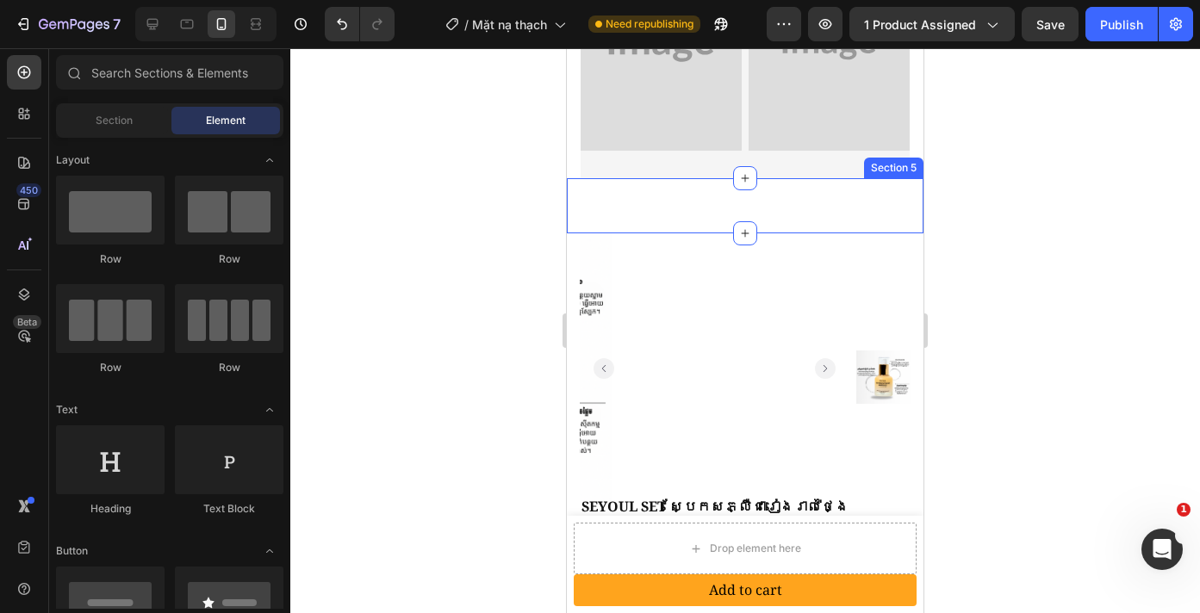
scroll to position [1247, 0]
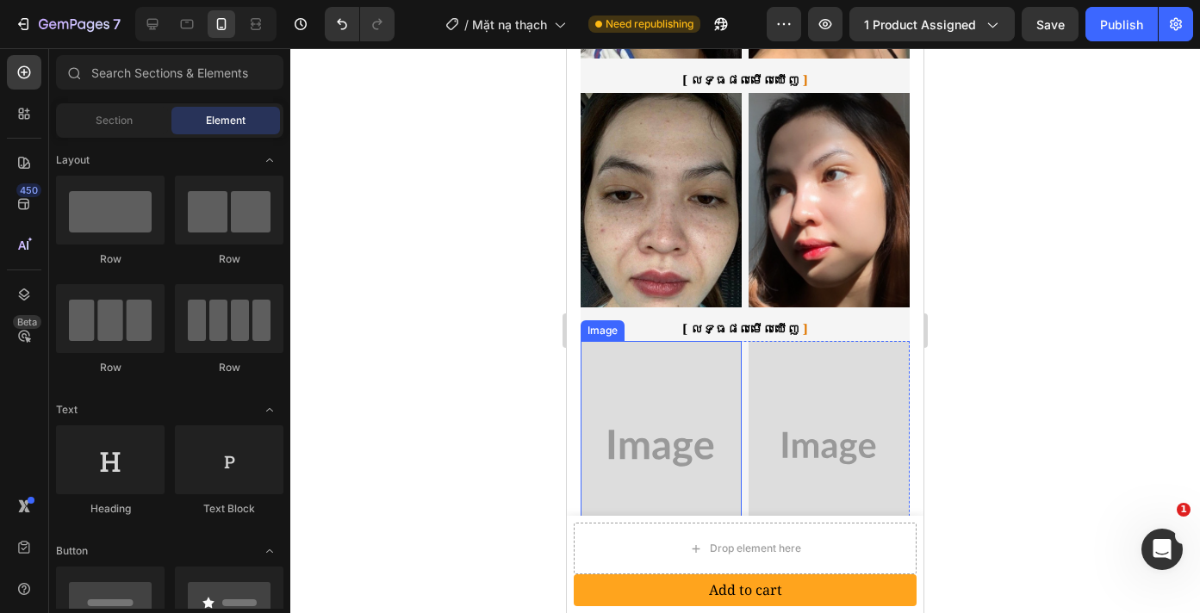
click at [621, 360] on img at bounding box center [661, 448] width 161 height 214
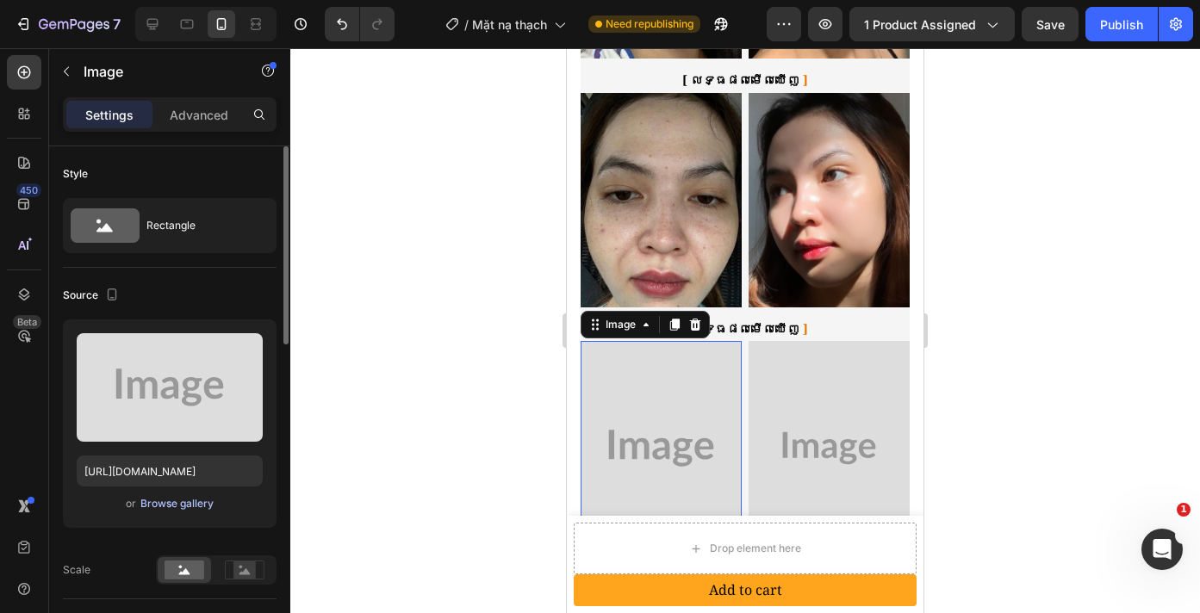
click at [176, 501] on div "Browse gallery" at bounding box center [176, 504] width 73 height 16
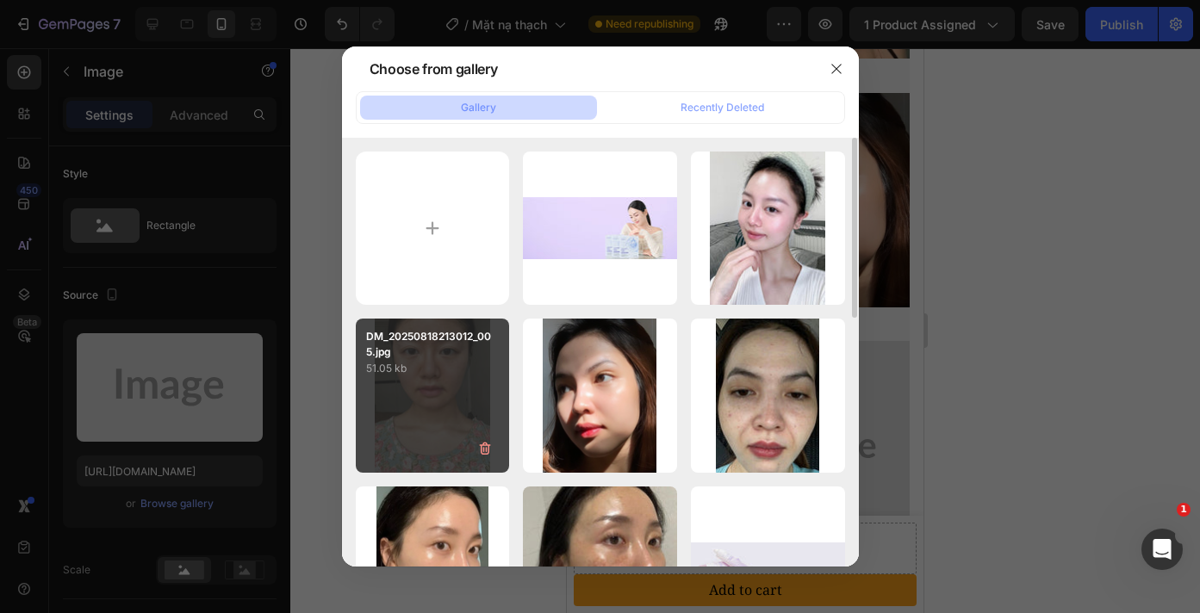
click at [432, 411] on div "DM_20250818213012_005.jpg 51.05 kb" at bounding box center [433, 396] width 154 height 154
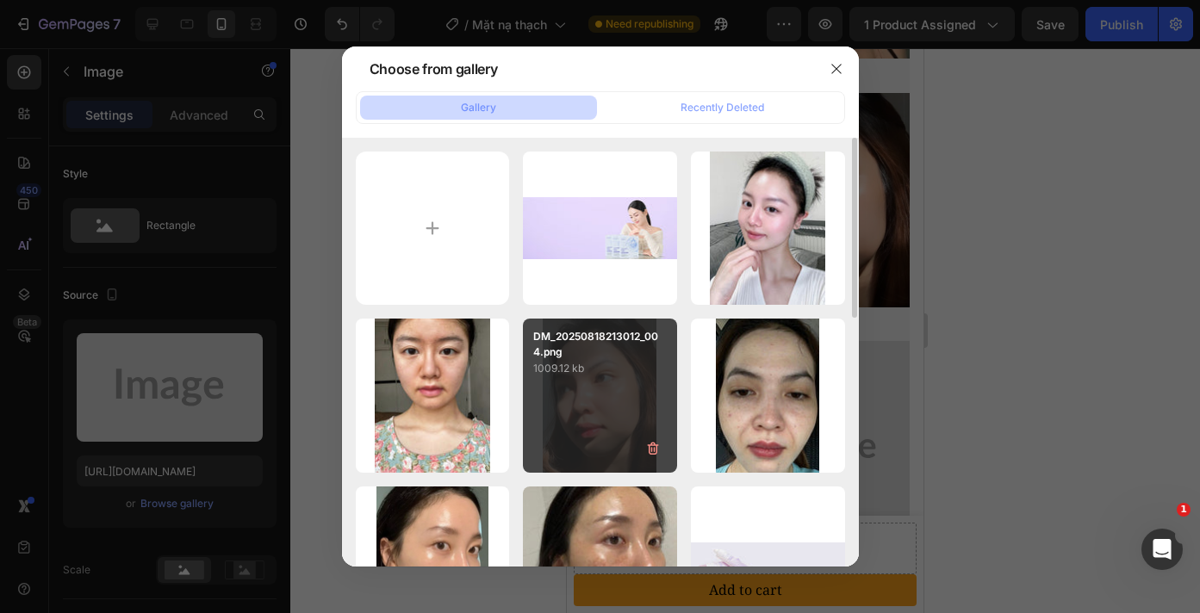
type input "https://cdn.shopify.com/s/files/1/0693/4829/4845/files/gempages_560265856190251…"
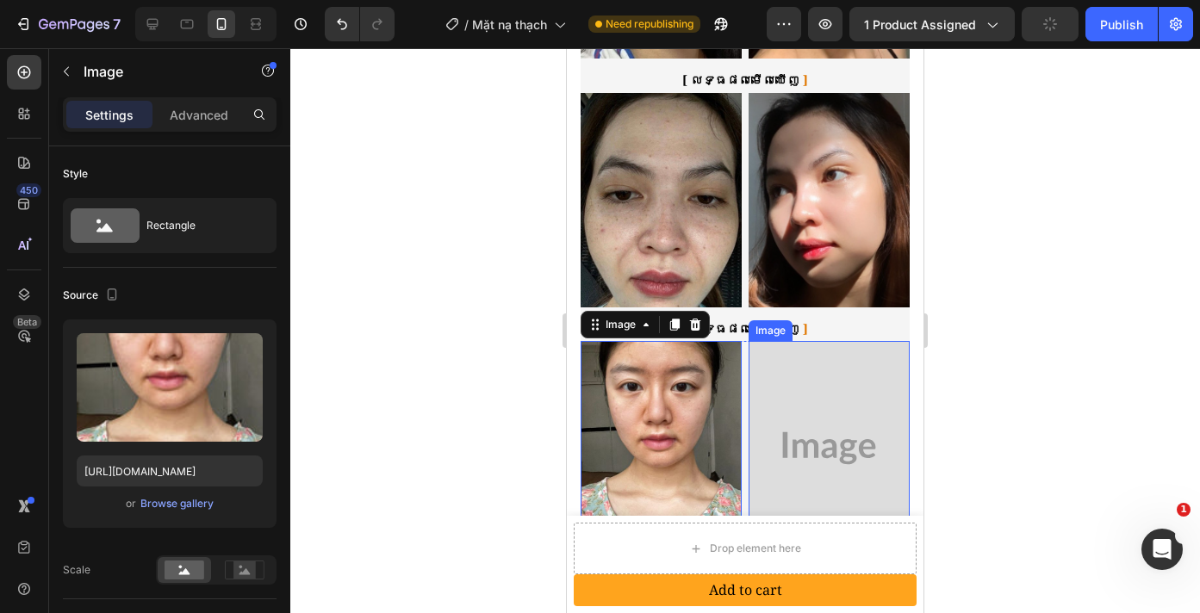
click at [790, 444] on img at bounding box center [828, 448] width 161 height 214
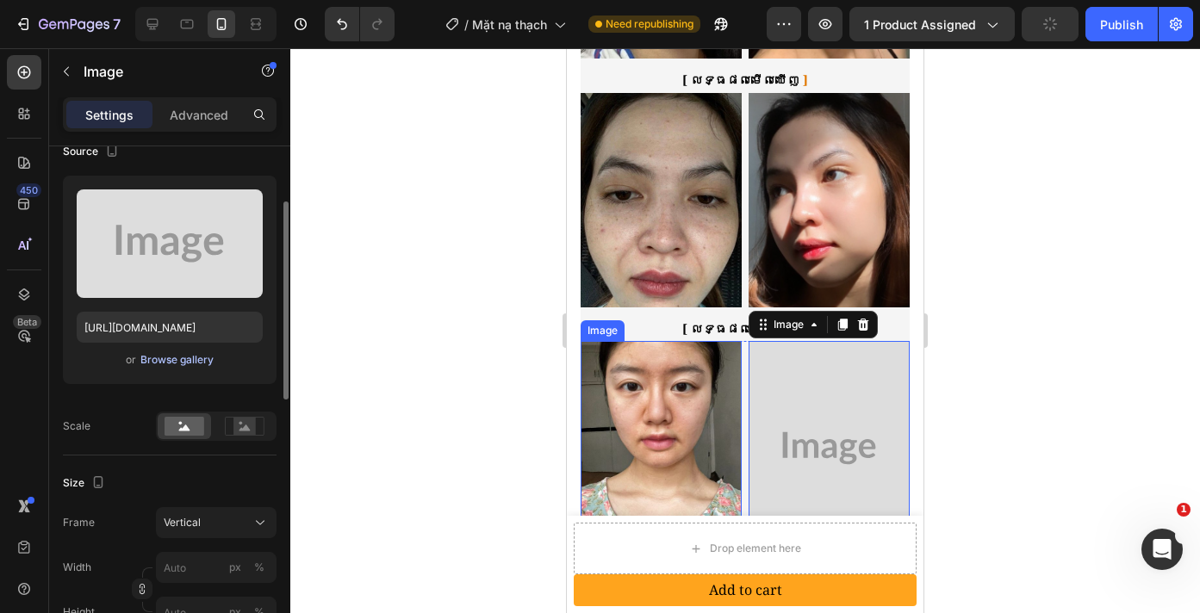
click at [179, 360] on div "Browse gallery" at bounding box center [176, 360] width 73 height 16
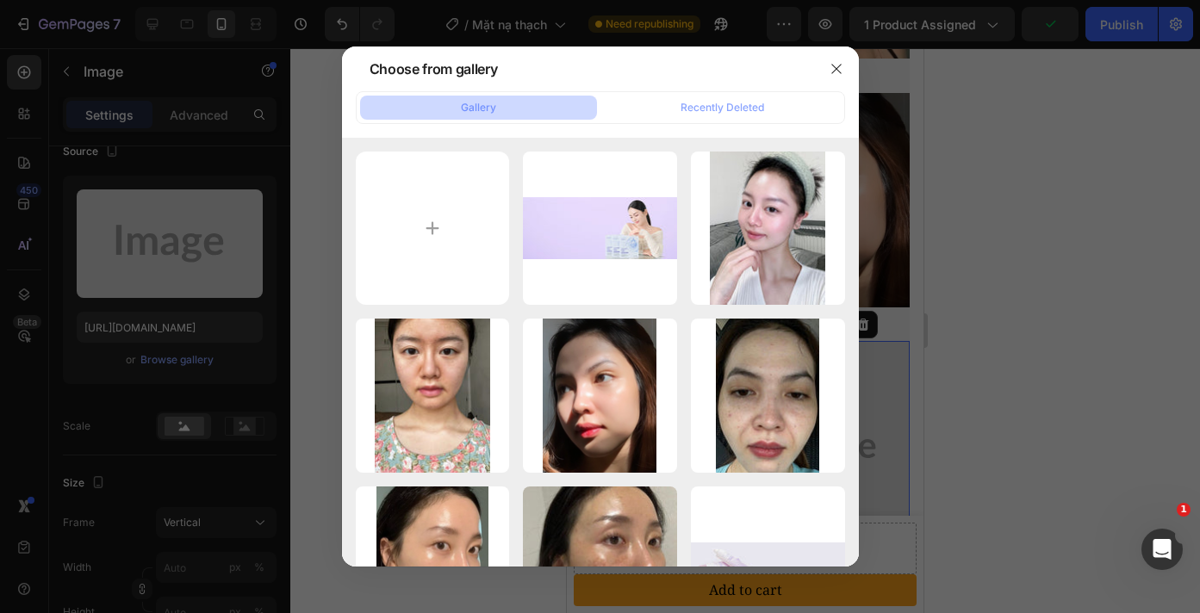
drag, startPoint x: 799, startPoint y: 203, endPoint x: 890, endPoint y: 262, distance: 107.7
click at [0, 0] on p "53.22 kb" at bounding box center [0, 0] width 0 height 0
type input "https://cdn.shopify.com/s/files/1/0693/4829/4845/files/gempages_560265856190251…"
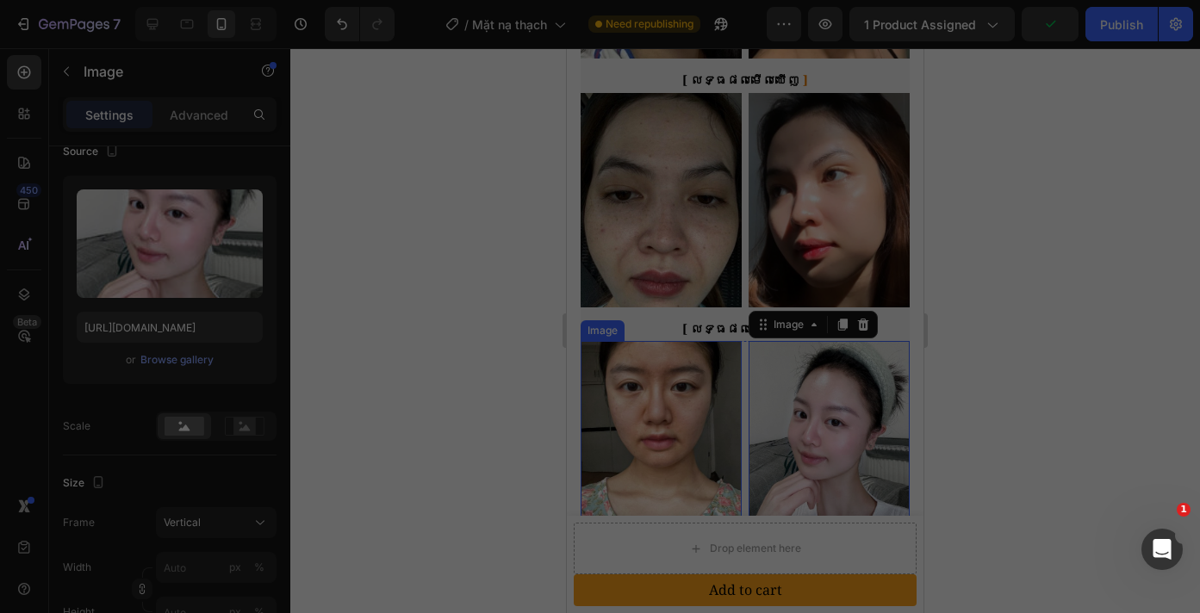
click at [976, 353] on div at bounding box center [745, 330] width 910 height 565
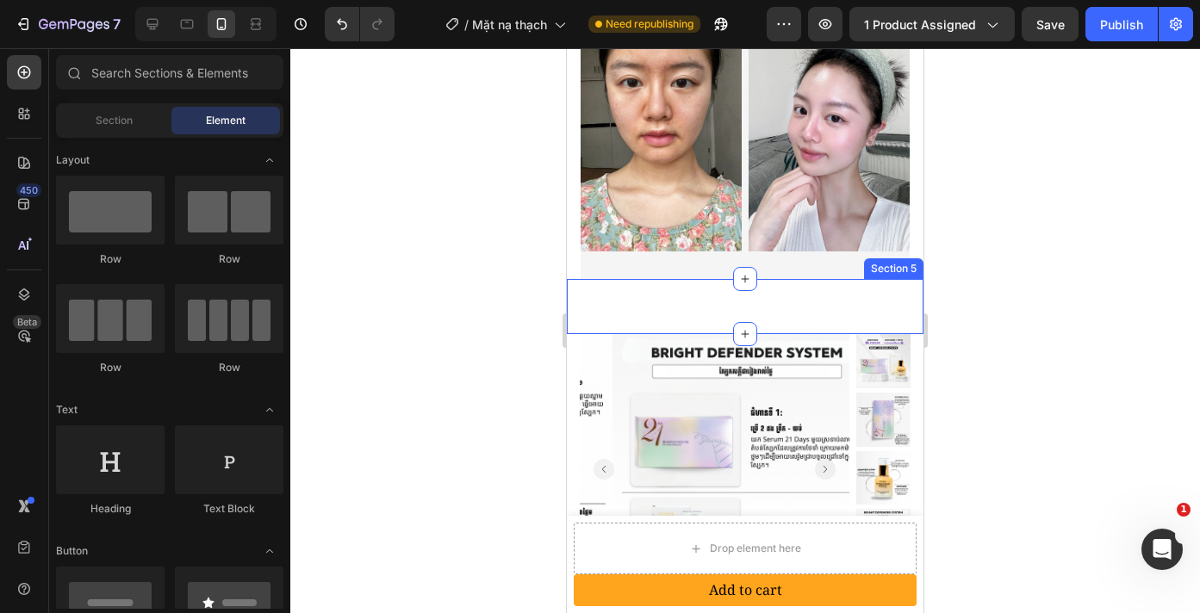
scroll to position [1630, 0]
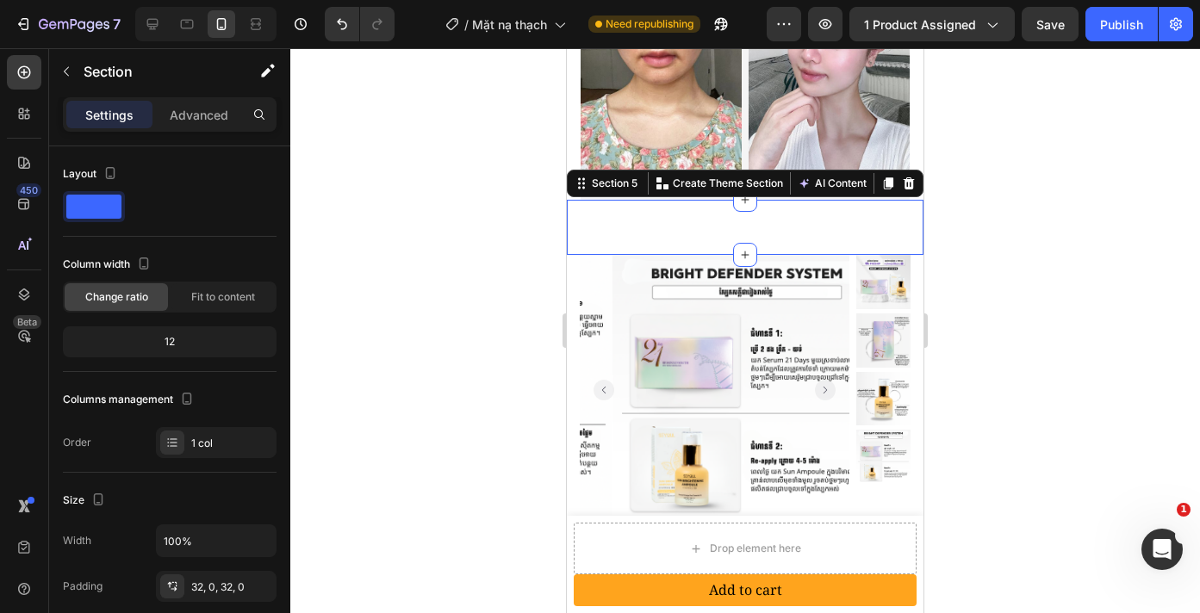
click at [777, 200] on div "ដំណោះស្រាយដ៏ទូលំទូលាយដើម្បីស្តារស្បែកពីខាងក្នុង Heading ថែមទាំស្បែក All-in-One …" at bounding box center [745, 227] width 357 height 55
click at [902, 177] on icon at bounding box center [909, 184] width 14 height 14
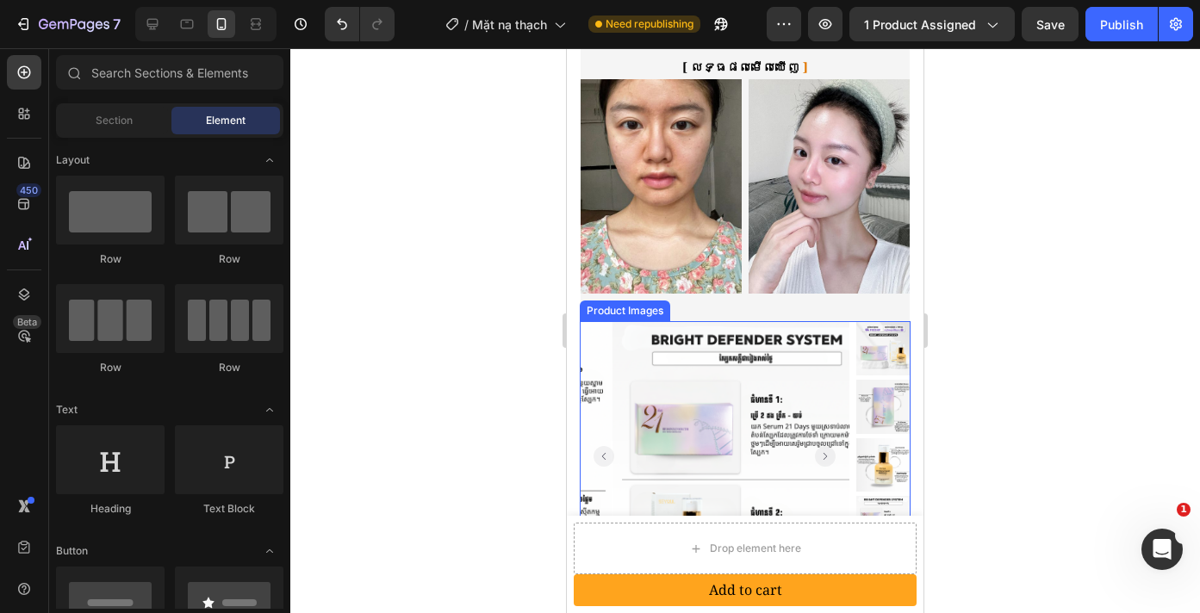
scroll to position [1417, 0]
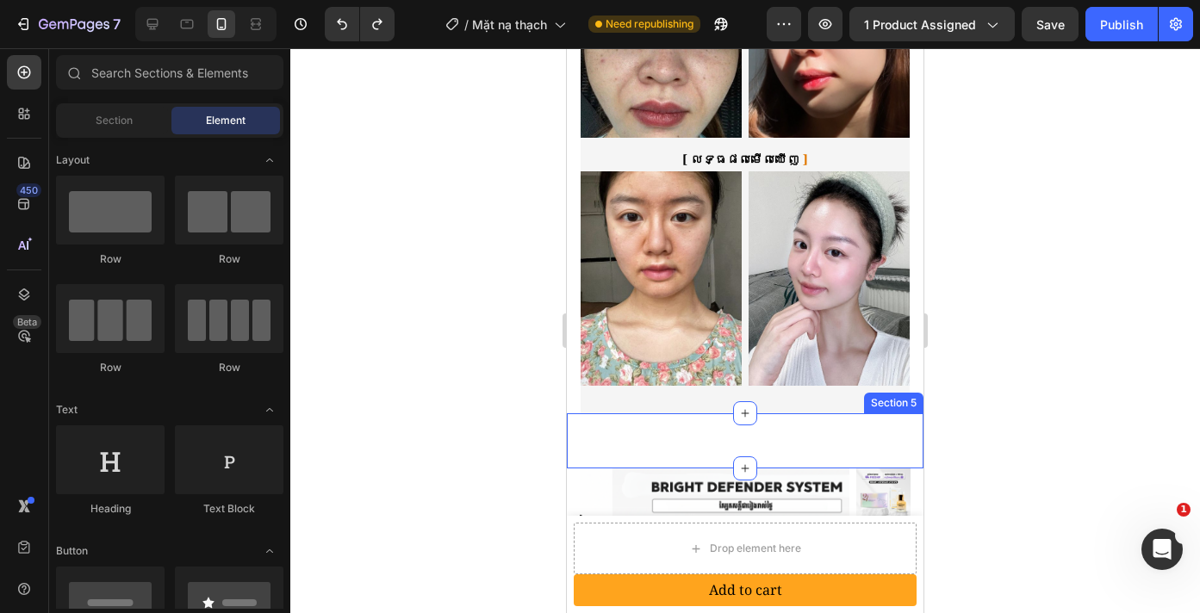
click at [768, 413] on div "ដំណោះស្រាយដ៏ទូលំទូលាយដើម្បីស្តារស្បែកពីខាងក្នុង Heading ថែមទាំស្បែក All-in-One …" at bounding box center [745, 440] width 357 height 55
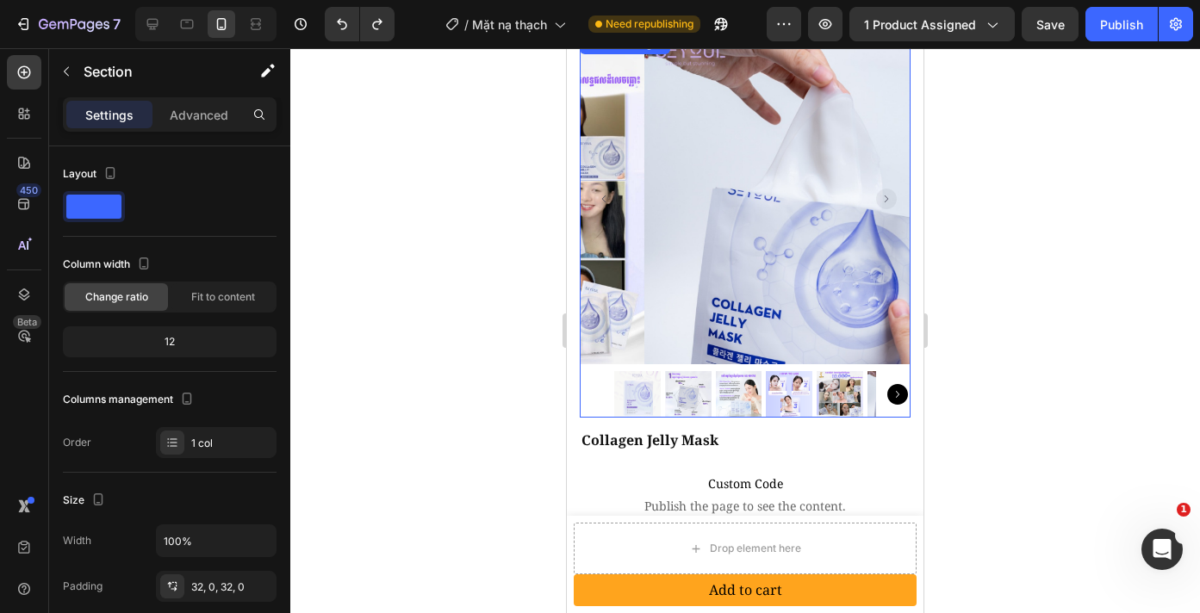
scroll to position [72, 0]
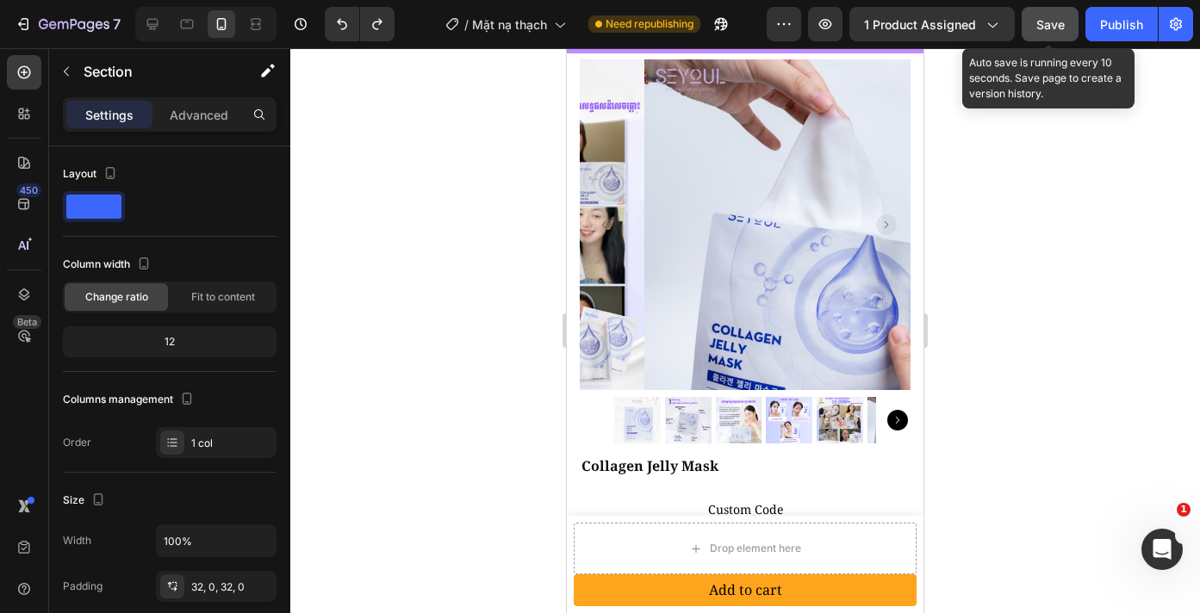
click at [1030, 28] on button "Save" at bounding box center [1049, 24] width 57 height 34
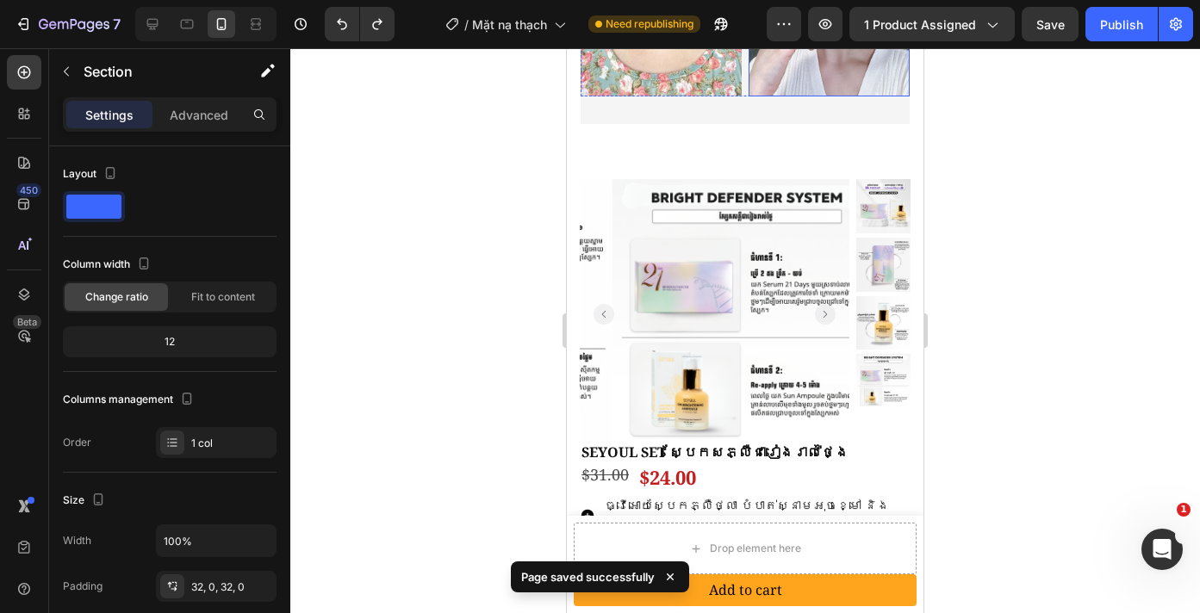
scroll to position [1856, 0]
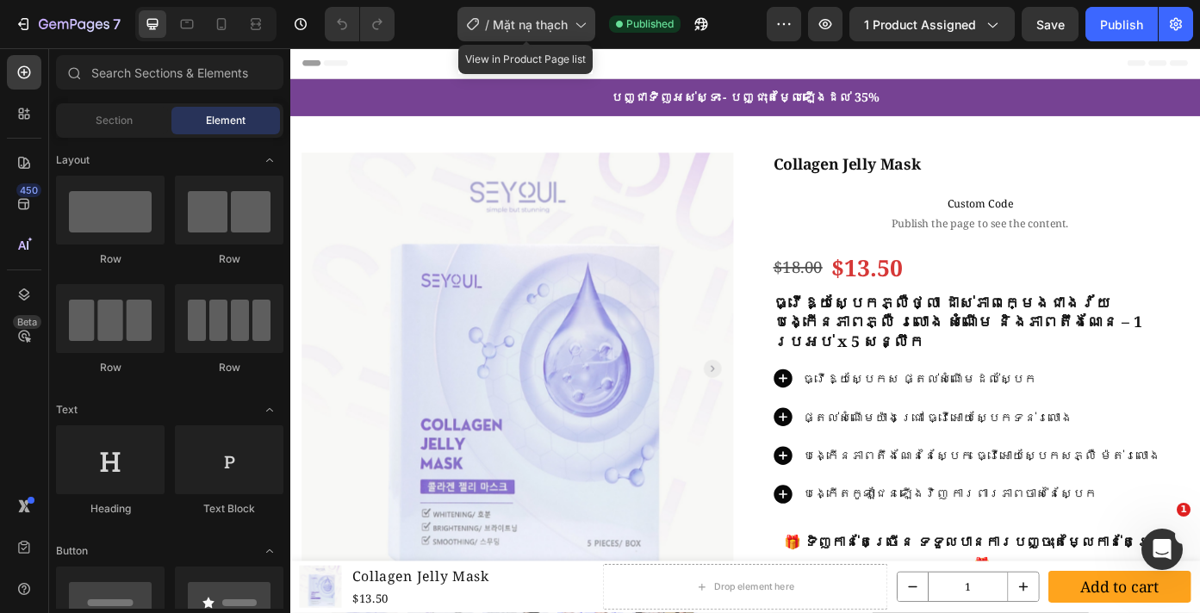
click at [522, 28] on span "Mặt nạ thạch" at bounding box center [530, 25] width 75 height 18
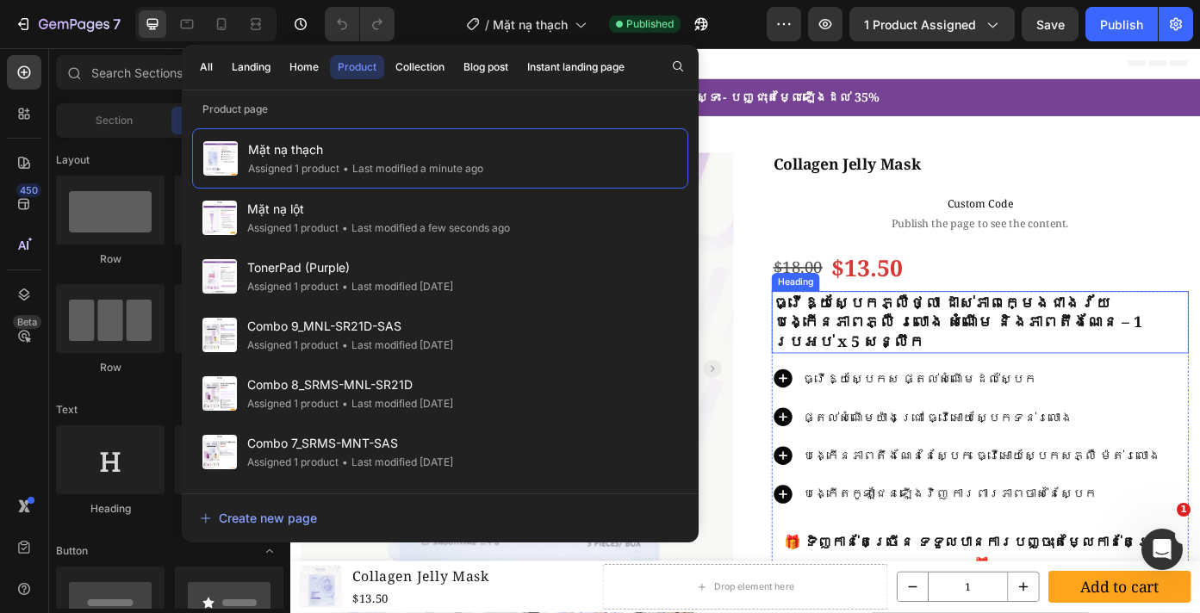
scroll to position [174, 0]
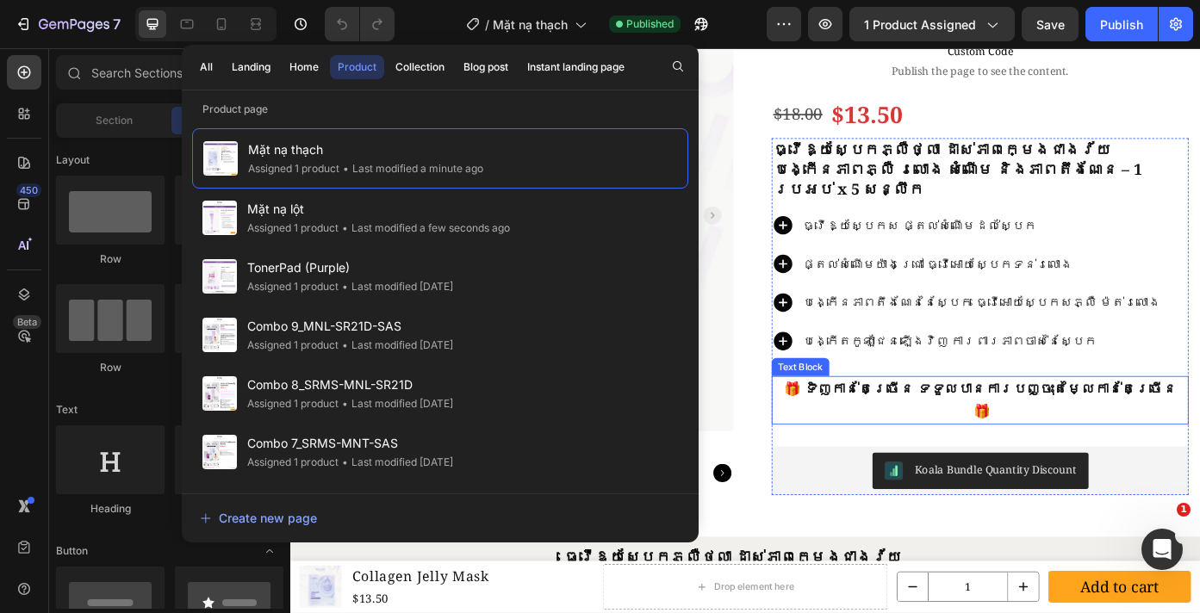
click at [982, 431] on strong "🎁 ទិញកាន់តែច្រើន ទទួលបានការបញ្ចុះតម្លៃកាន់តែច្រើន 🎁" at bounding box center [1074, 448] width 446 height 47
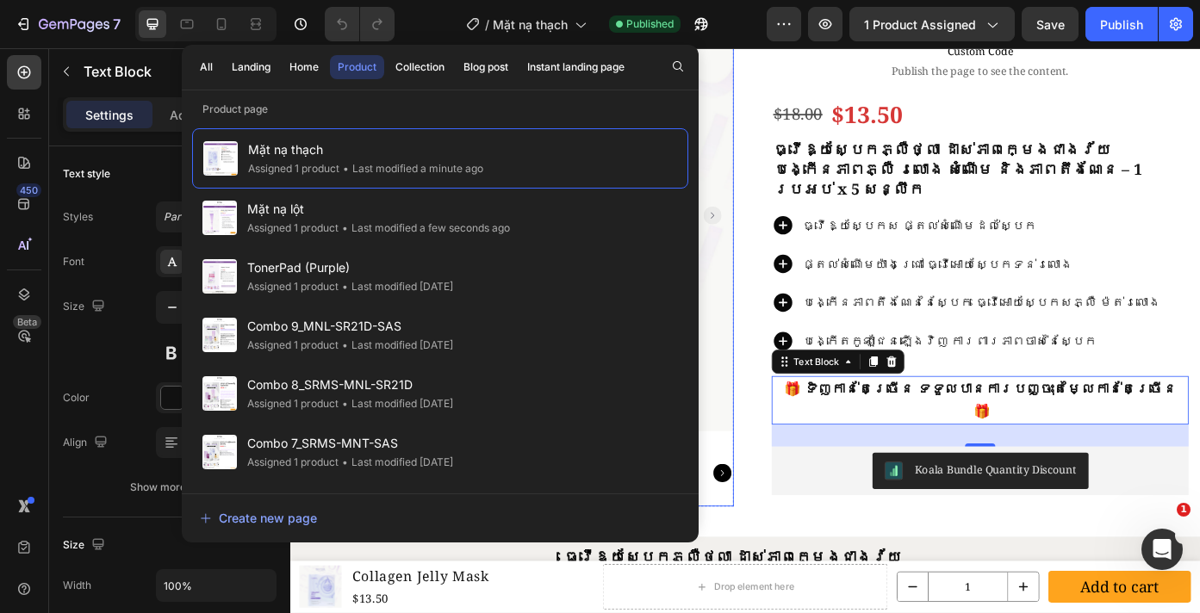
click at [780, 102] on img at bounding box center [548, 238] width 491 height 491
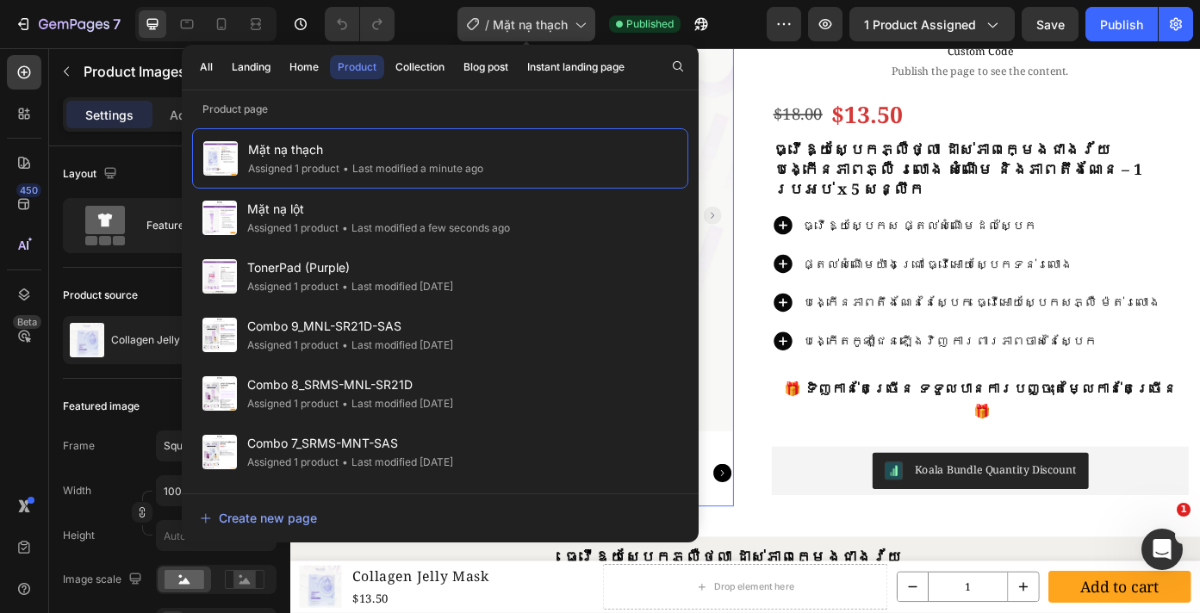
click at [525, 30] on span "Mặt nạ thạch" at bounding box center [530, 25] width 75 height 18
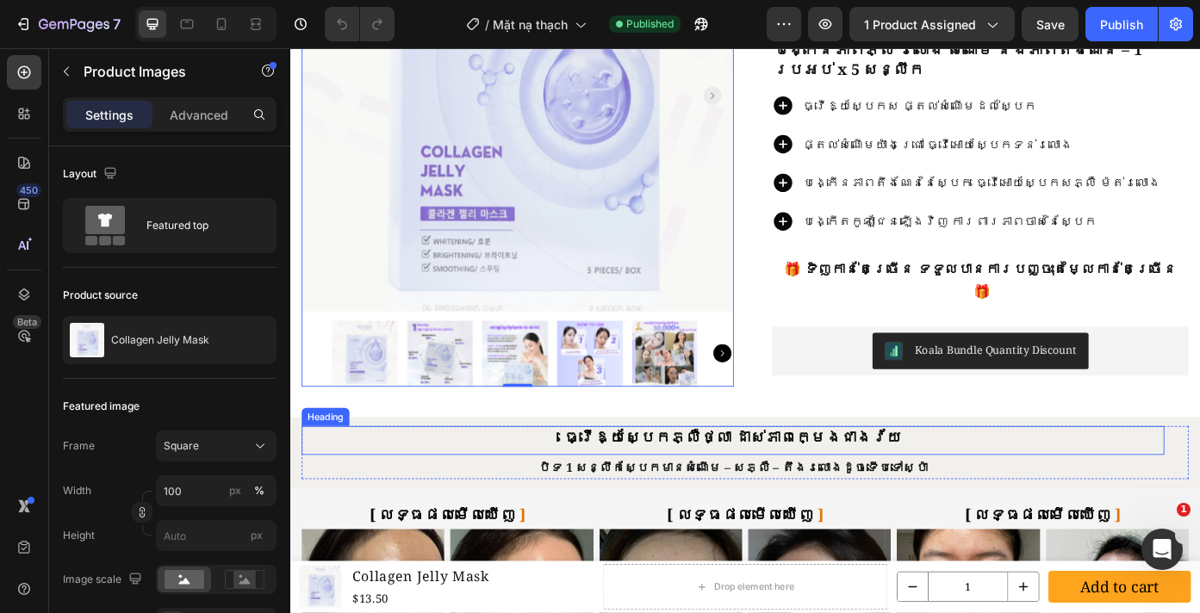
scroll to position [576, 0]
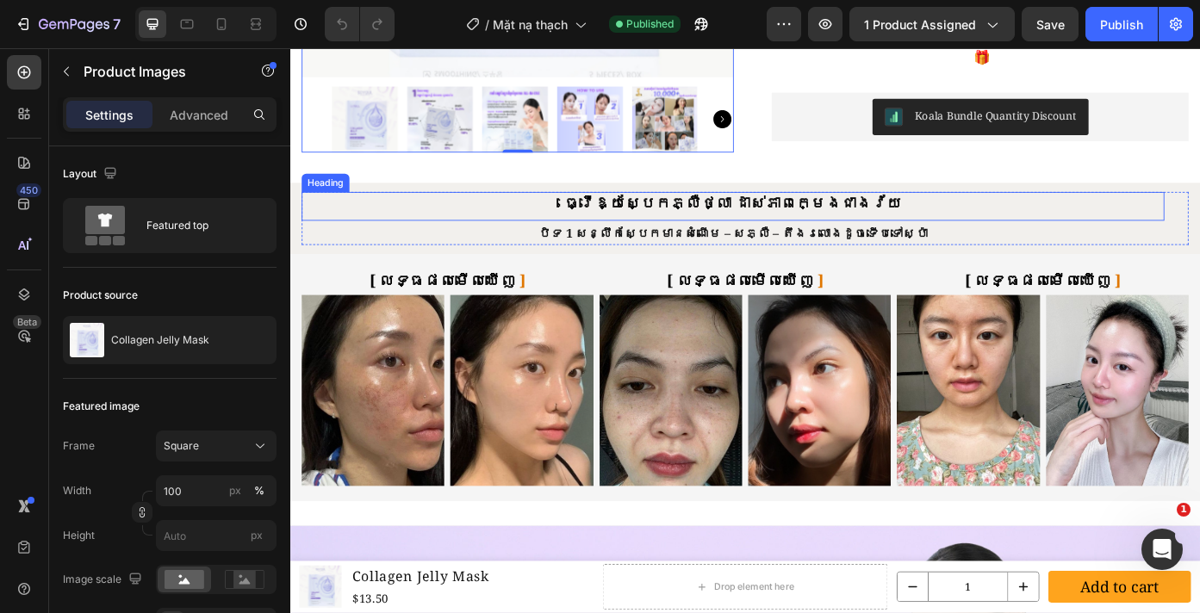
click at [749, 224] on h2 "ធ្វើឱ្យស្បែកភ្លឺថ្លា ដាស់ភាពក្មេងជាងវ័យ" at bounding box center [793, 225] width 980 height 26
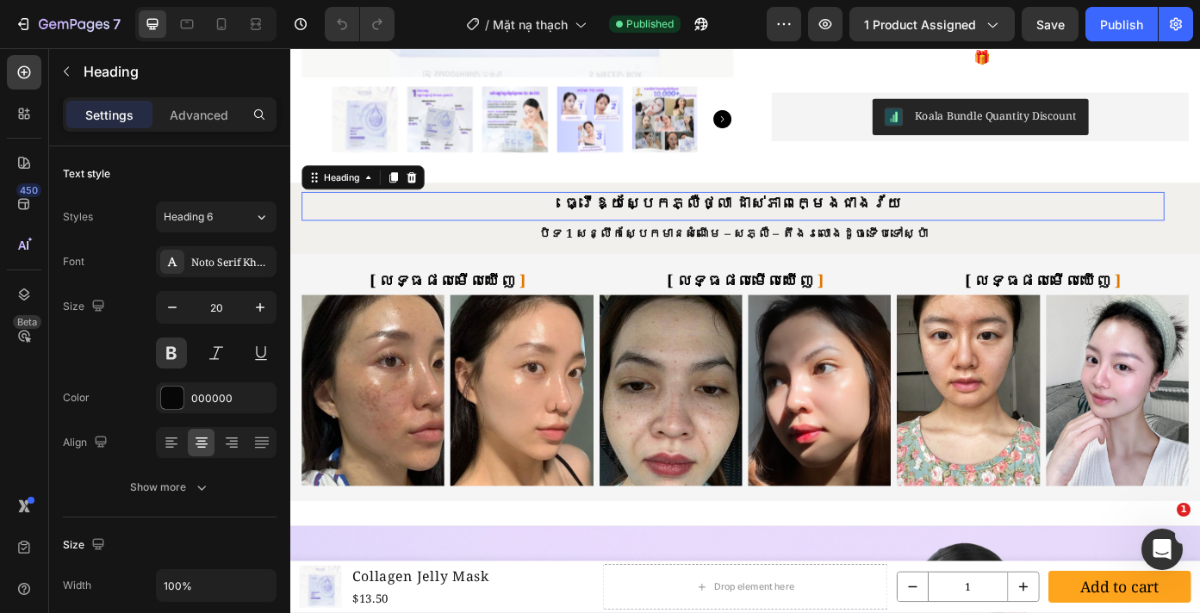
click at [749, 224] on h2 "ធ្វើឱ្យស្បែកភ្លឺថ្លា ដាស់ភាពក្មេងជាងវ័យ" at bounding box center [793, 225] width 980 height 26
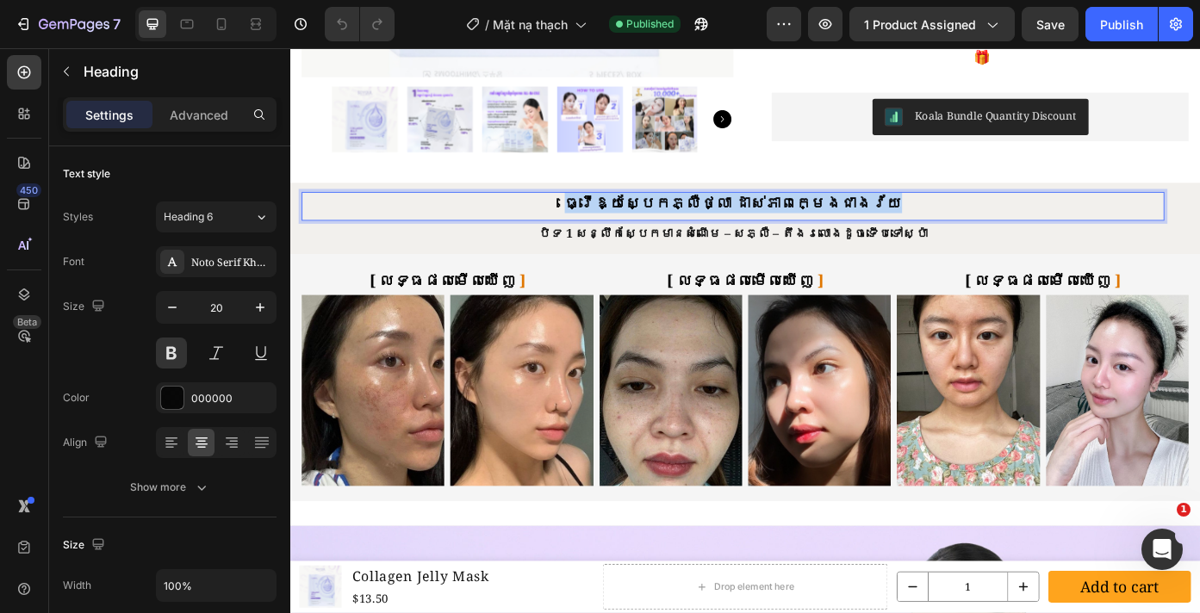
click at [749, 224] on p "ធ្វើឱ្យស្បែកភ្លឺថ្លា ដាស់ភាពក្មេងជាងវ័យ" at bounding box center [793, 225] width 977 height 22
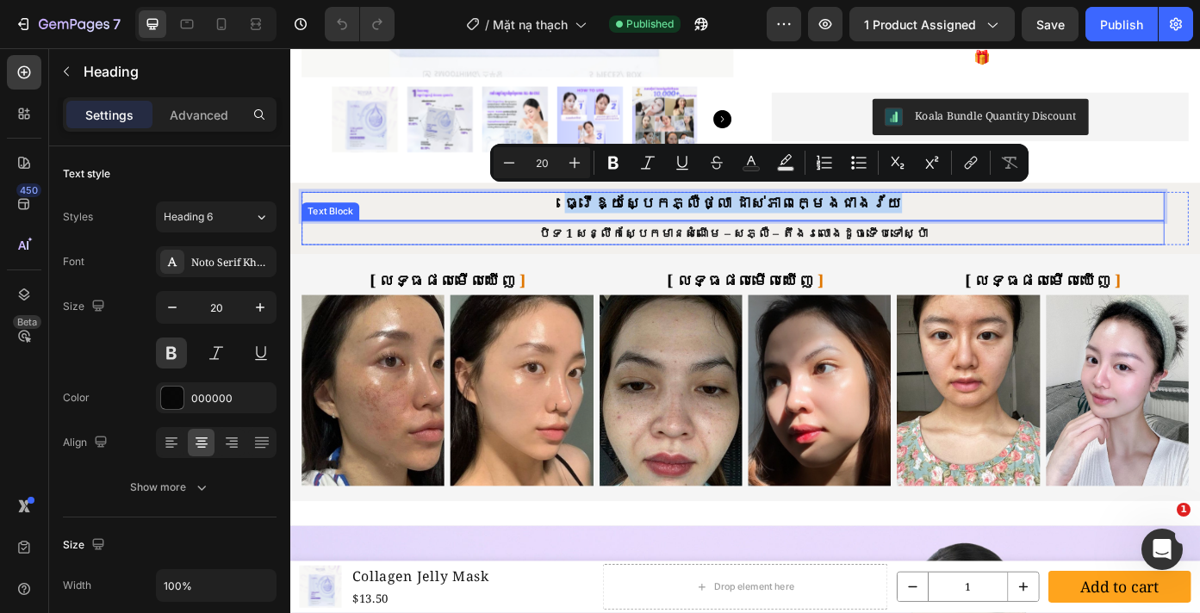
click at [743, 254] on p "បិទ 1 សន្លឹកស្បែកមានសំណើម – សភ្លឺ – តឹងរលោងដូចទើបទៅស្ប៉ា" at bounding box center [793, 258] width 977 height 25
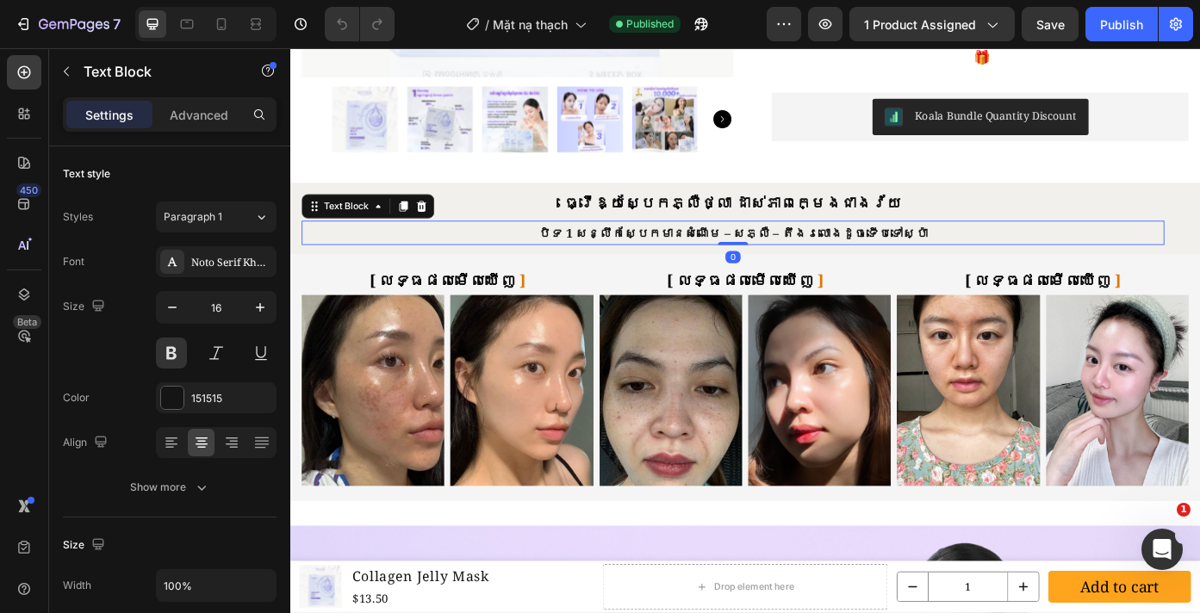
click at [743, 254] on p "បិទ 1 សន្លឹកស្បែកមានសំណើម – សភ្លឺ – តឹងរលោងដូចទើបទៅស្ប៉ា" at bounding box center [793, 258] width 977 height 25
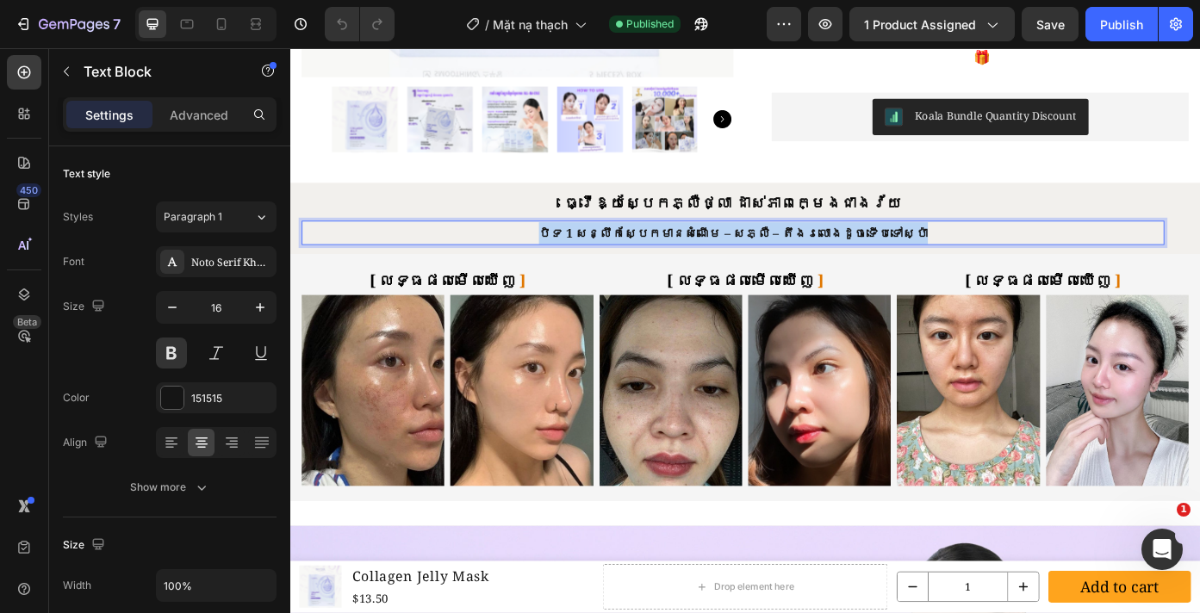
click at [743, 254] on p "បិទ 1 សន្លឹកស្បែកមានសំណើម – សភ្លឺ – តឹងរលោងដូចទើបទៅស្ប៉ា" at bounding box center [793, 258] width 977 height 25
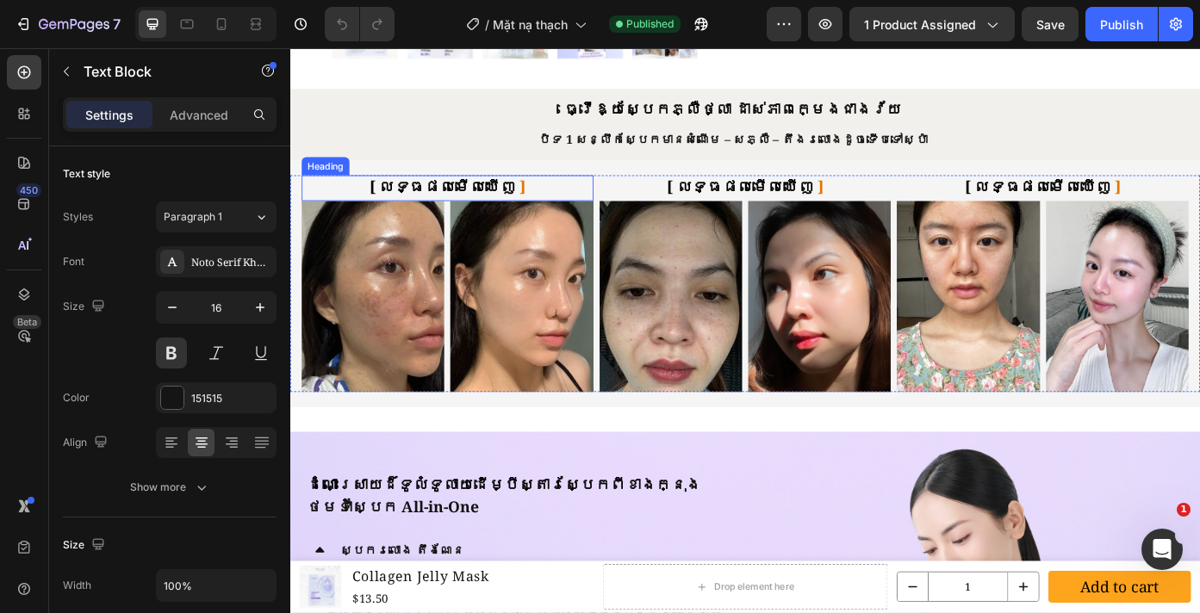
scroll to position [683, 0]
click at [506, 198] on span "លទ្ធផលមើលឃើញ" at bounding box center [468, 205] width 155 height 23
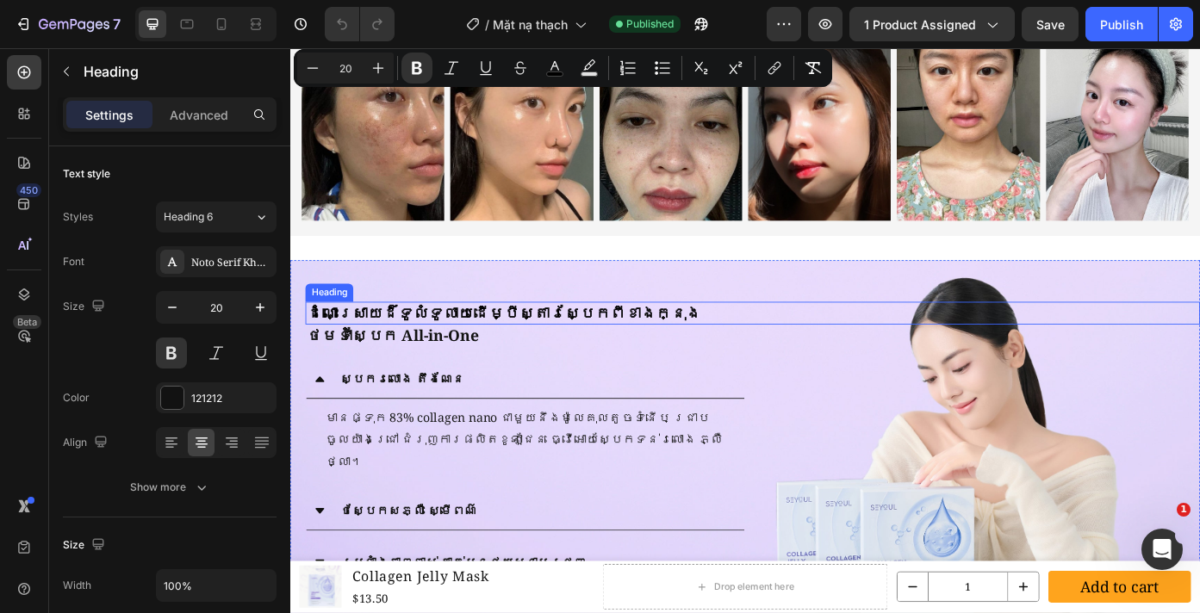
scroll to position [927, 0]
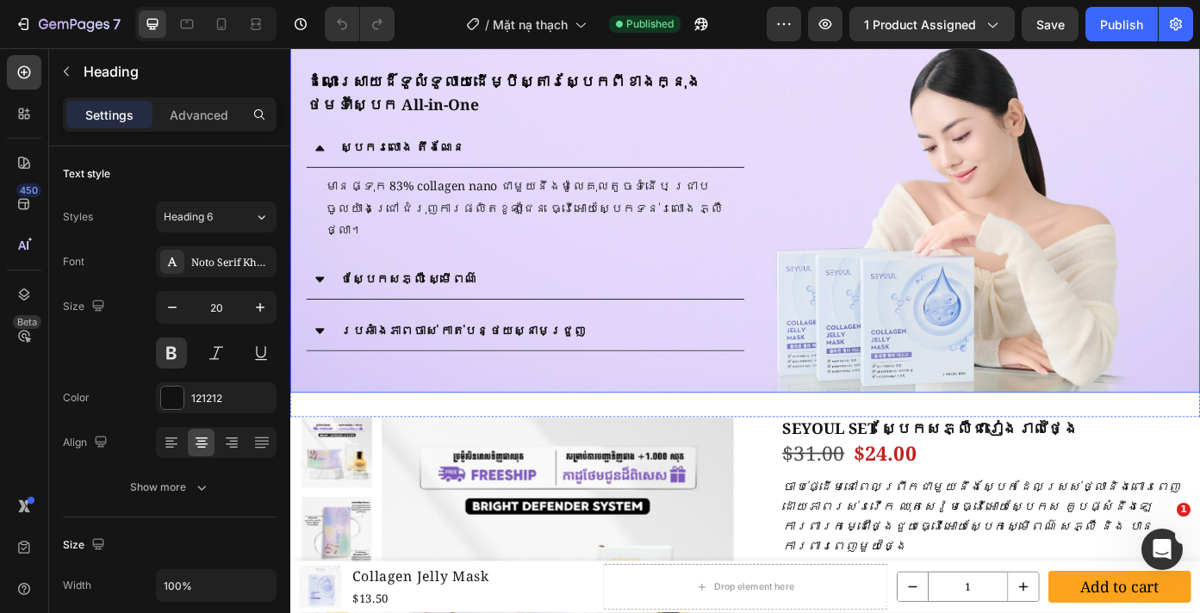
type input "16"
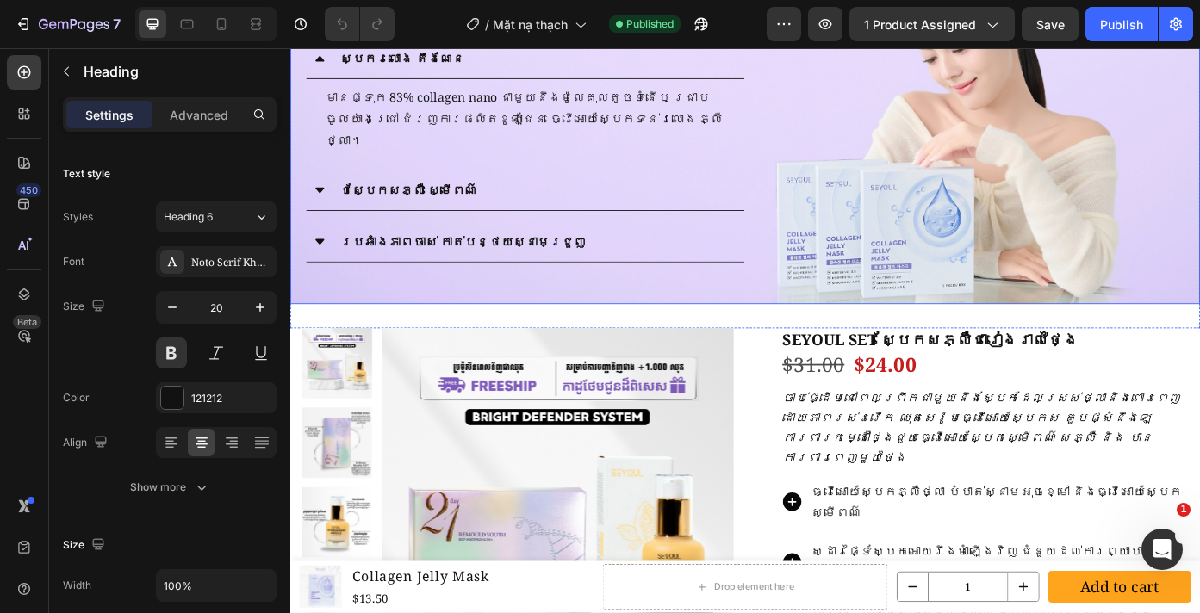
scroll to position [942, 0]
